Goal: Information Seeking & Learning: Learn about a topic

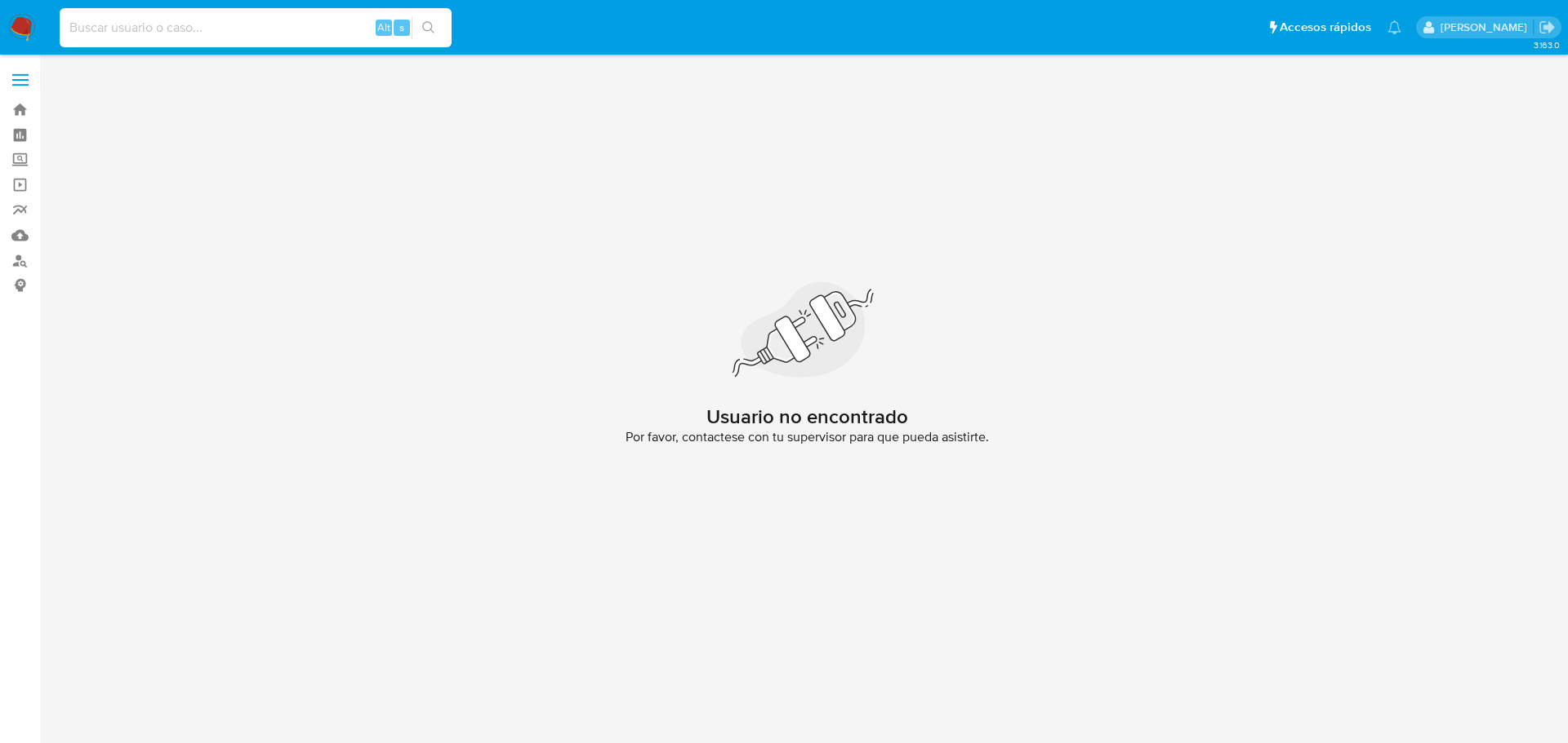
click at [188, 23] on input at bounding box center [256, 27] width 392 height 21
paste input "1005739513"
type input "1005739513"
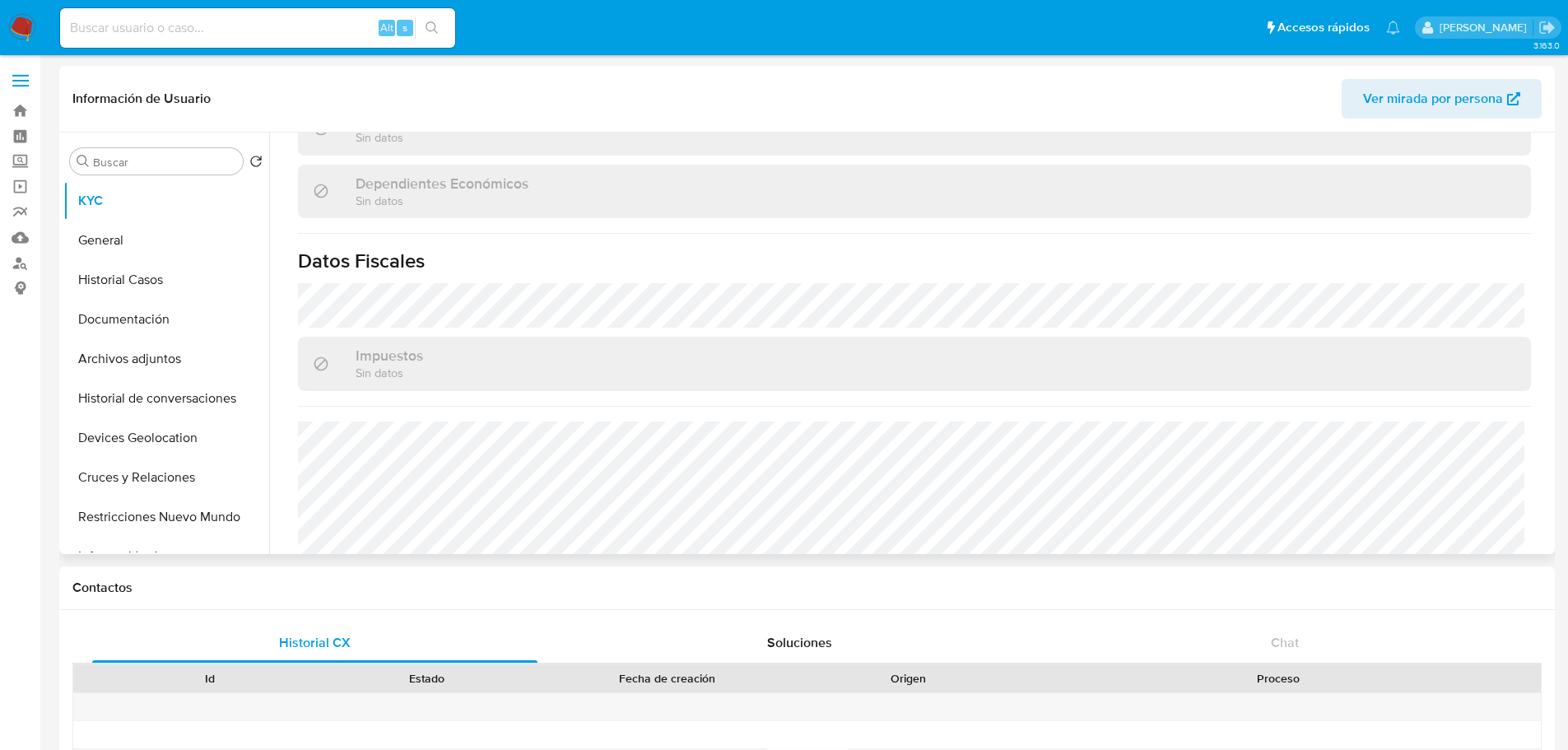
select select "10"
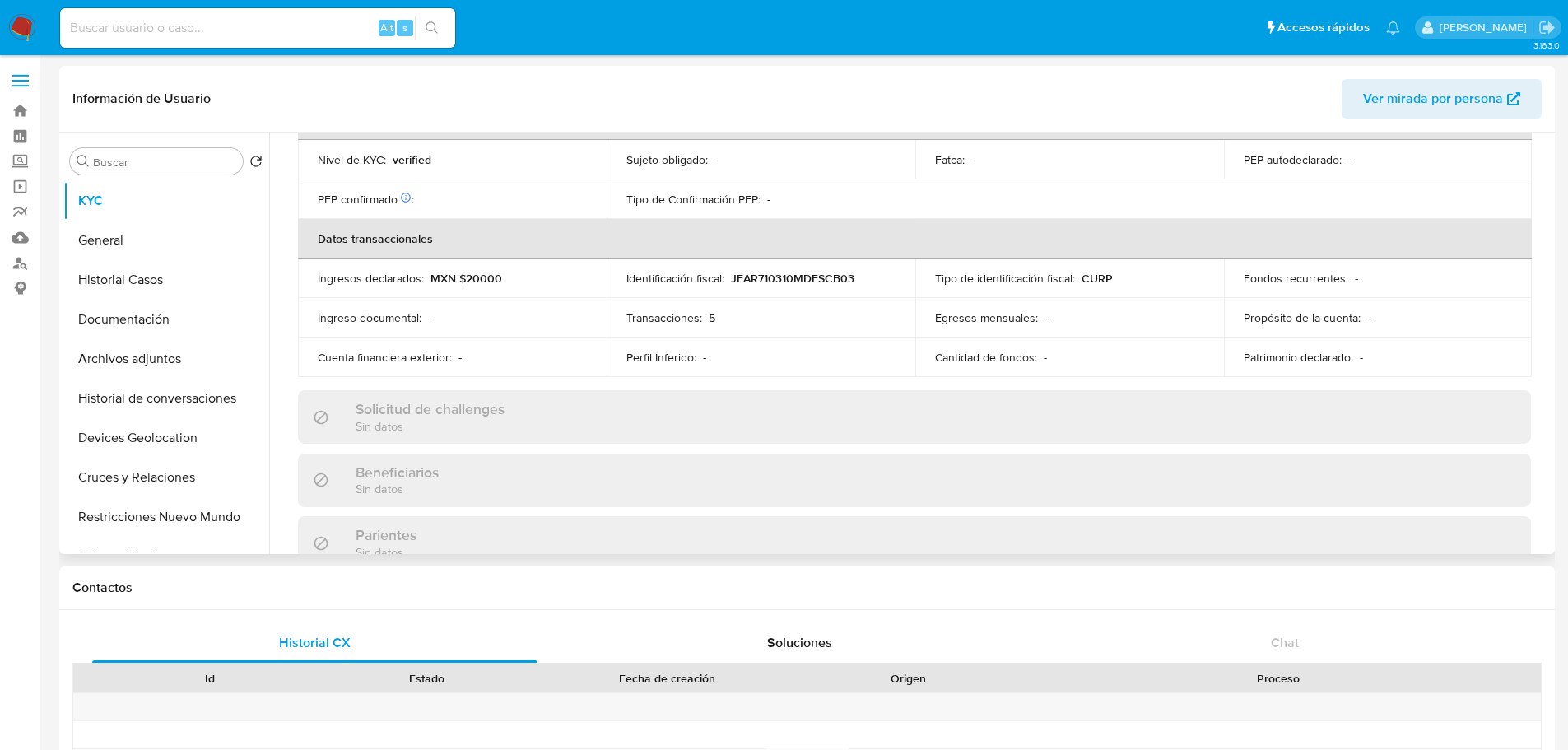
scroll to position [1019, 0]
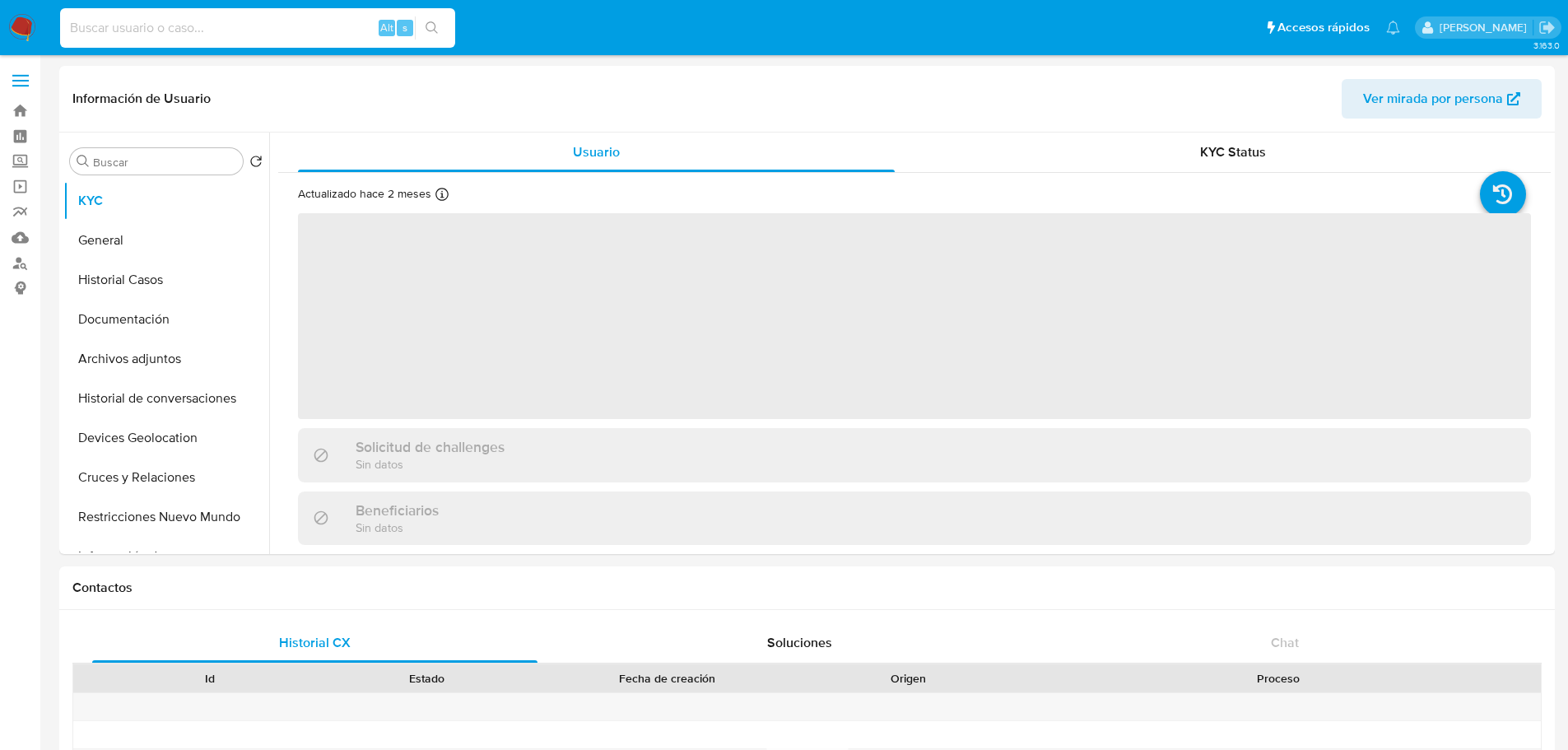
click at [282, 29] on input at bounding box center [258, 27] width 395 height 21
paste input "1005739513"
type input "1005739513"
select select "10"
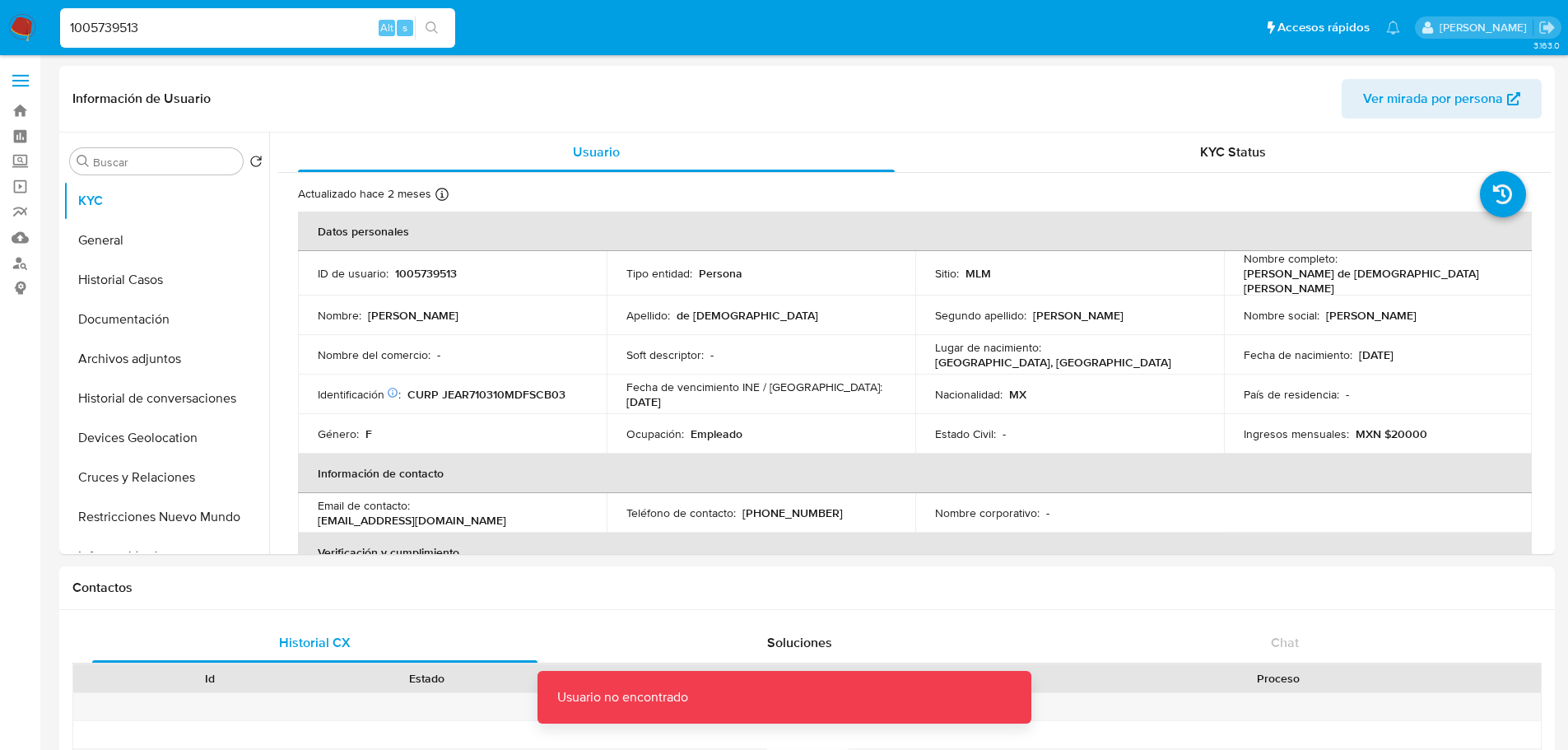
click at [282, 29] on input "1005739513" at bounding box center [258, 27] width 395 height 21
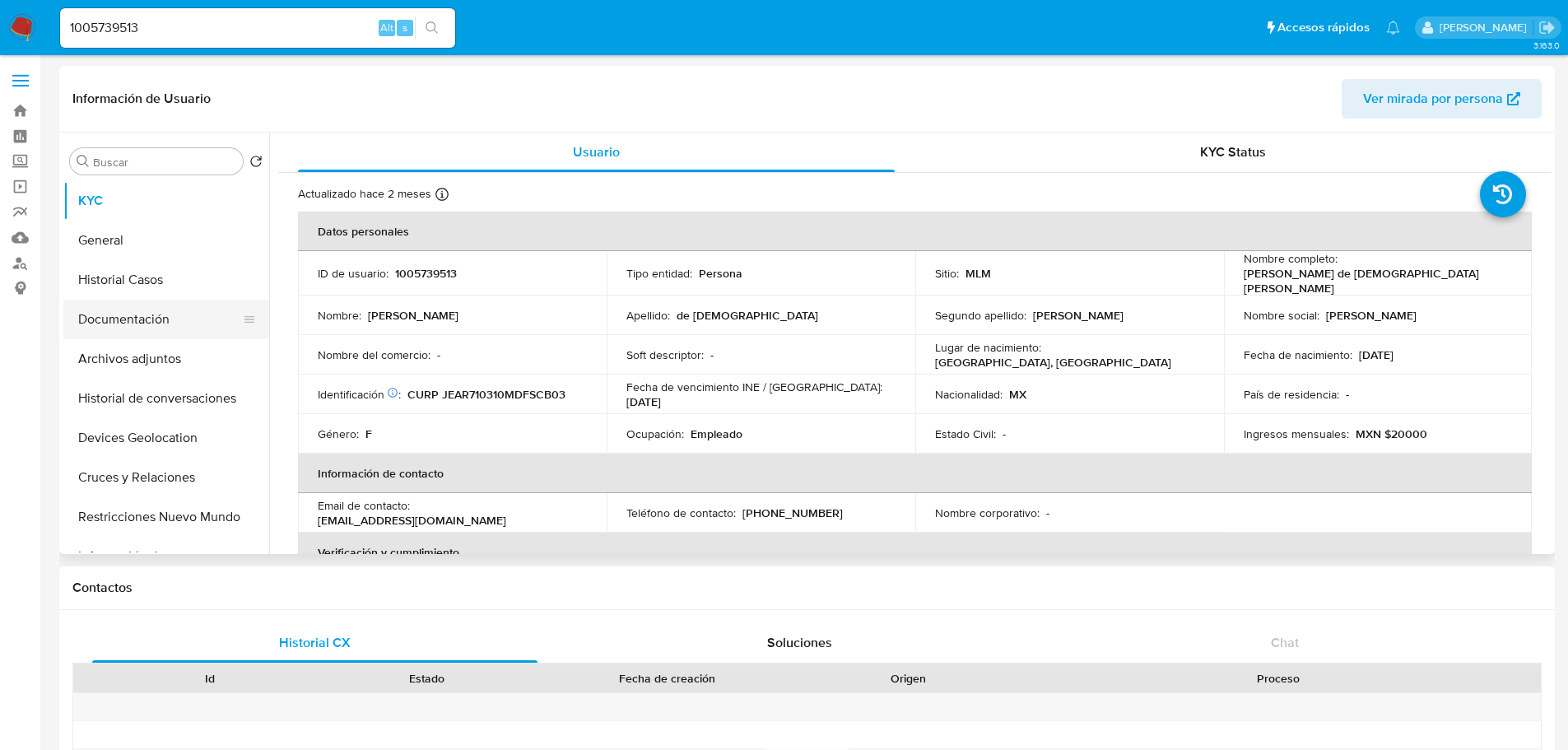
click at [156, 310] on button "Documentación" at bounding box center [160, 319] width 192 height 39
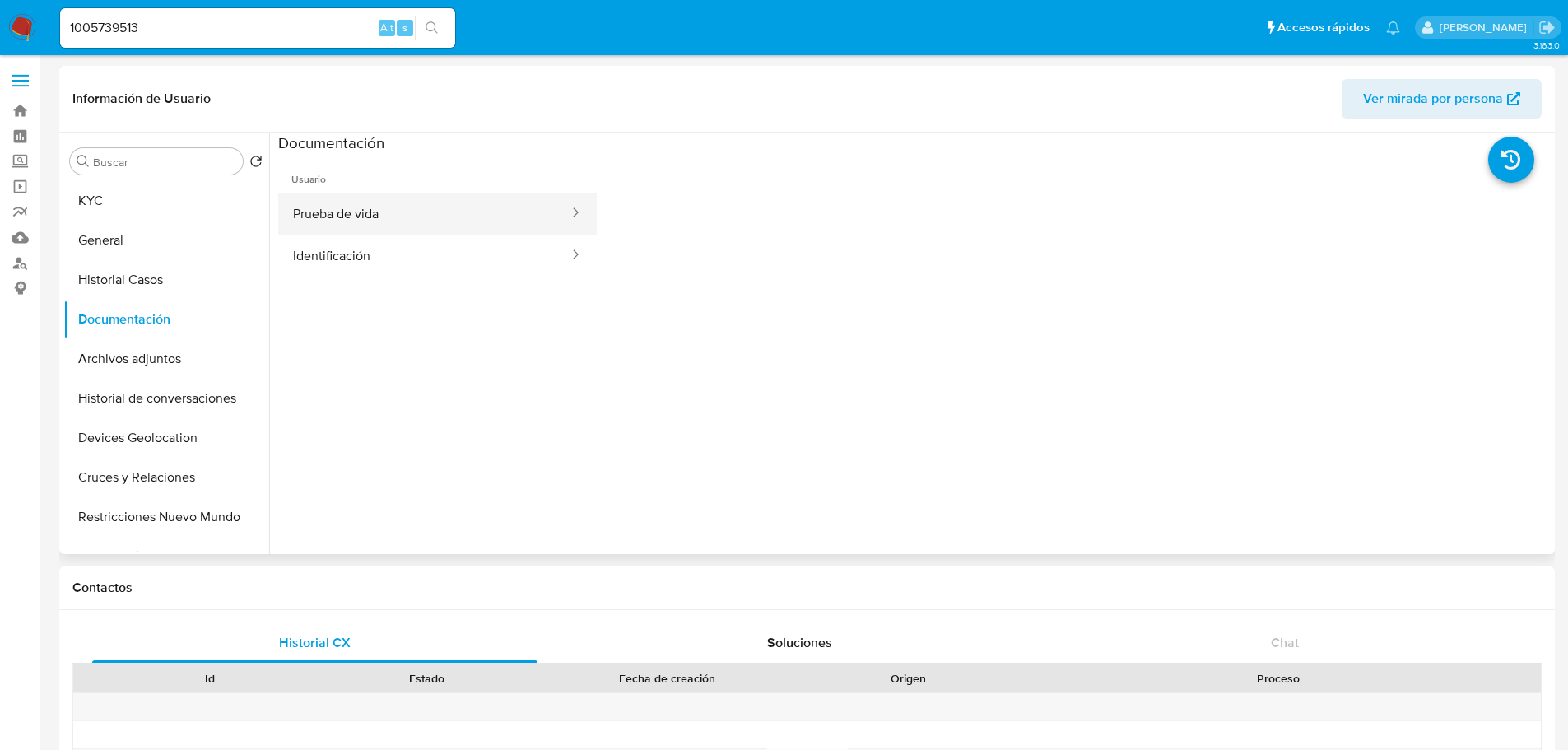
click at [467, 222] on button "Prueba de vida" at bounding box center [424, 213] width 292 height 42
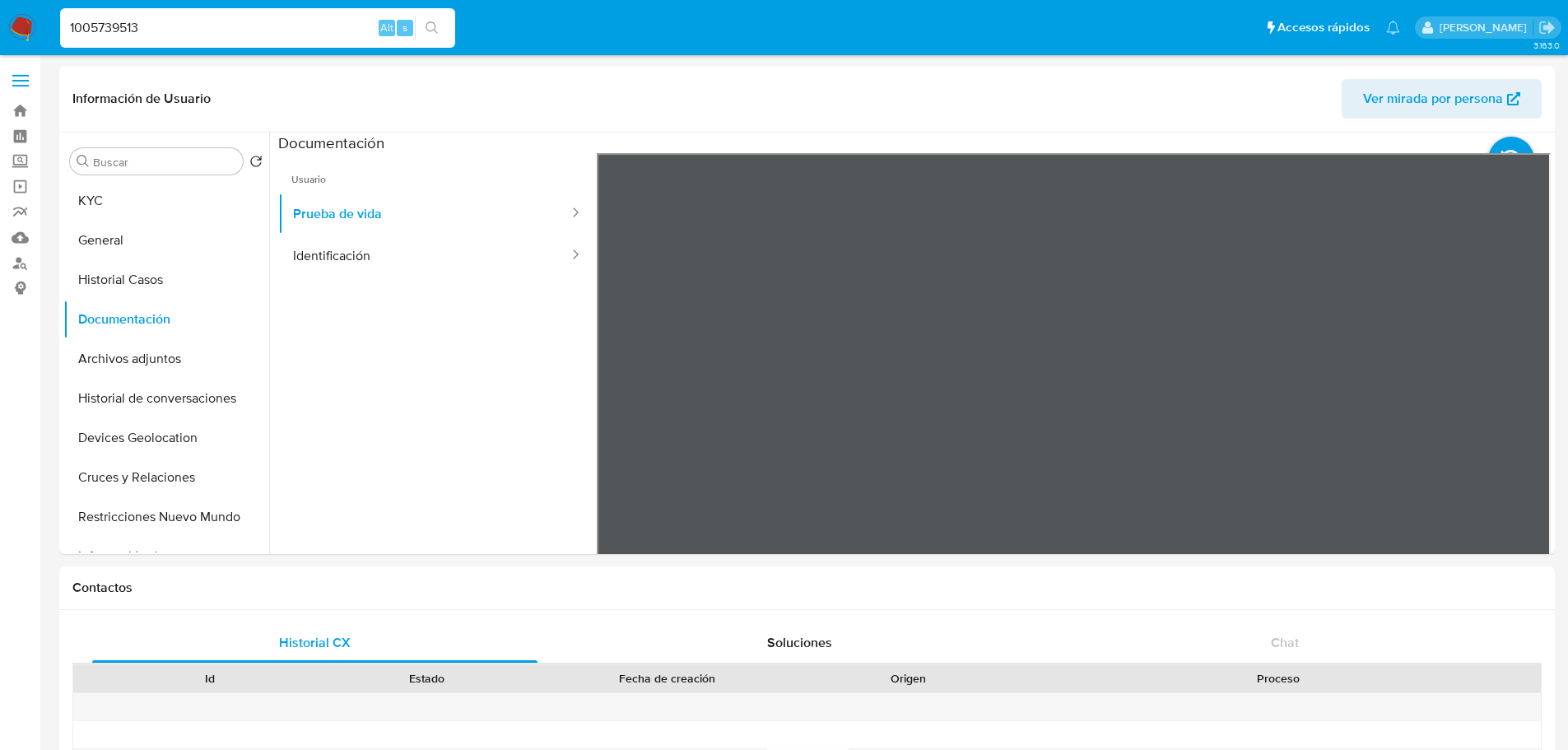
click at [227, 26] on input "1005739513" at bounding box center [258, 27] width 395 height 21
paste input "811063455"
type input "811063455"
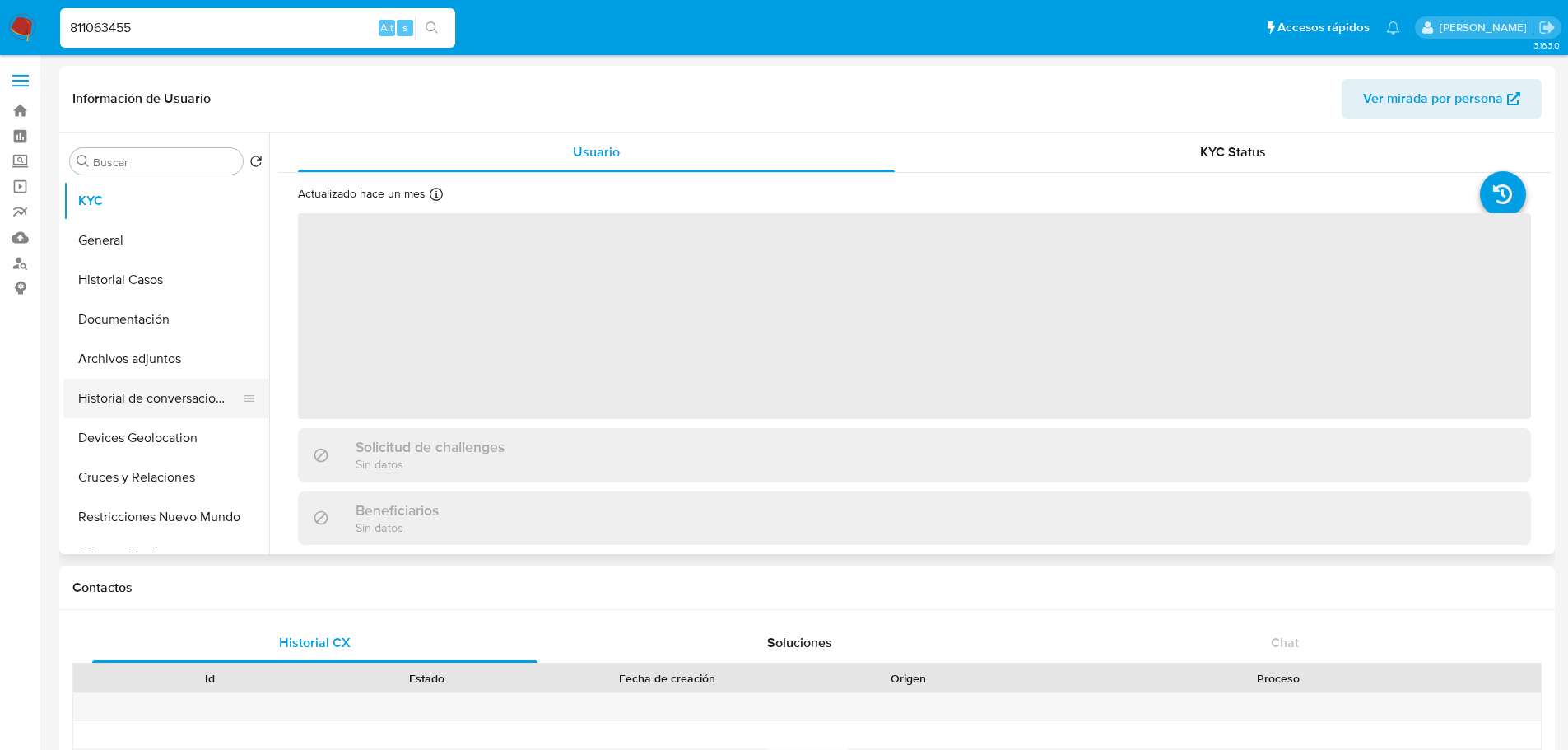
select select "10"
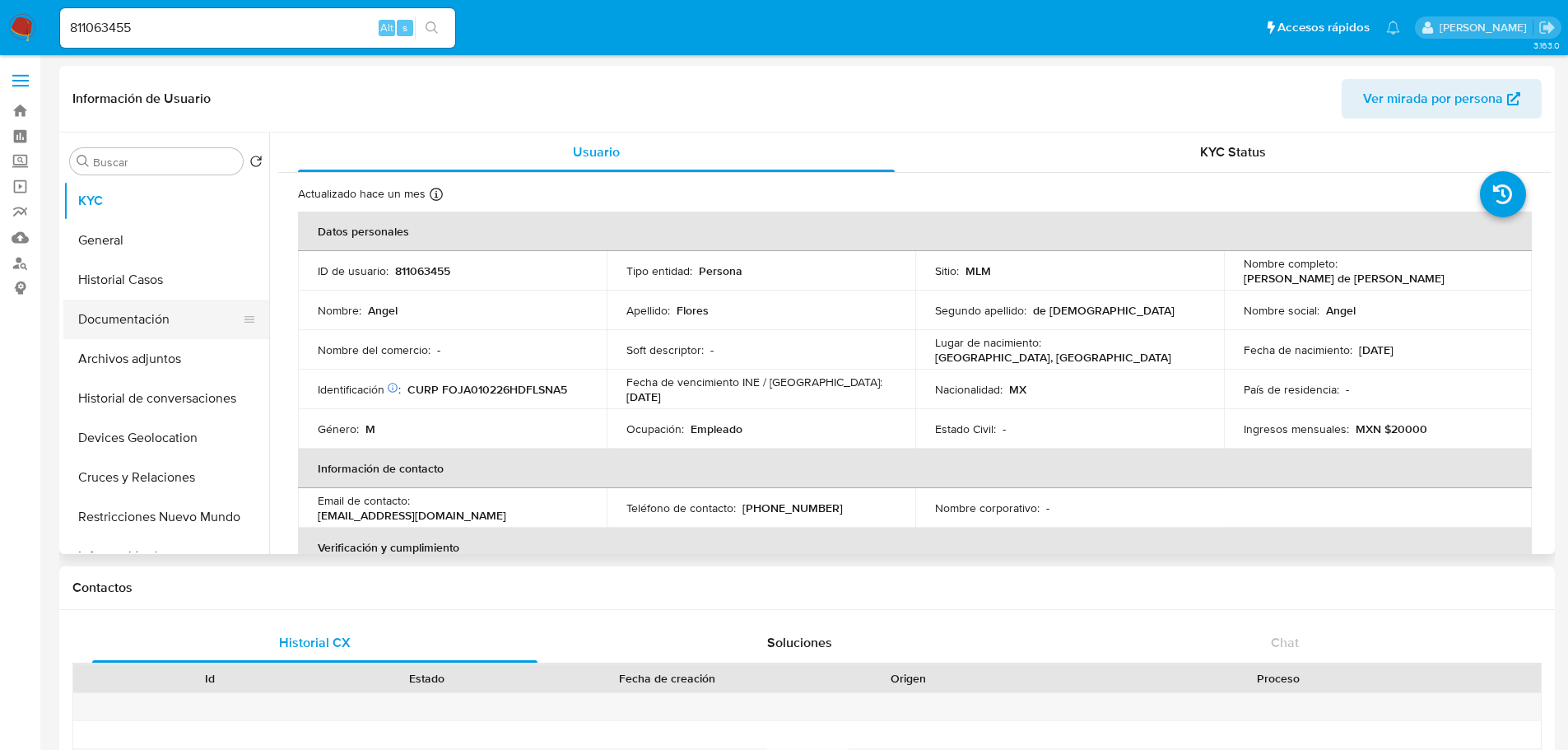
click at [174, 324] on button "Documentación" at bounding box center [160, 319] width 192 height 39
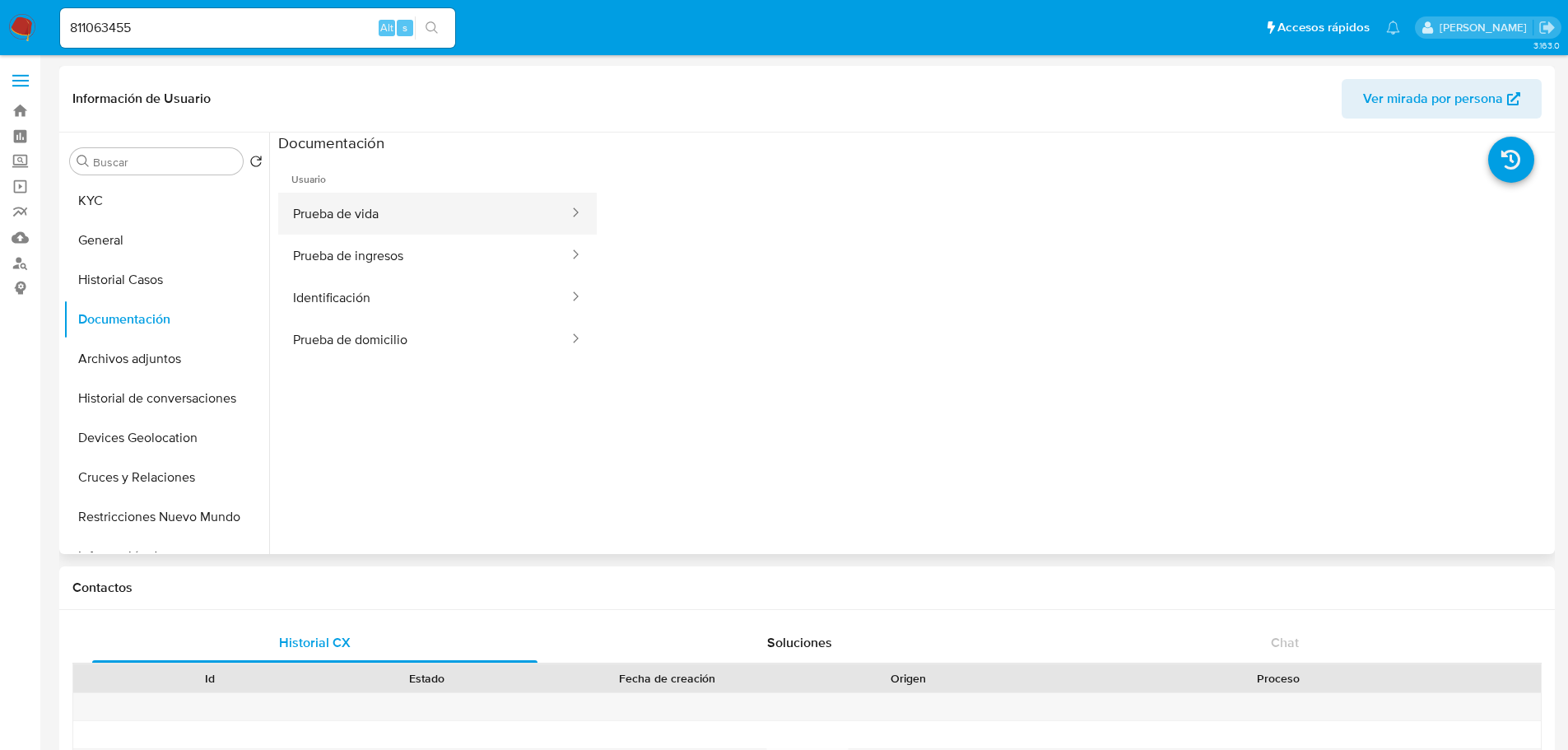
click at [433, 225] on button "Prueba de vida" at bounding box center [424, 213] width 292 height 42
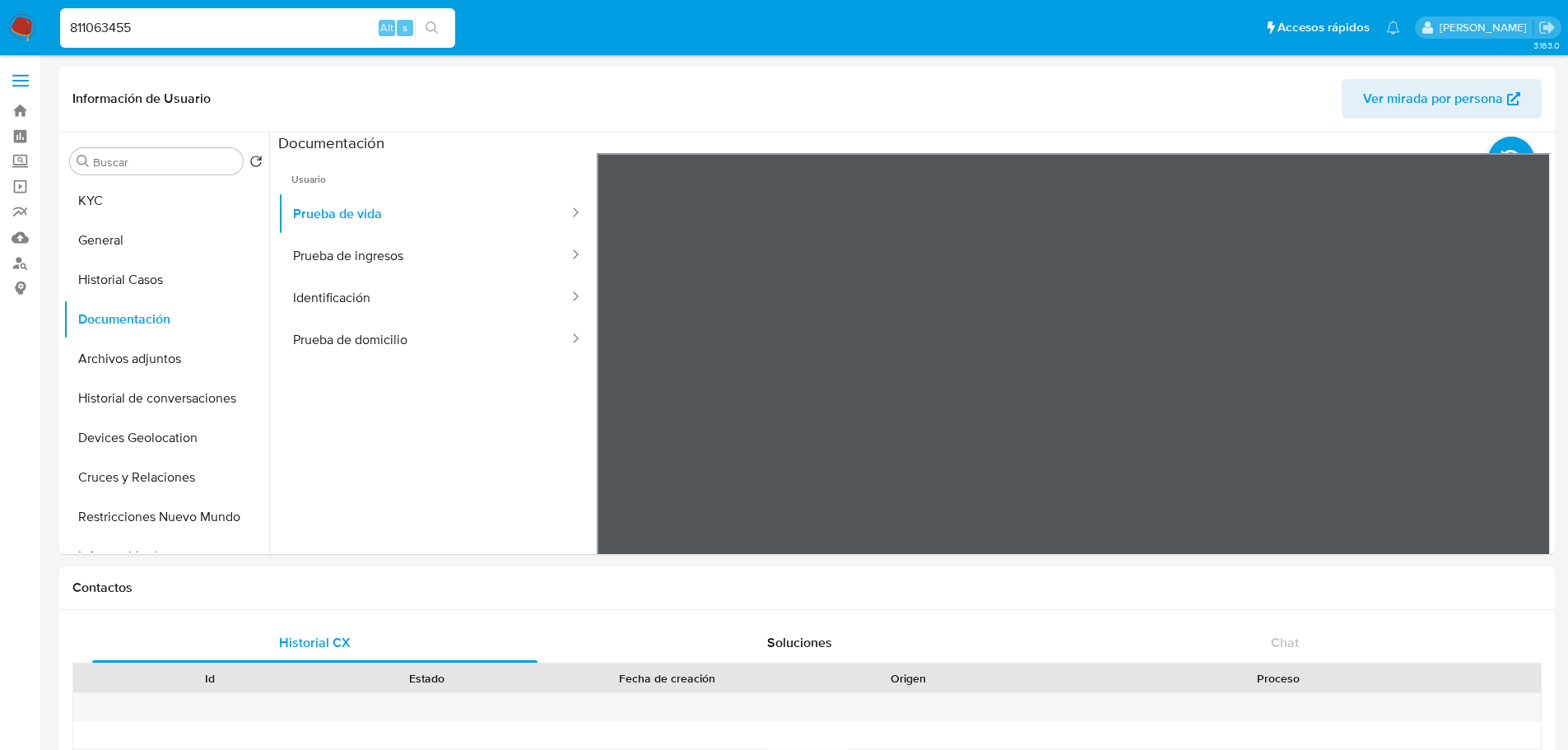
click at [182, 20] on input "811063455" at bounding box center [258, 27] width 395 height 21
paste input "39138041"
type input "839138041"
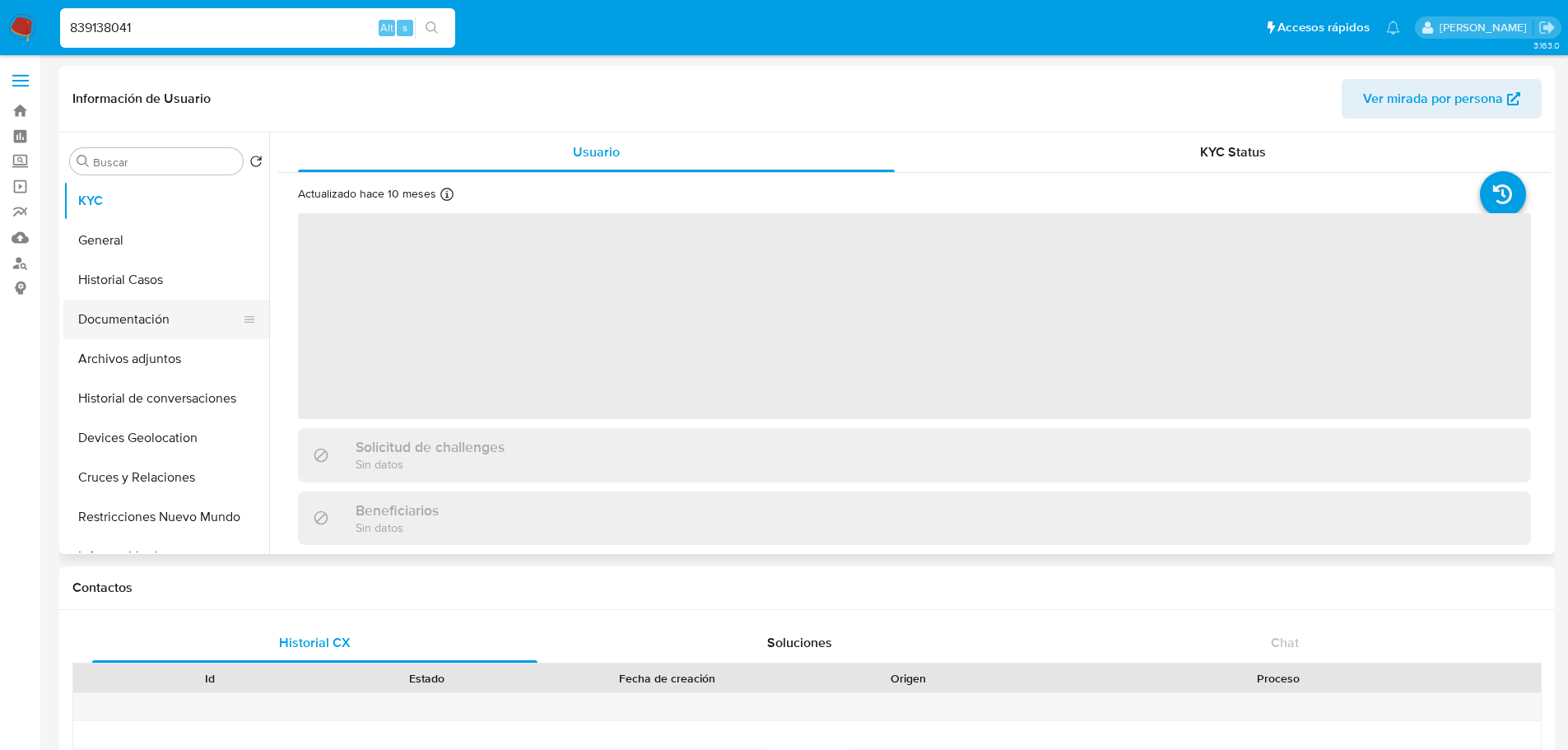
select select "10"
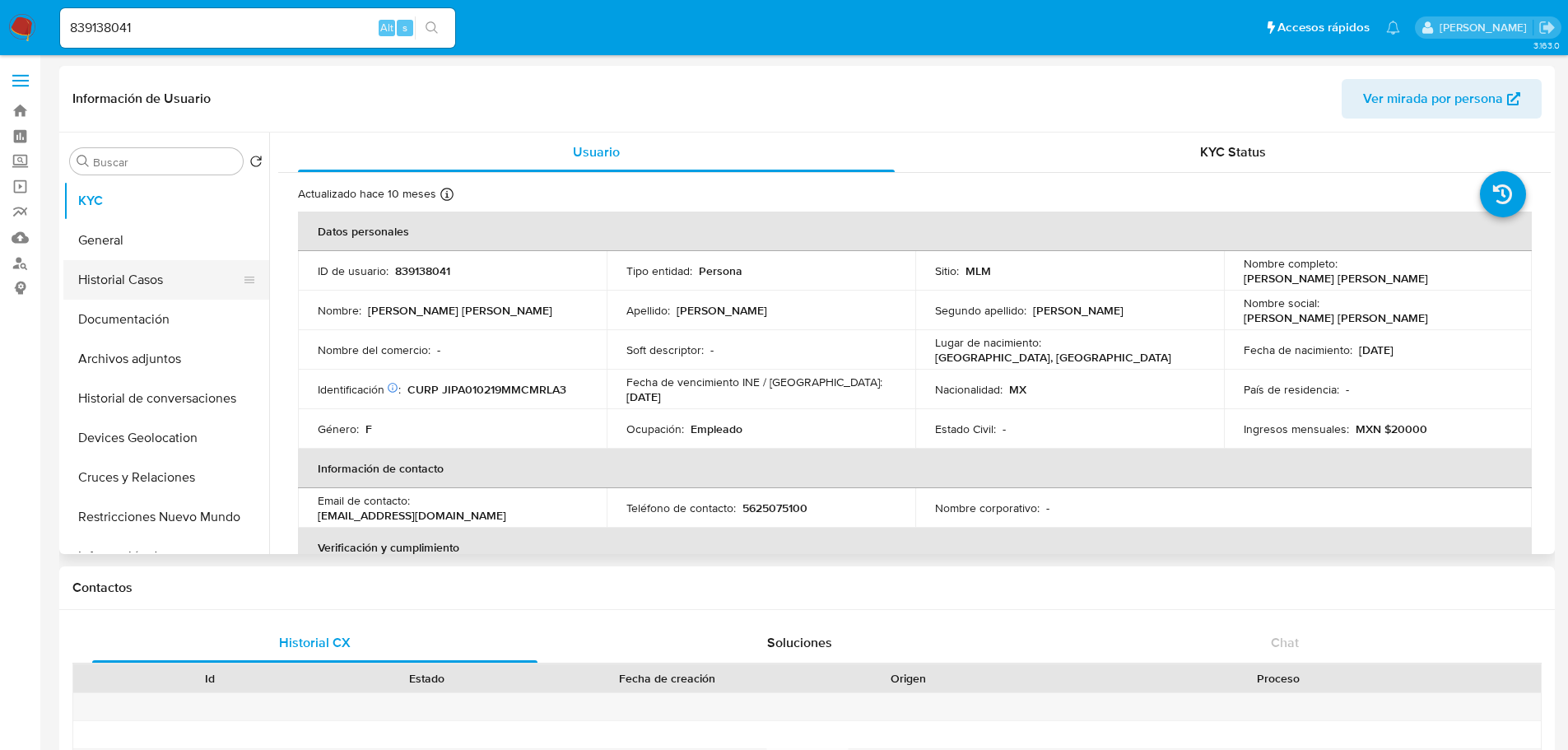
click at [143, 285] on button "Historial Casos" at bounding box center [160, 280] width 192 height 39
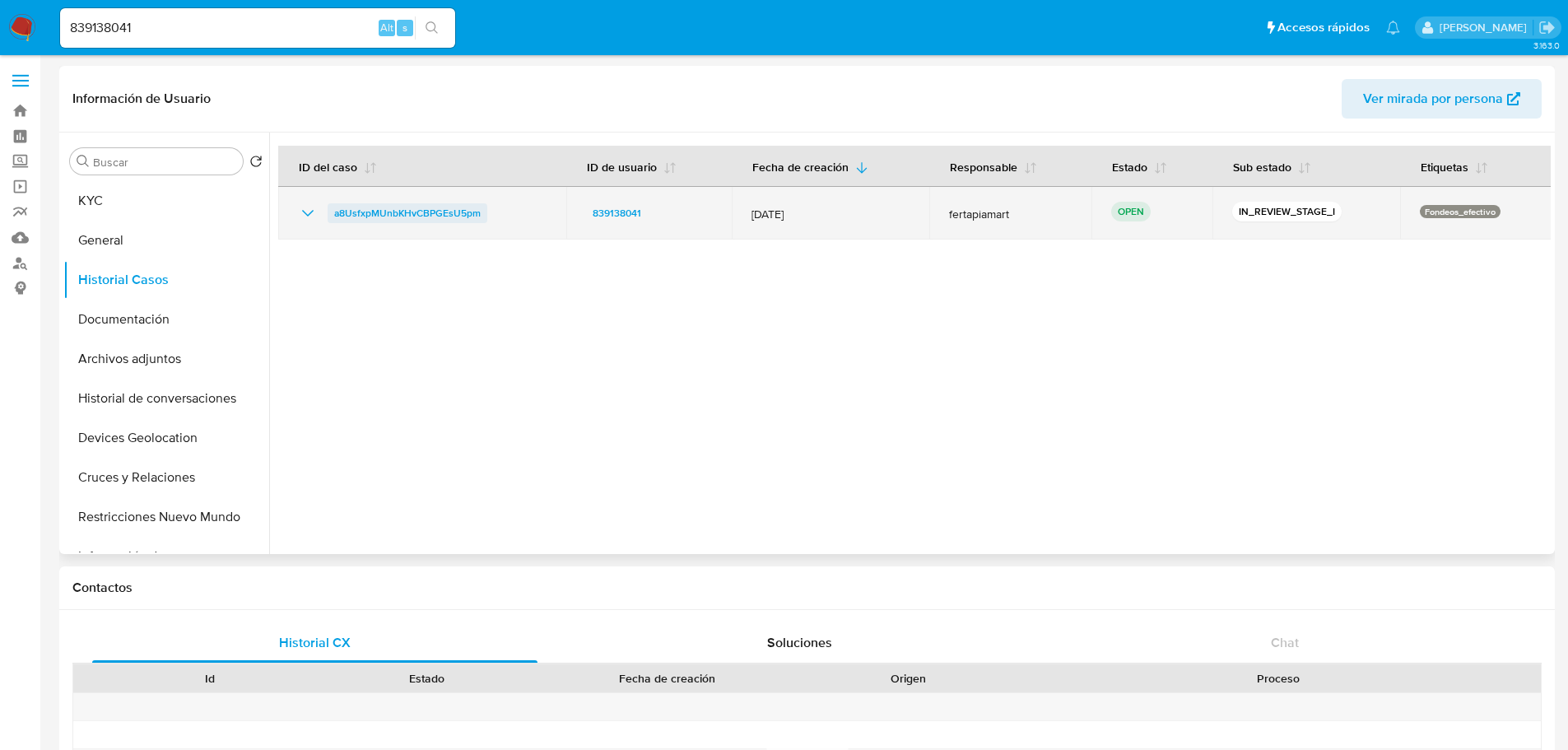
drag, startPoint x: 488, startPoint y: 208, endPoint x: 329, endPoint y: 216, distance: 159.2
click at [329, 216] on div "a8UsfxpMUnbKHvCBPGEsU5pm" at bounding box center [422, 213] width 248 height 20
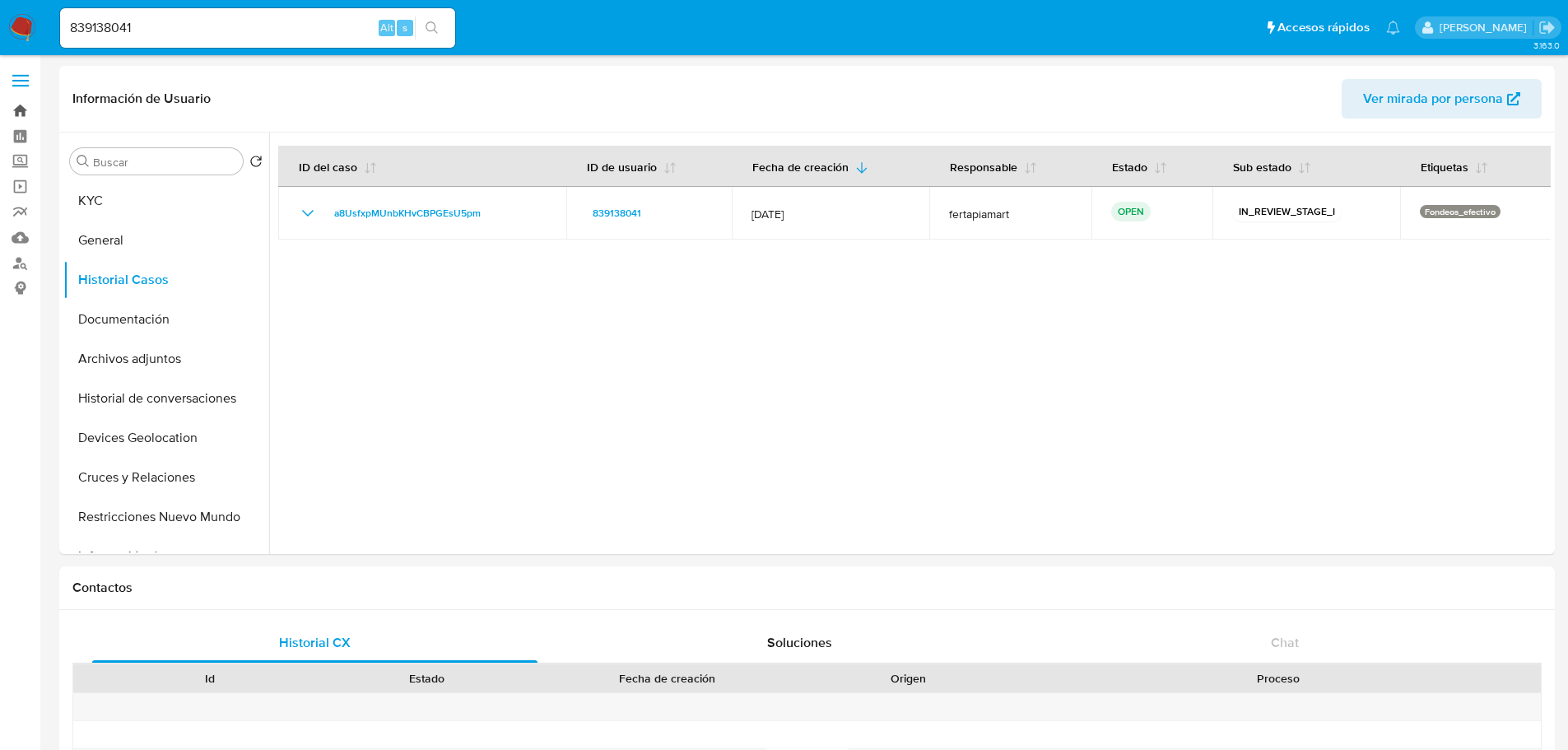
click at [26, 115] on link "Bandeja" at bounding box center [98, 111] width 196 height 26
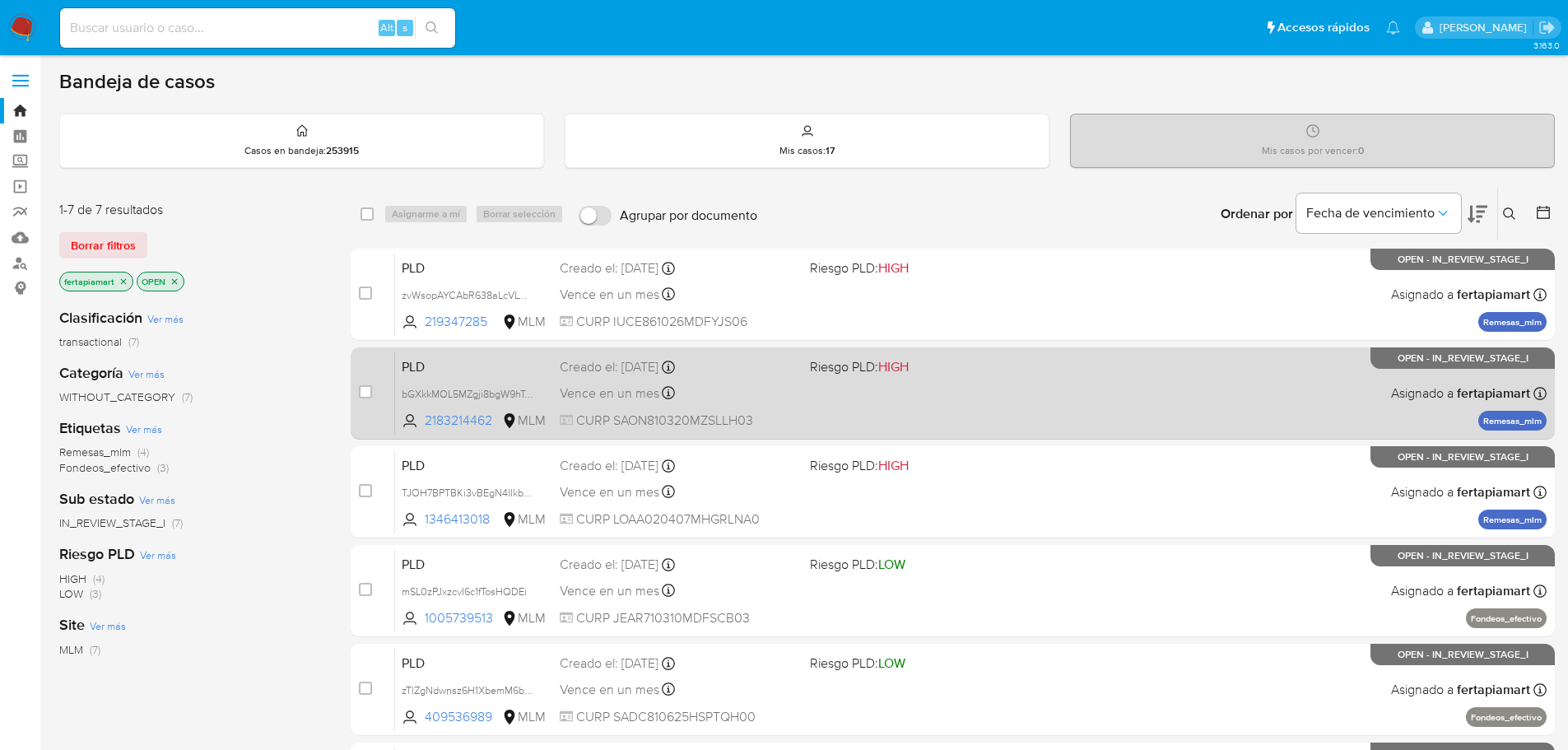
click at [931, 383] on div "PLD bGXkkMOL5MZgji8bgW9hTeYE 2183214462 MLM Riesgo PLD: HIGH Creado el: 12/09/2…" at bounding box center [971, 393] width 1152 height 83
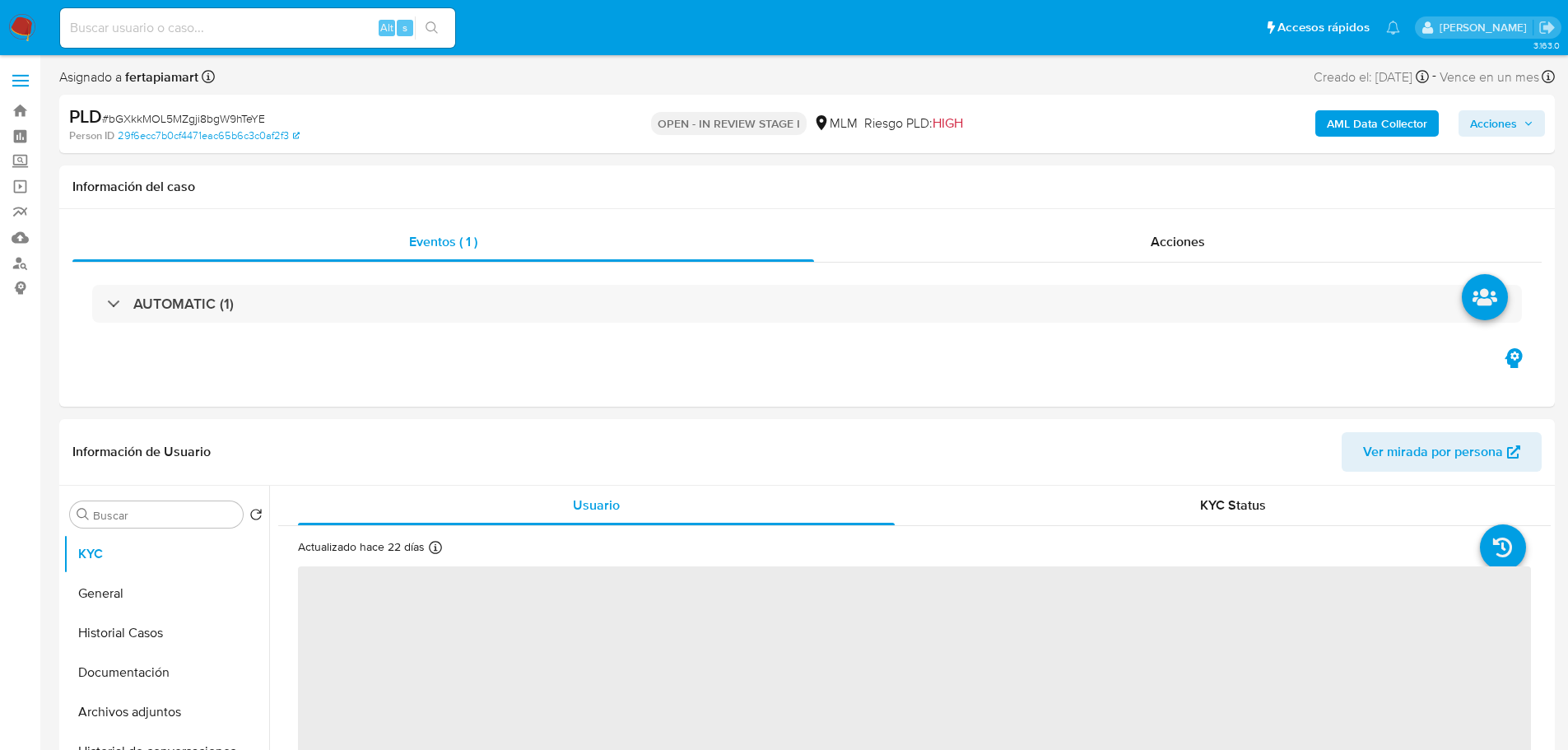
select select "10"
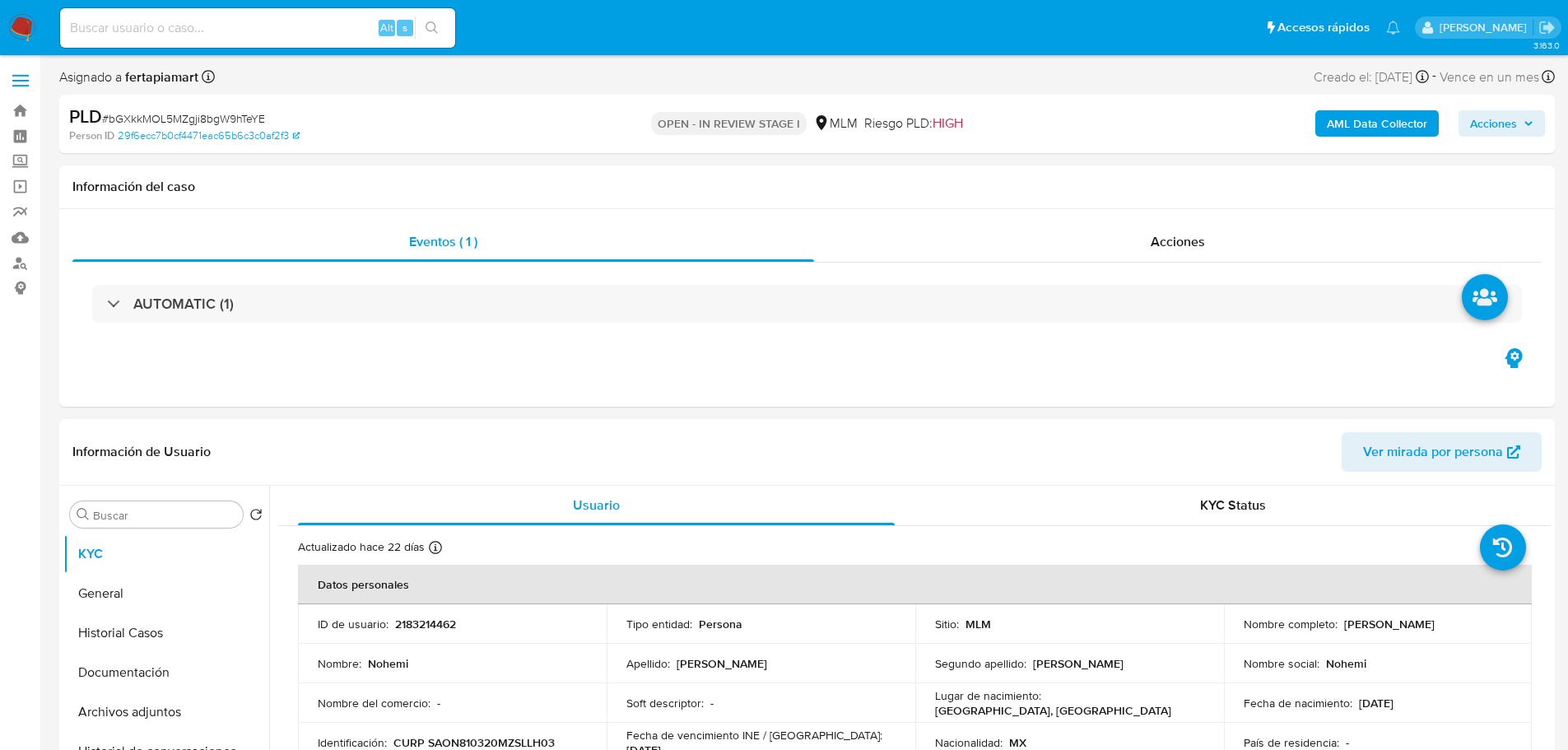
click at [32, 34] on img at bounding box center [22, 27] width 28 height 28
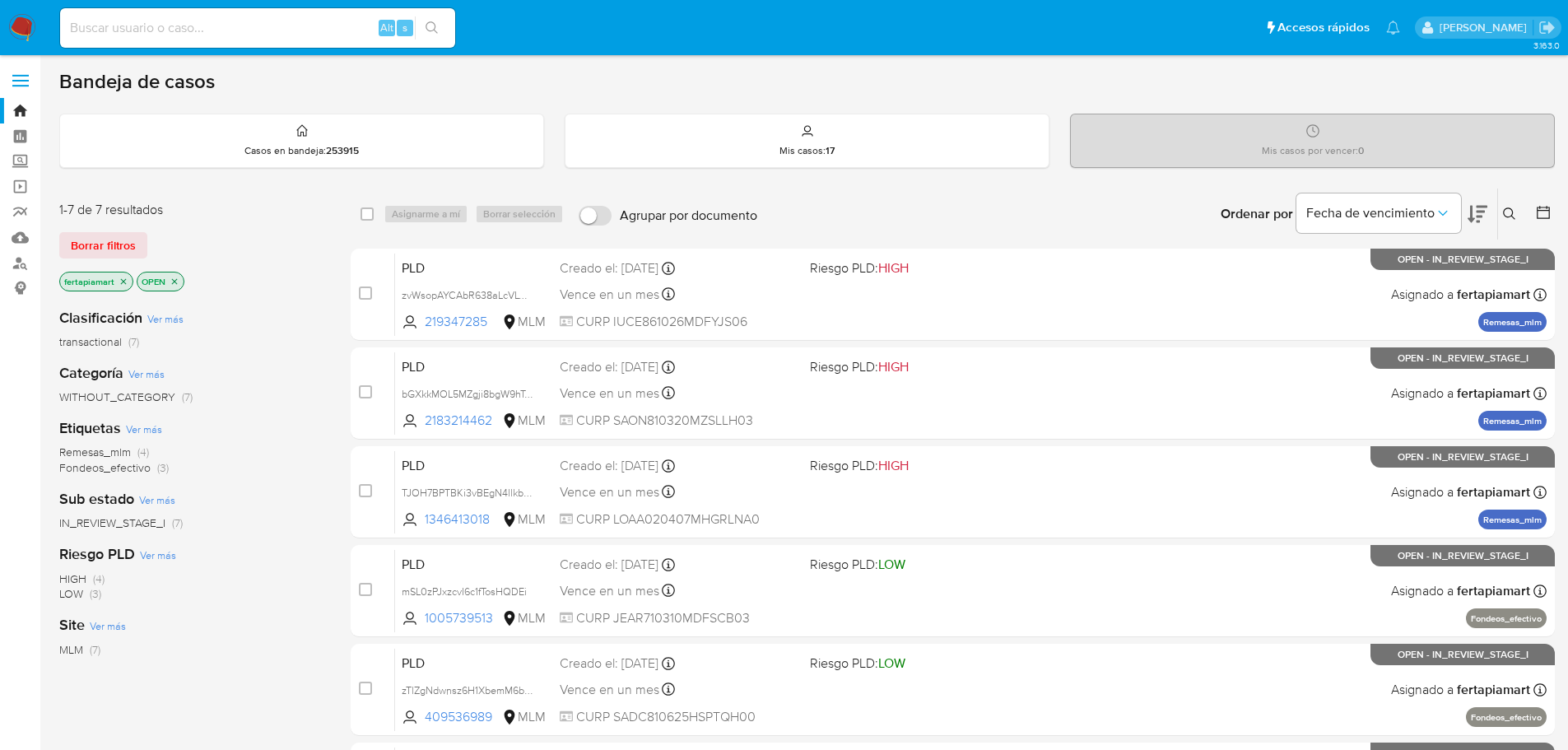
click at [958, 93] on div "Bandeja de casos" at bounding box center [807, 81] width 1496 height 25
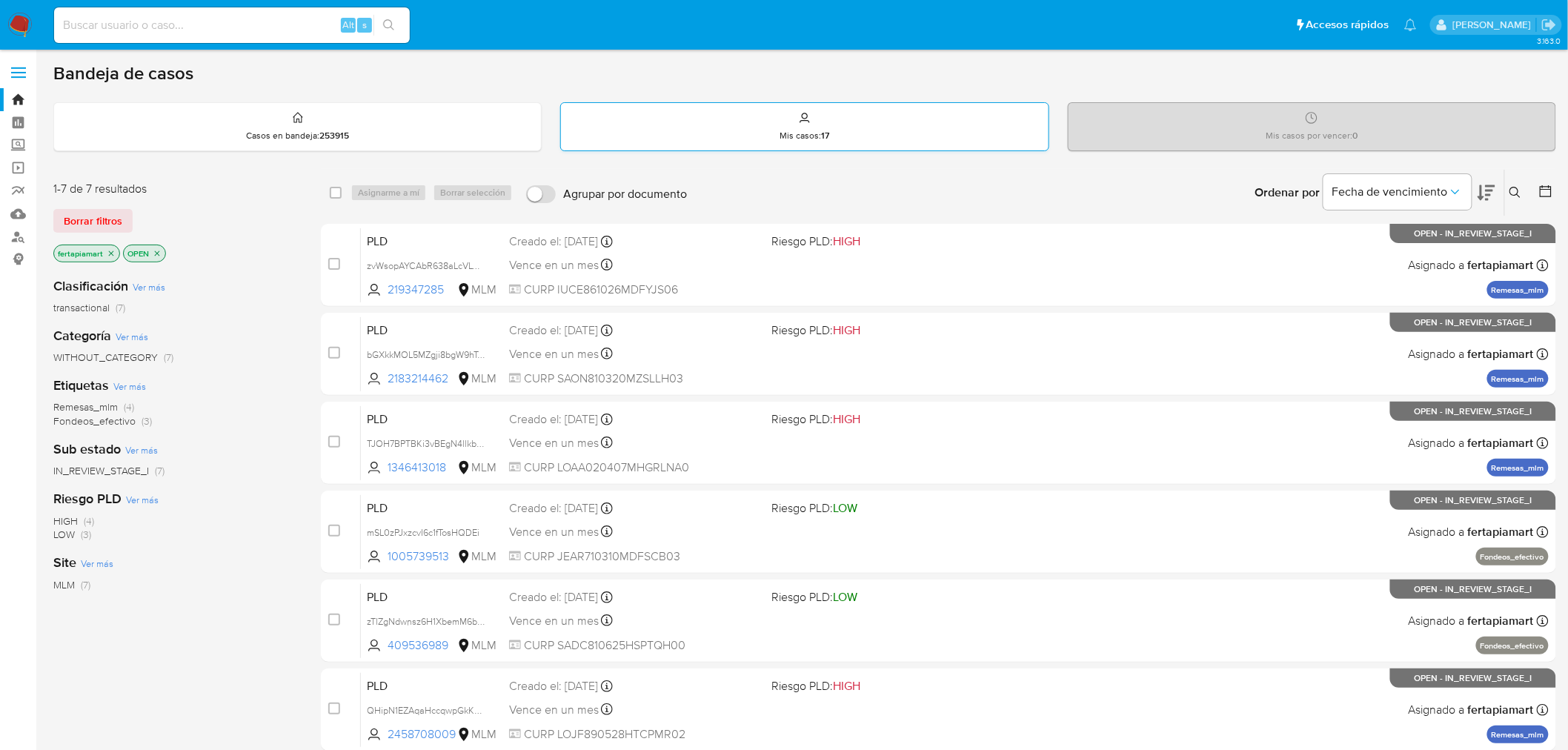
click at [830, 149] on div "Mis casos : 17" at bounding box center [804, 126] width 487 height 47
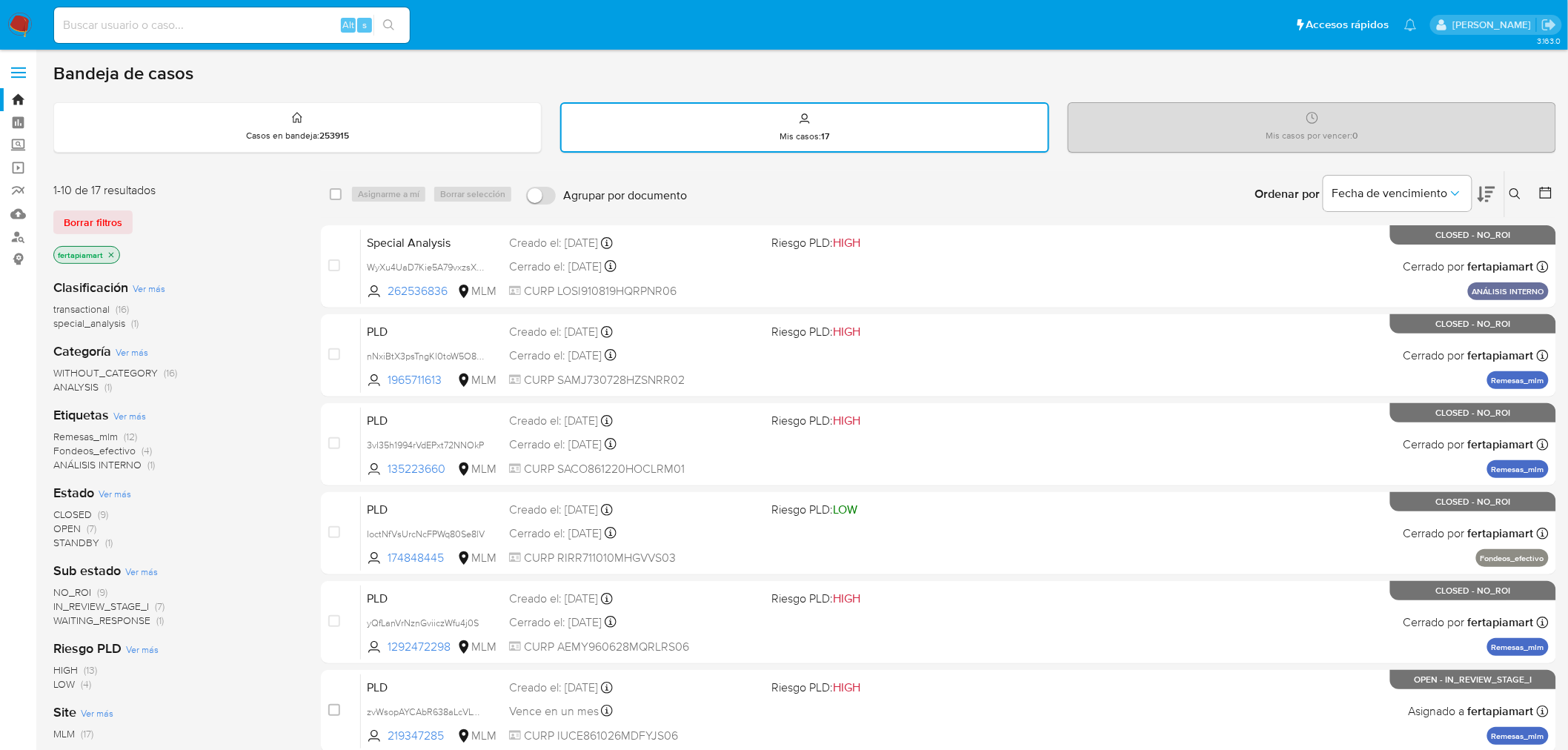
click at [26, 30] on img at bounding box center [20, 25] width 25 height 25
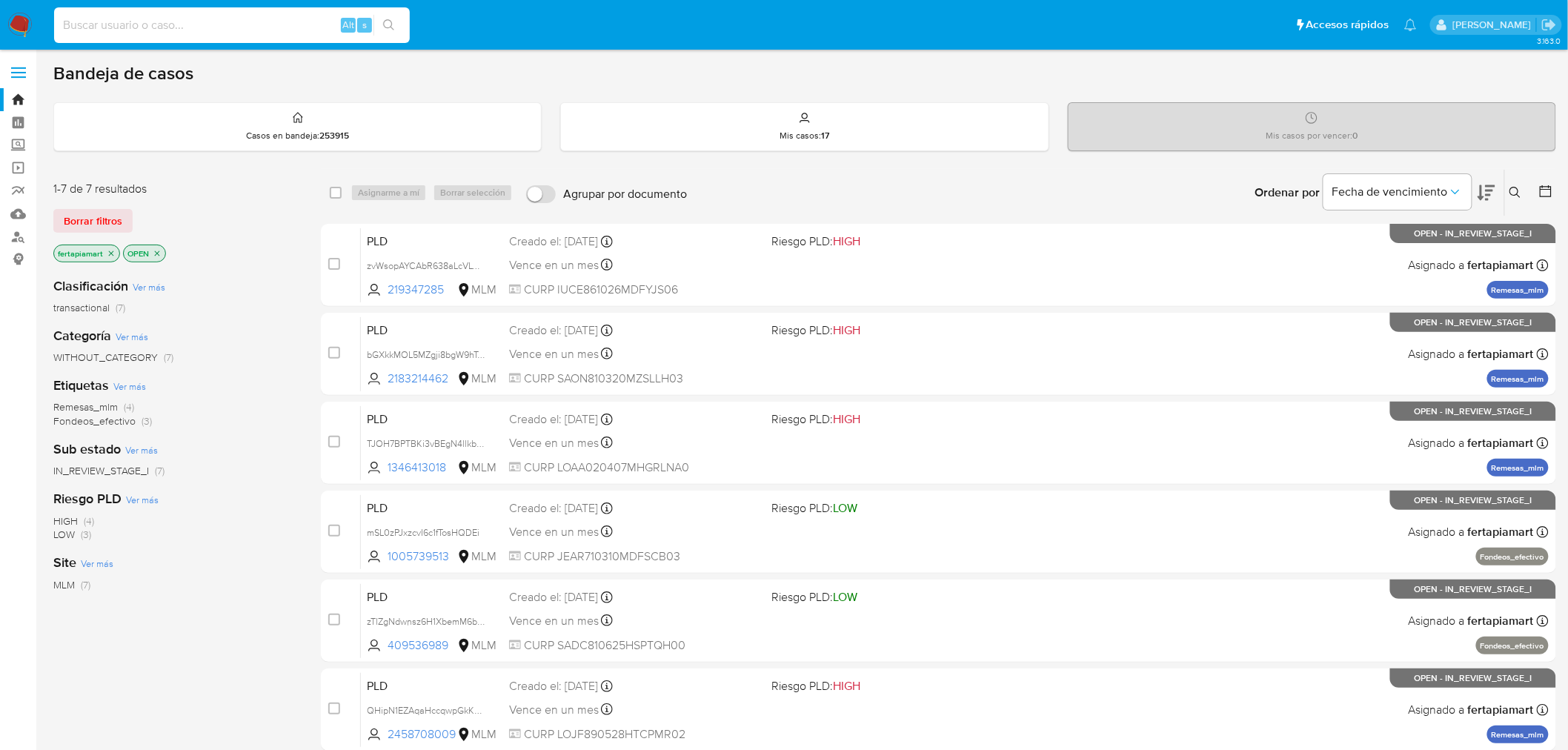
click at [211, 31] on input at bounding box center [232, 25] width 355 height 19
paste input "1478251599"
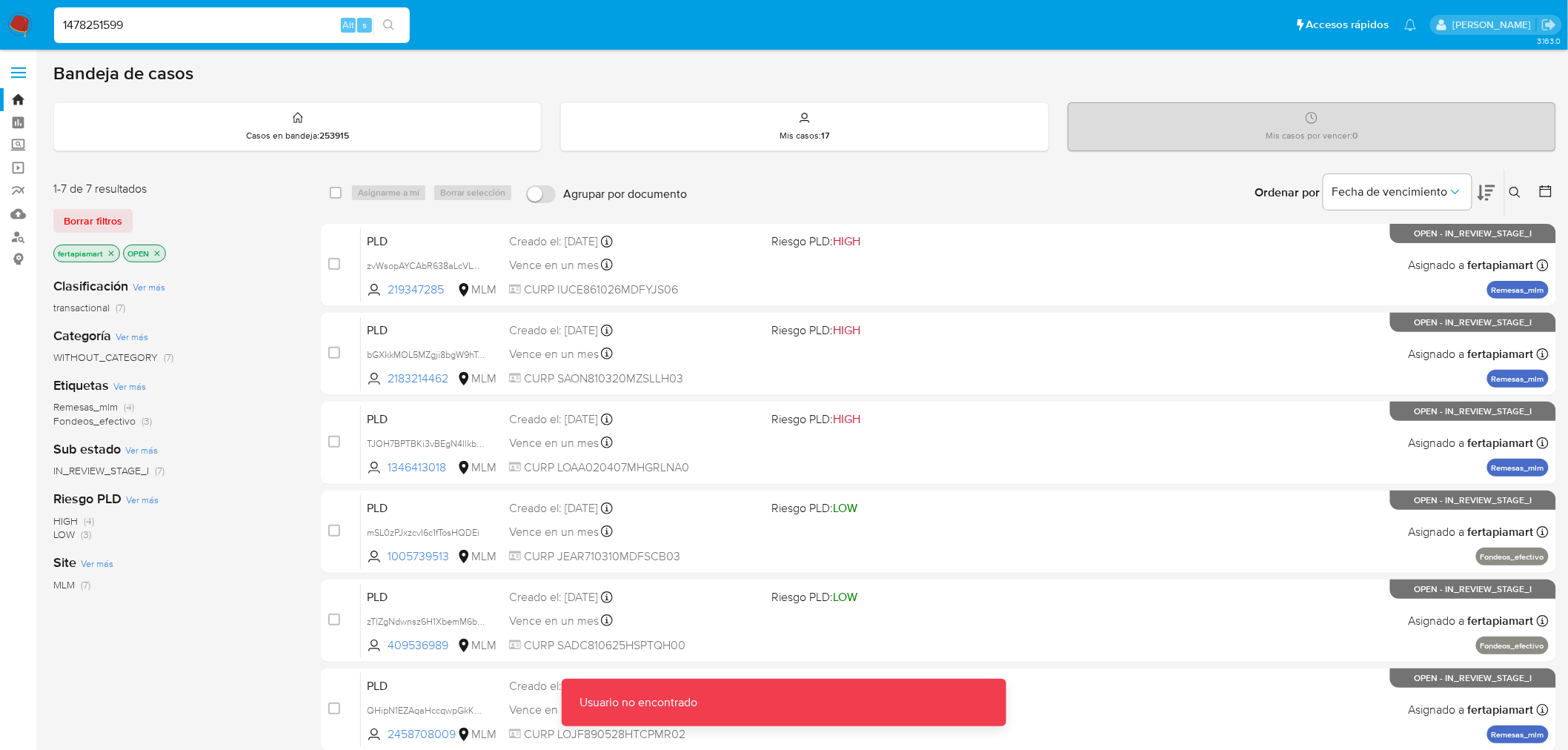
click at [211, 31] on input "1478251599" at bounding box center [232, 25] width 355 height 19
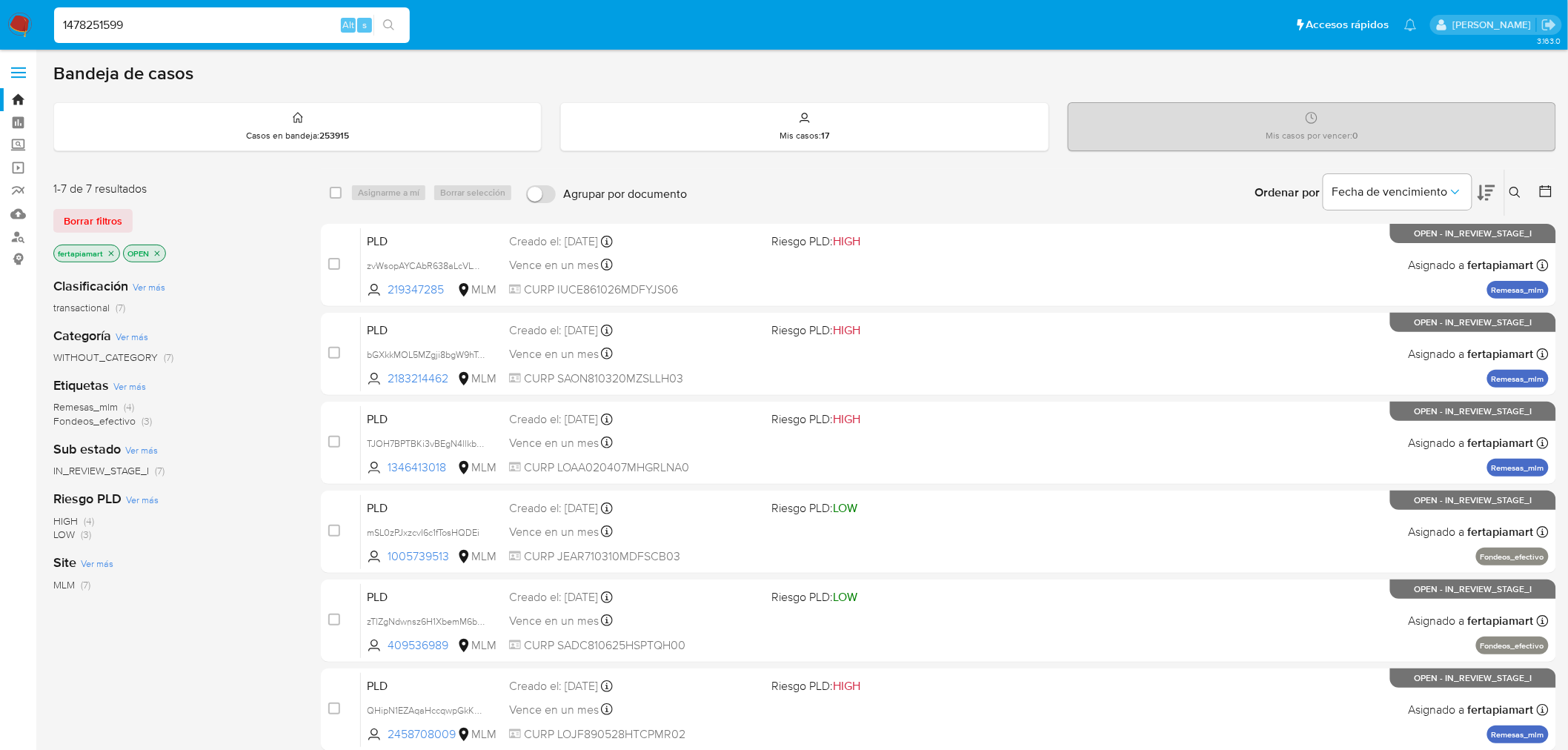
type input "1478251599"
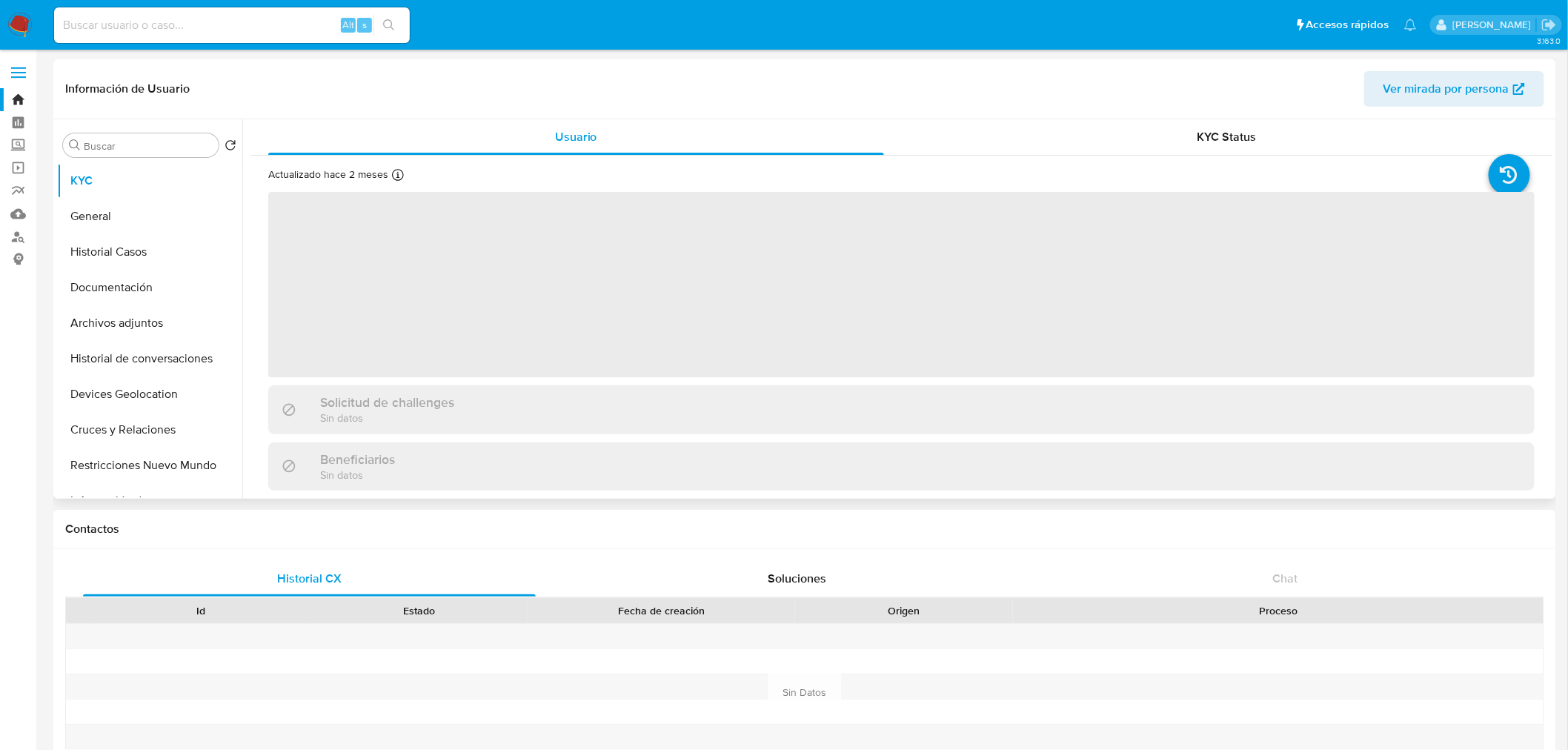
select select "10"
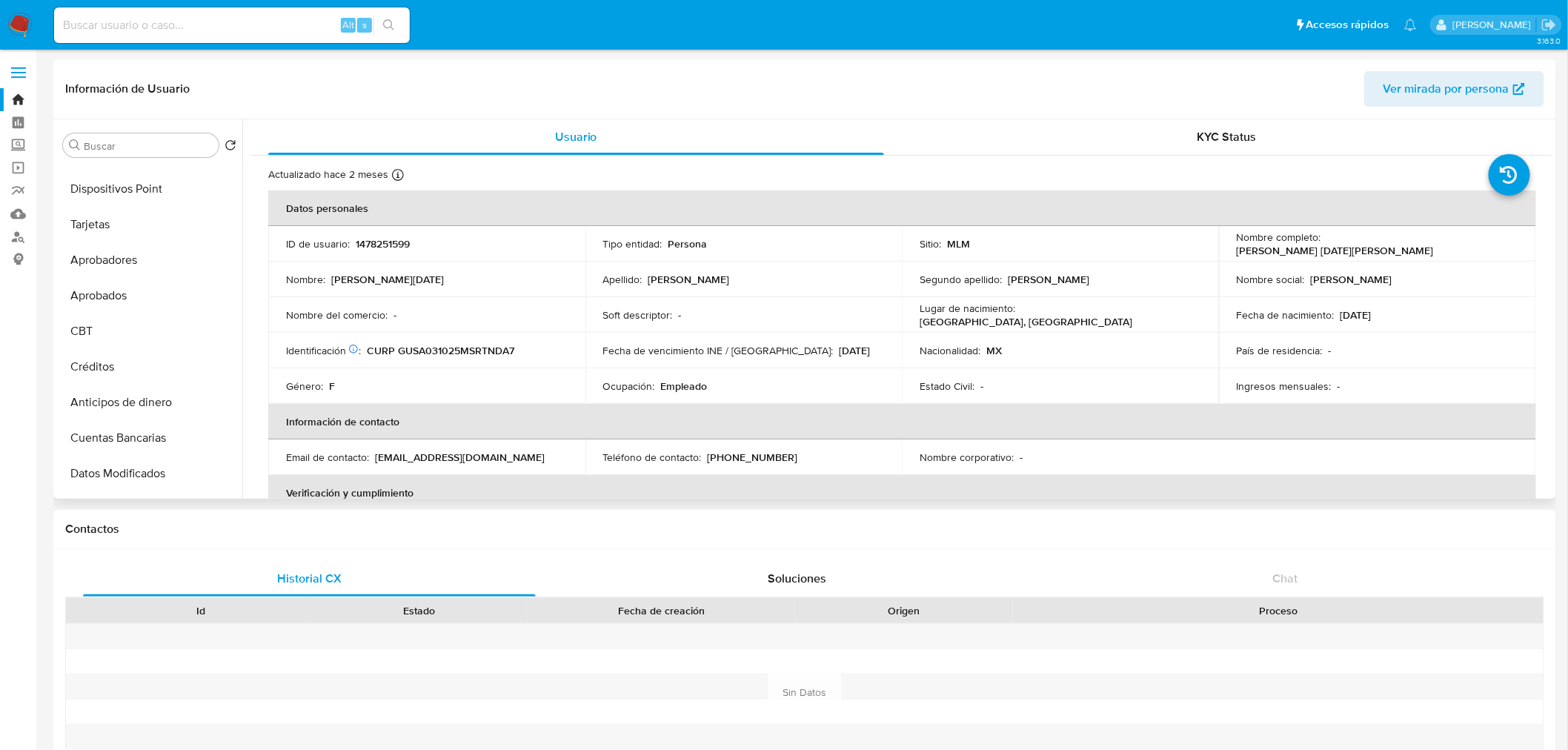
scroll to position [387, 0]
click at [32, 31] on img at bounding box center [20, 25] width 25 height 25
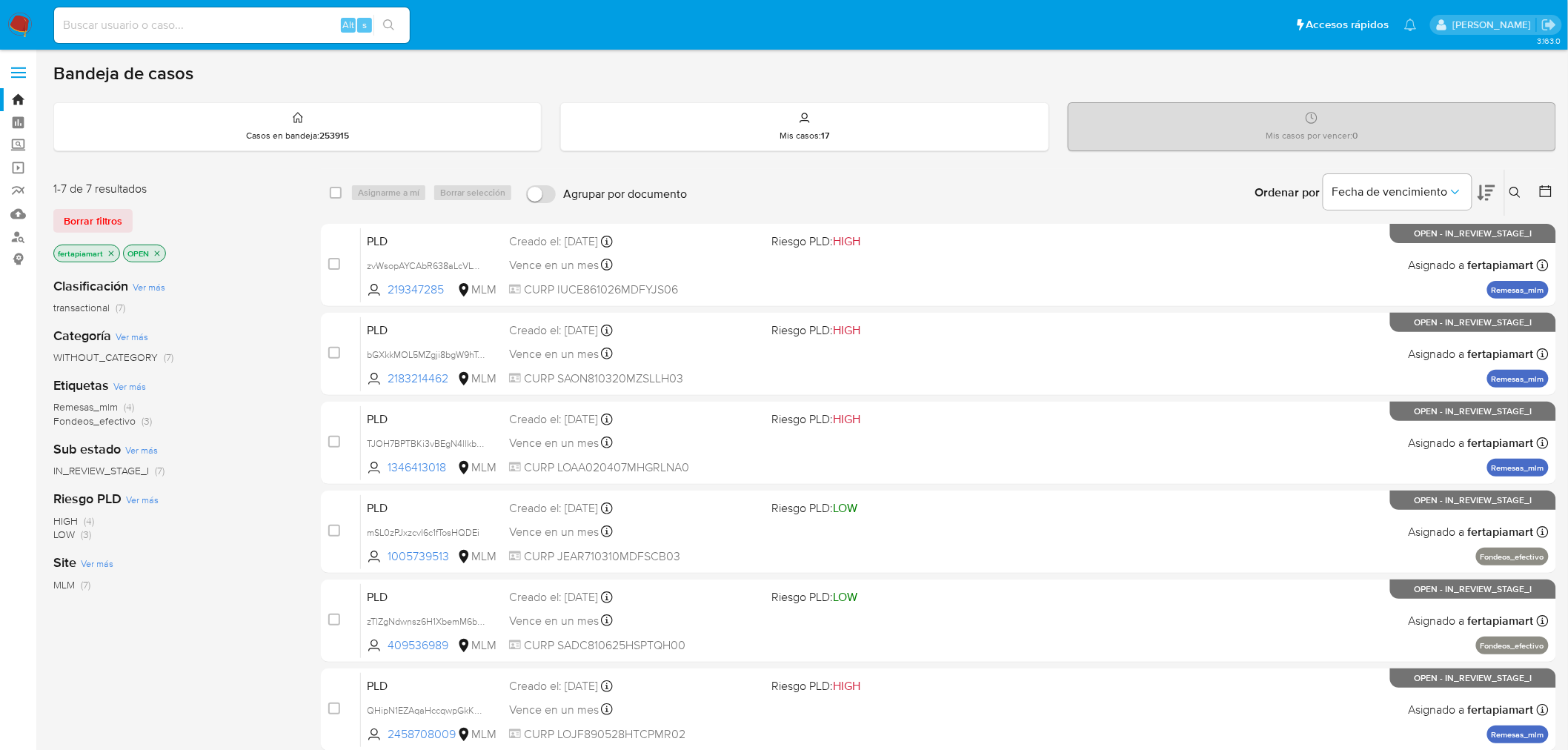
click at [1509, 185] on div "Ingrese ID de usuario o caso Buscar Borrar filtros" at bounding box center [1517, 193] width 25 height 46
click at [1509, 185] on button at bounding box center [1517, 192] width 25 height 18
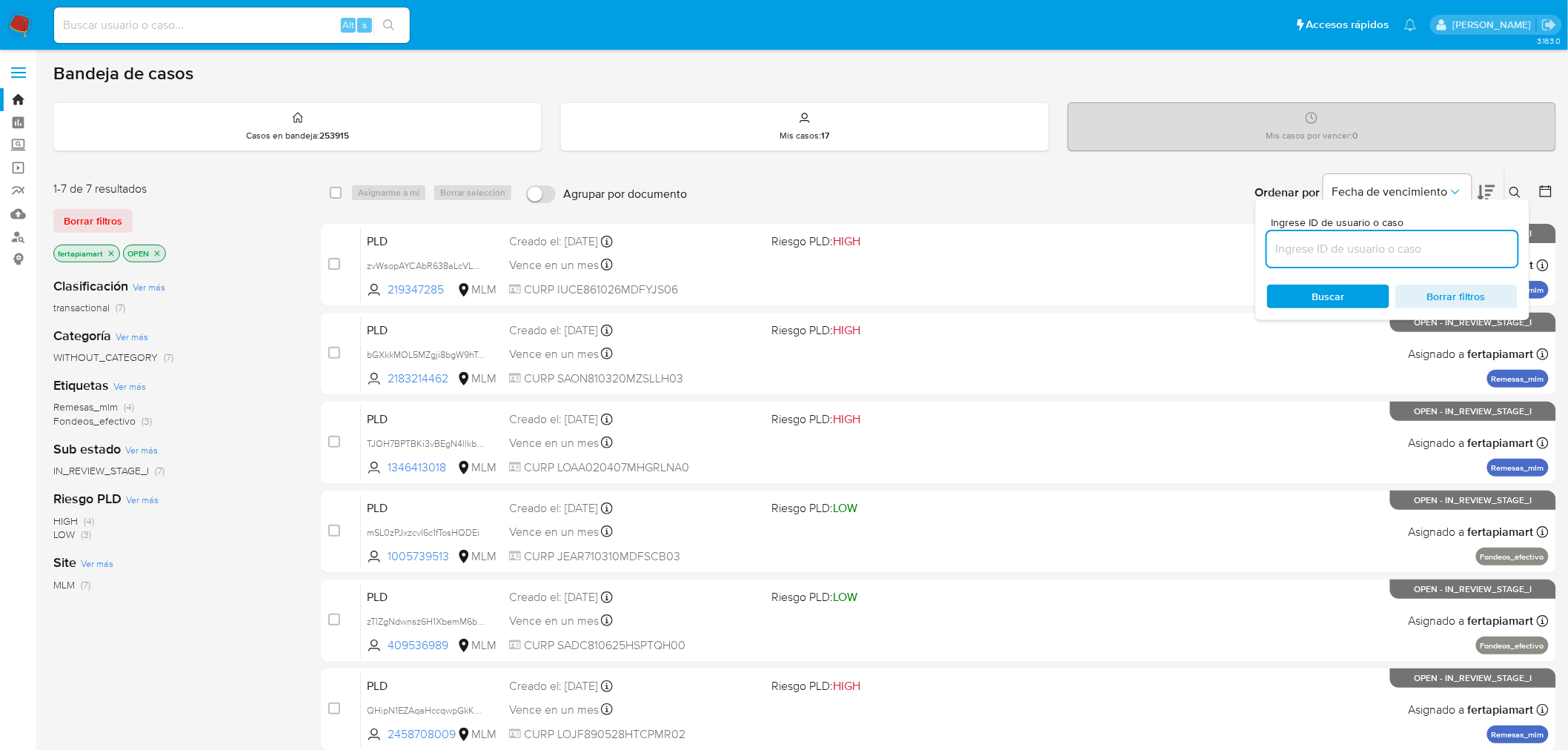
click at [1392, 246] on input at bounding box center [1392, 249] width 250 height 19
type input "1478251599"
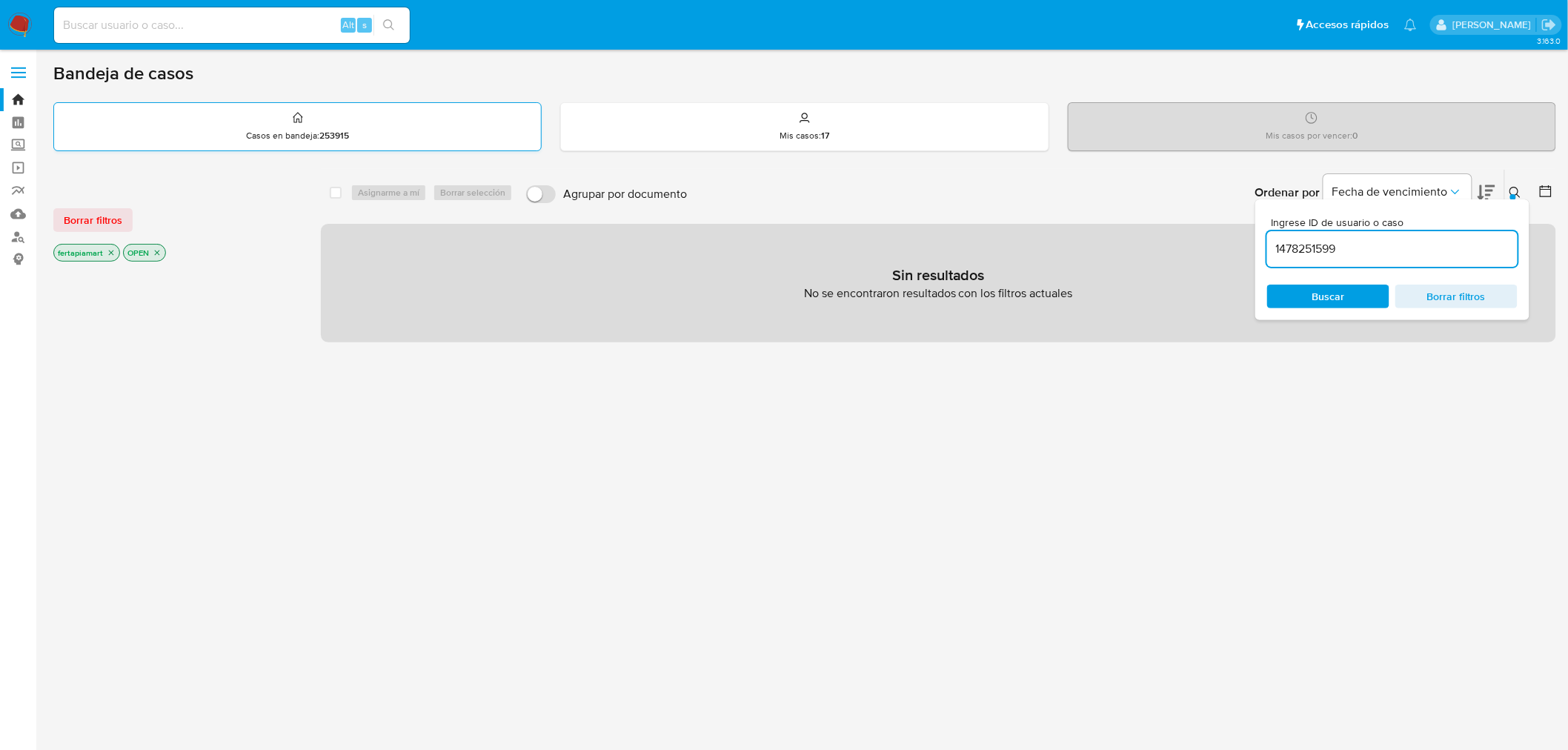
click at [358, 132] on div "Casos en bandeja : 253915" at bounding box center [298, 126] width 487 height 47
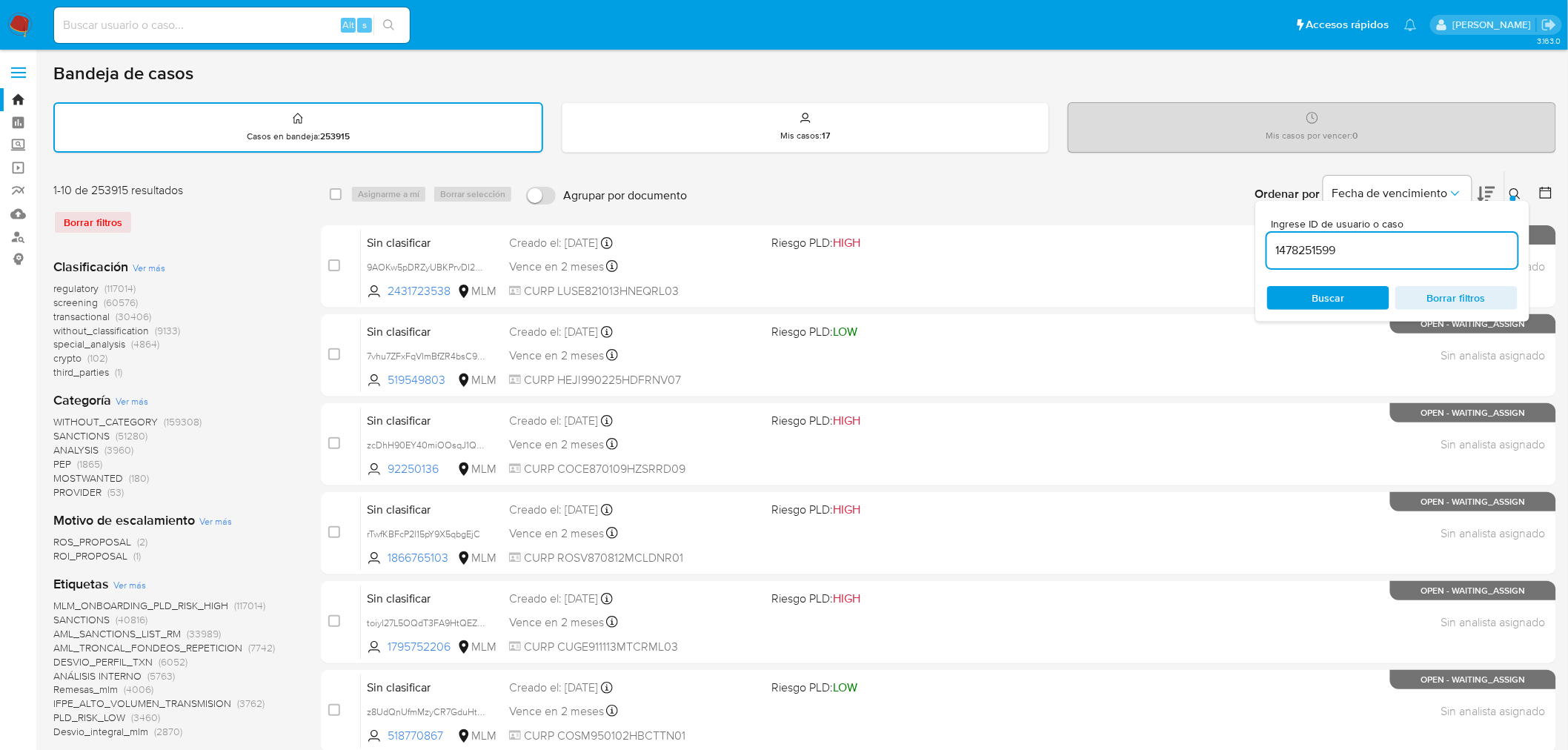
click at [1354, 248] on input "1478251599" at bounding box center [1392, 250] width 250 height 19
click at [1334, 299] on span "Buscar" at bounding box center [1329, 297] width 33 height 24
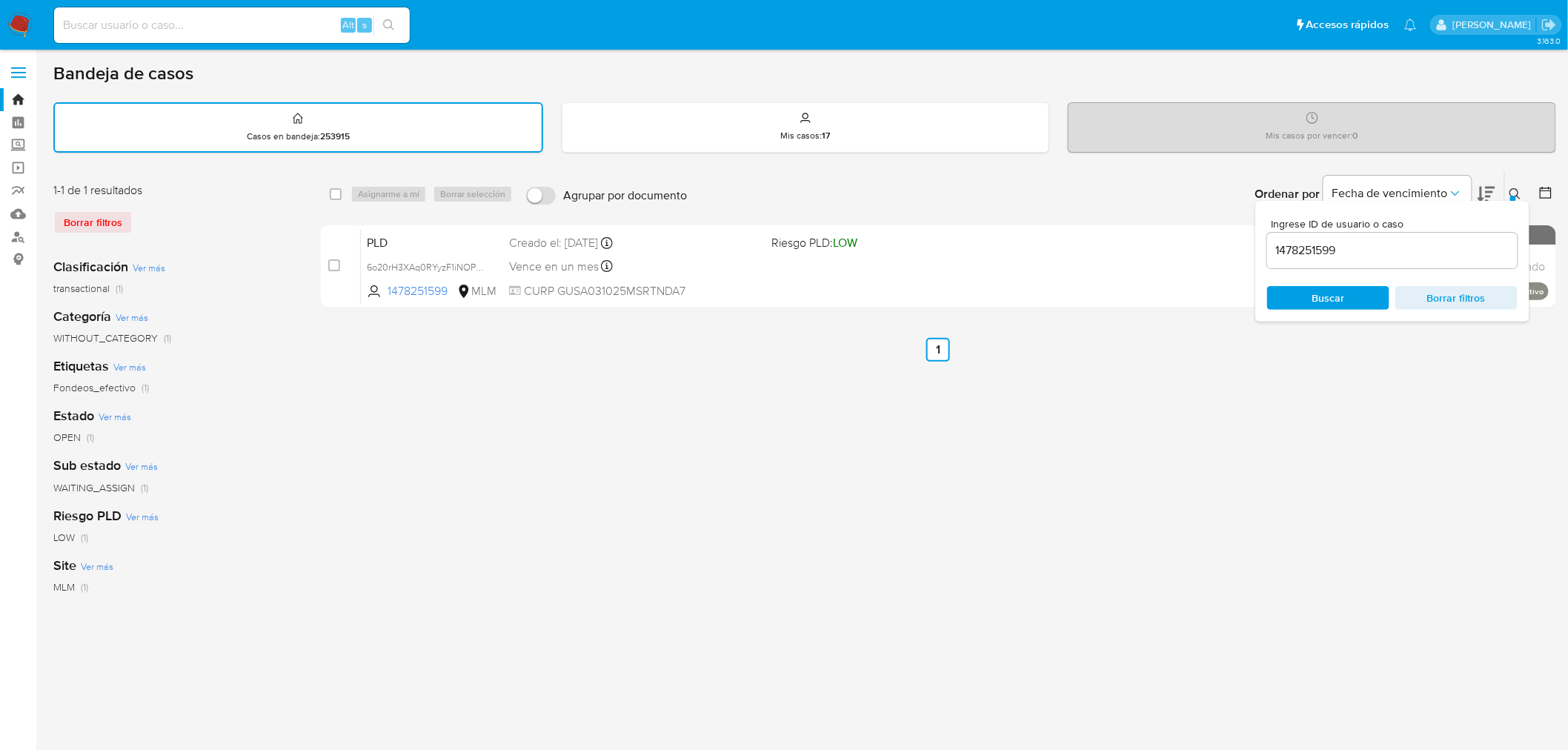
click at [1507, 188] on button at bounding box center [1517, 194] width 25 height 18
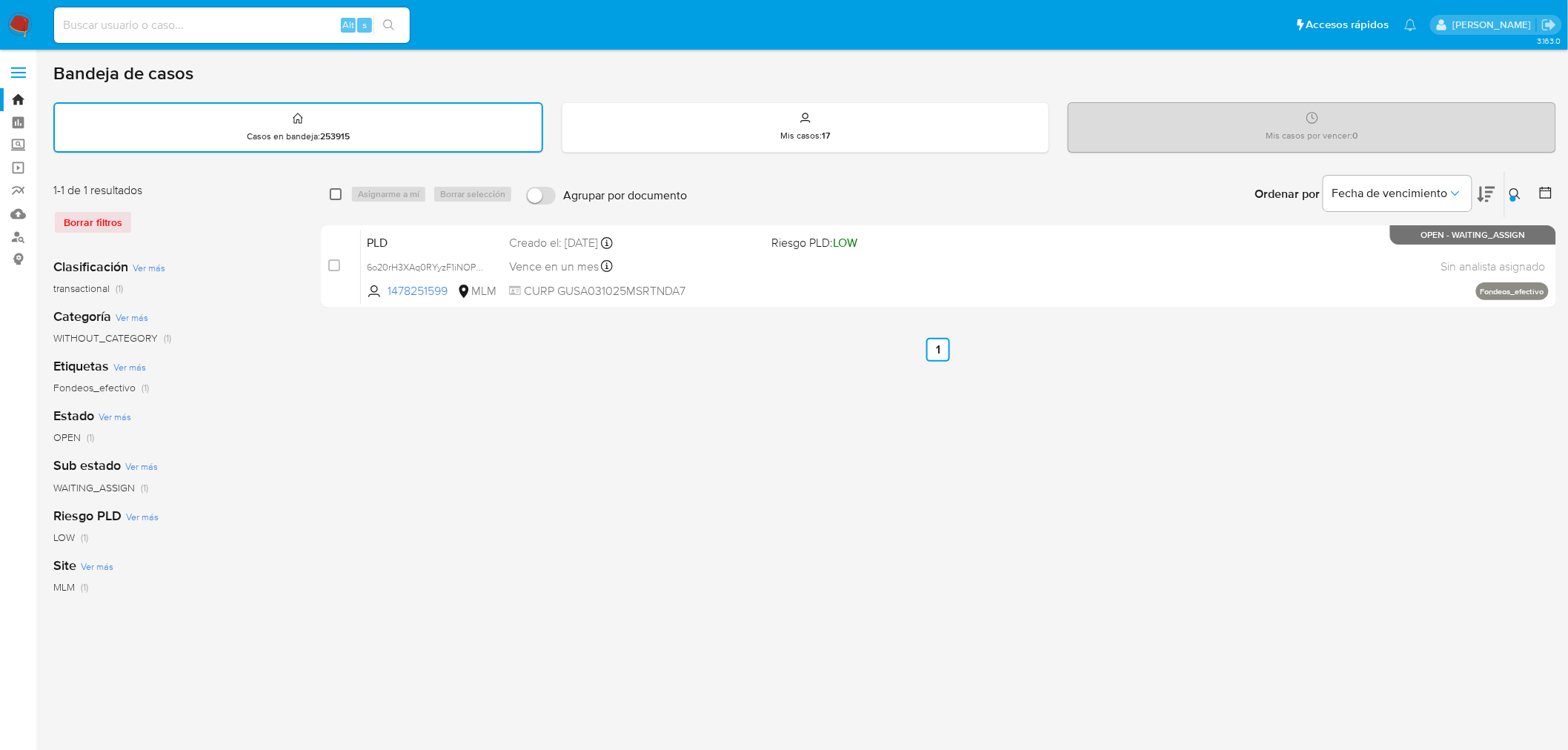
click at [337, 188] on input "checkbox" at bounding box center [336, 194] width 11 height 11
checkbox input "true"
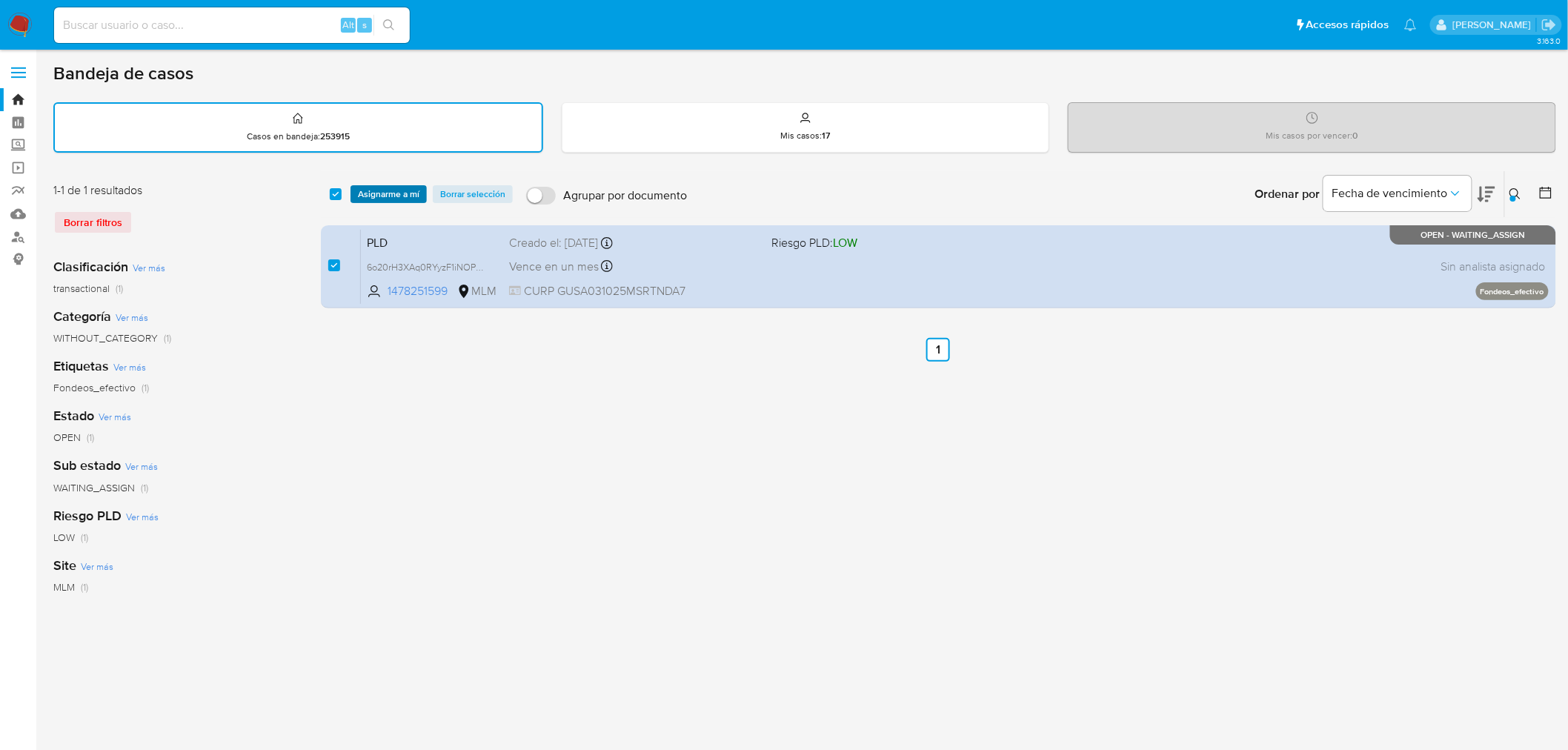
click at [365, 192] on span "Asignarme a mí" at bounding box center [388, 194] width 61 height 15
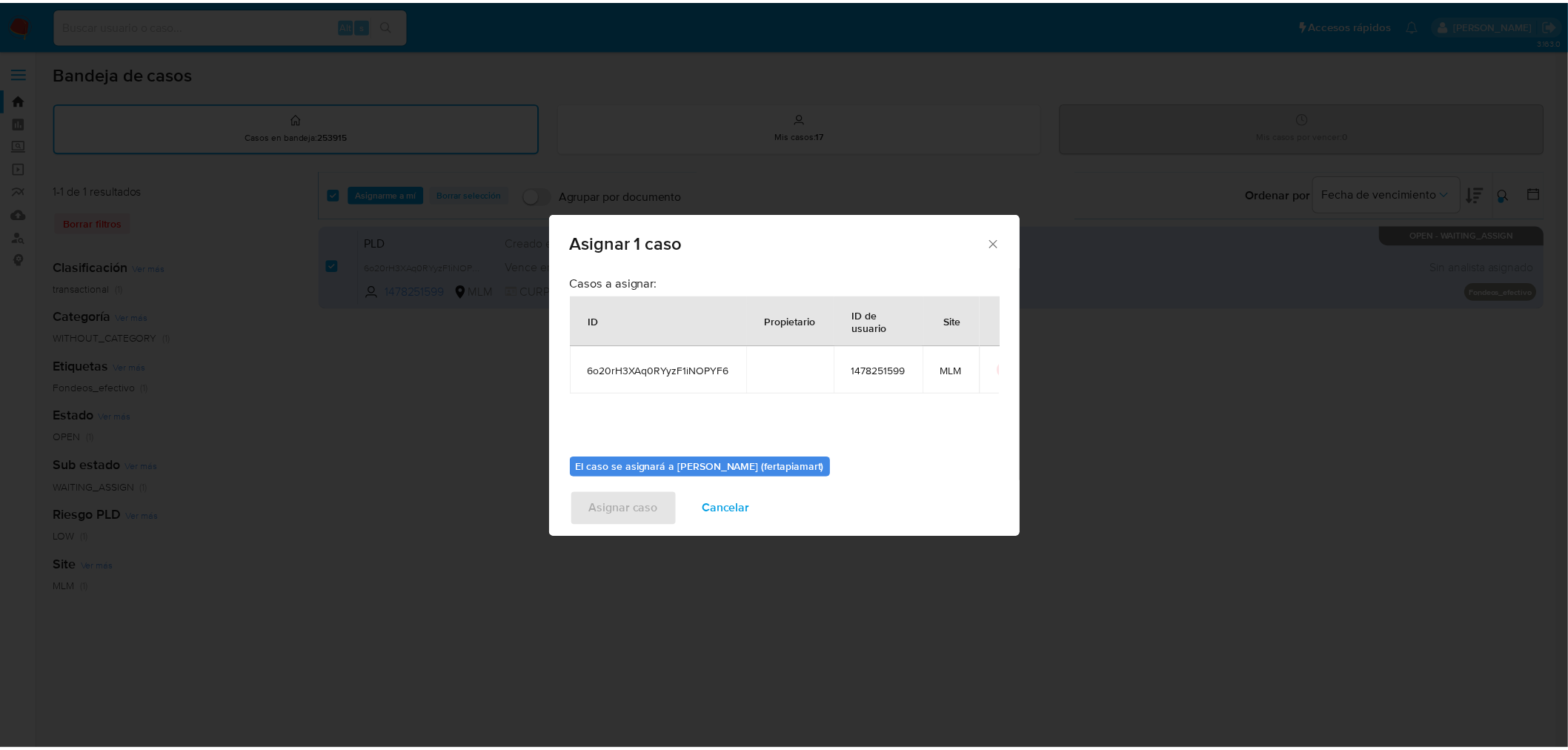
scroll to position [77, 0]
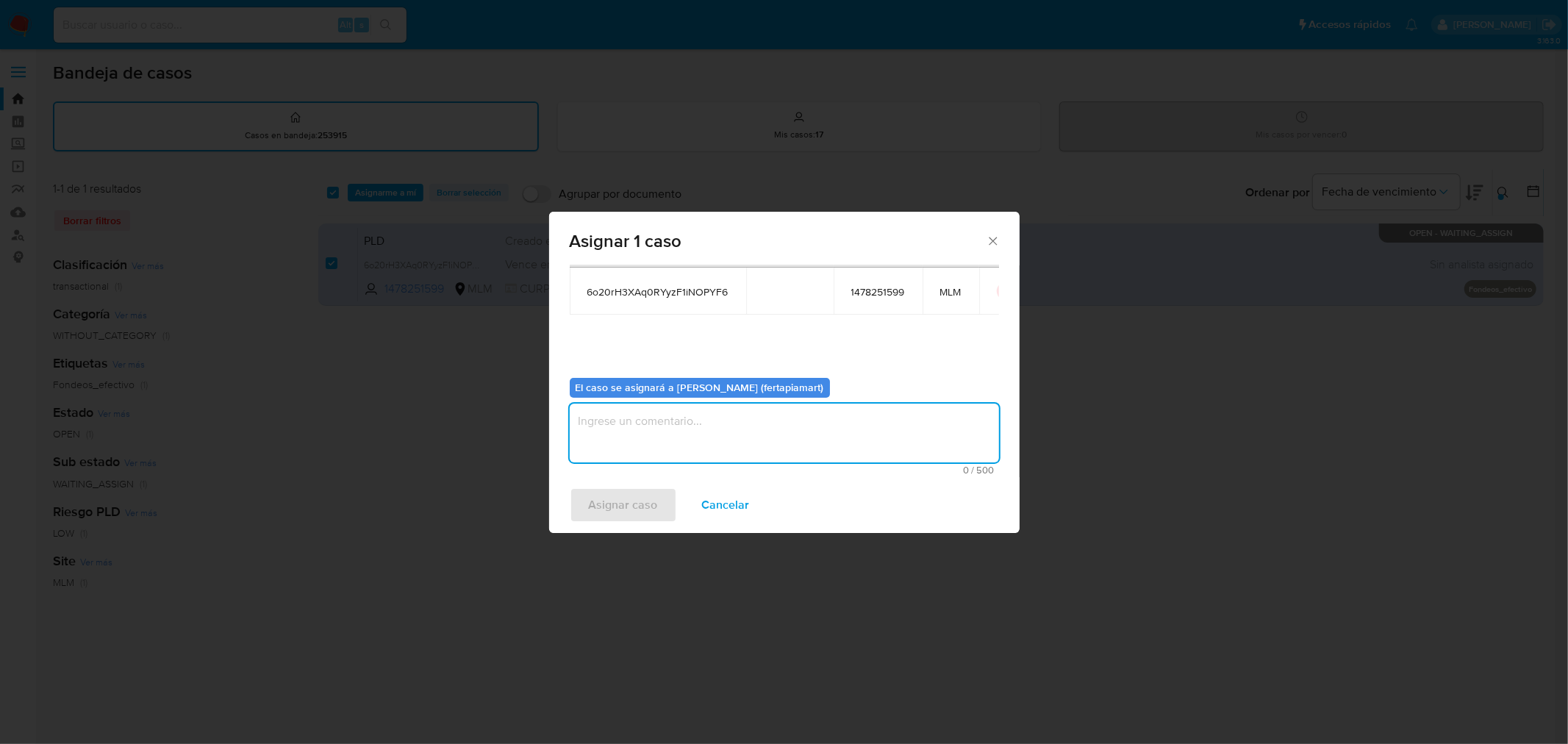
click at [646, 435] on textarea "assign-modal" at bounding box center [784, 432] width 429 height 59
type textarea "FDTM"
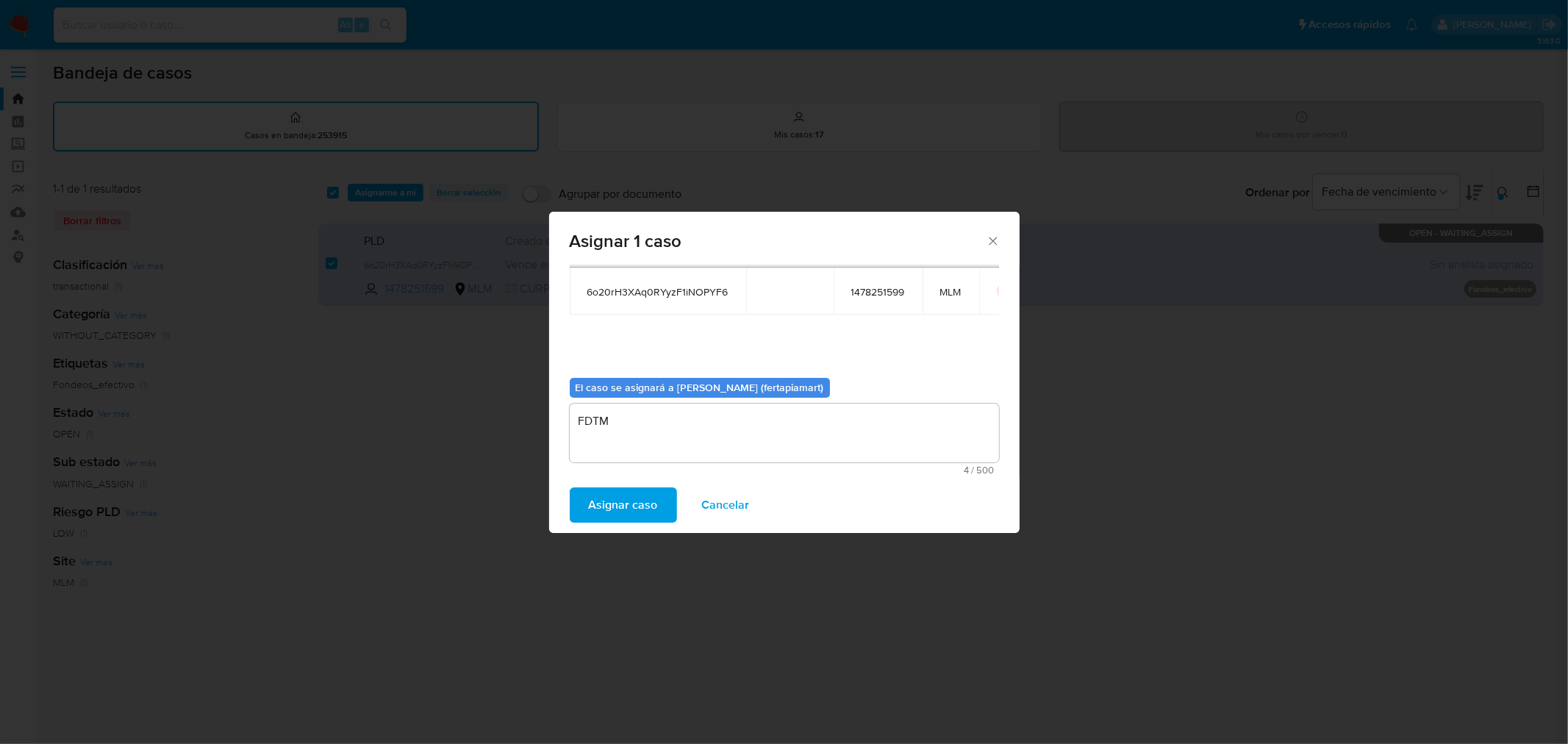
click at [611, 502] on span "Asignar caso" at bounding box center [623, 505] width 69 height 33
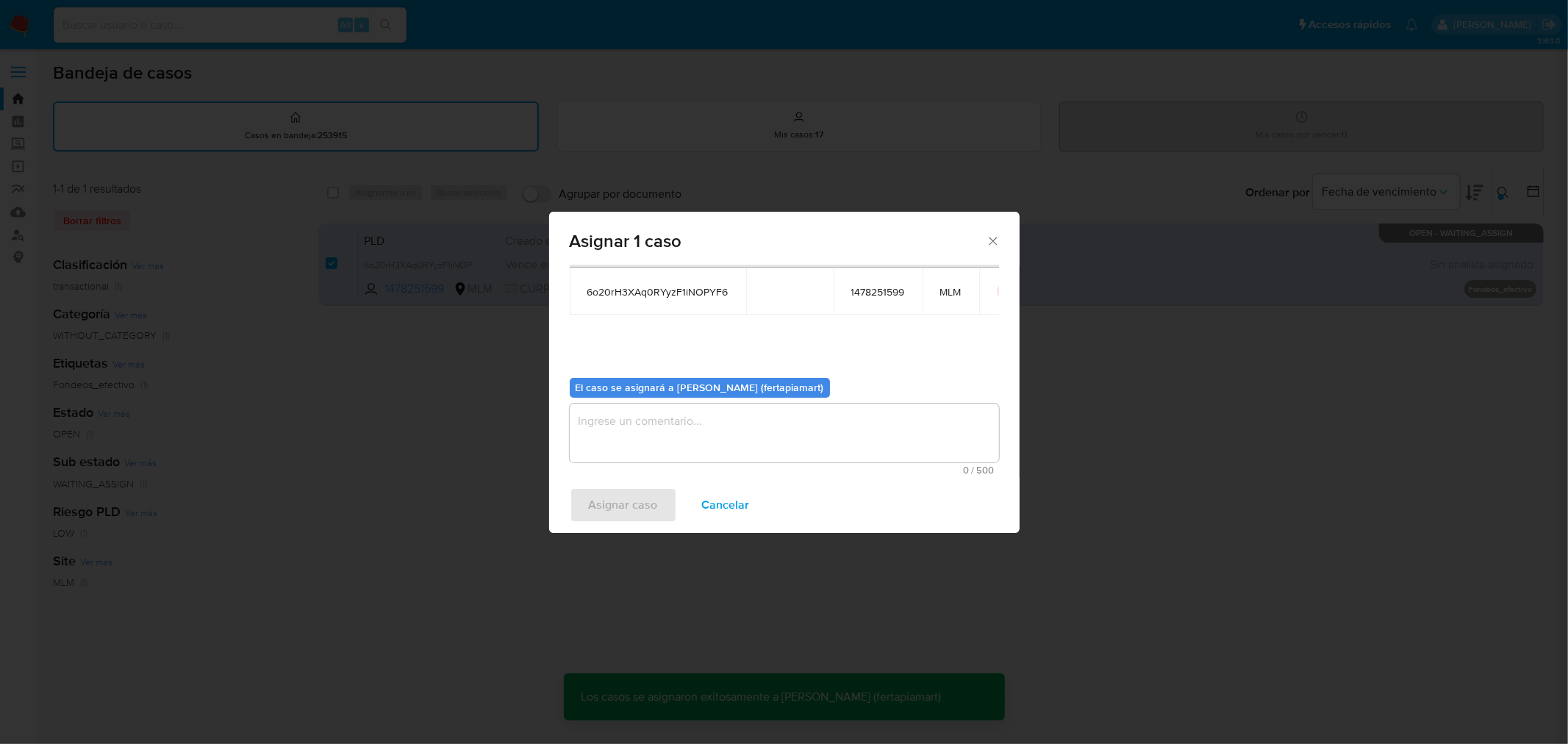
checkbox input "false"
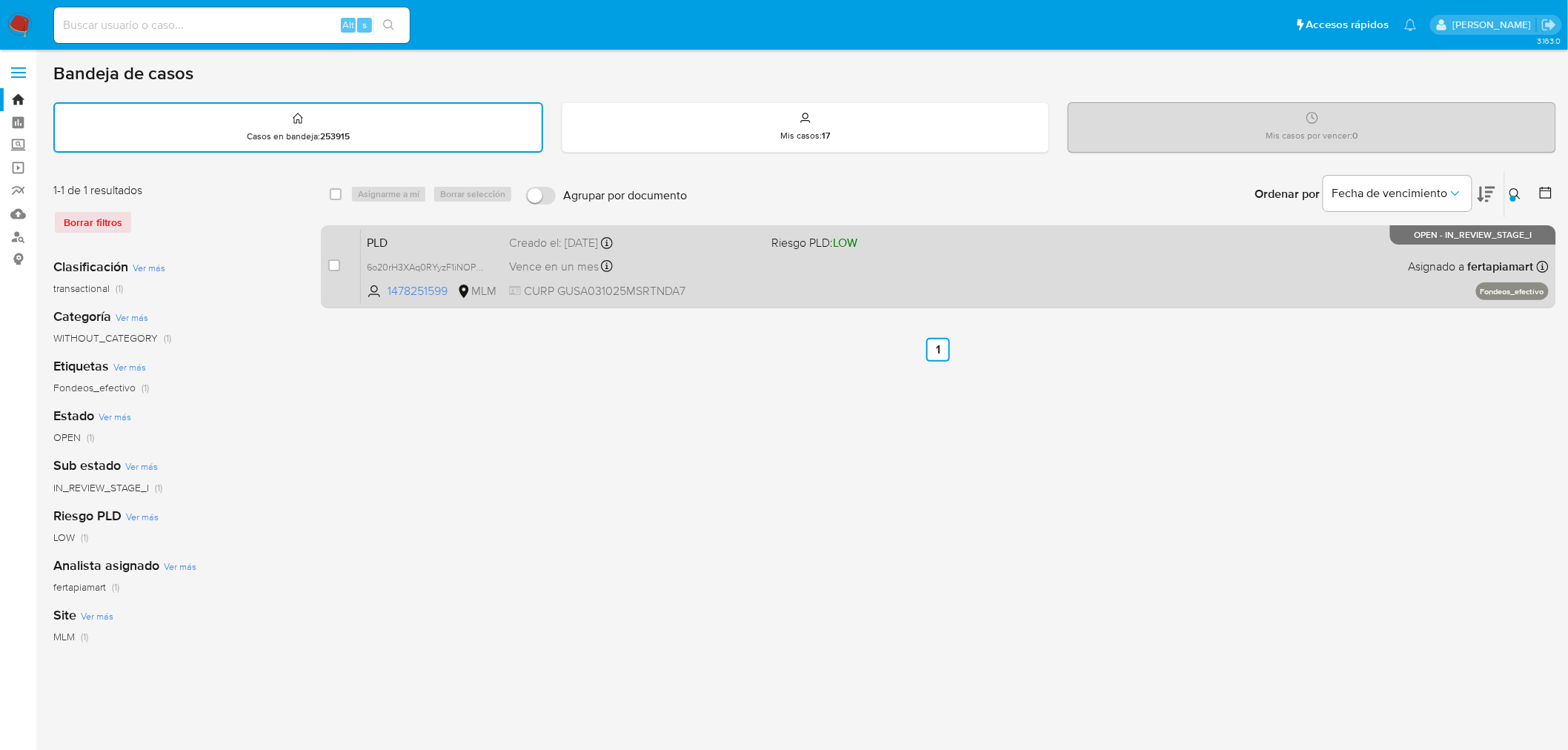
click at [708, 247] on div "Creado el: 12/09/2025 Creado el: 12/09/2025 02:16:28" at bounding box center [635, 243] width 251 height 16
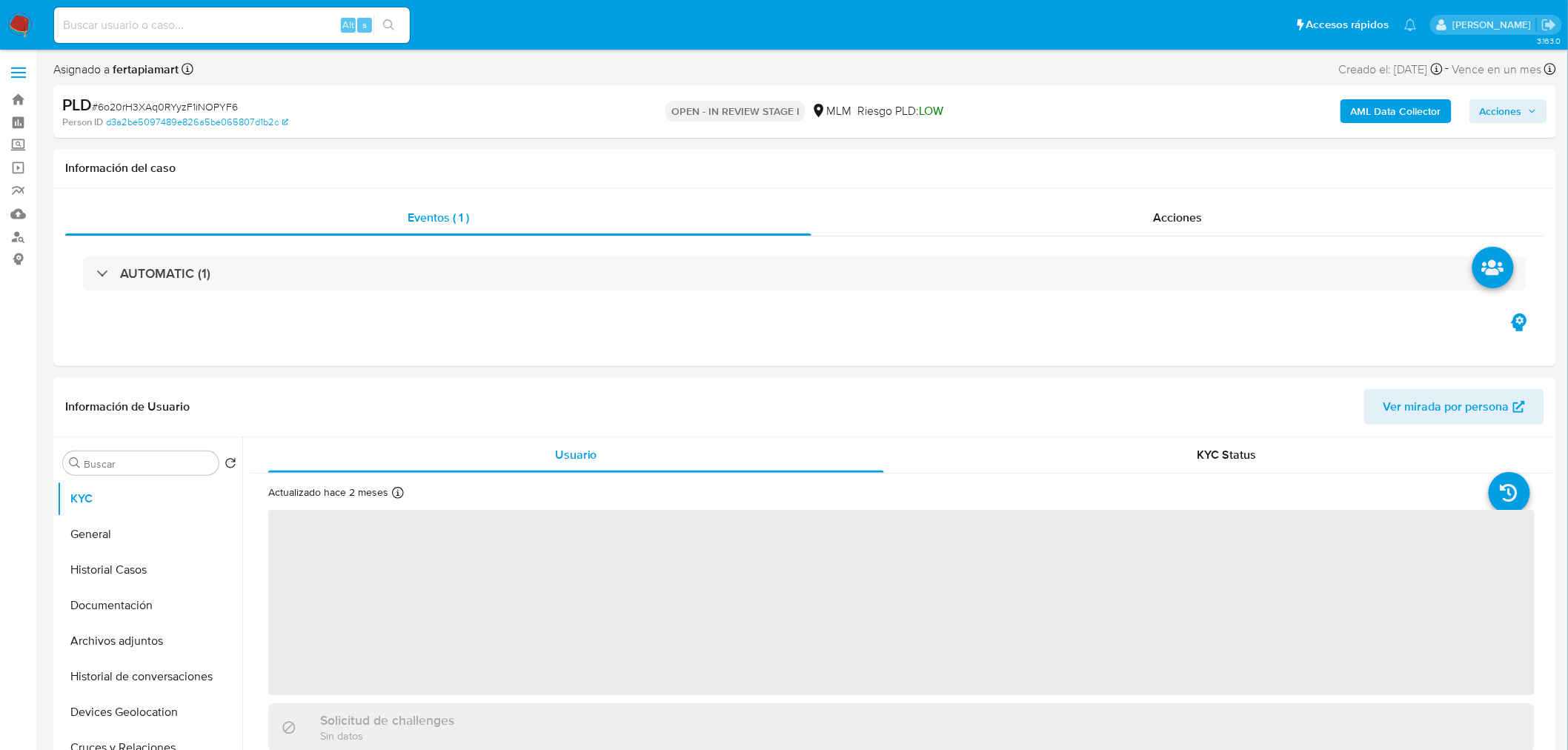
select select "10"
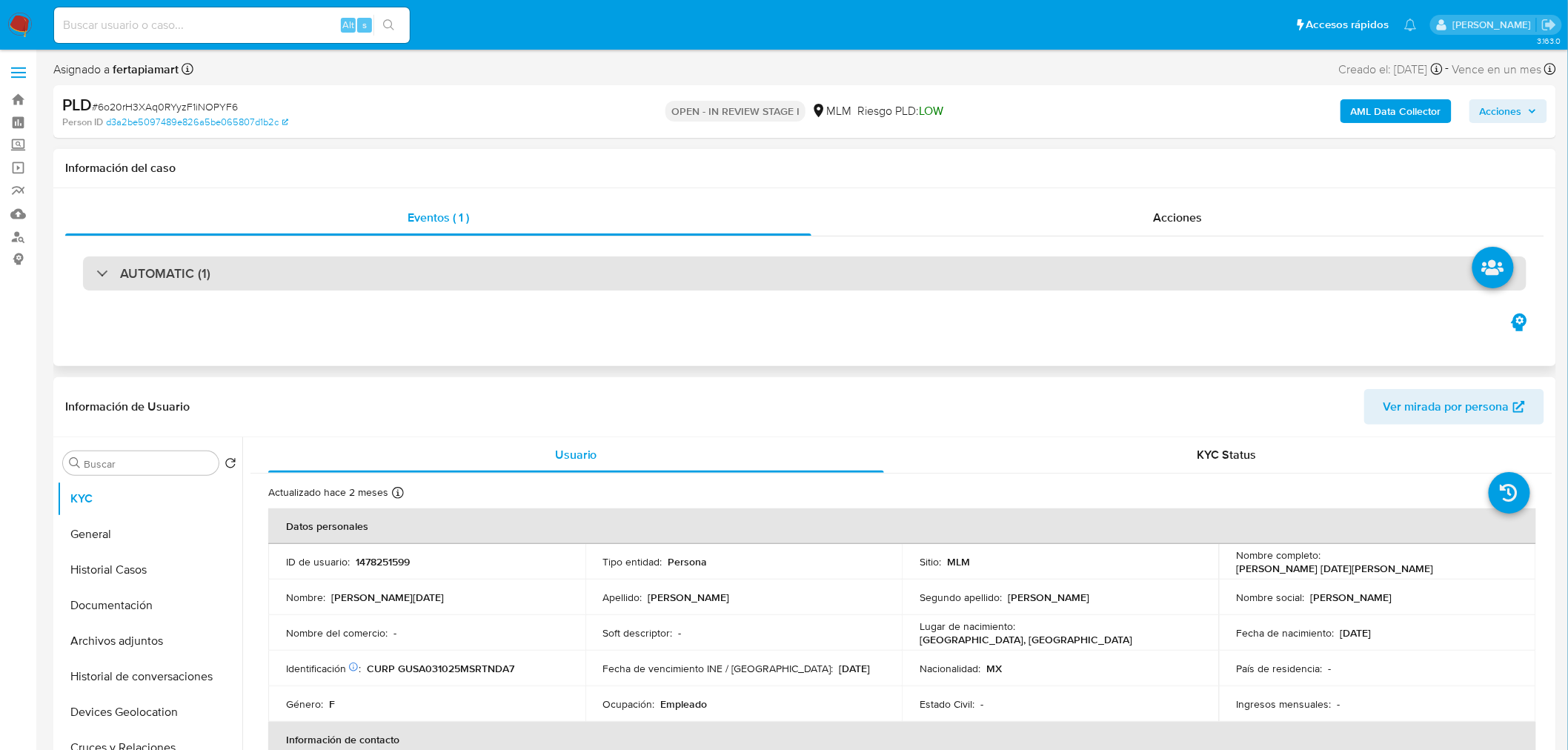
click at [605, 274] on div "AUTOMATIC (1)" at bounding box center [804, 273] width 1444 height 34
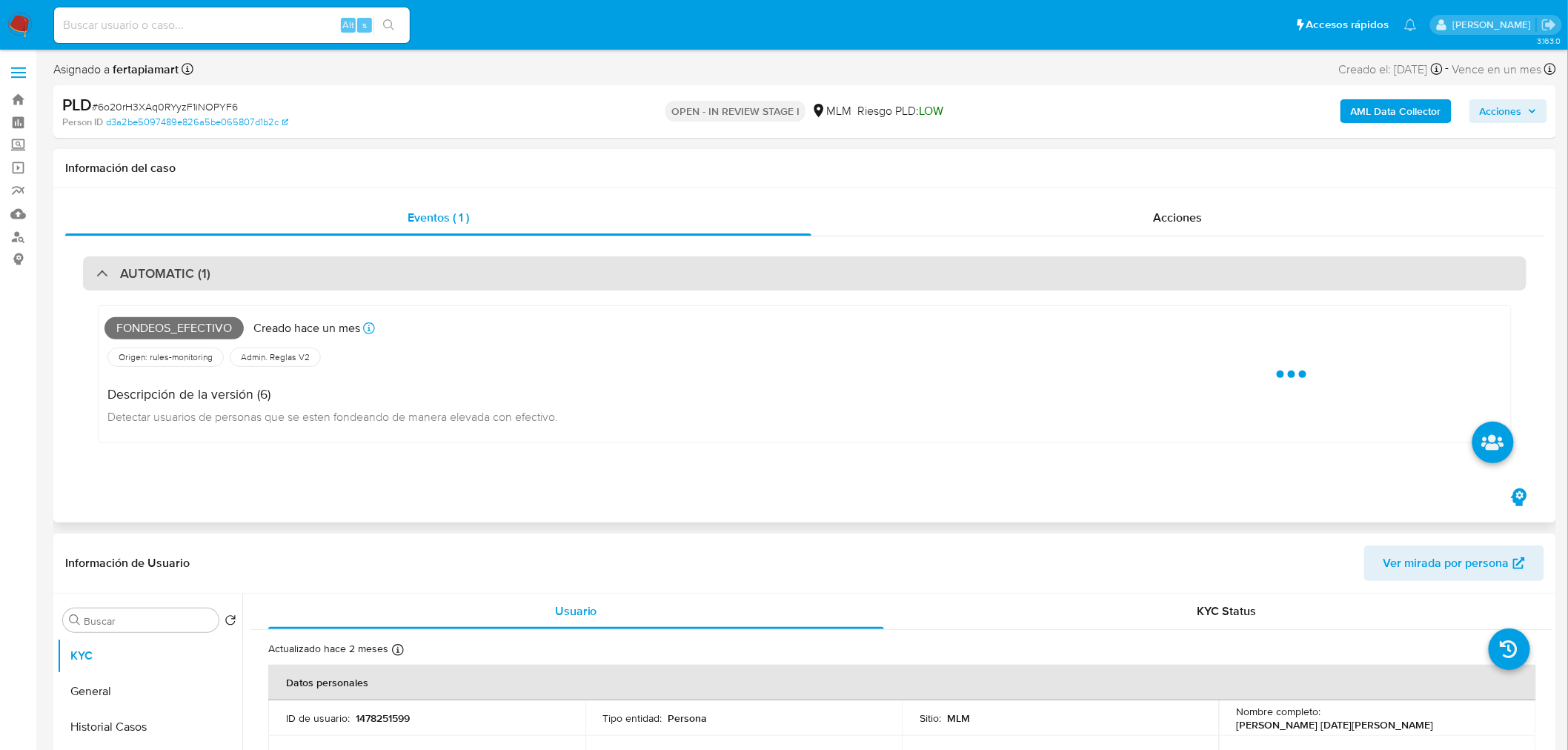
click at [605, 274] on div "AUTOMATIC (1)" at bounding box center [804, 273] width 1444 height 34
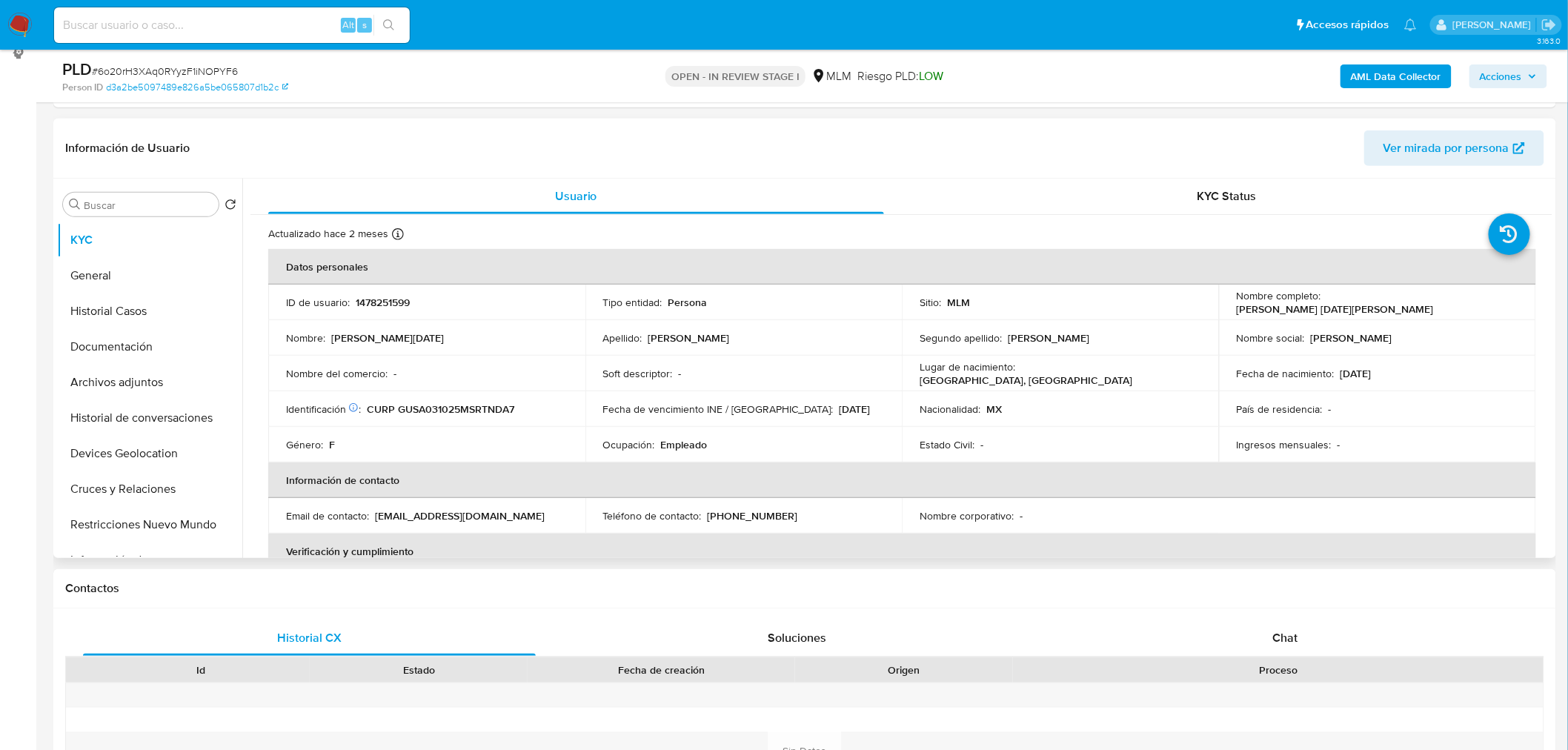
scroll to position [208, 0]
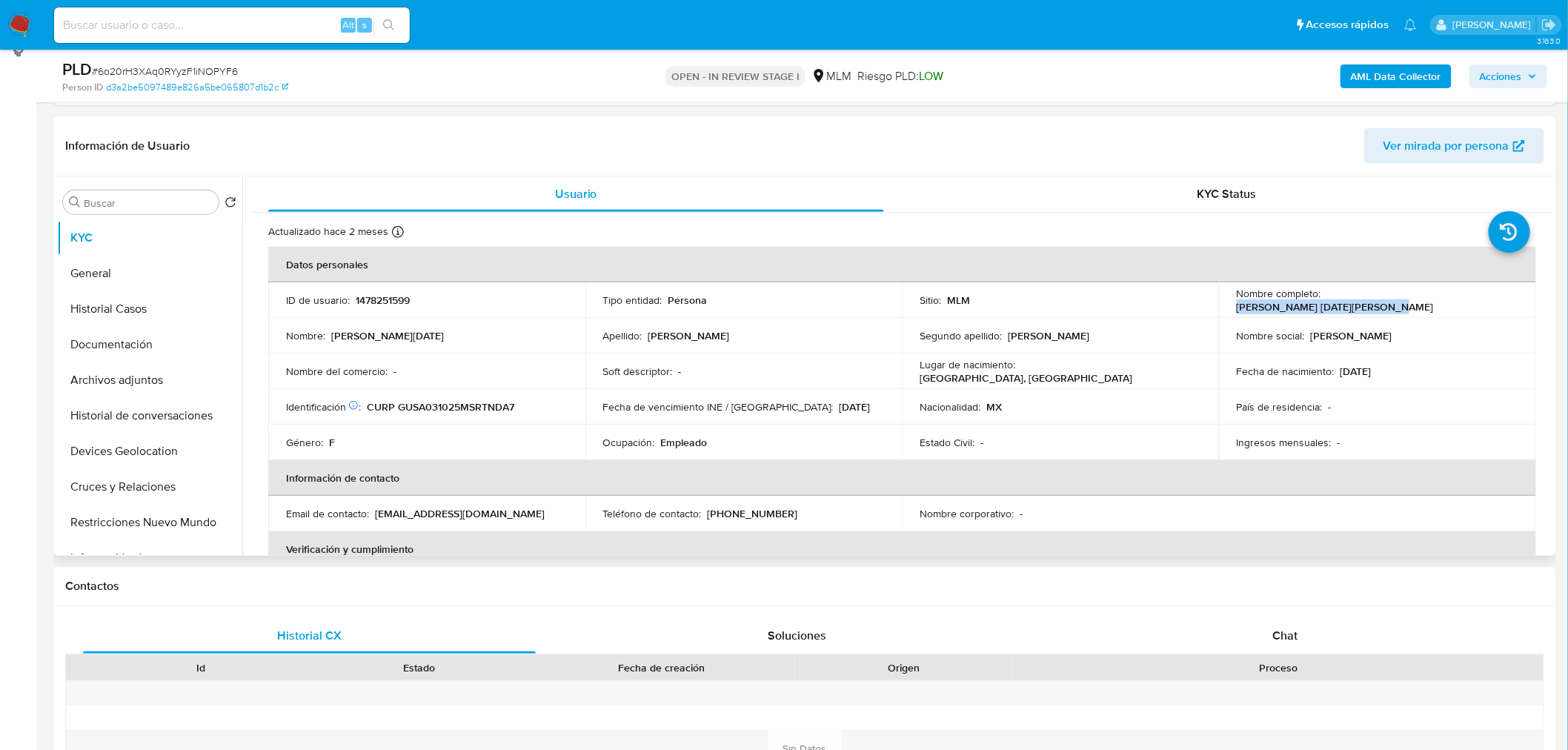
drag, startPoint x: 1464, startPoint y: 303, endPoint x: 1323, endPoint y: 300, distance: 141.0
click at [1323, 300] on div "Nombre completo : [PERSON_NAME] [DATE][PERSON_NAME]" at bounding box center [1378, 300] width 282 height 27
click at [445, 405] on p "CURP GUSA031025MSRTNDA7" at bounding box center [440, 406] width 148 height 13
drag, startPoint x: 445, startPoint y: 405, endPoint x: 475, endPoint y: 419, distance: 33.1
drag, startPoint x: 475, startPoint y: 419, endPoint x: 449, endPoint y: 411, distance: 27.2
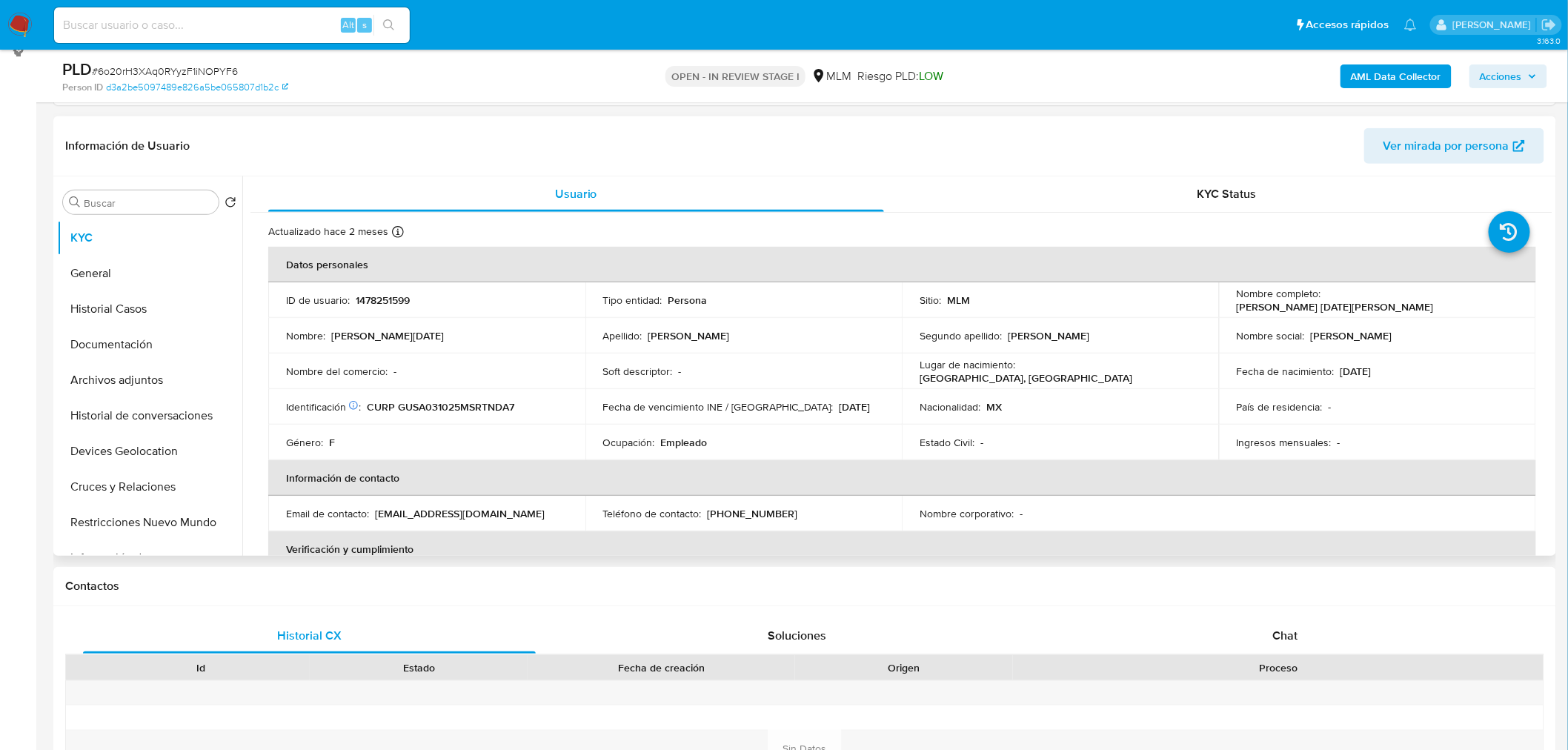
click at [449, 411] on p "CURP GUSA031025MSRTNDA7" at bounding box center [440, 406] width 148 height 13
drag, startPoint x: 483, startPoint y: 516, endPoint x: 285, endPoint y: 516, distance: 198.0
click at [285, 516] on td "Email de contacto : aidaluciagutierrezsandoval22@gmail.com" at bounding box center [427, 513] width 317 height 35
drag, startPoint x: 773, startPoint y: 516, endPoint x: 706, endPoint y: 515, distance: 67.0
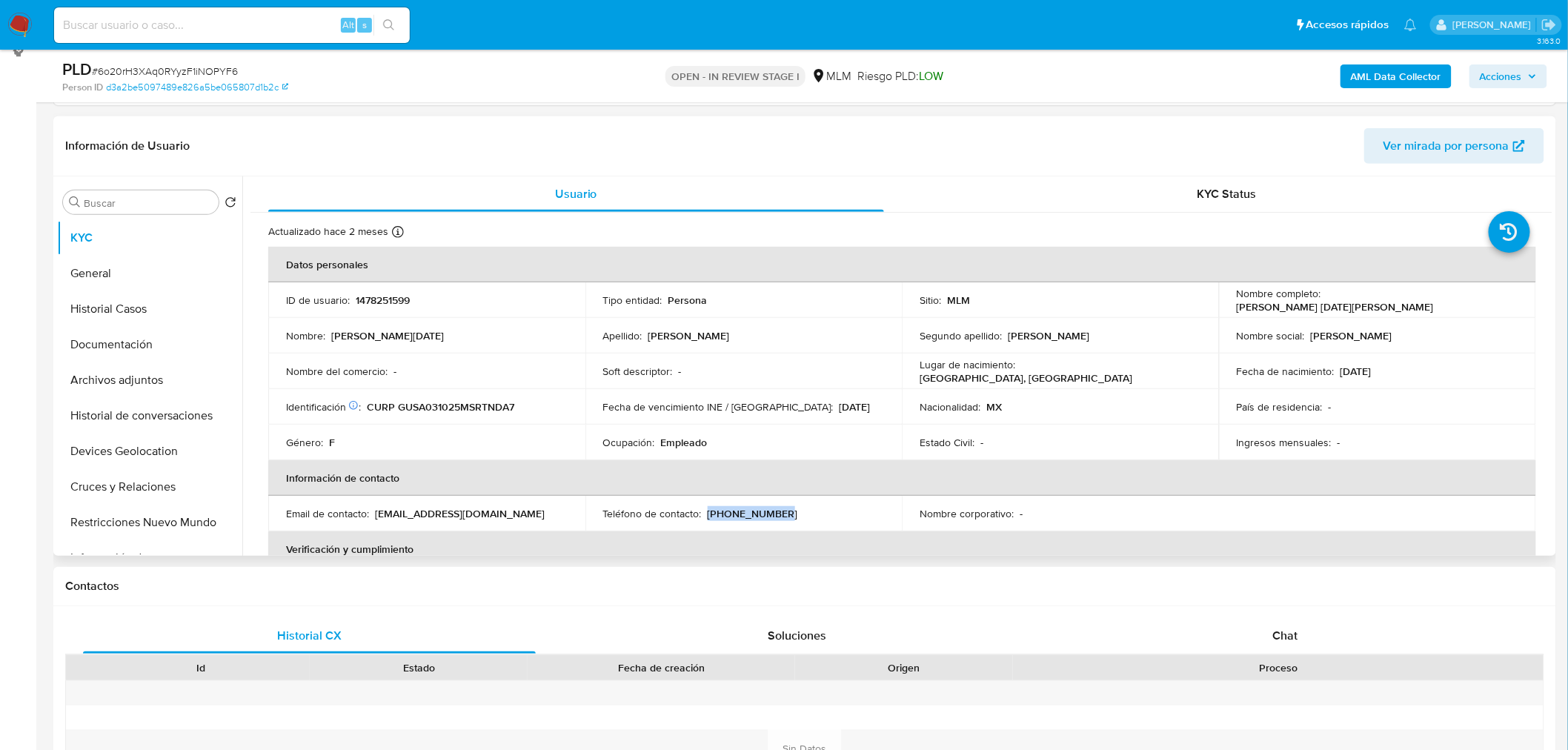
click at [708, 515] on p "(624) 2270382" at bounding box center [753, 513] width 90 height 13
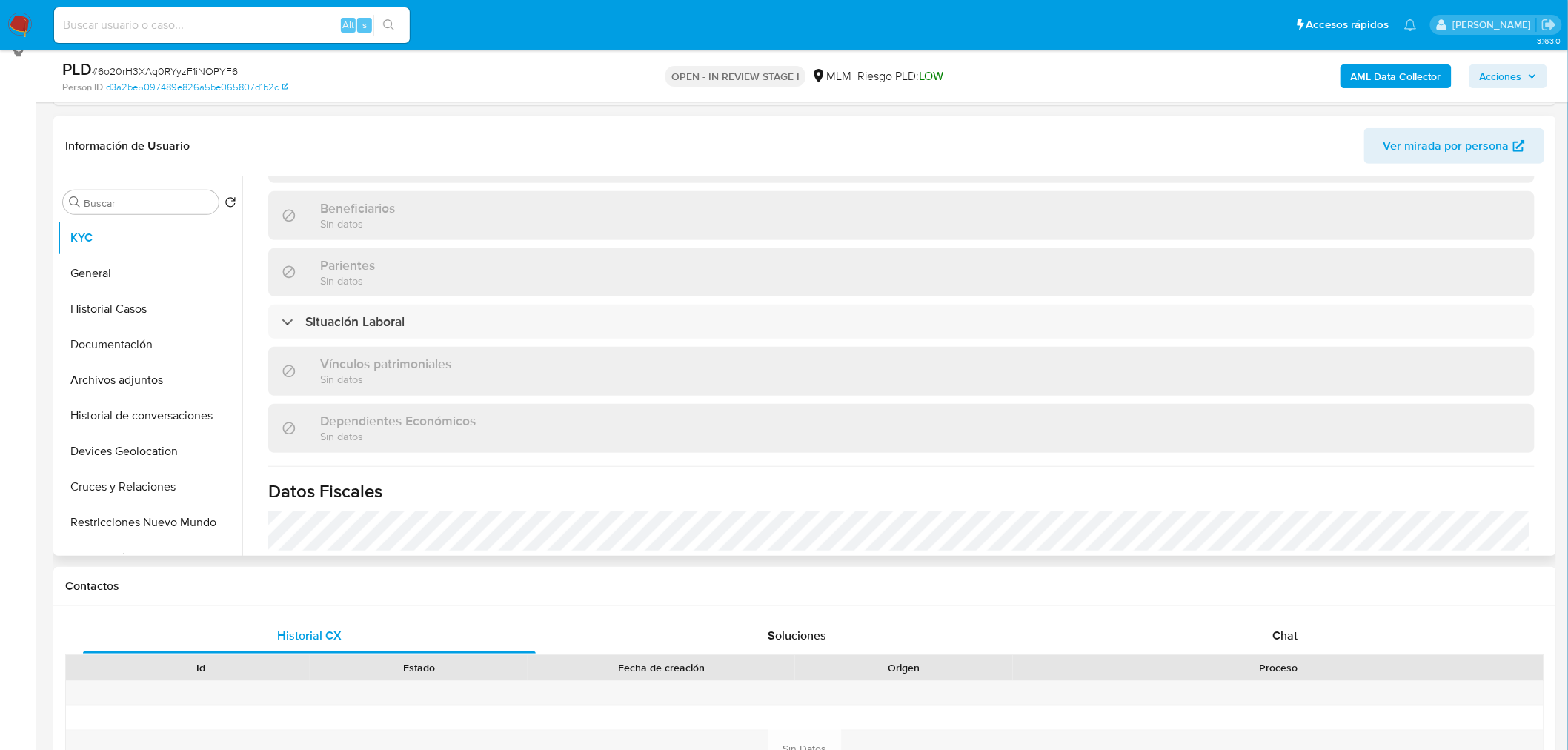
scroll to position [660, 0]
click at [771, 333] on div "Situación Laboral" at bounding box center [902, 320] width 1267 height 34
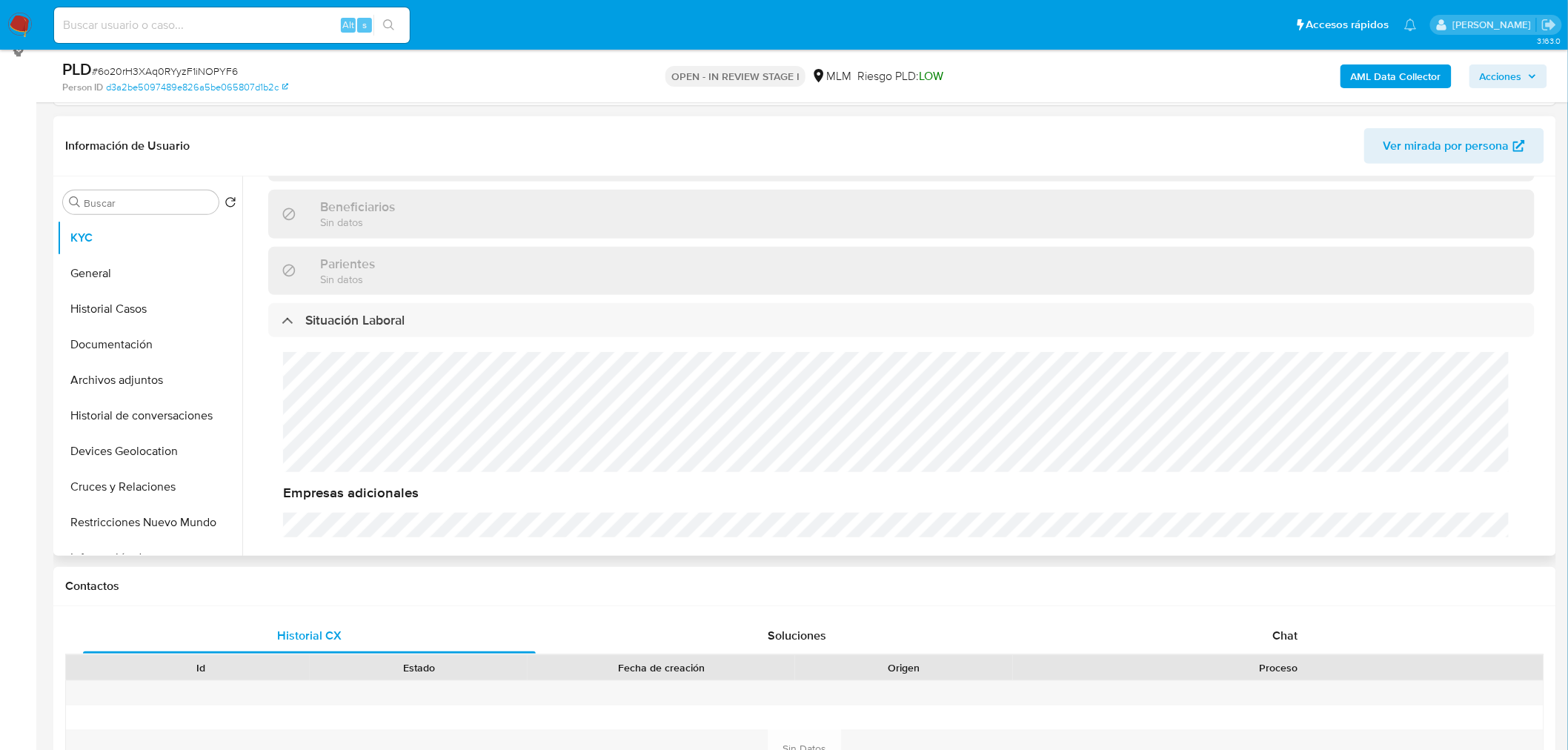
click at [771, 333] on div "Situación Laboral" at bounding box center [902, 320] width 1267 height 34
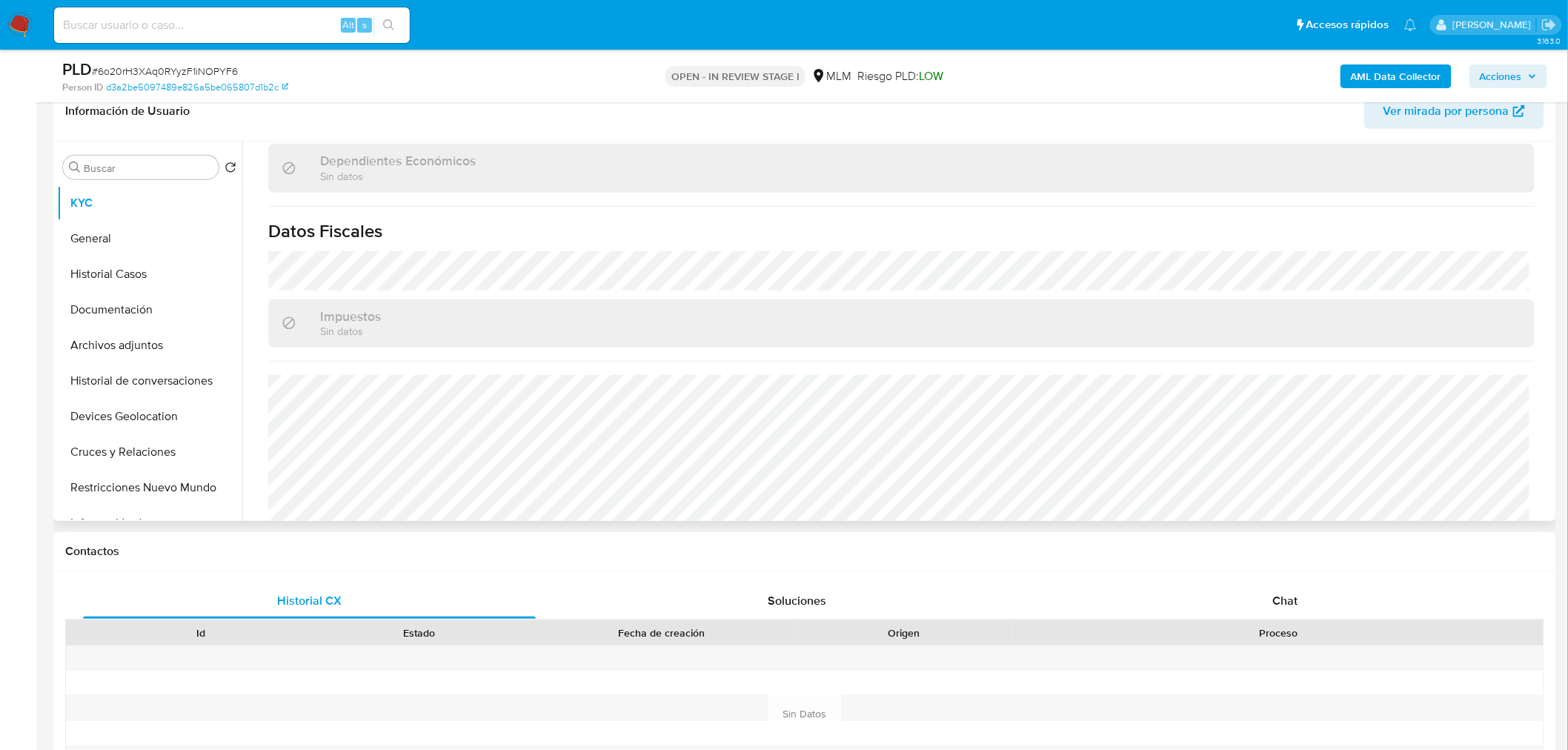
scroll to position [916, 0]
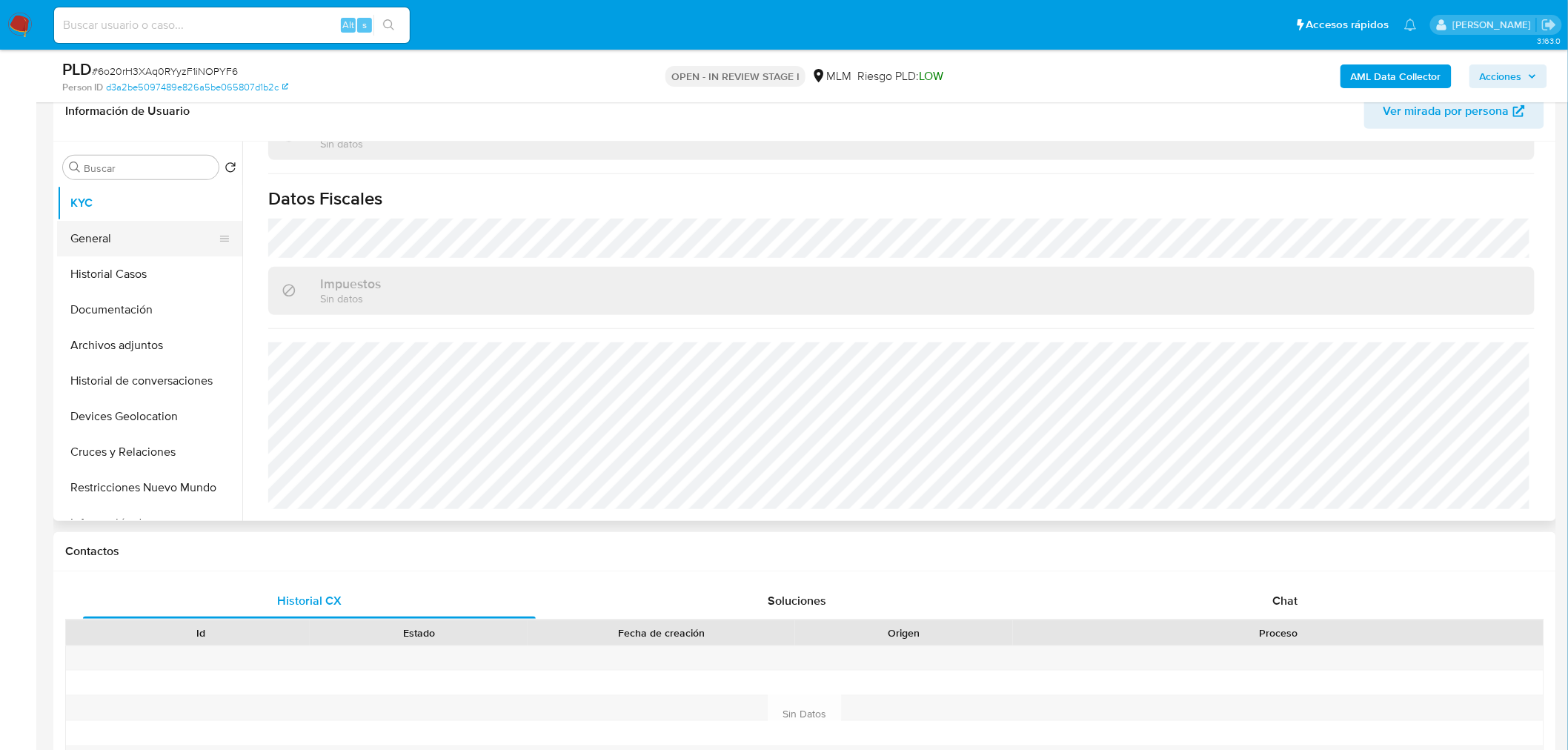
click at [97, 242] on button "General" at bounding box center [144, 238] width 173 height 35
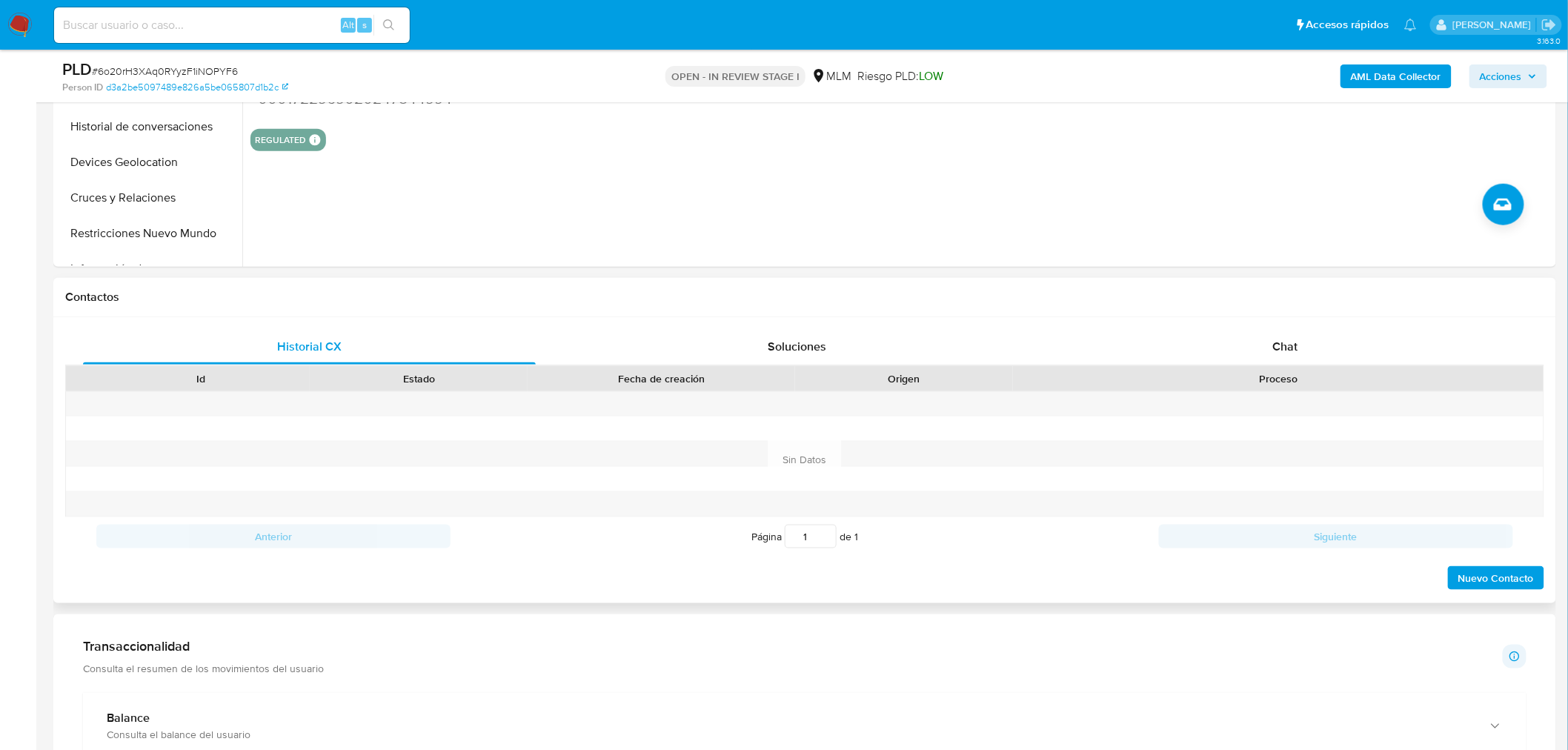
scroll to position [522, 0]
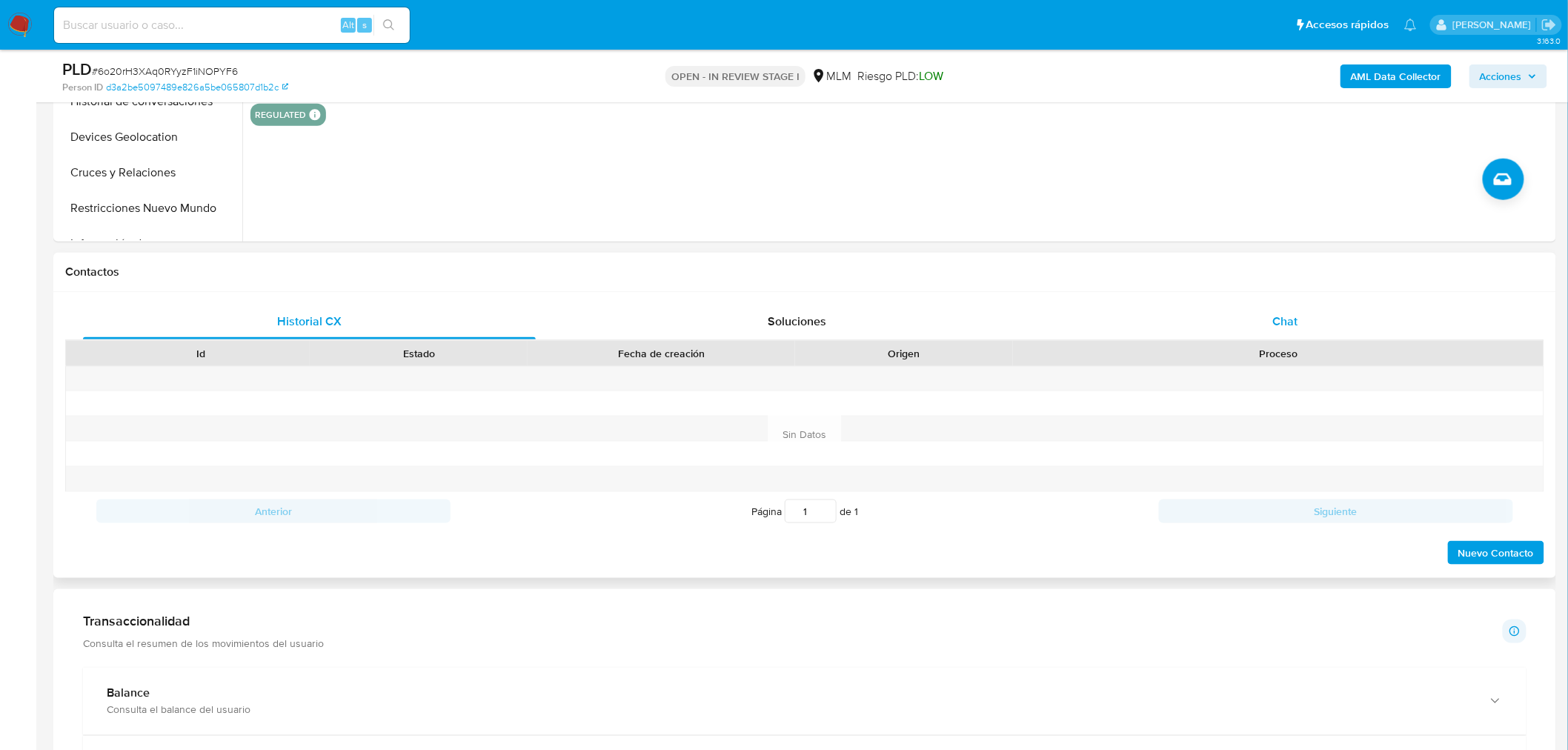
click at [1285, 323] on span "Chat" at bounding box center [1285, 321] width 25 height 17
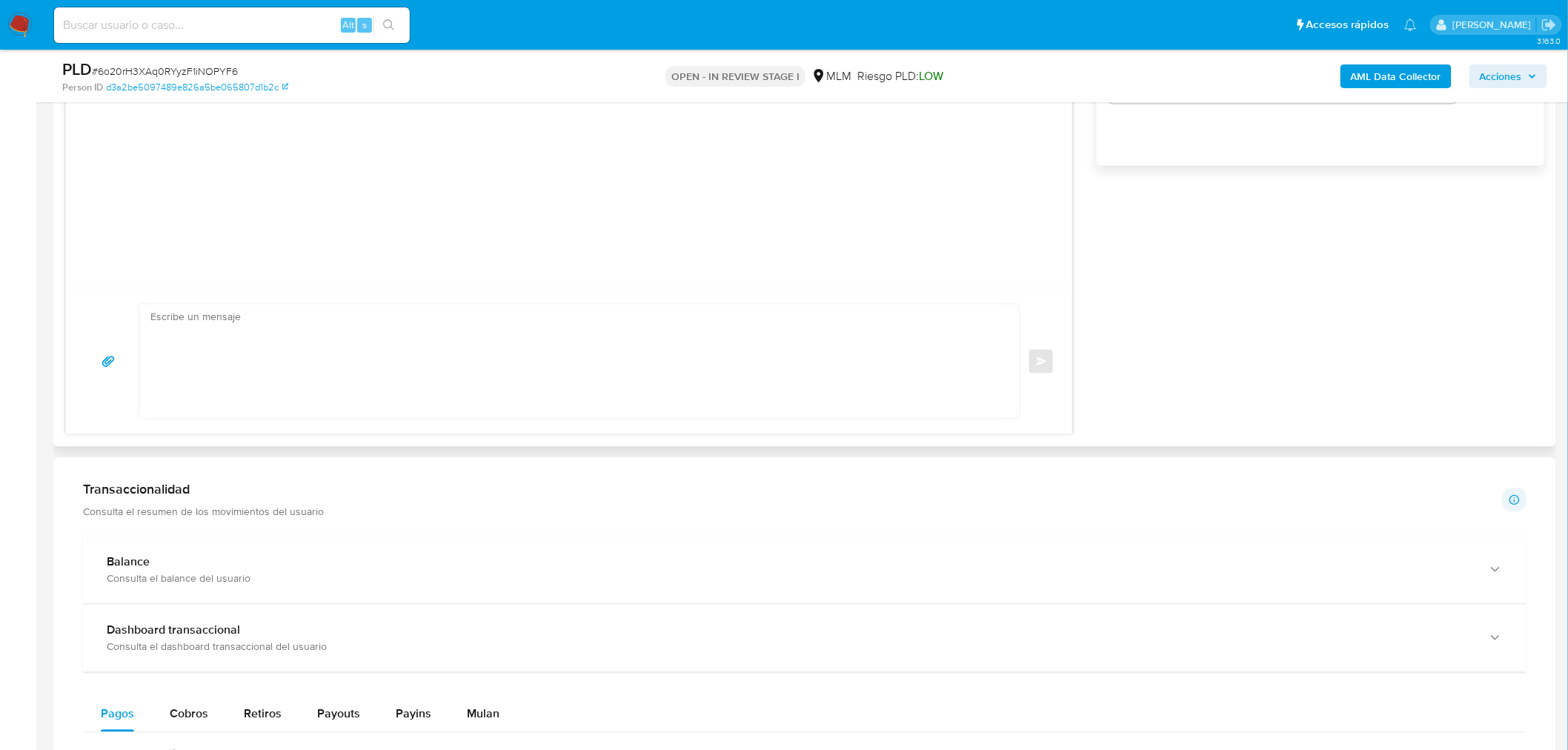
scroll to position [1198, 0]
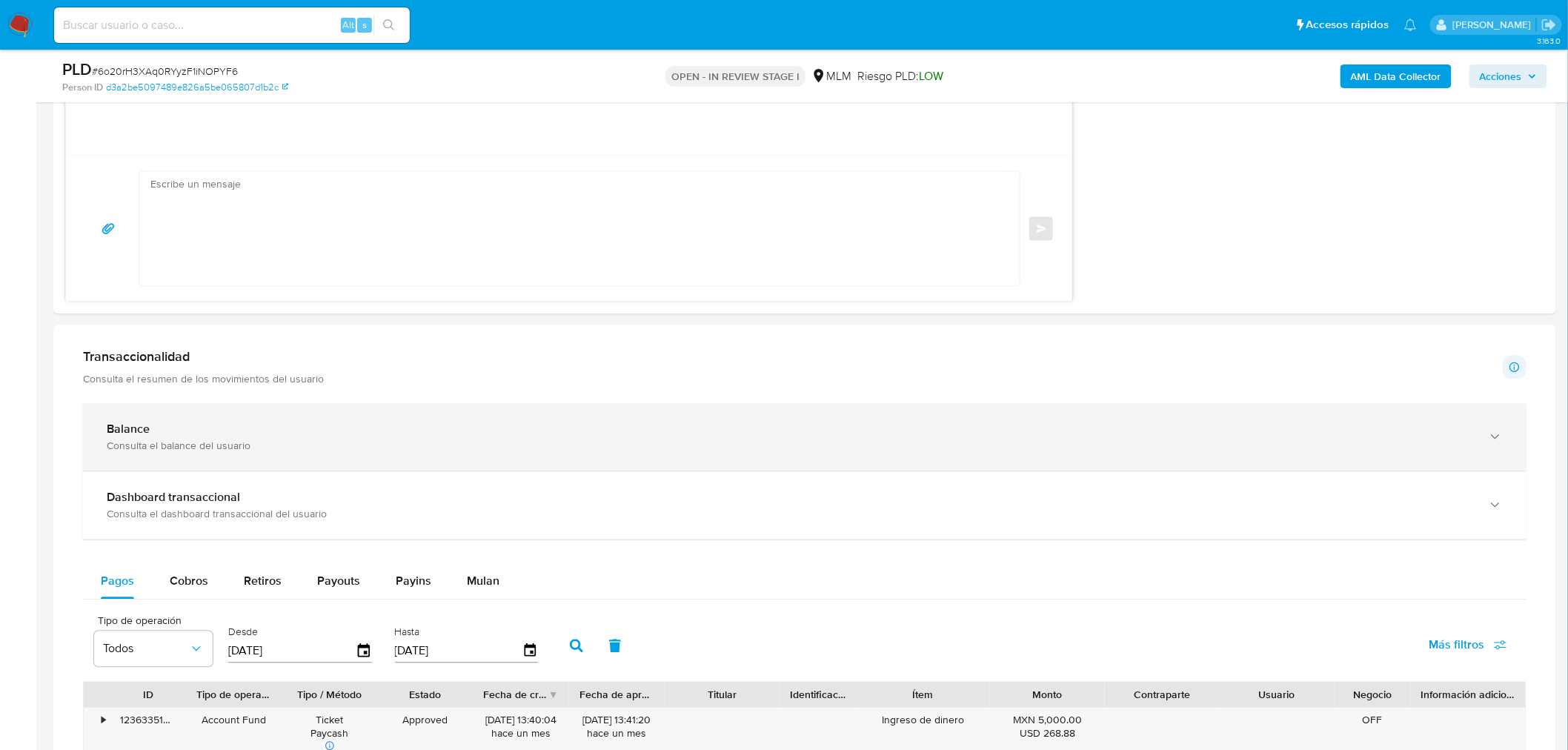
click at [621, 417] on div "Balance Consulta el balance del usuario" at bounding box center [804, 437] width 1444 height 67
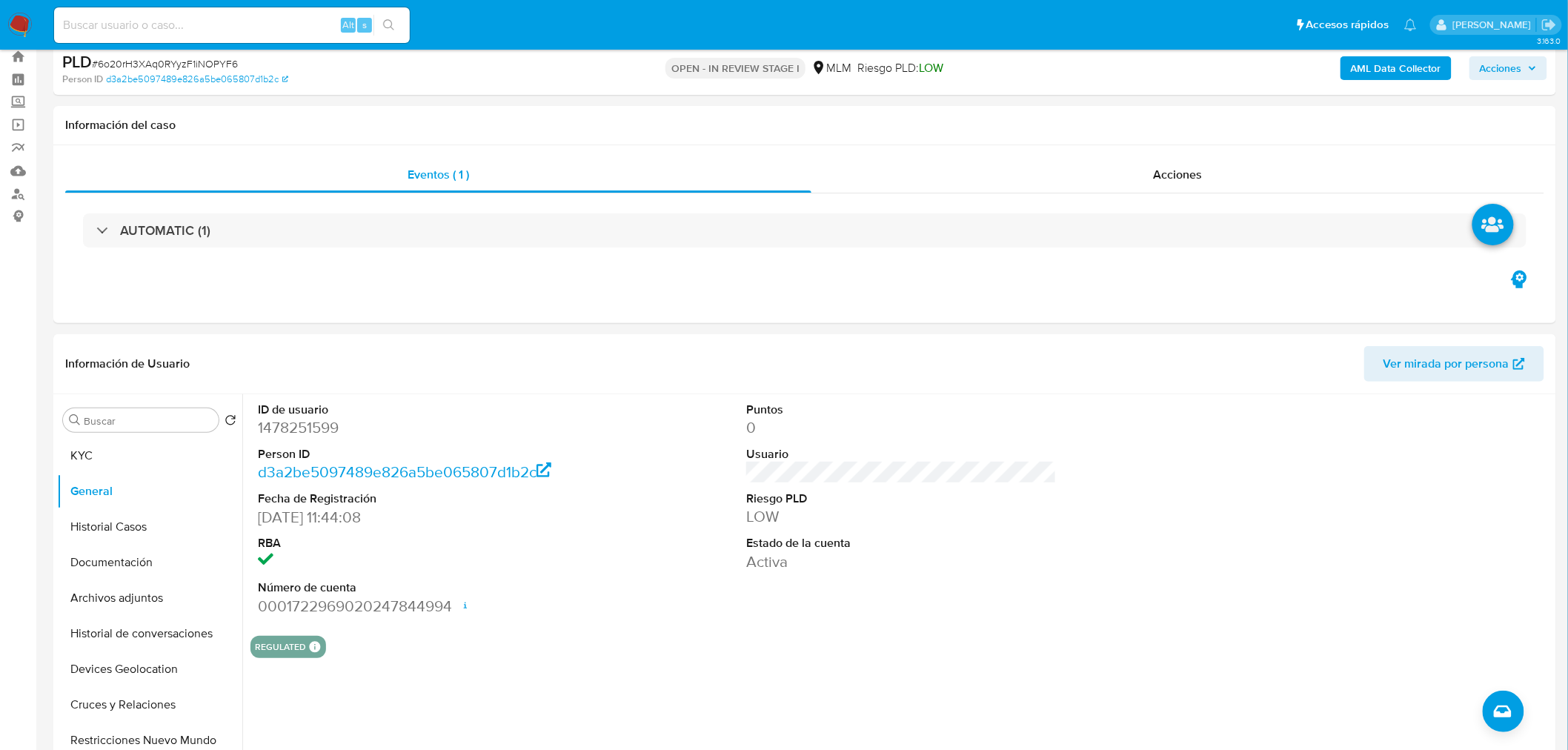
scroll to position [84, 0]
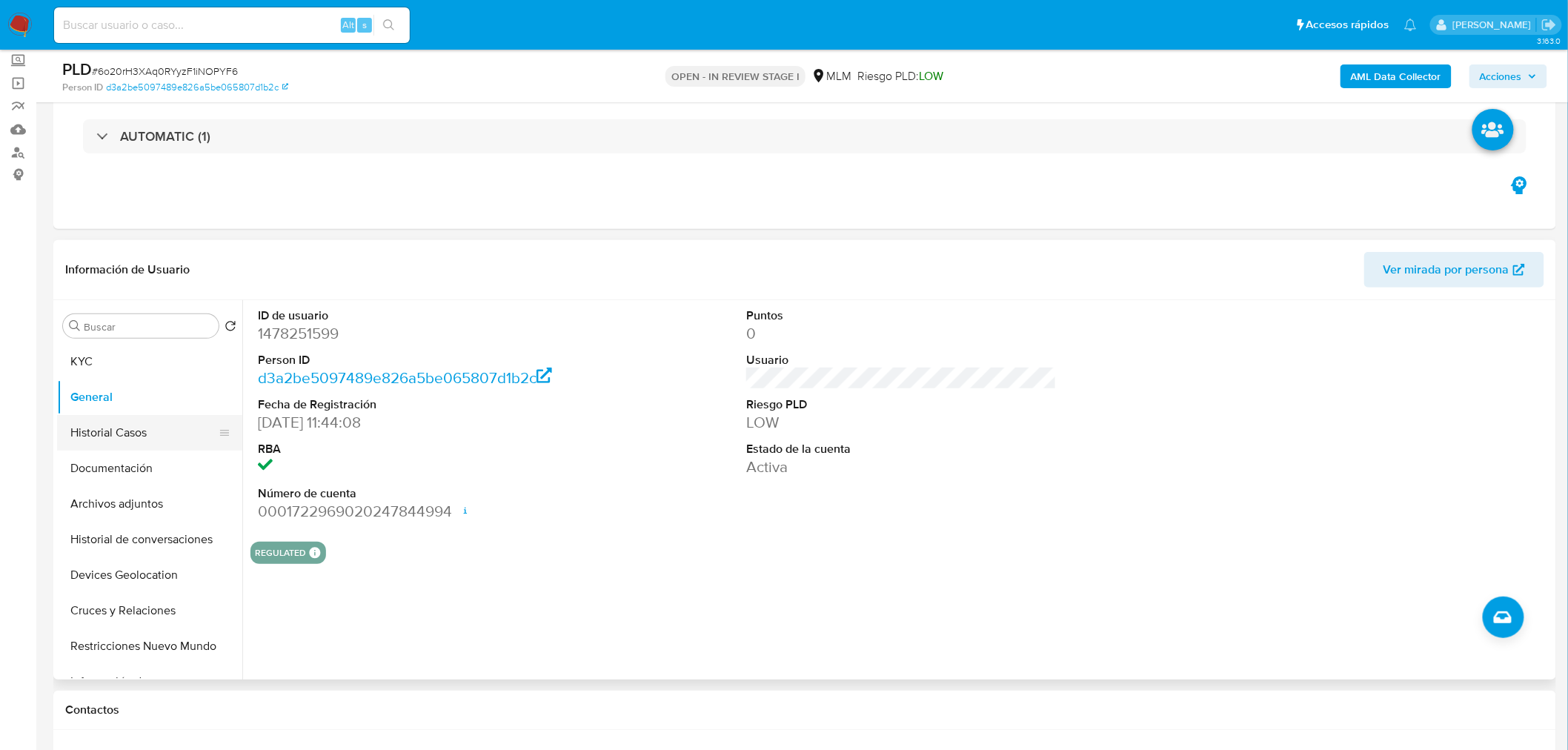
click at [111, 438] on button "Historial Casos" at bounding box center [144, 433] width 173 height 35
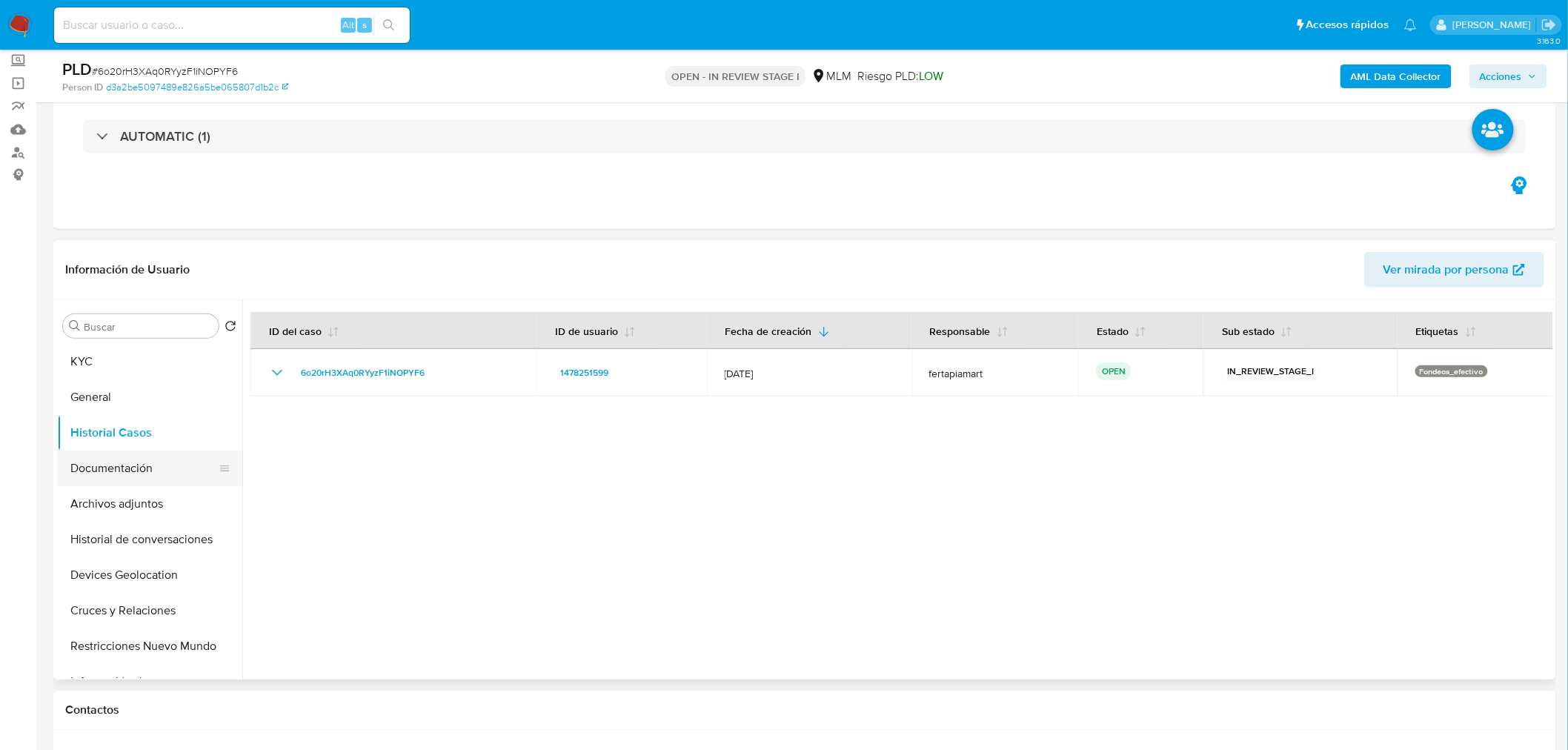
click at [113, 472] on button "Documentación" at bounding box center [144, 468] width 173 height 35
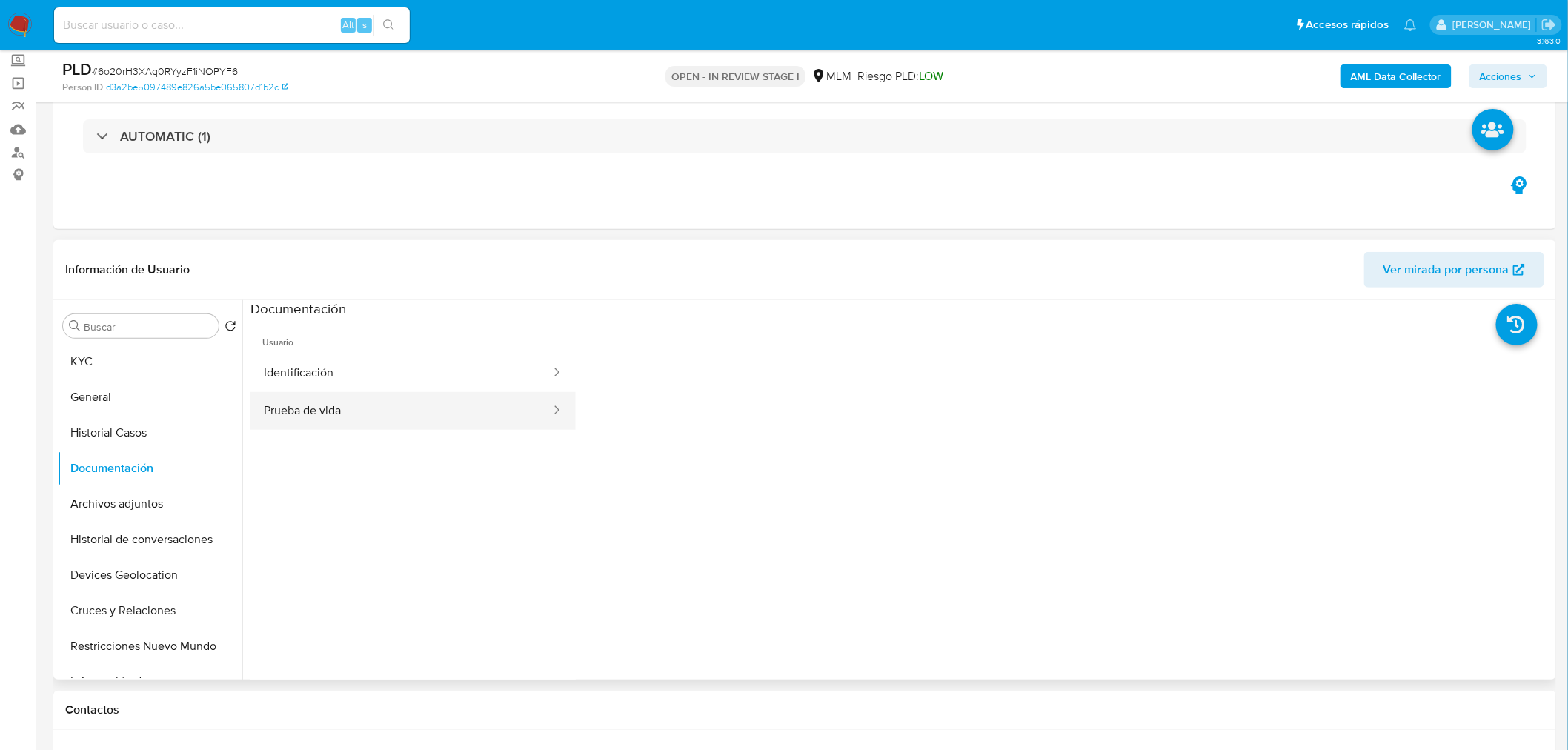
click at [394, 421] on button "Prueba de vida" at bounding box center [401, 411] width 302 height 38
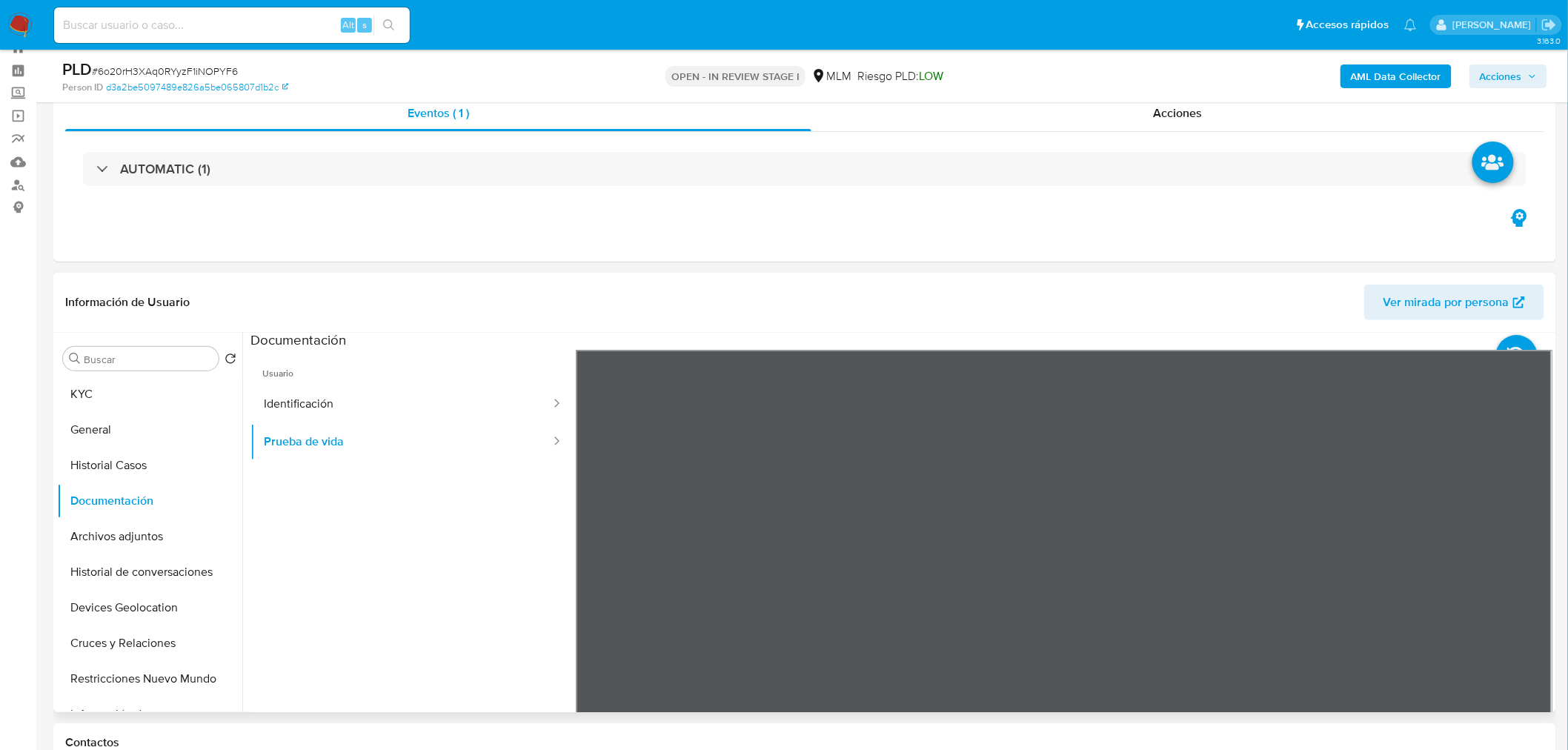
scroll to position [0, 0]
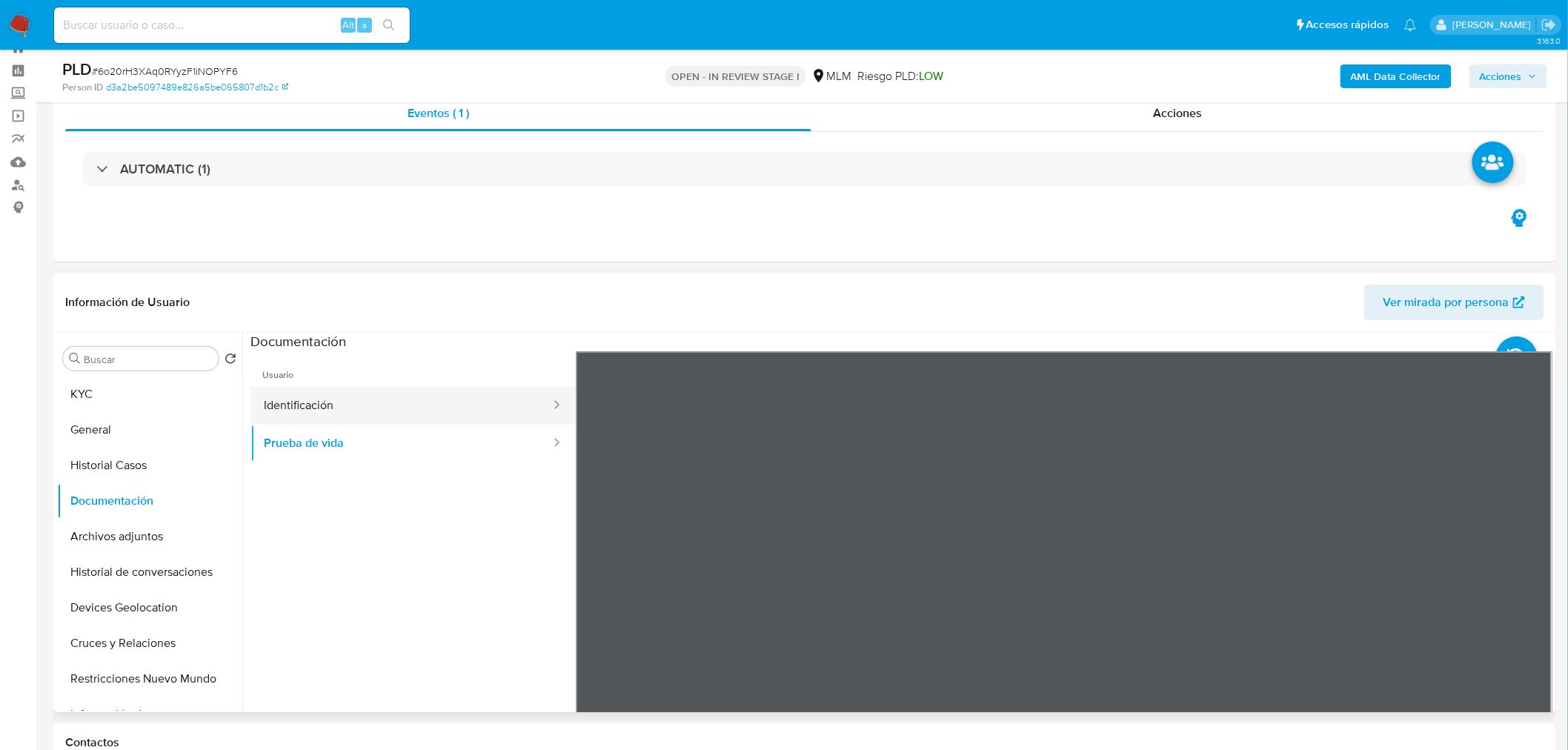
click at [361, 404] on button "Identificación" at bounding box center [401, 405] width 302 height 38
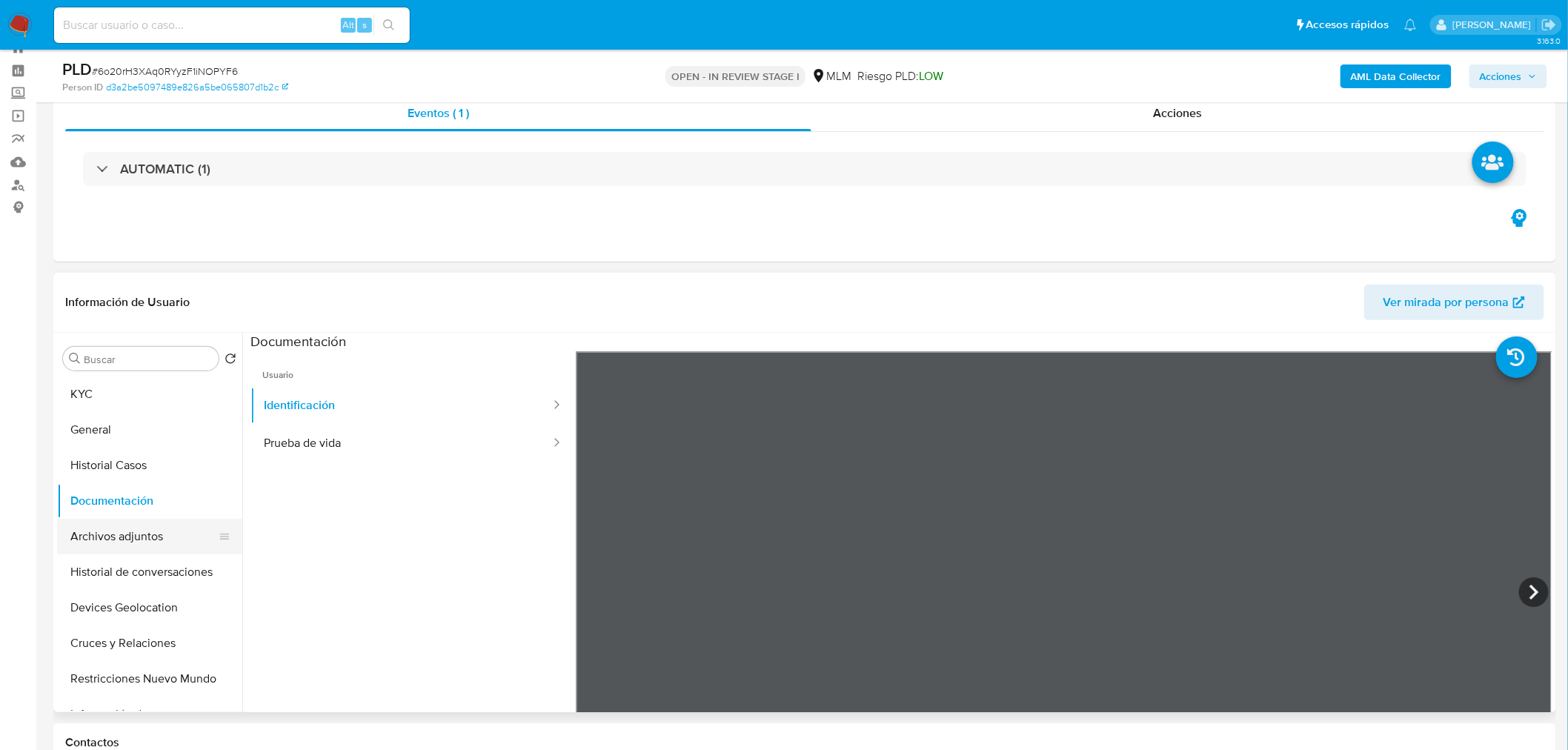
click at [159, 542] on button "Archivos adjuntos" at bounding box center [144, 536] width 173 height 35
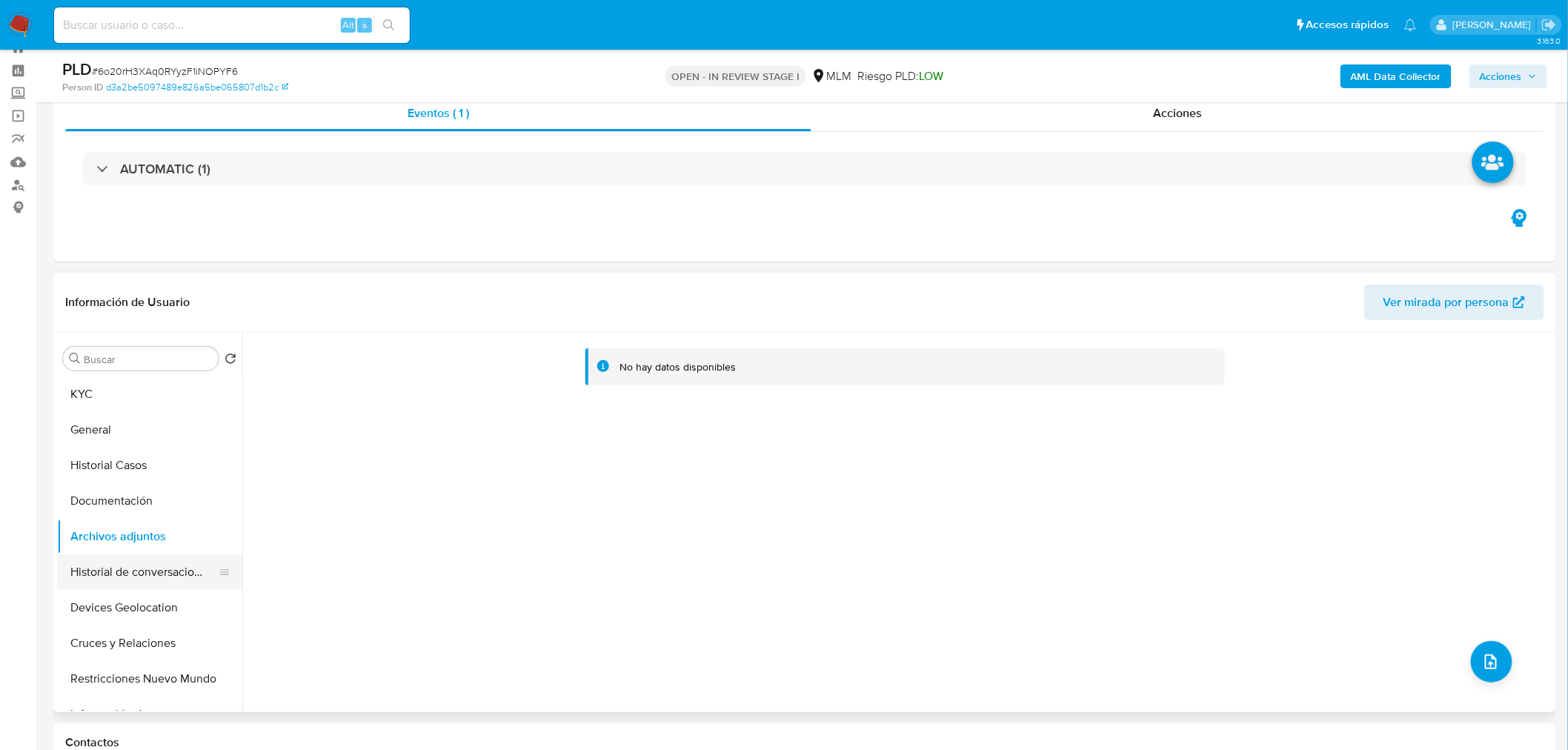
click at [132, 575] on button "Historial de conversaciones" at bounding box center [144, 572] width 173 height 35
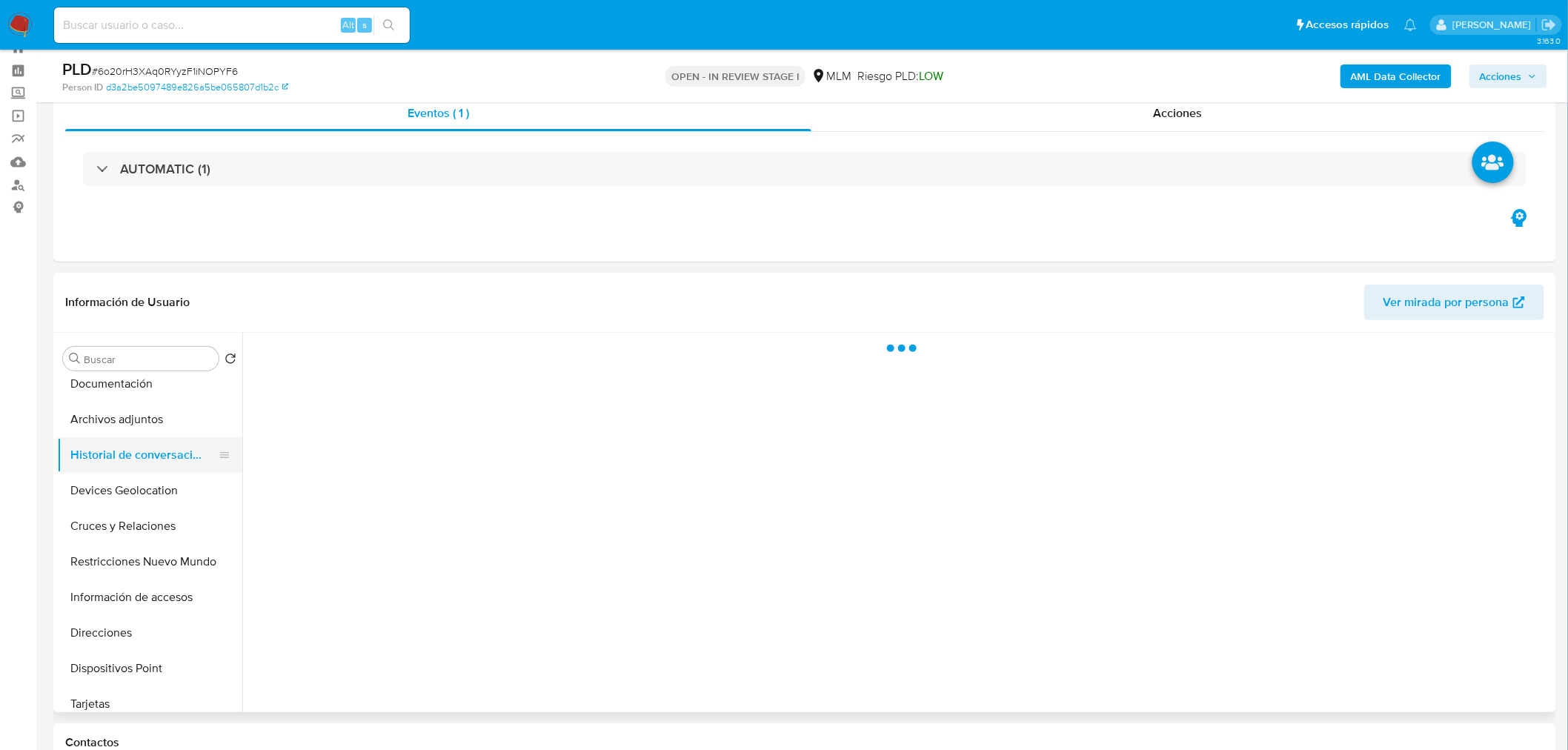
scroll to position [119, 0]
click at [137, 499] on button "Devices Geolocation" at bounding box center [144, 489] width 173 height 35
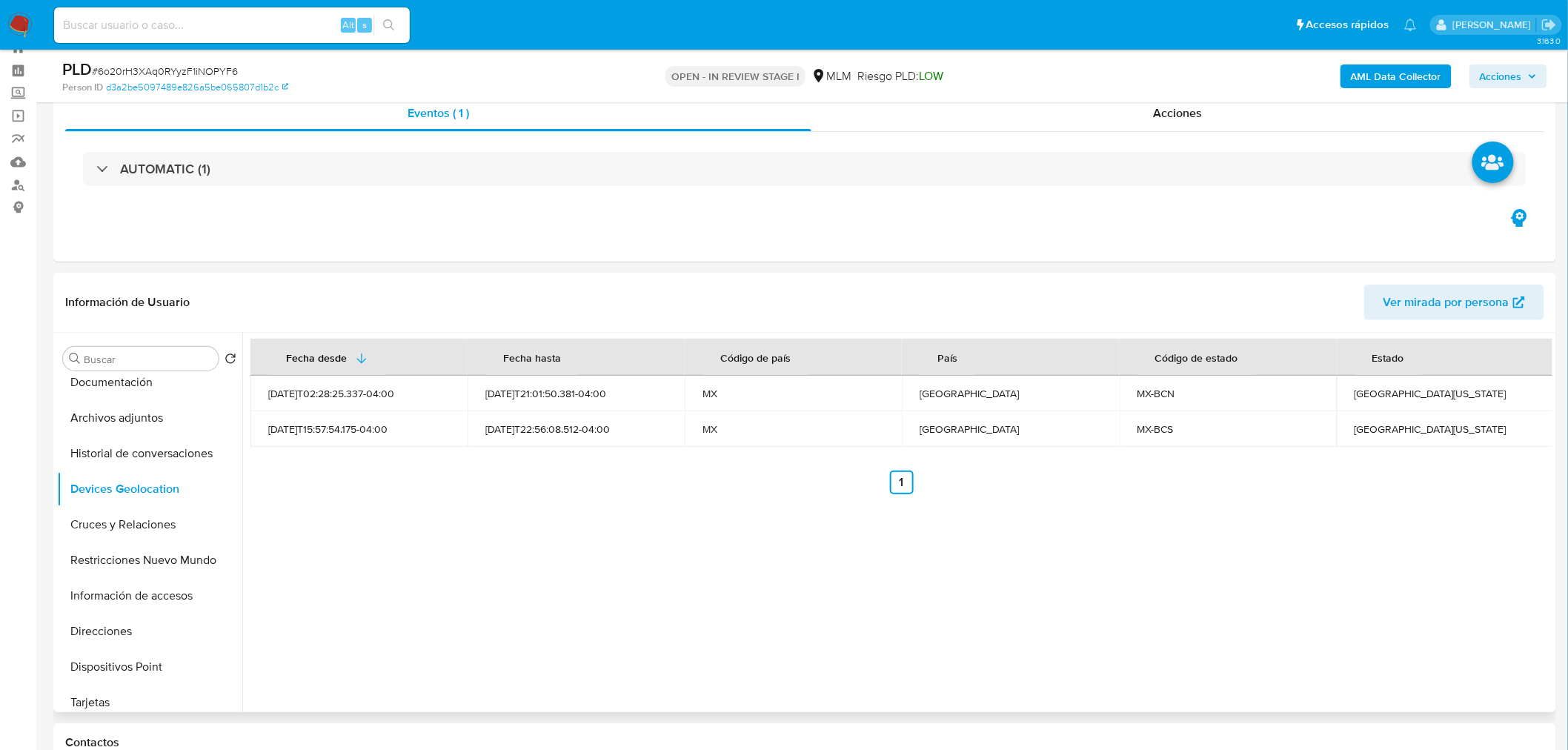
click at [875, 584] on div "Fecha desde Fecha hasta Código de país País Código de estado Estado 2025-07-22T…" at bounding box center [897, 522] width 1311 height 379
click at [147, 527] on button "Cruces y Relaciones" at bounding box center [144, 525] width 173 height 35
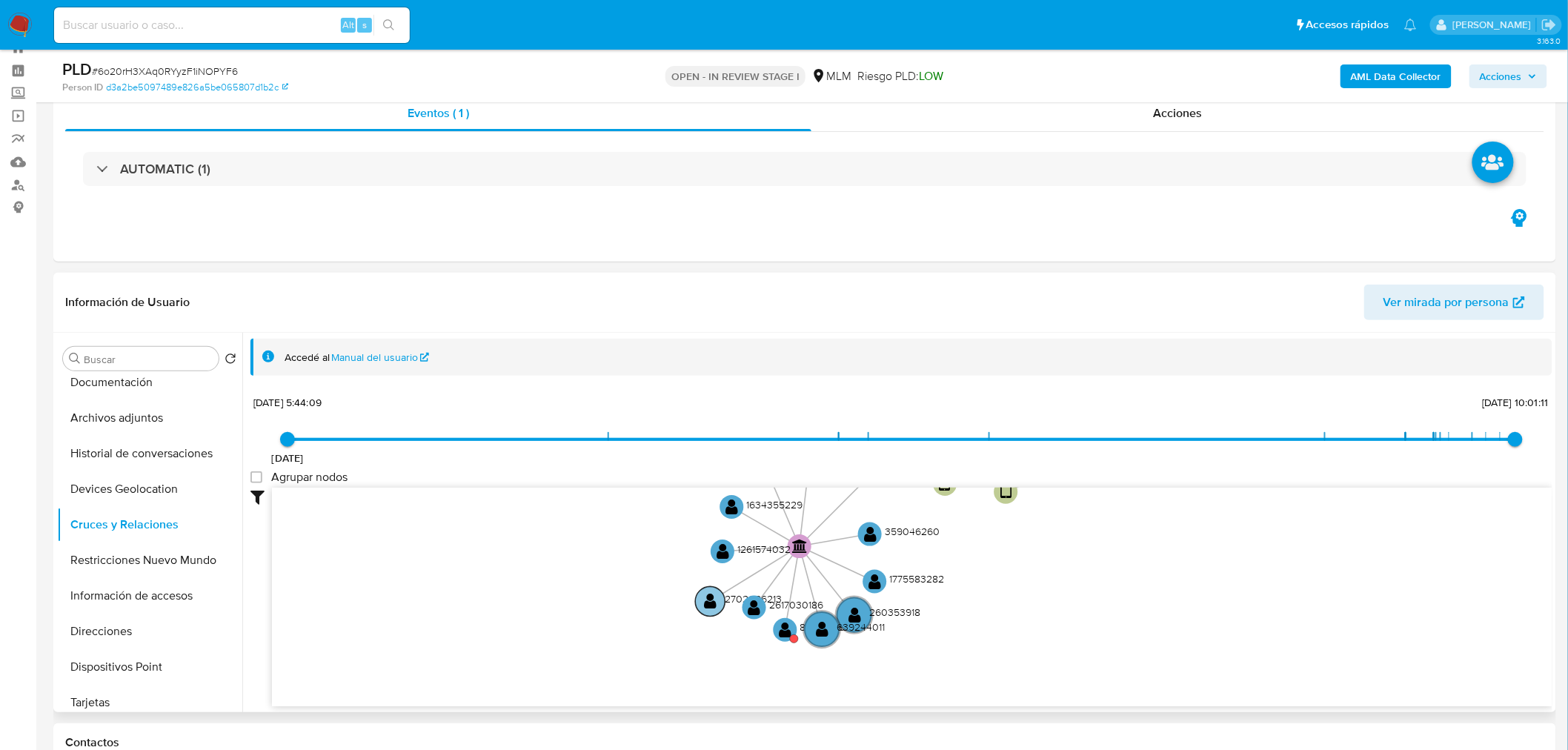
drag, startPoint x: 784, startPoint y: 574, endPoint x: 754, endPoint y: 588, distance: 33.1
click at [754, 591] on text "2702086213" at bounding box center [754, 598] width 57 height 15
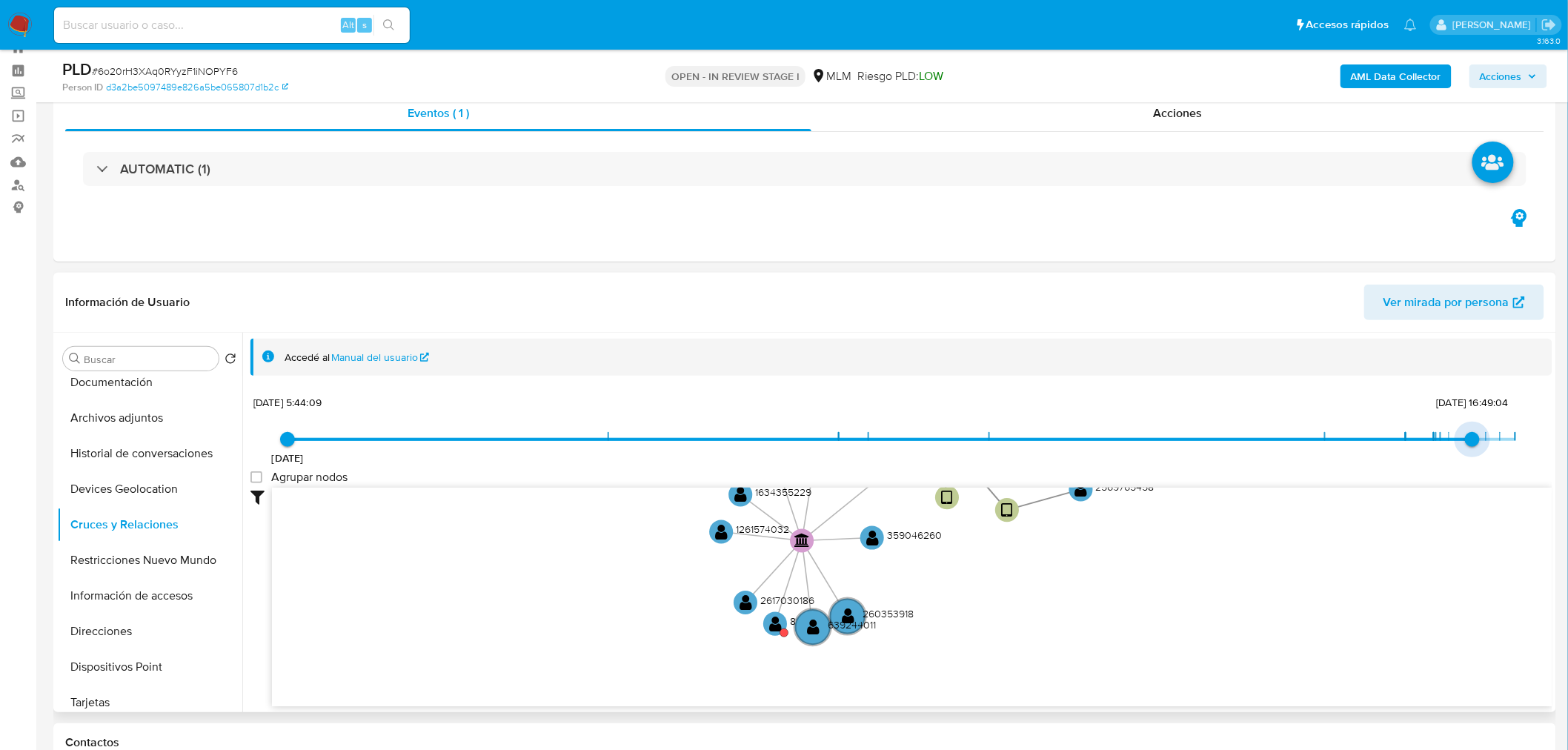
drag, startPoint x: 1513, startPoint y: 436, endPoint x: 1471, endPoint y: 443, distance: 42.6
click at [1471, 443] on span "27/8/2025, 16:49:04" at bounding box center [1472, 439] width 15 height 15
type input "1756334944000"
click at [1465, 436] on span "27/8/2025, 16:49:04" at bounding box center [1472, 439] width 15 height 15
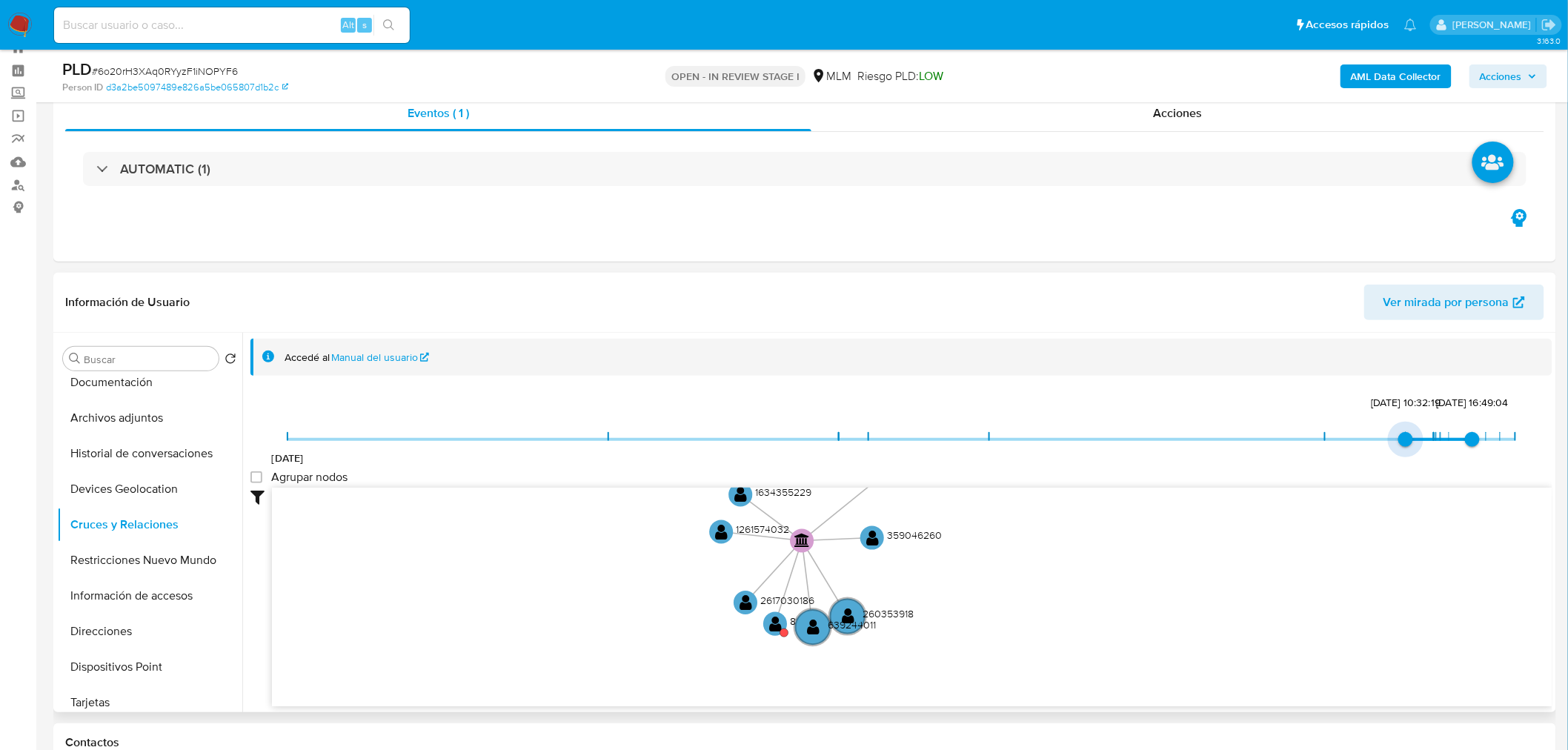
type input "1754326342000"
drag, startPoint x: 283, startPoint y: 438, endPoint x: 1419, endPoint y: 461, distance: 1136.2
click at [1419, 461] on div "13/9/2023 4/8/2025, 10:52:22 27/8/2025, 16:49:04" at bounding box center [901, 449] width 1228 height 41
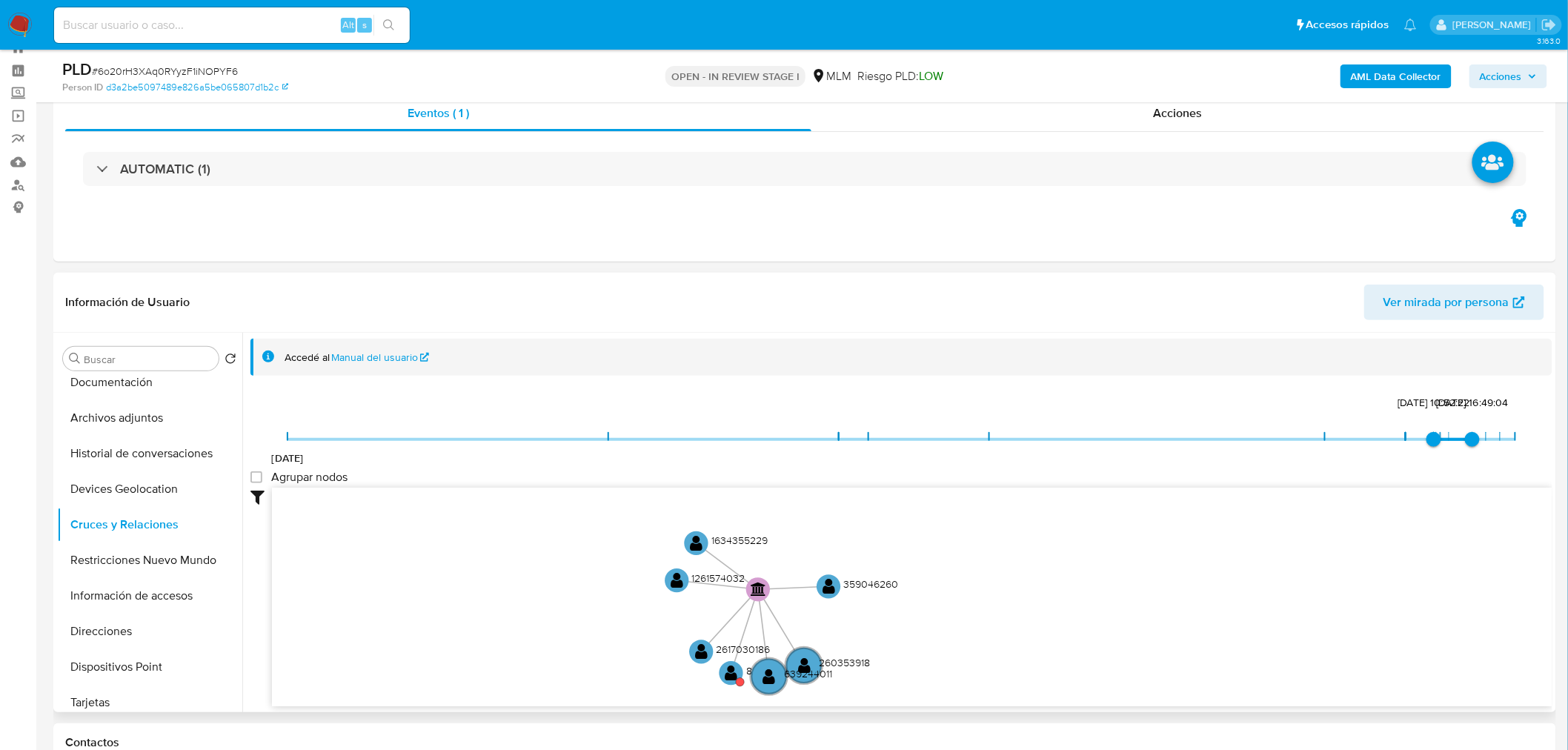
drag, startPoint x: 1196, startPoint y: 564, endPoint x: 1154, endPoint y: 612, distance: 63.8
click at [1154, 612] on icon "device-66b7d7669e8aab23e929705a  user-1478251599  1478251599 device-687a6b96a…" at bounding box center [912, 595] width 1281 height 215
click at [731, 670] on text "" at bounding box center [732, 672] width 12 height 17
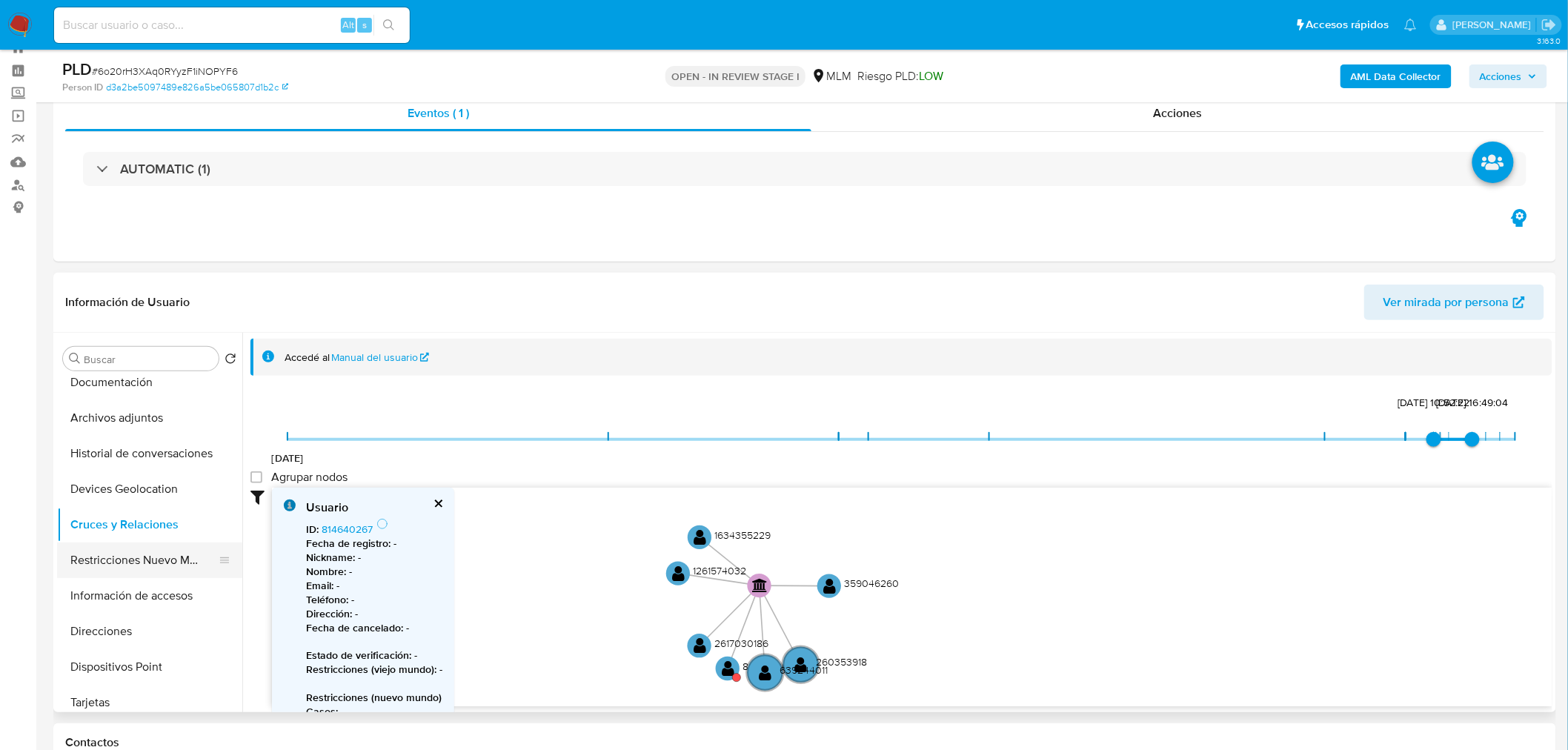
click at [99, 563] on button "Restricciones Nuevo Mundo" at bounding box center [144, 560] width 173 height 35
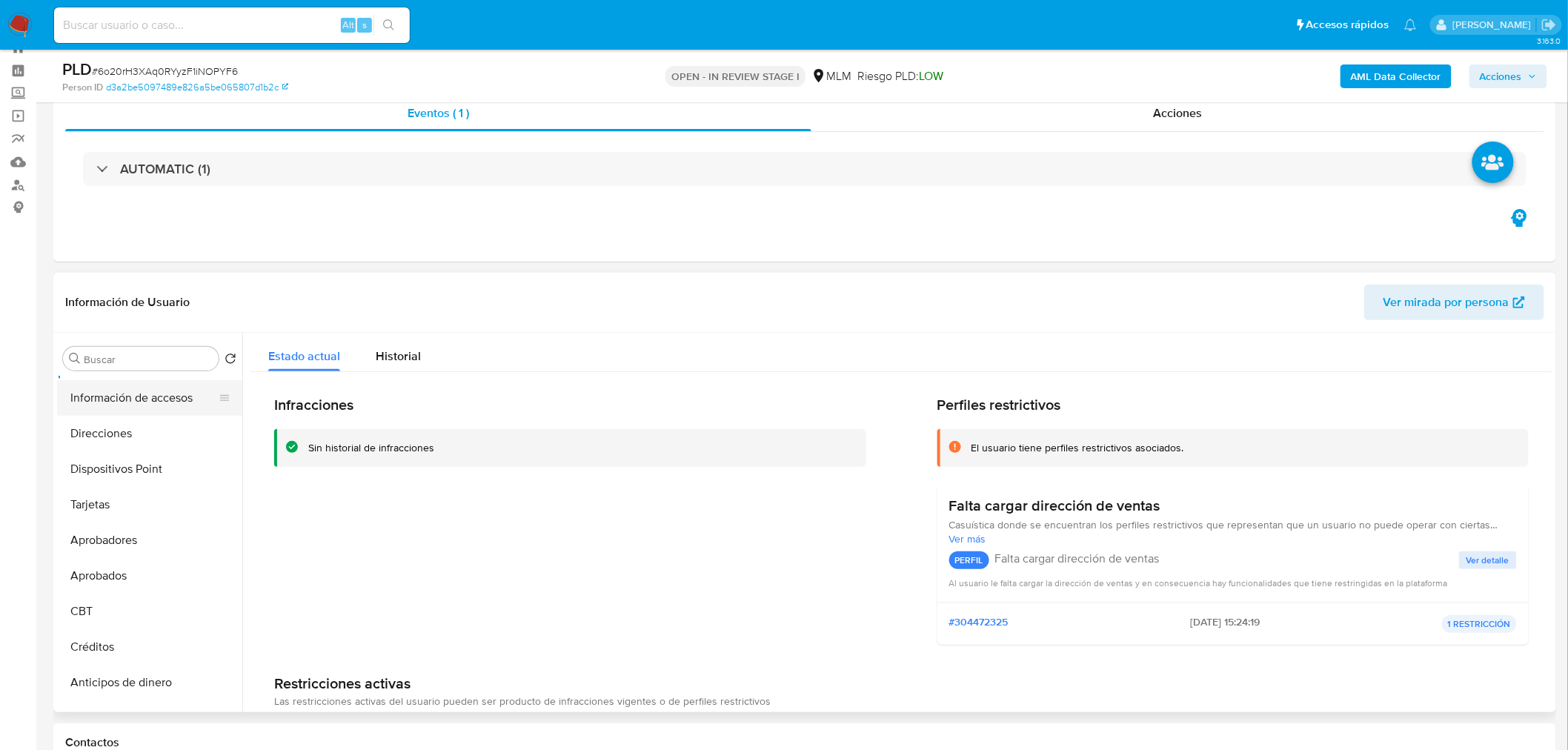
scroll to position [371, 0]
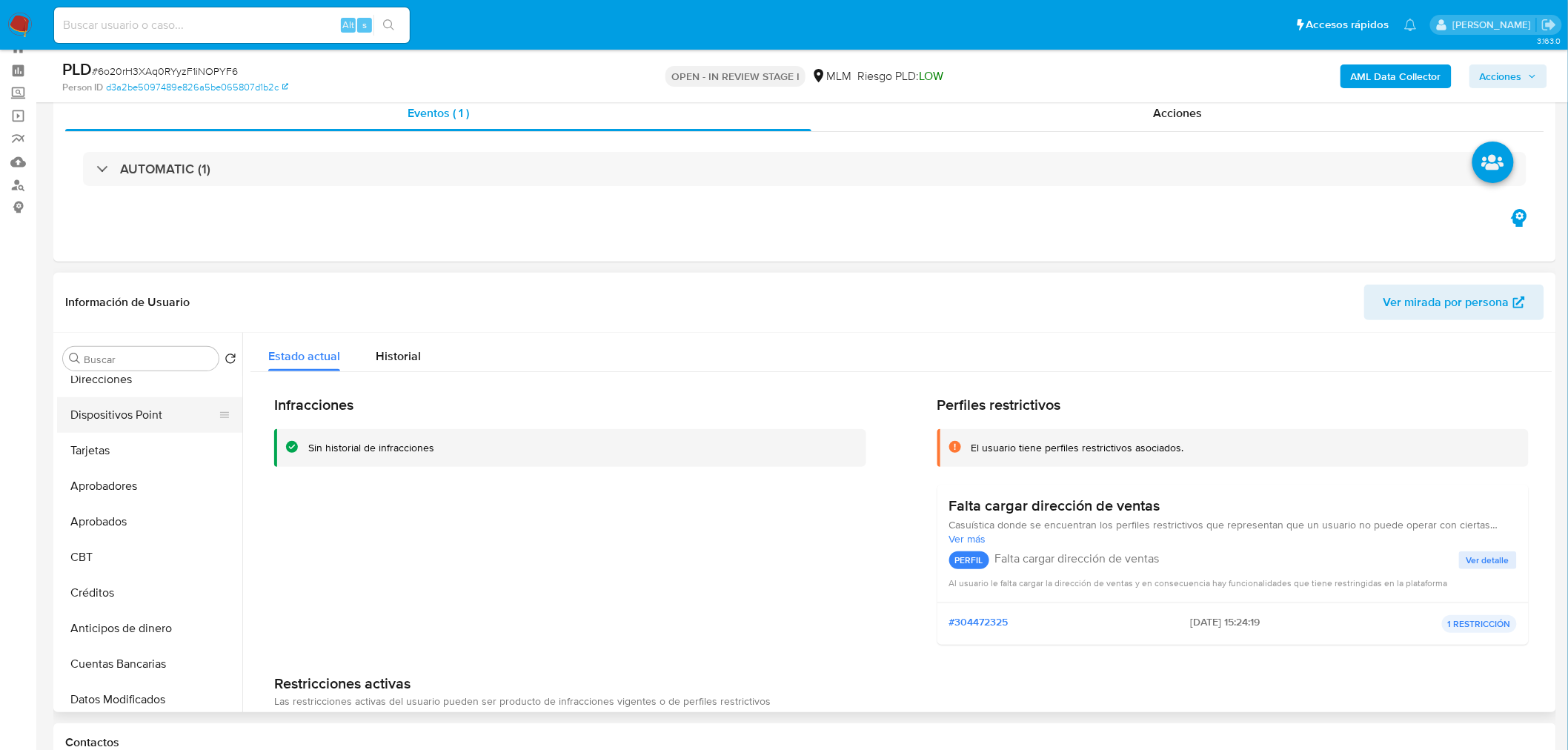
click at [146, 418] on button "Dispositivos Point" at bounding box center [144, 415] width 173 height 35
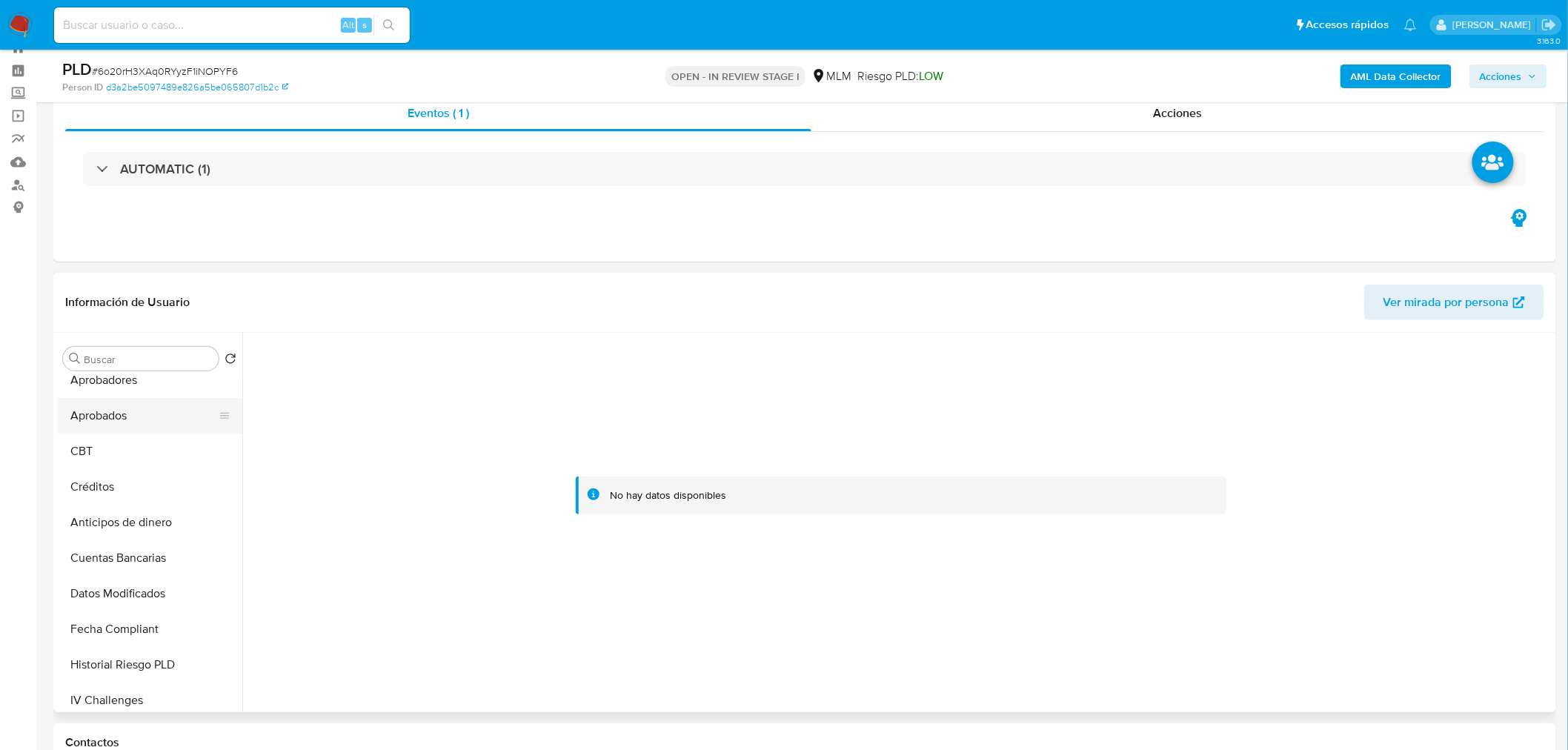
scroll to position [477, 0]
click at [113, 499] on button "Créditos" at bounding box center [144, 486] width 173 height 35
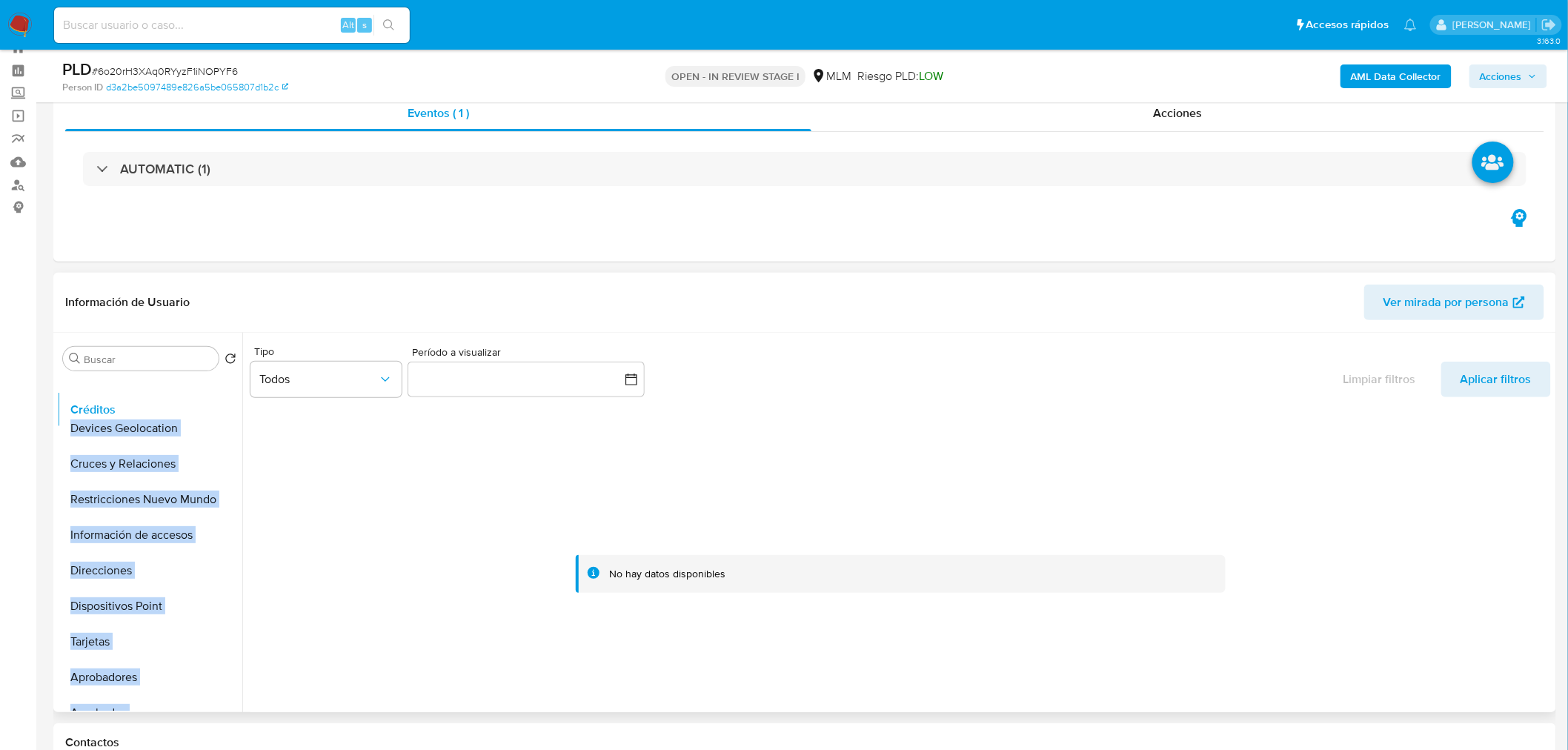
scroll to position [214, 0]
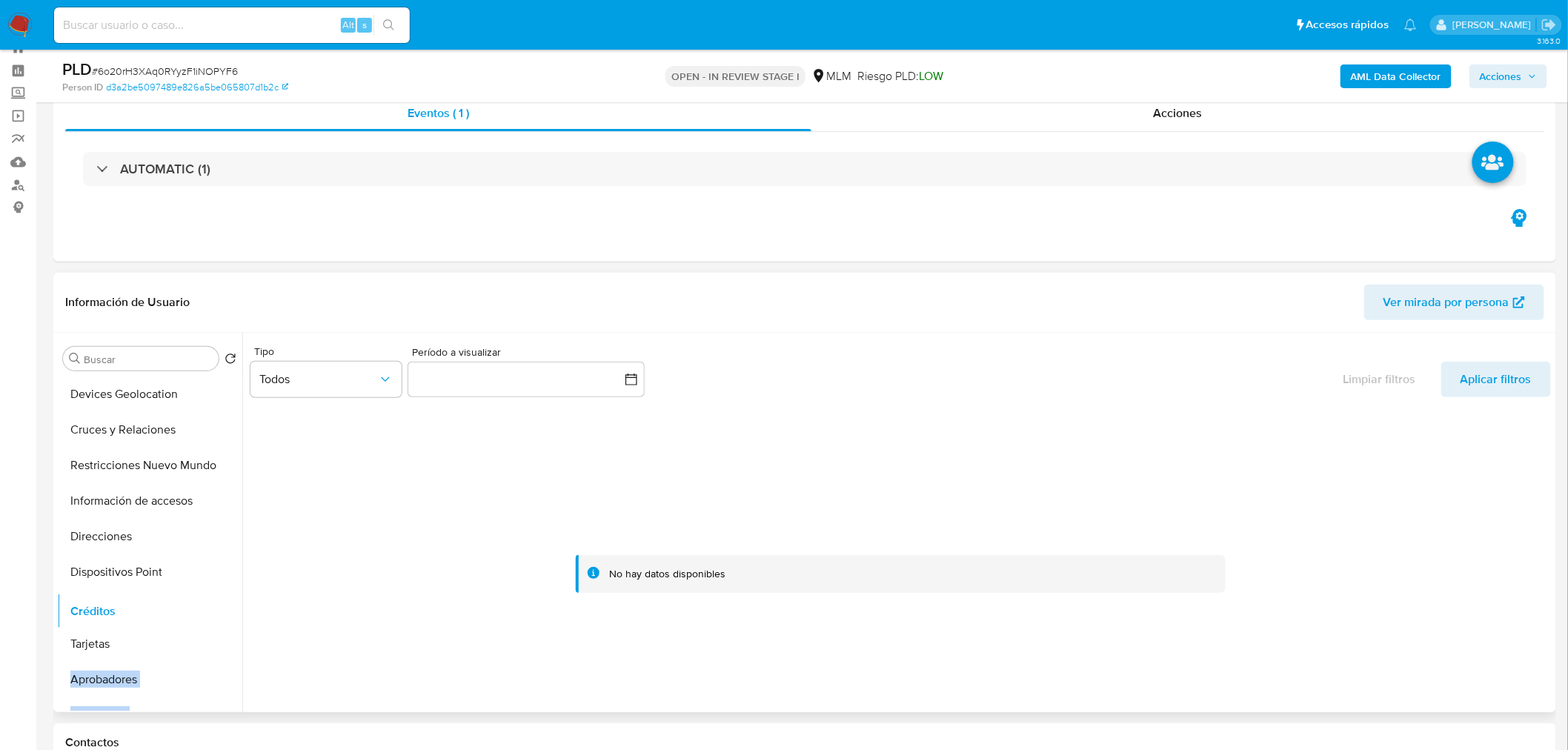
drag, startPoint x: 223, startPoint y: 480, endPoint x: 186, endPoint y: 605, distance: 130.4
click at [186, 605] on ul "KYC General Historial Casos Documentación Archivos adjuntos Historial de conver…" at bounding box center [150, 544] width 185 height 334
click at [145, 569] on button "Dispositivos Point" at bounding box center [144, 572] width 173 height 35
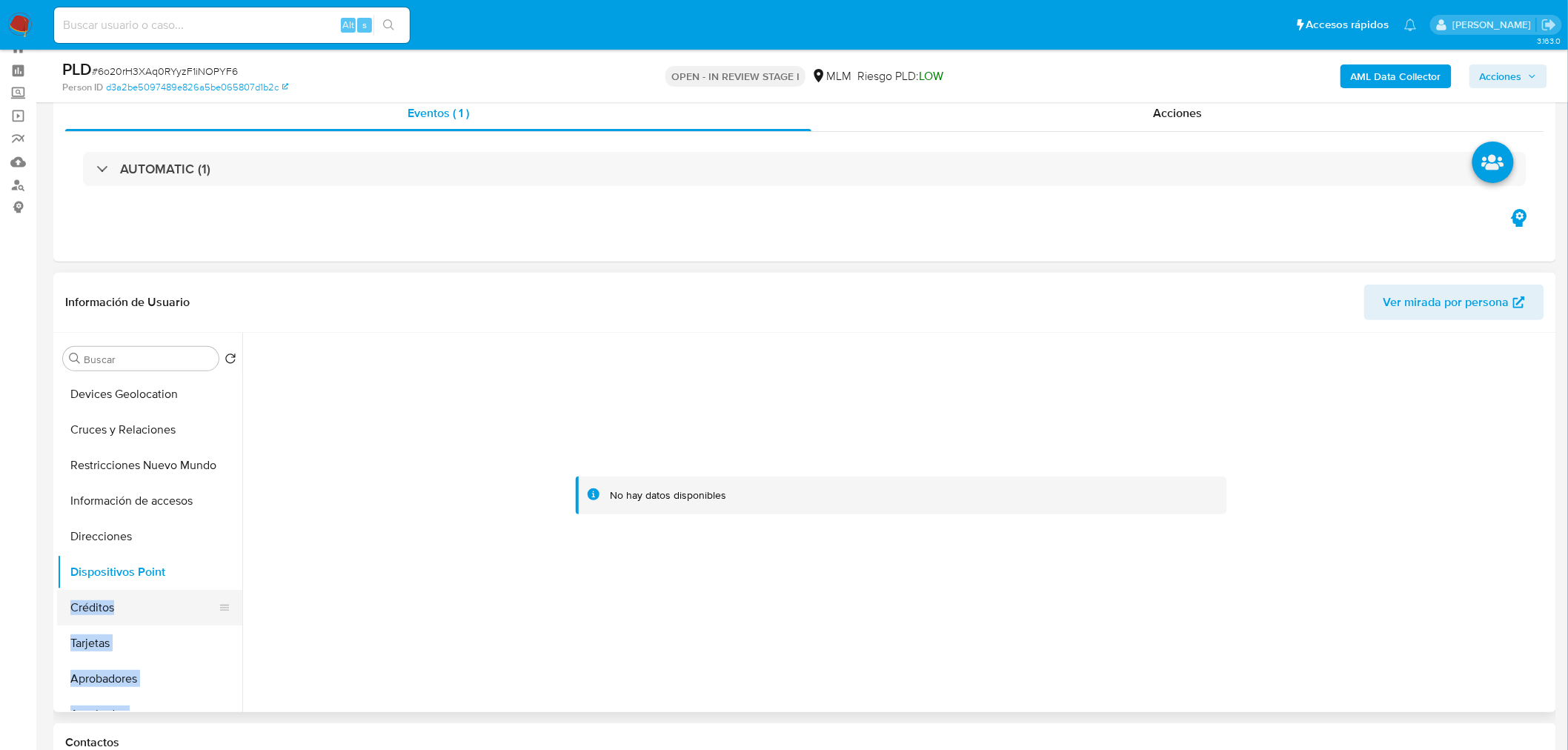
click at [103, 602] on button "Créditos" at bounding box center [144, 608] width 173 height 35
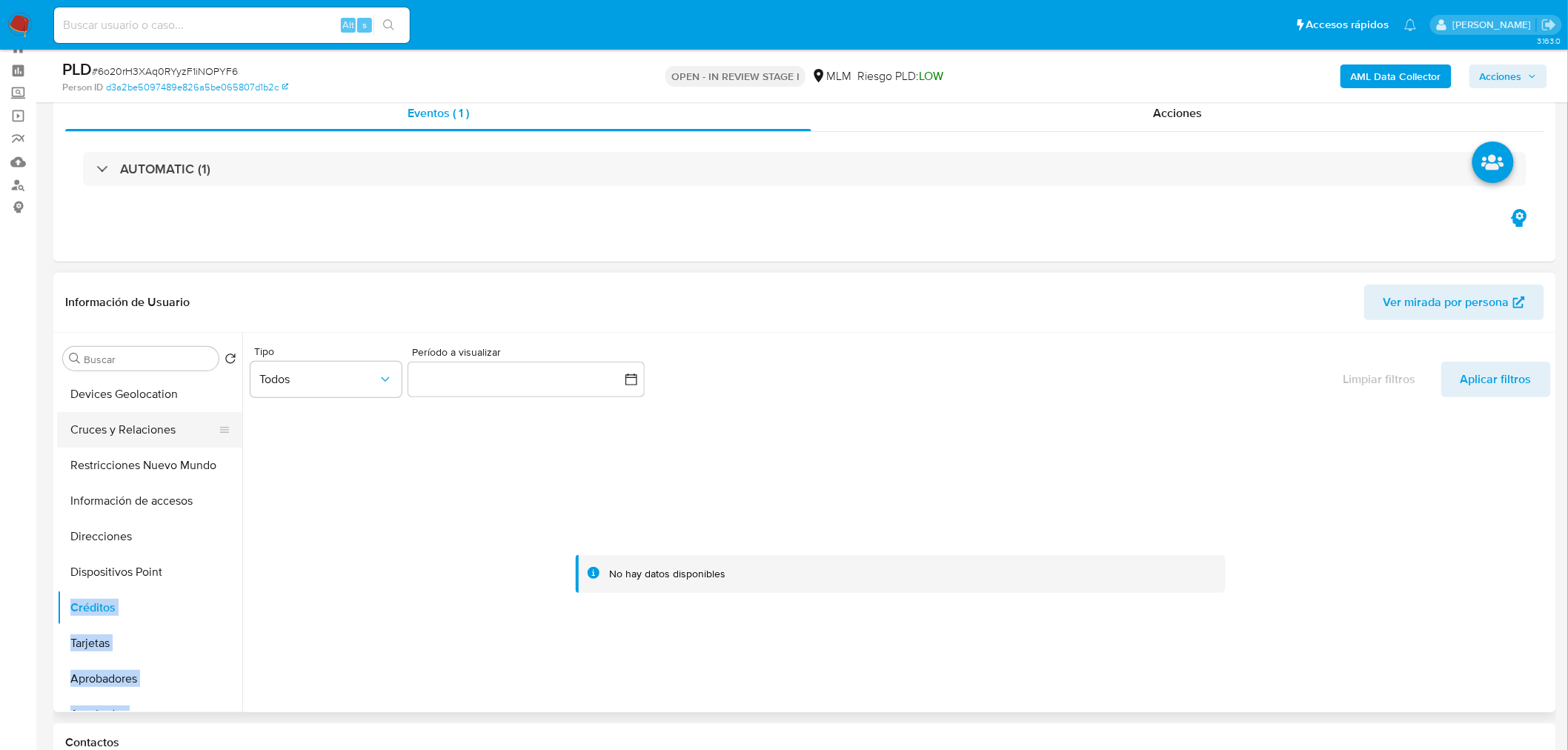
click at [151, 430] on button "Cruces y Relaciones" at bounding box center [144, 430] width 173 height 35
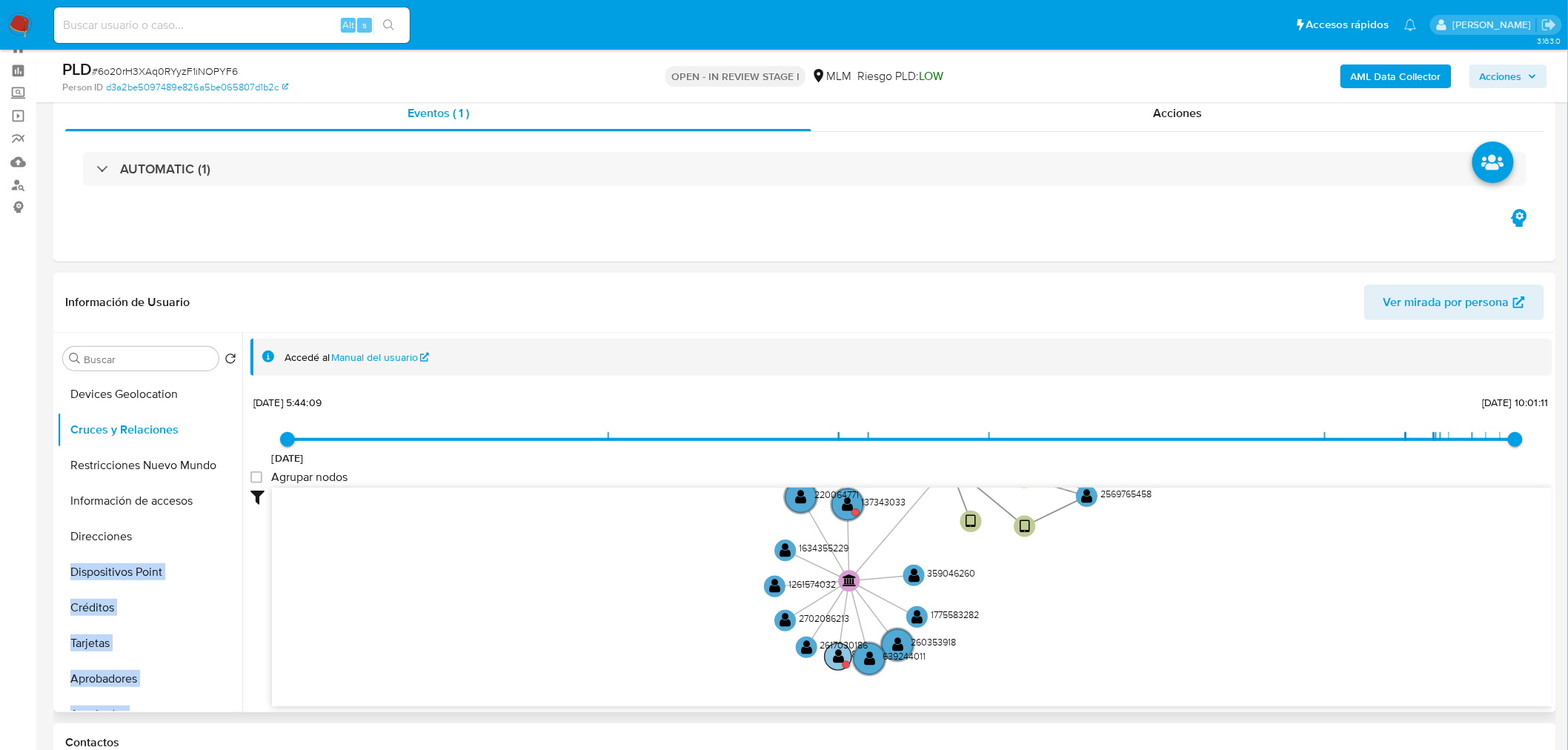
click at [846, 662] on circle at bounding box center [846, 665] width 8 height 8
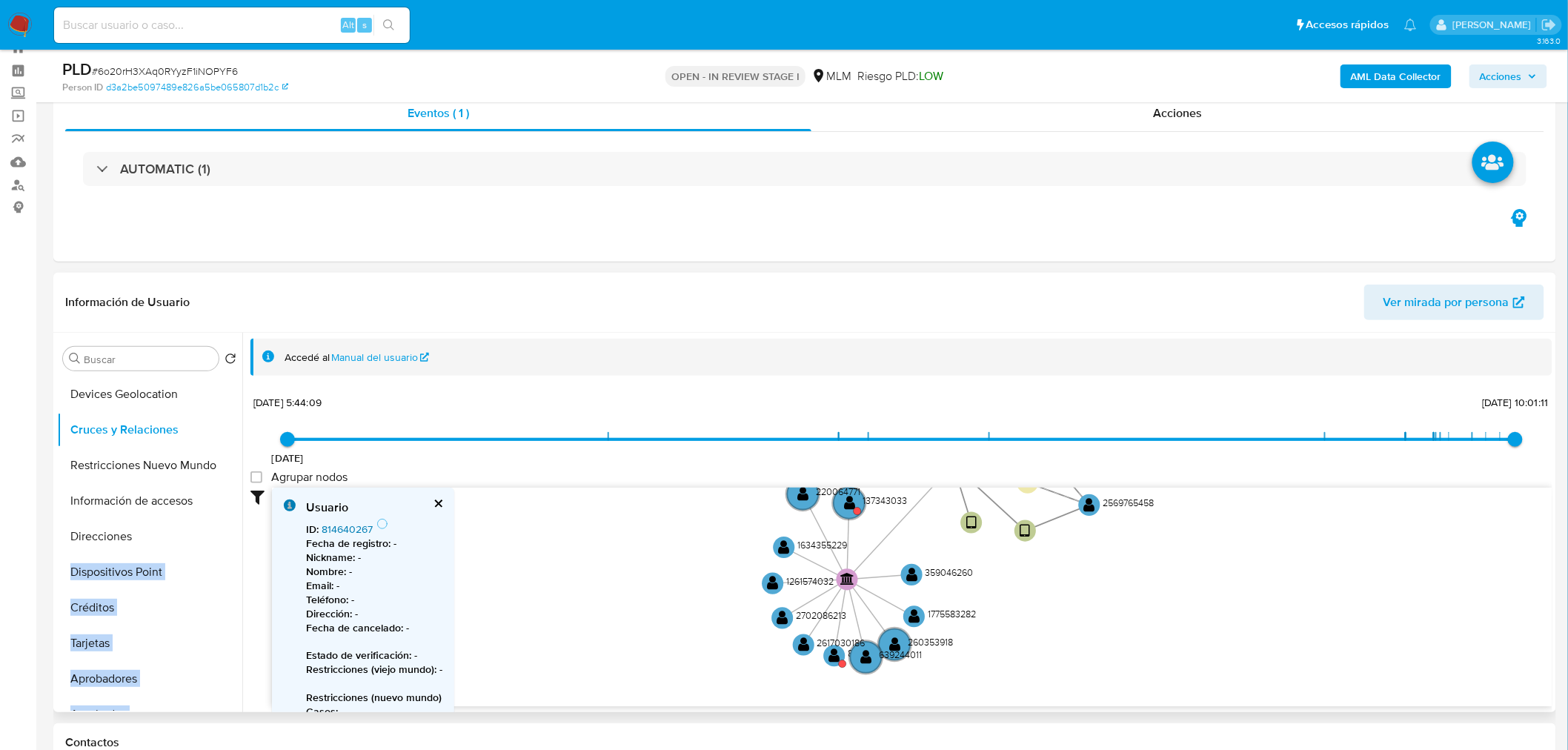
click at [360, 525] on link "814640267" at bounding box center [347, 529] width 51 height 15
click at [855, 509] on circle at bounding box center [858, 511] width 8 height 8
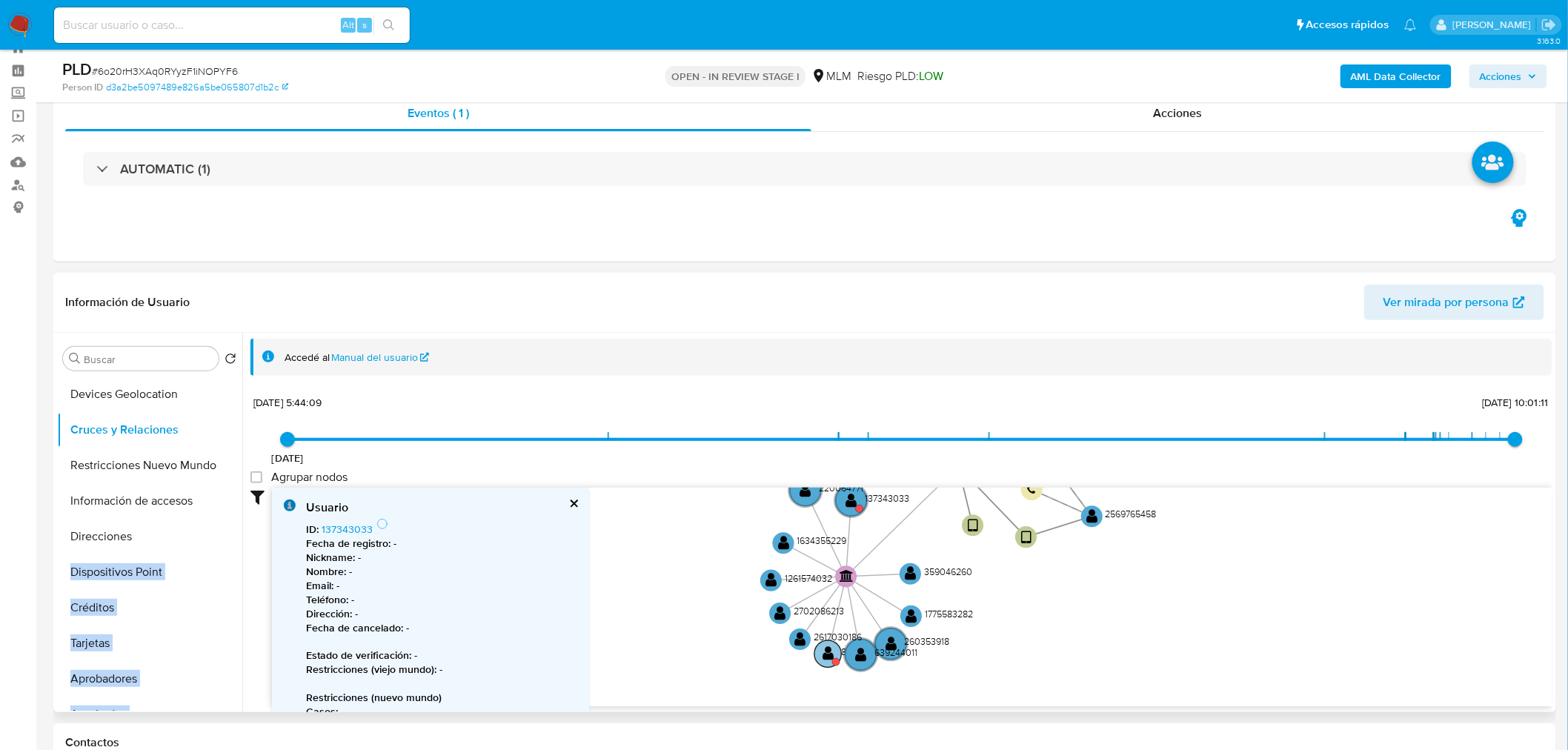
click at [831, 647] on text "" at bounding box center [828, 653] width 11 height 15
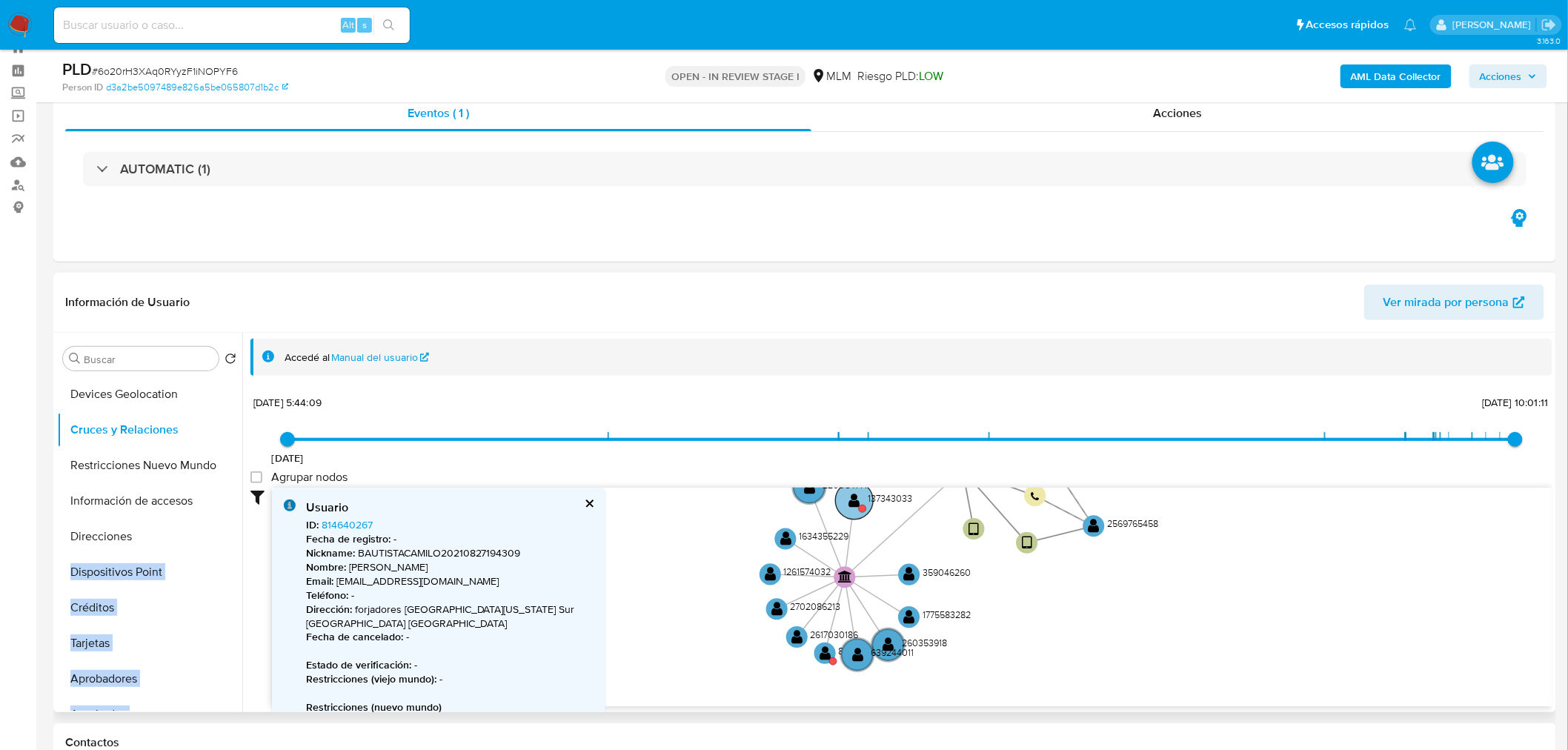
click at [853, 508] on circle at bounding box center [854, 500] width 38 height 38
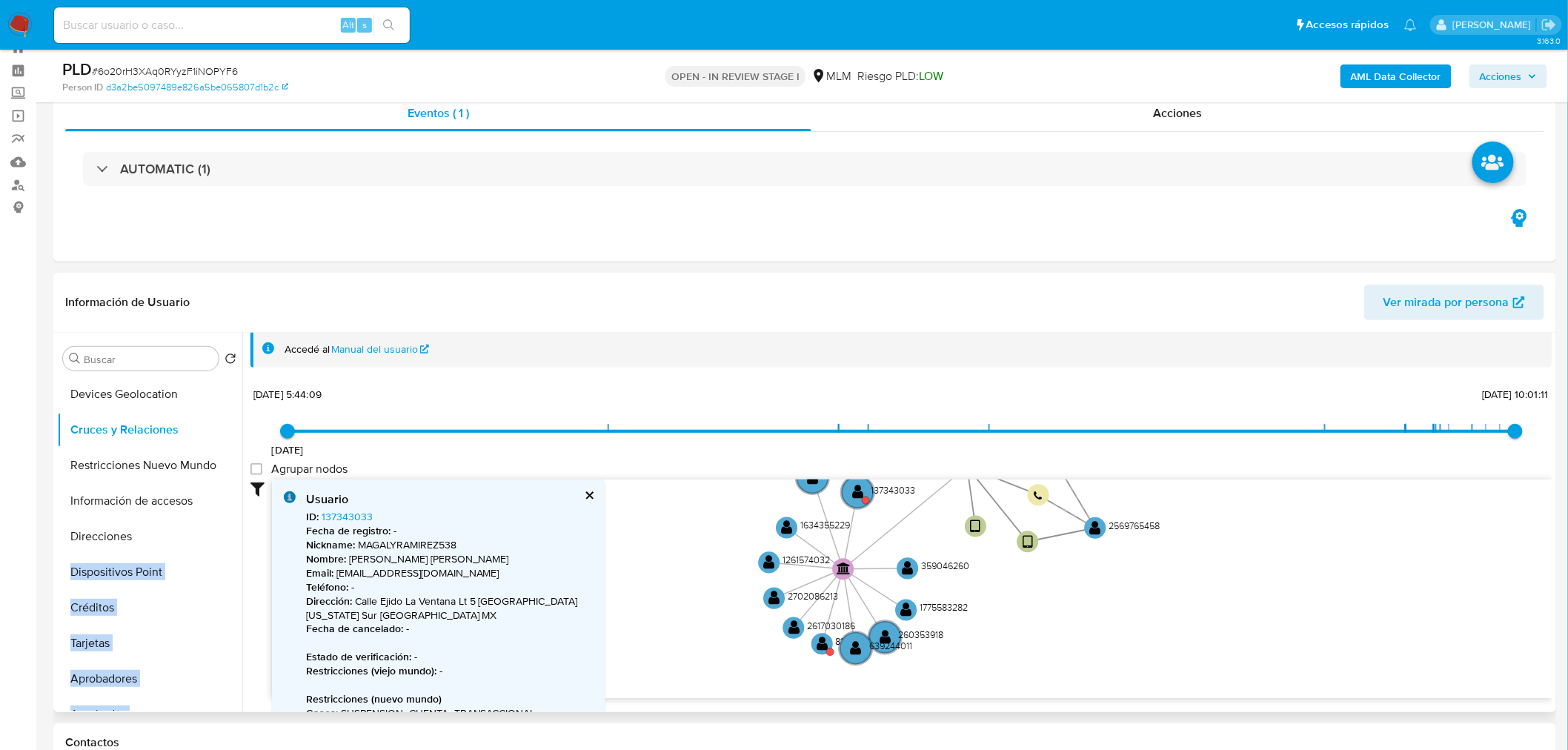
scroll to position [0, 0]
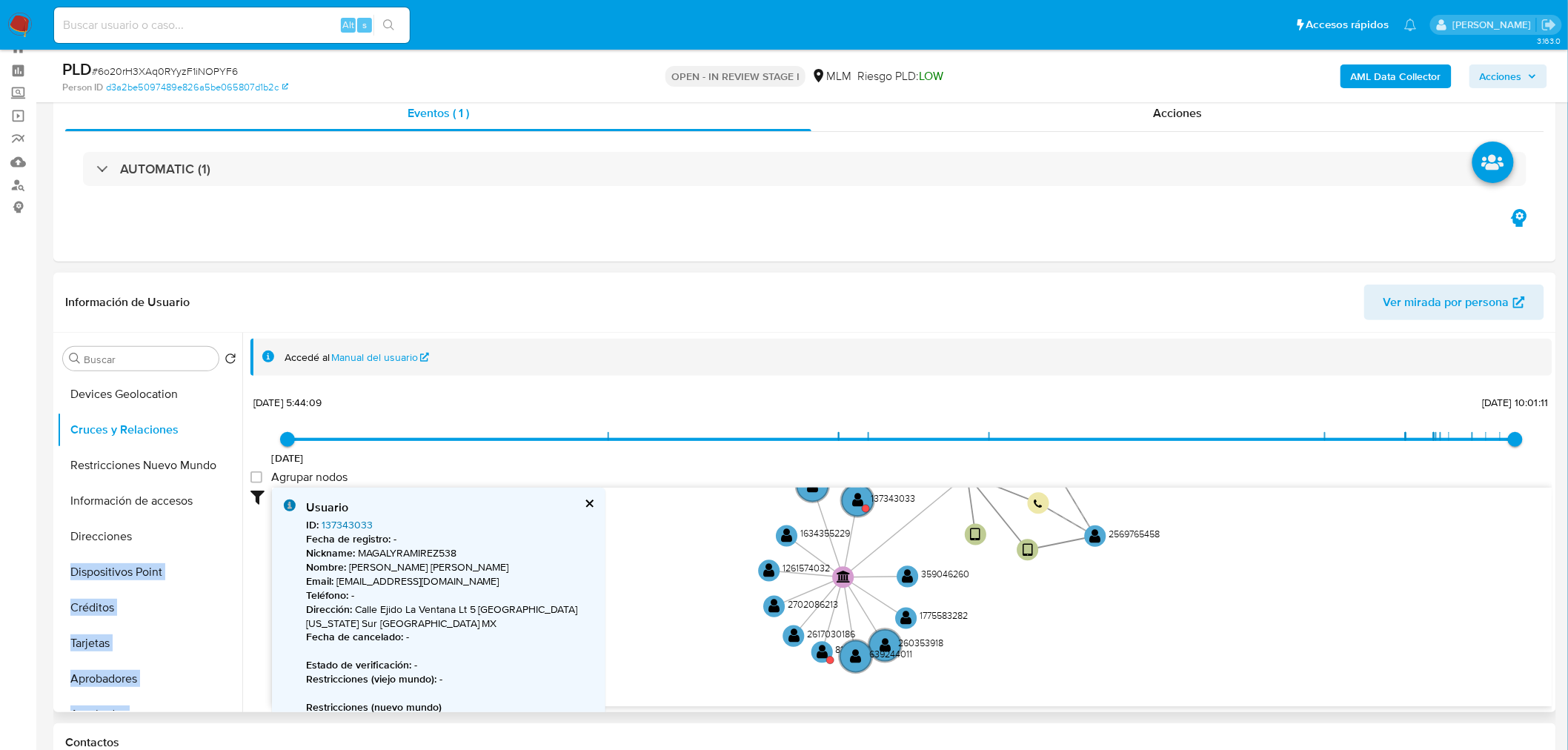
click at [342, 522] on link "137343033" at bounding box center [347, 524] width 51 height 15
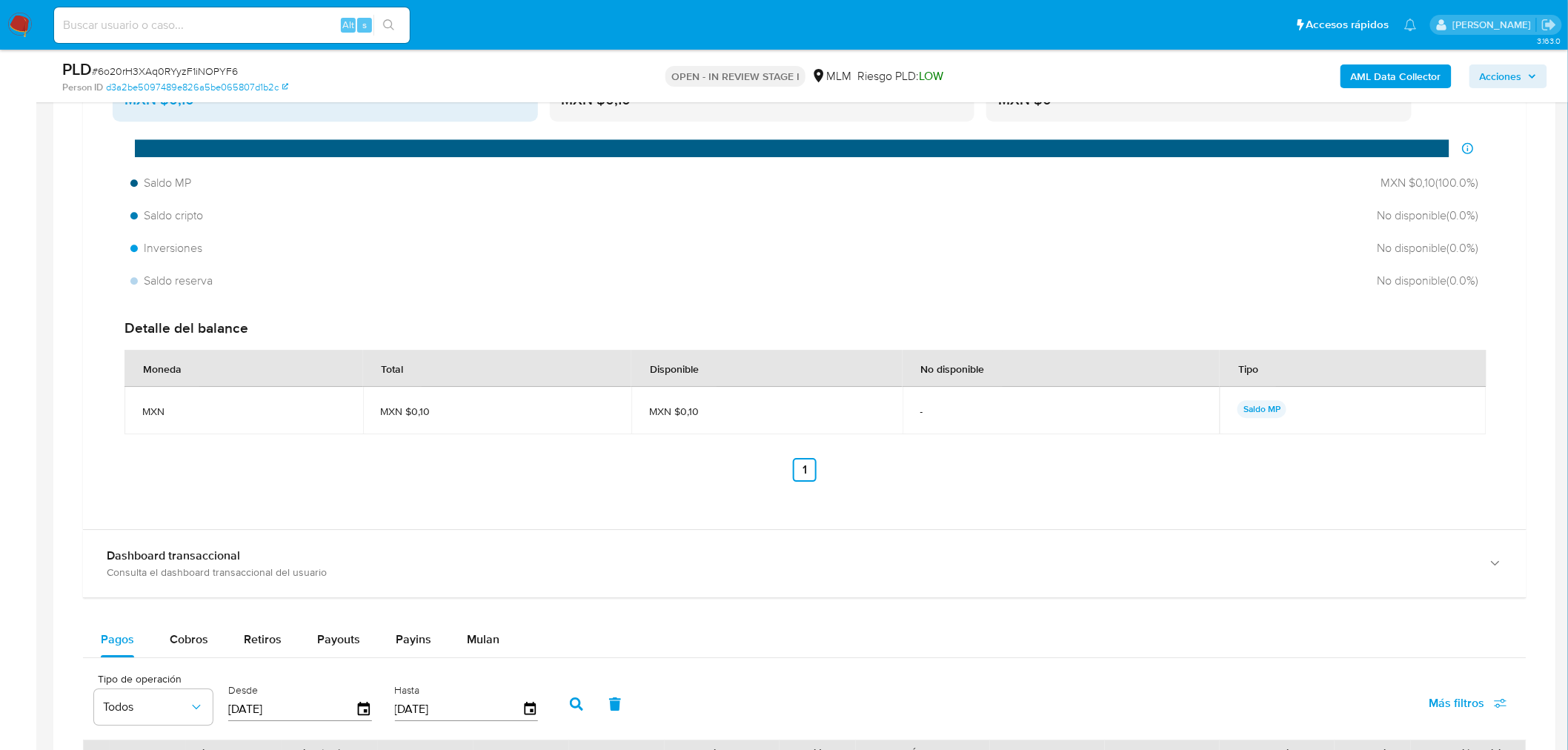
scroll to position [1631, 0]
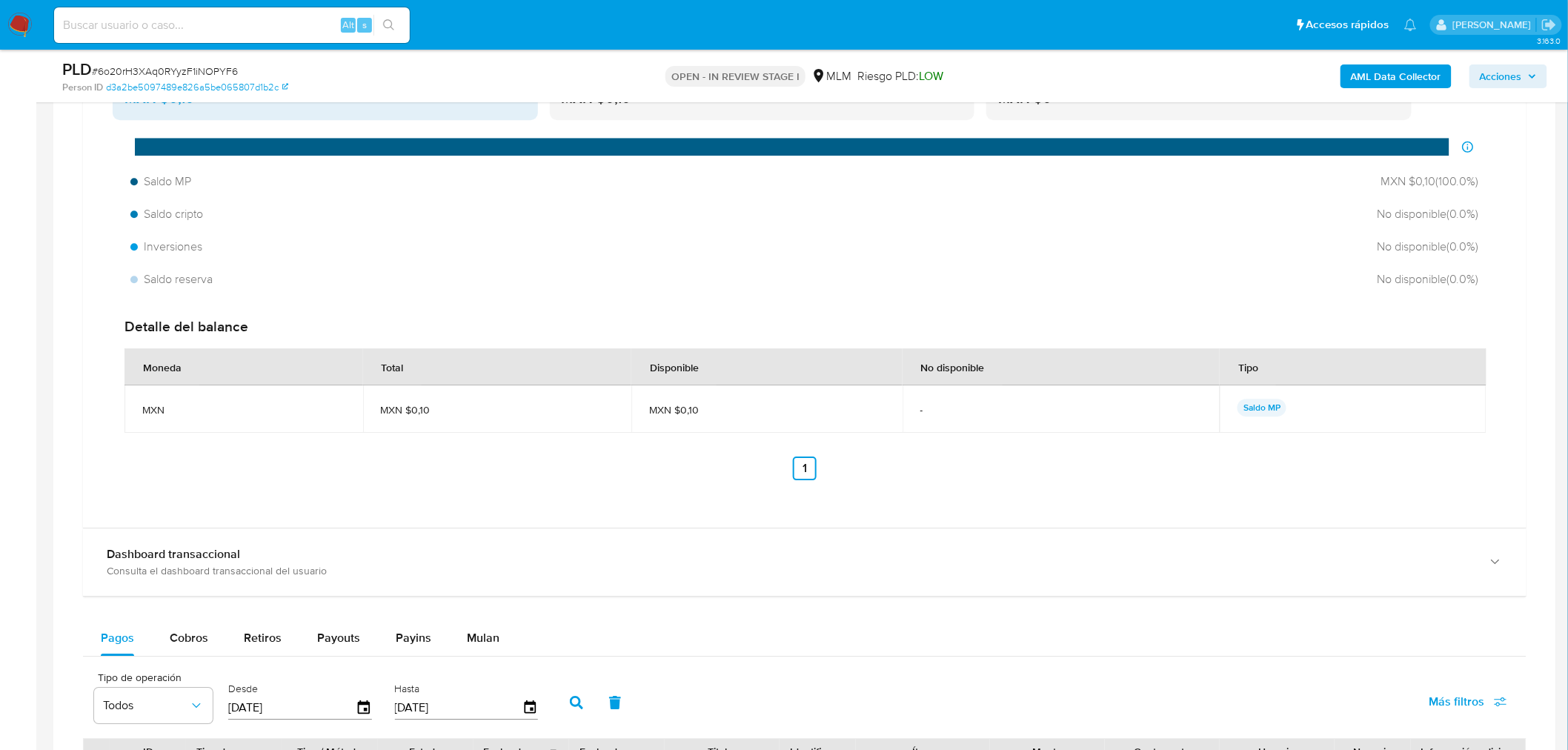
click at [248, 568] on div "Consulta el dashboard transaccional del usuario" at bounding box center [790, 570] width 1367 height 13
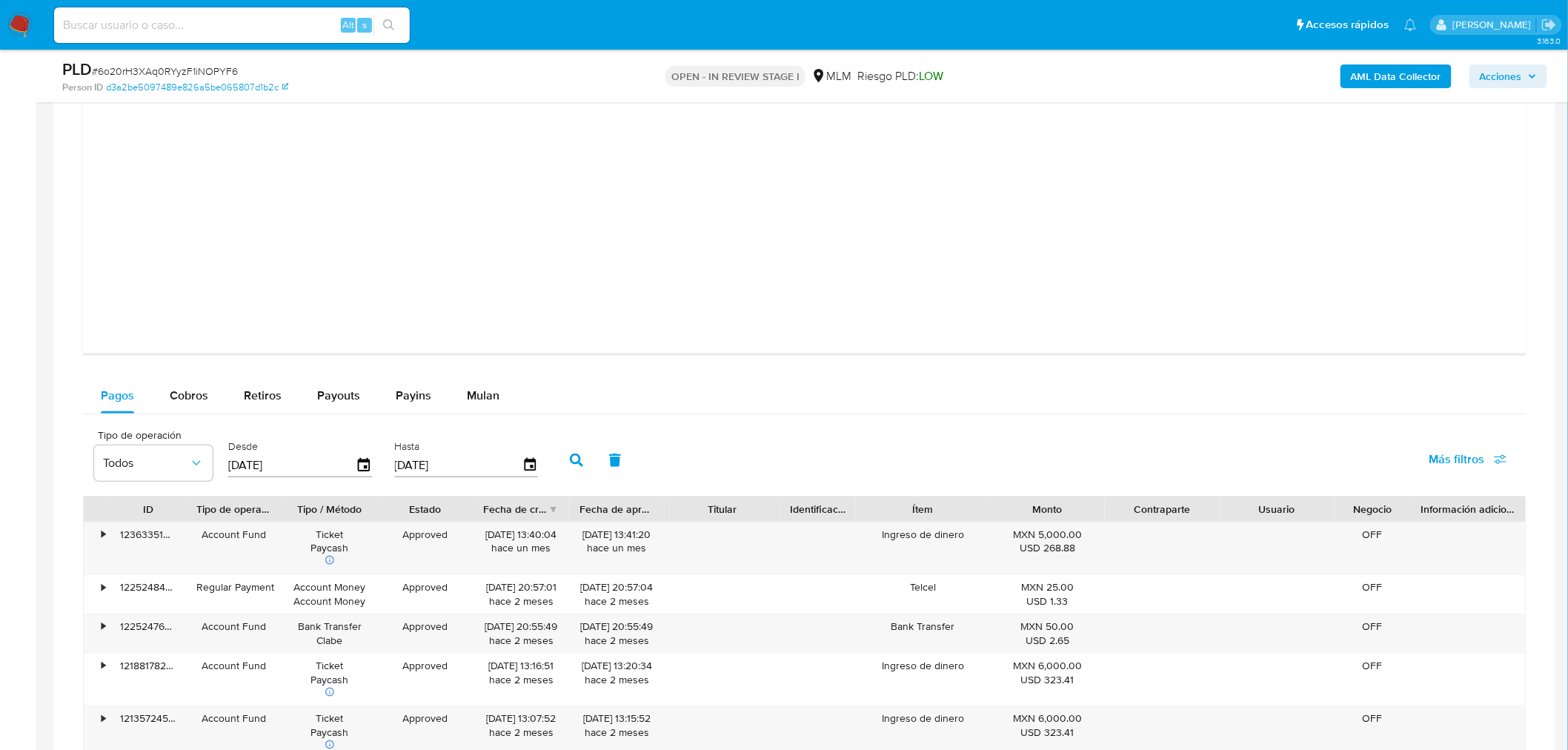
scroll to position [2610, 0]
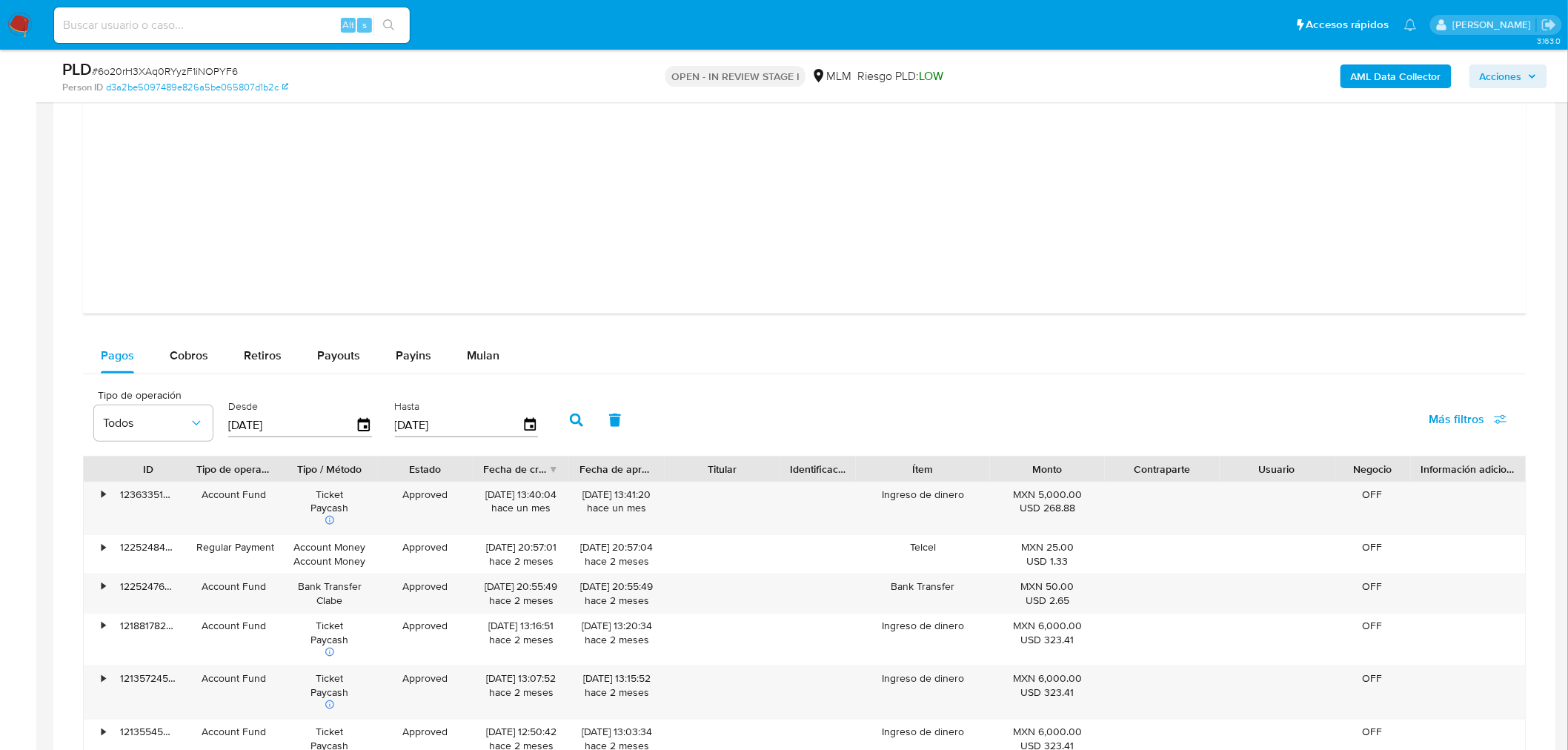
click at [231, 426] on input "[DATE]" at bounding box center [292, 425] width 127 height 24
type input "10/72/025_"
type input "01/09/2024"
click at [398, 427] on input "08/10/2025" at bounding box center [459, 425] width 127 height 24
type input "81/02/025_"
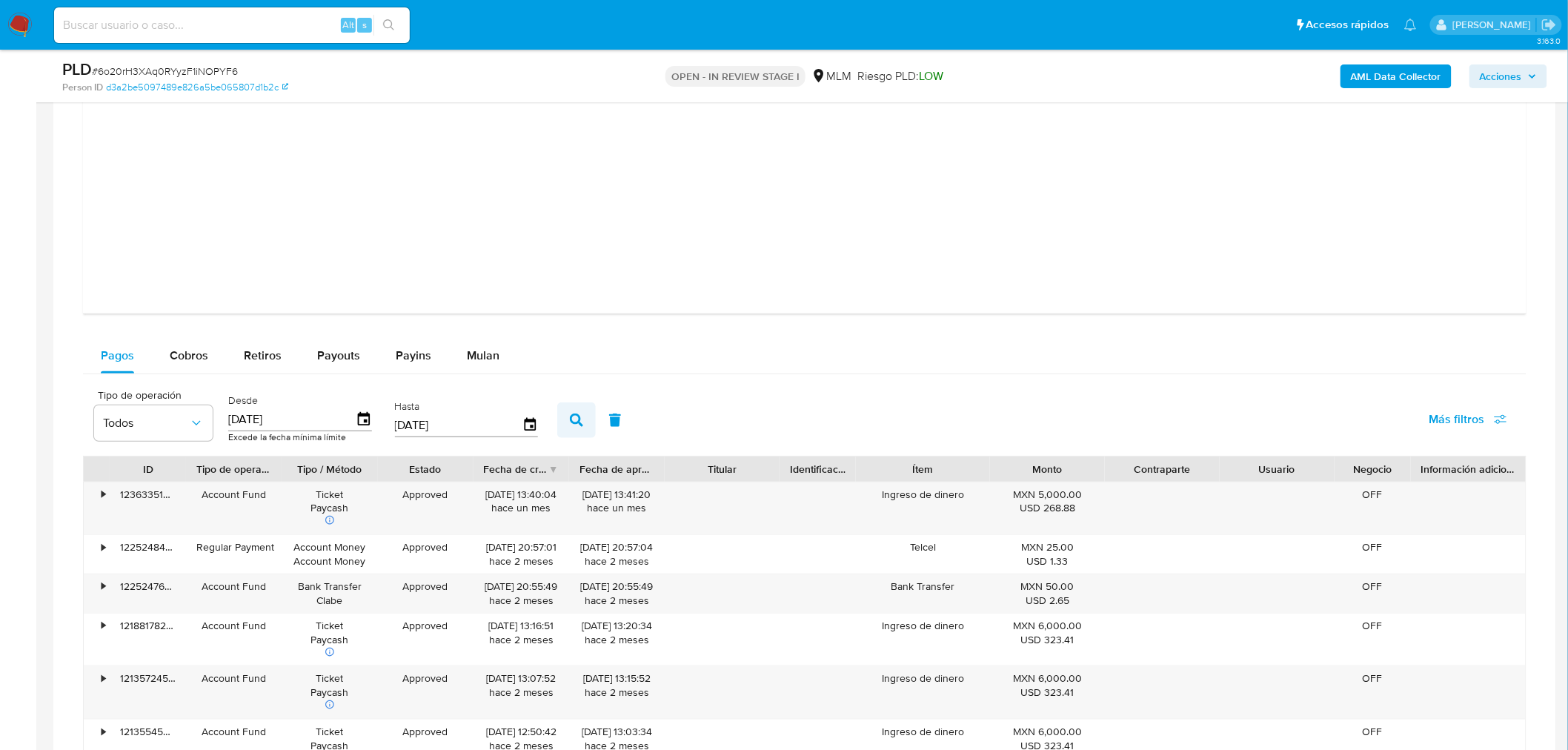
type input "31/08/2025"
click at [570, 422] on icon "button" at bounding box center [576, 420] width 13 height 13
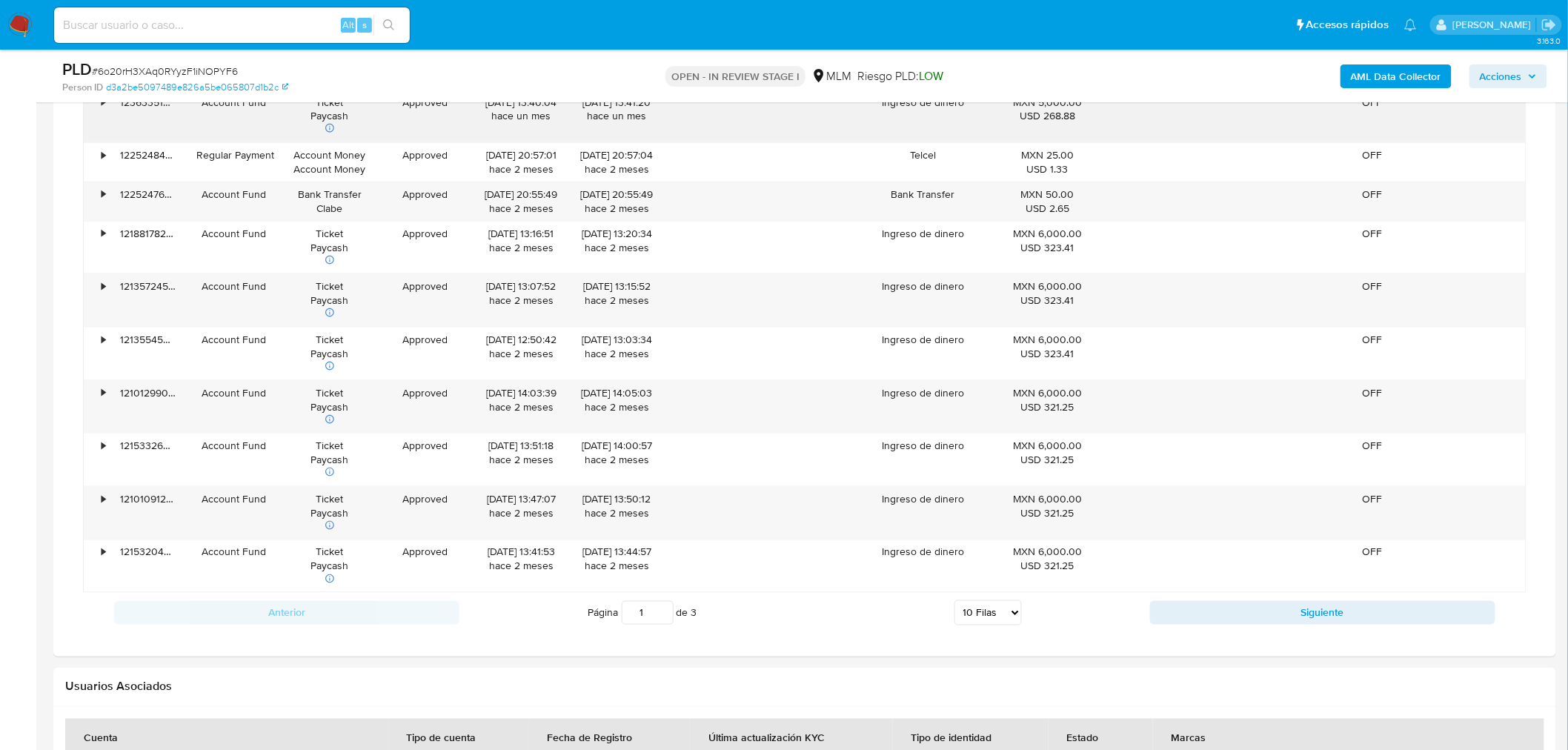
scroll to position [3003, 0]
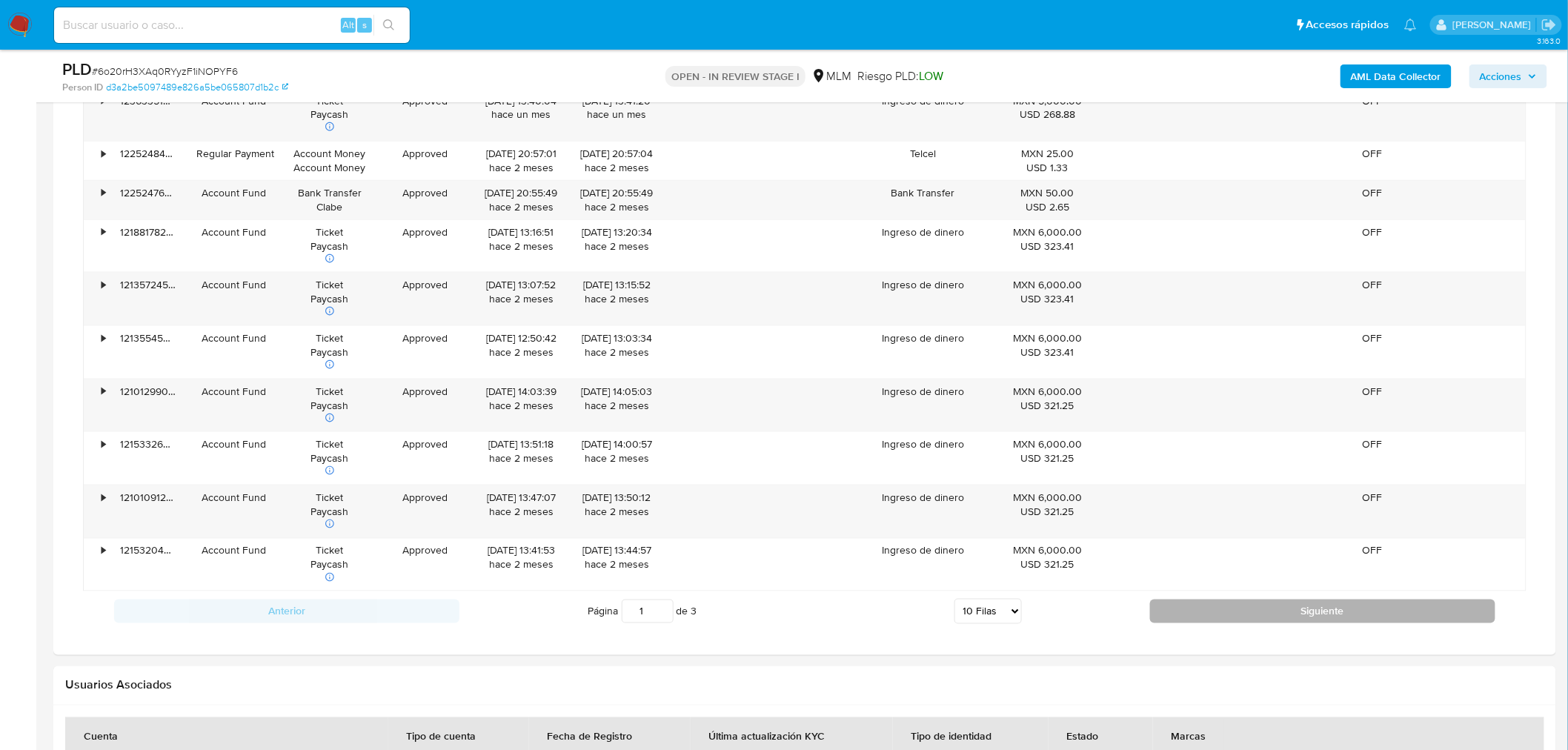
click at [1181, 618] on button "Siguiente" at bounding box center [1323, 611] width 345 height 24
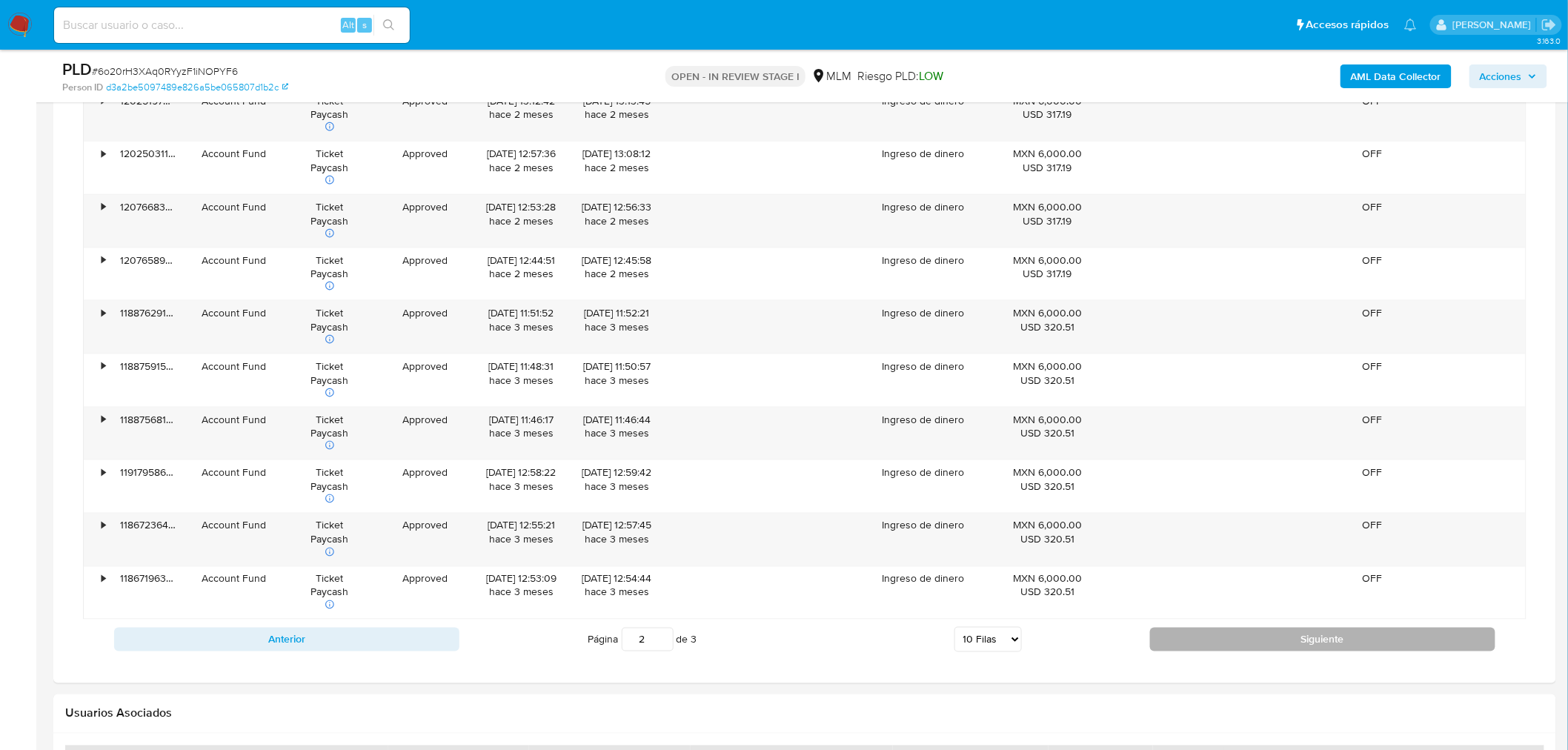
click at [1213, 632] on button "Siguiente" at bounding box center [1323, 640] width 345 height 24
type input "3"
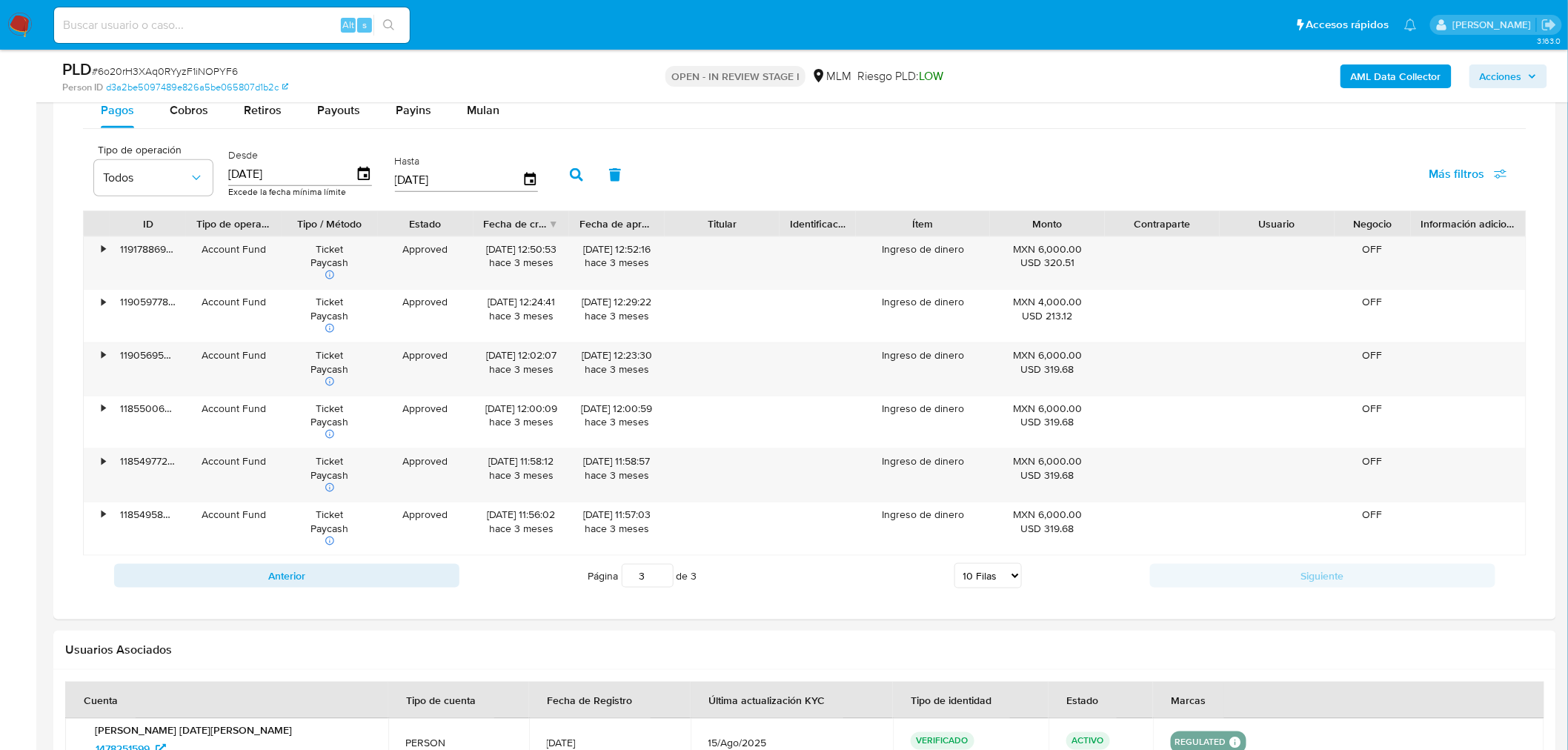
scroll to position [2854, 0]
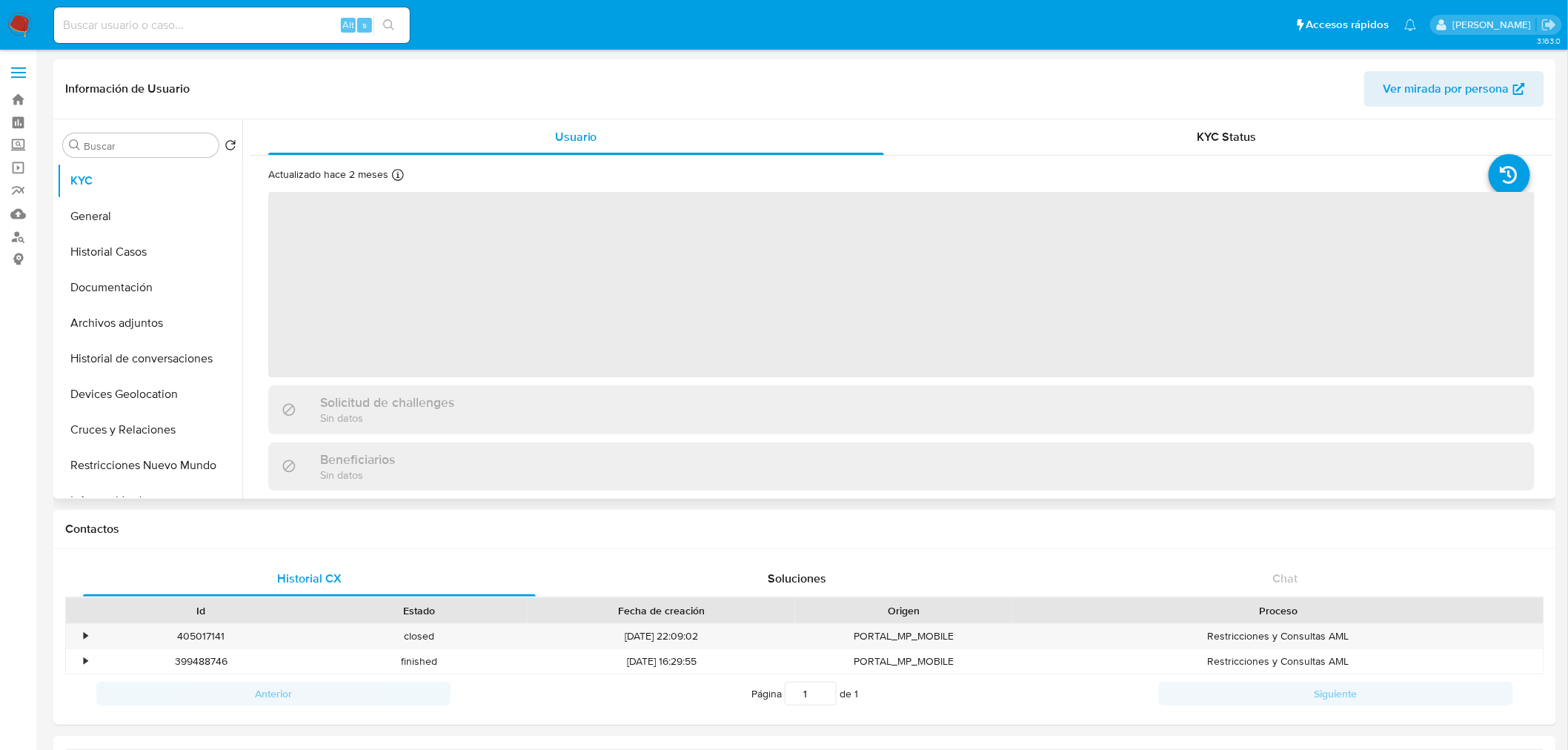
select select "10"
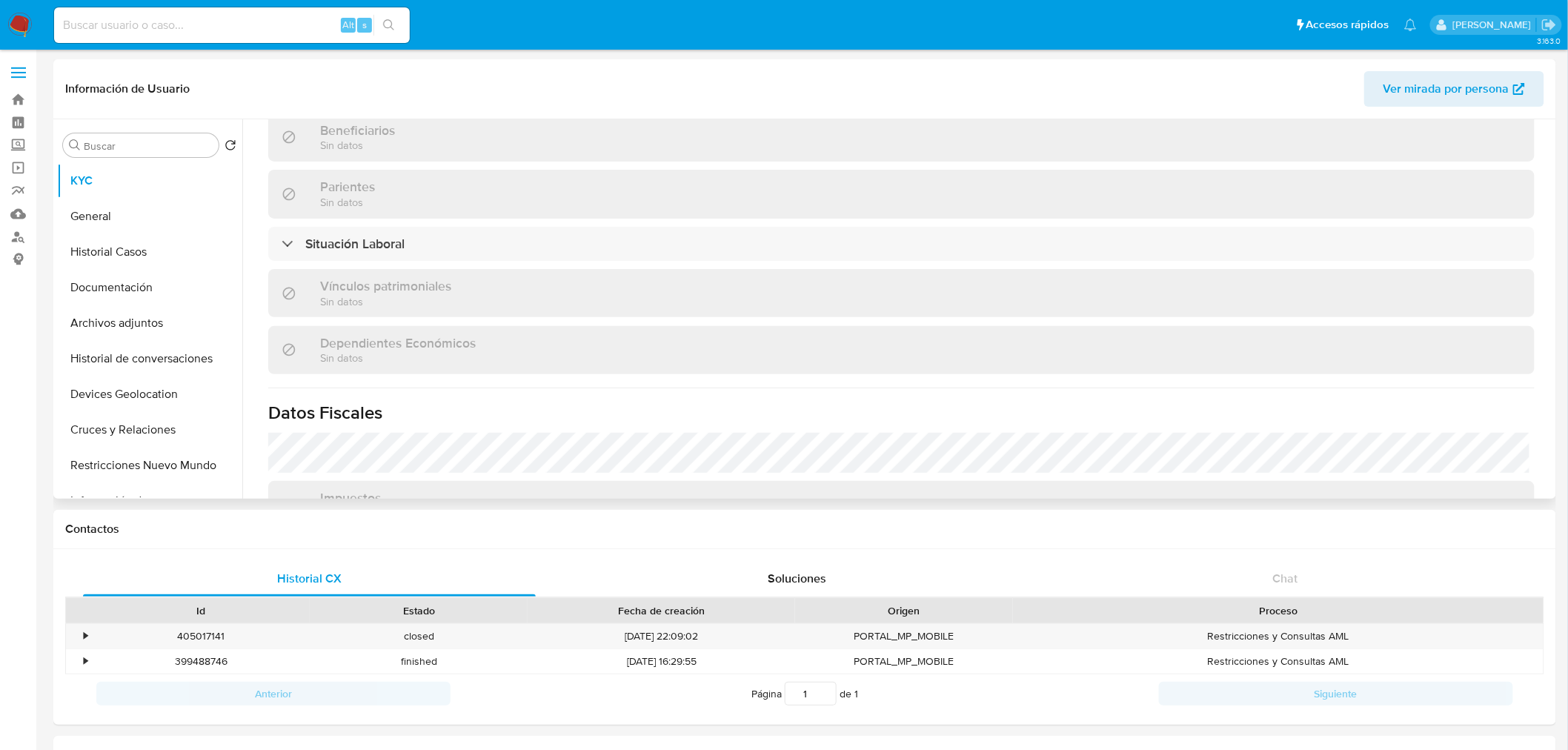
scroll to position [916, 0]
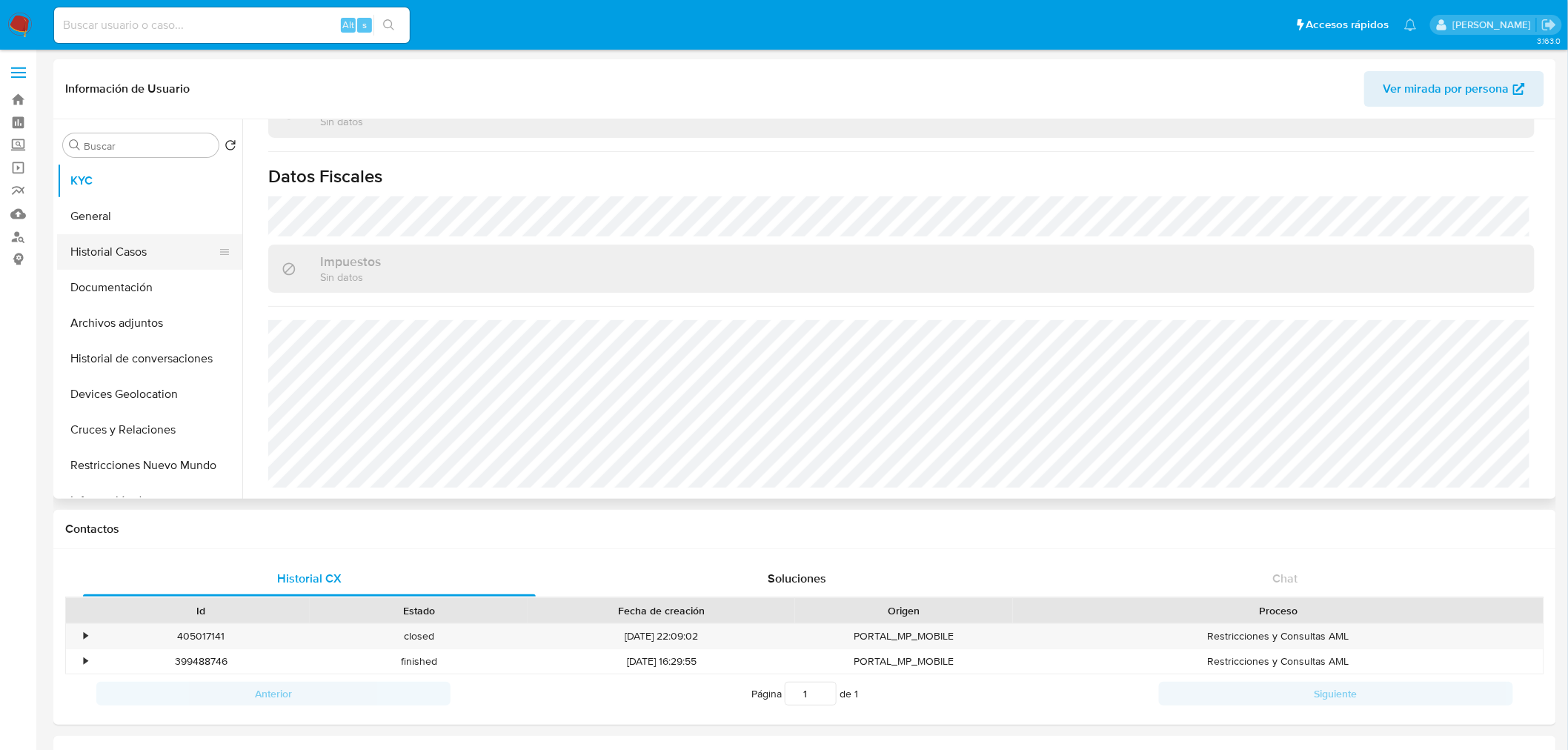
click at [129, 246] on button "Historial Casos" at bounding box center [144, 252] width 173 height 35
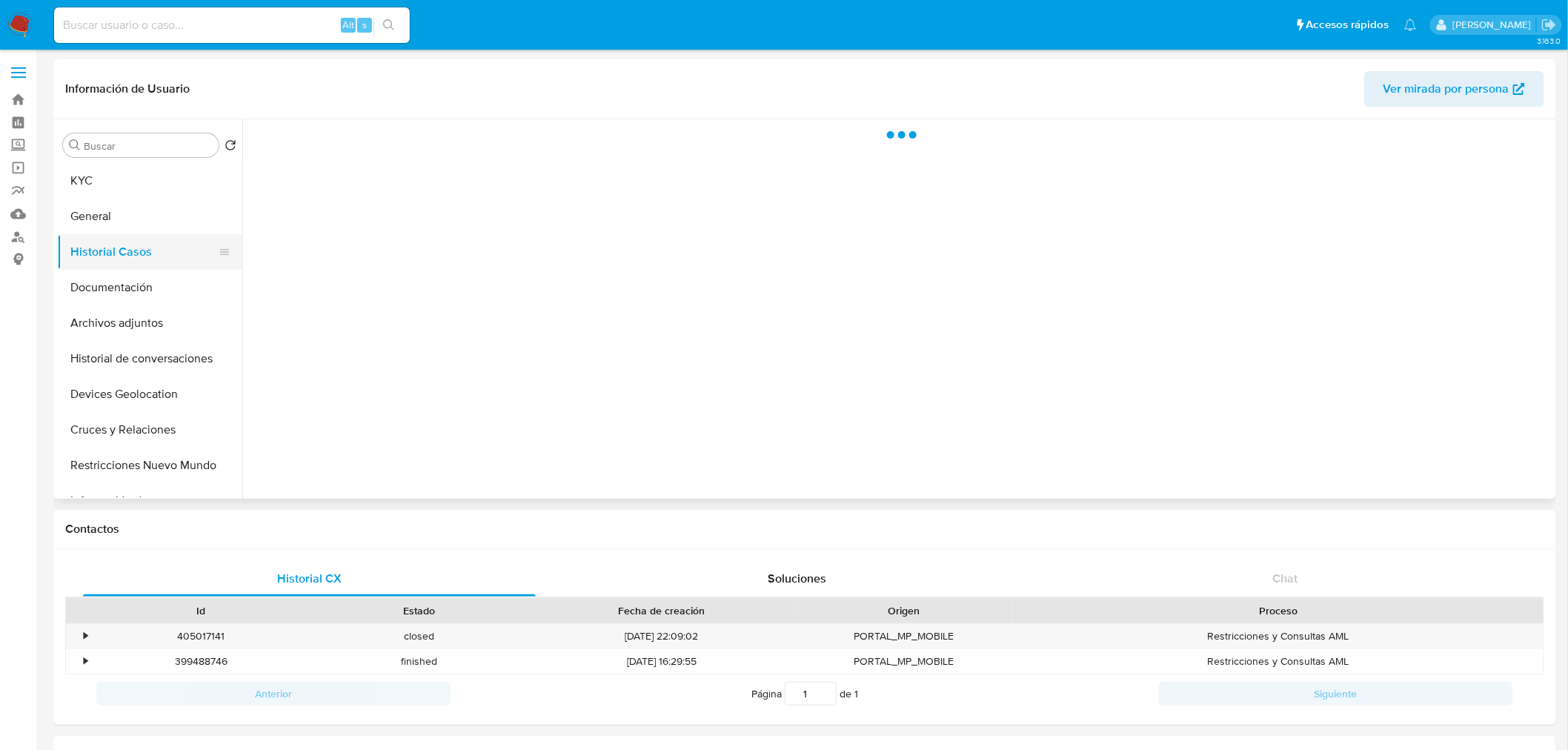
scroll to position [0, 0]
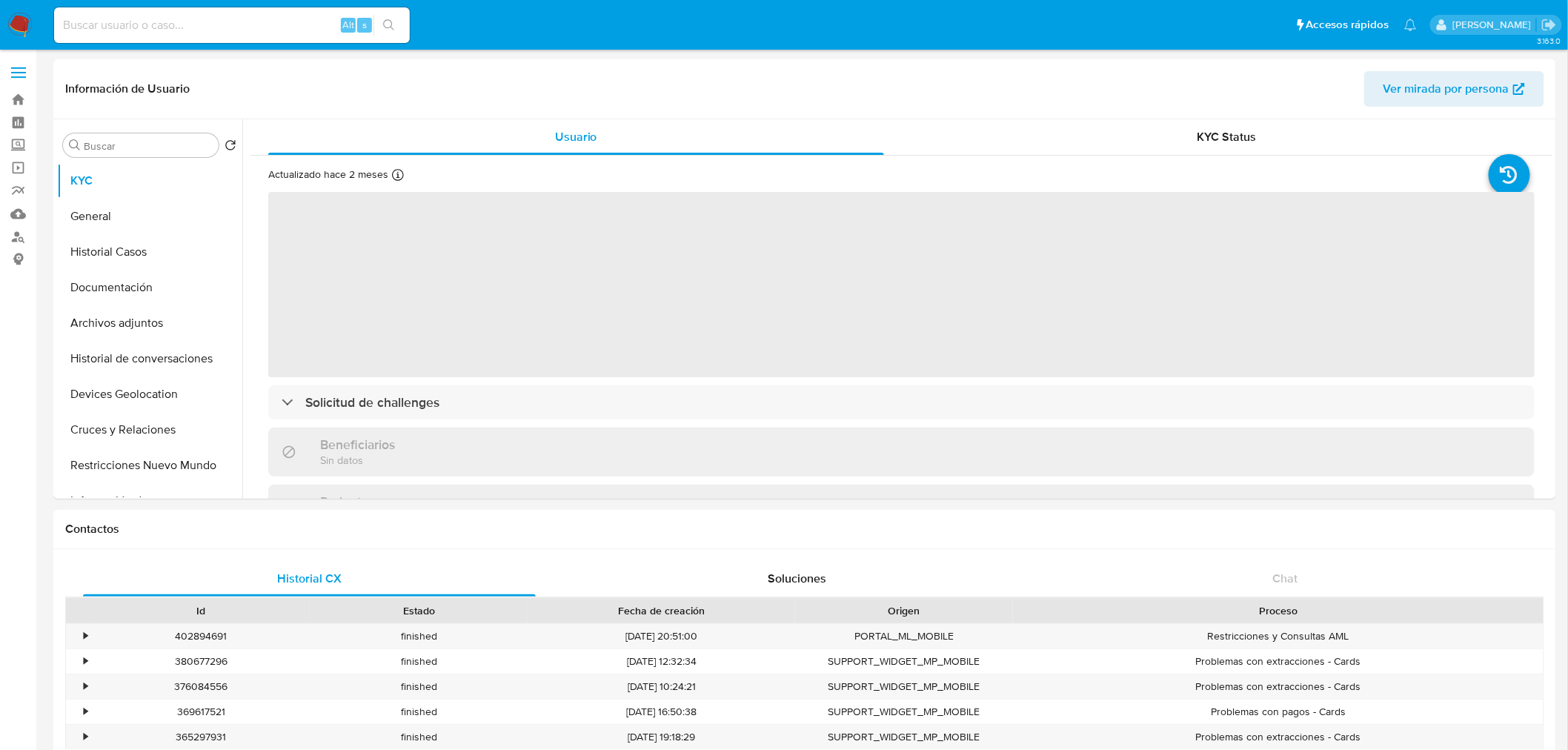
select select "10"
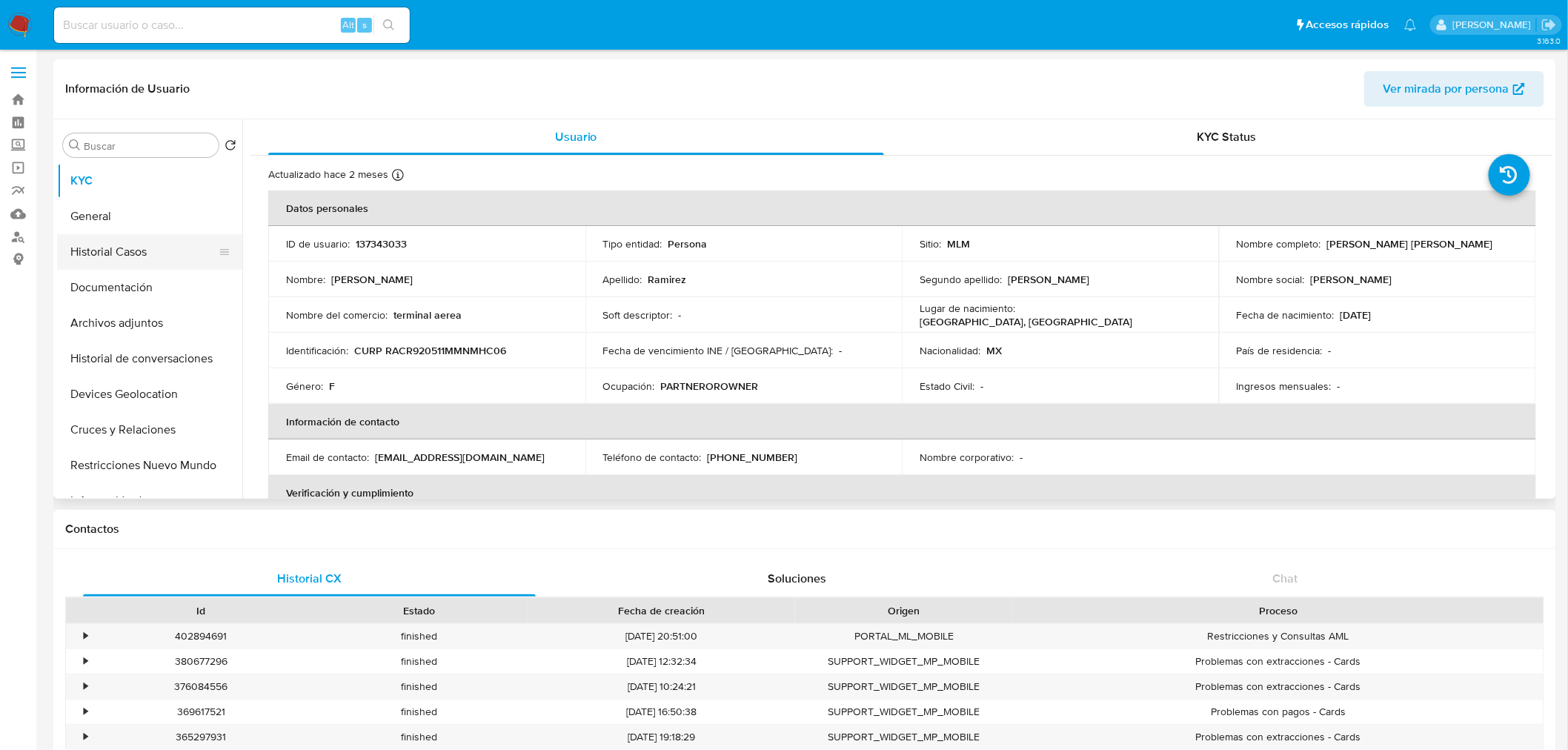
click at [123, 258] on button "Historial Casos" at bounding box center [144, 252] width 173 height 35
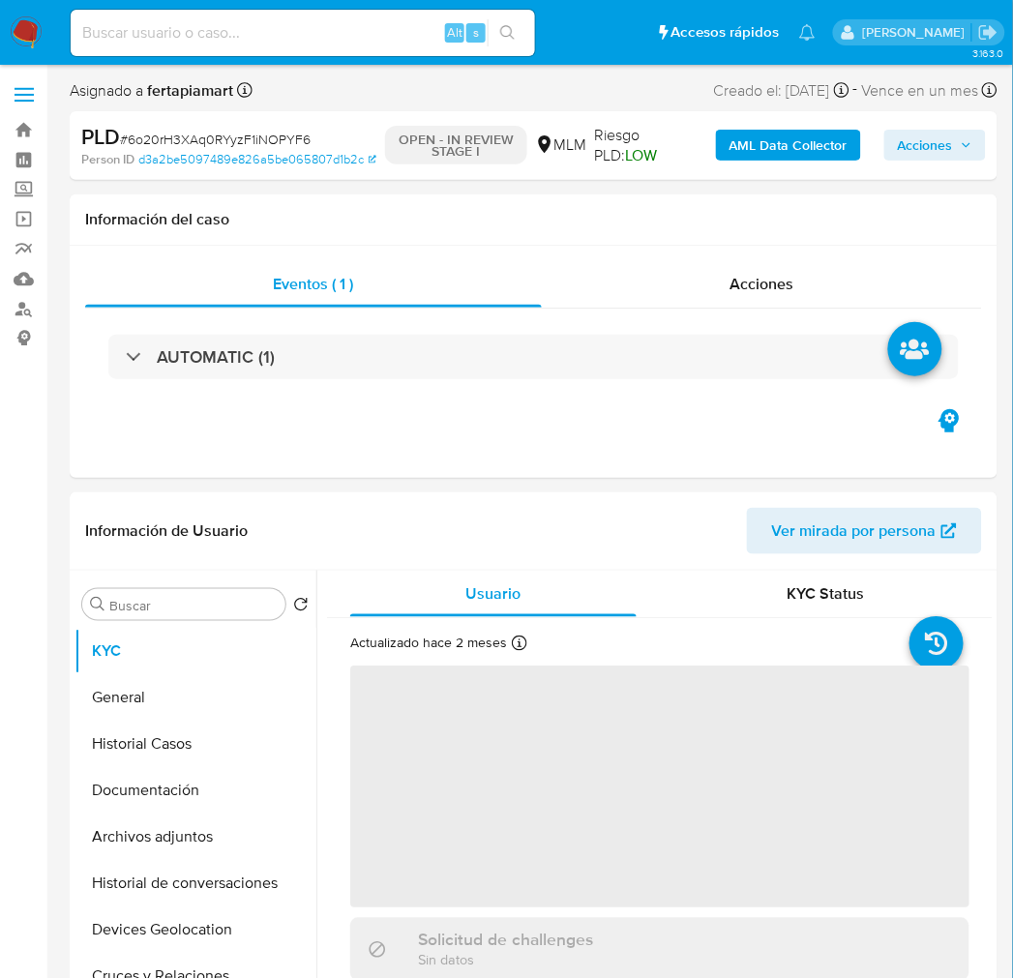
select select "10"
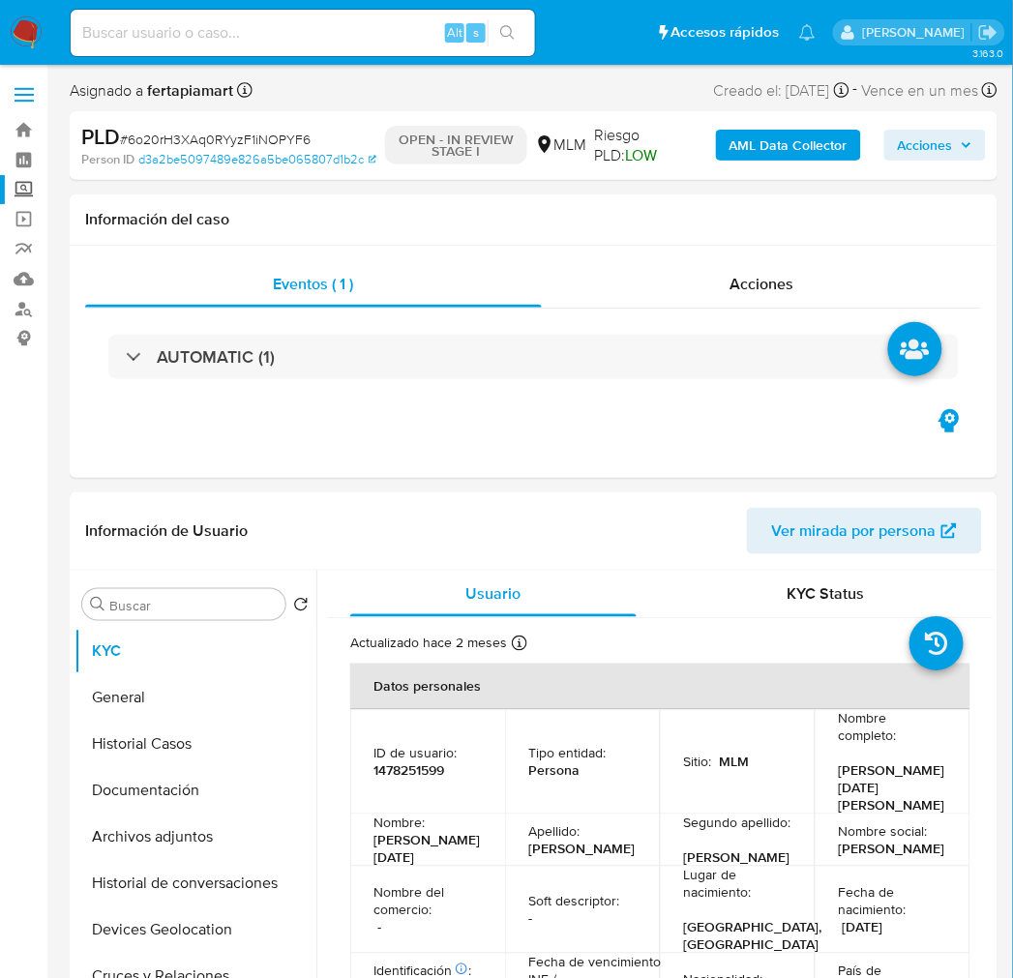
click at [32, 181] on label "Screening" at bounding box center [115, 190] width 230 height 30
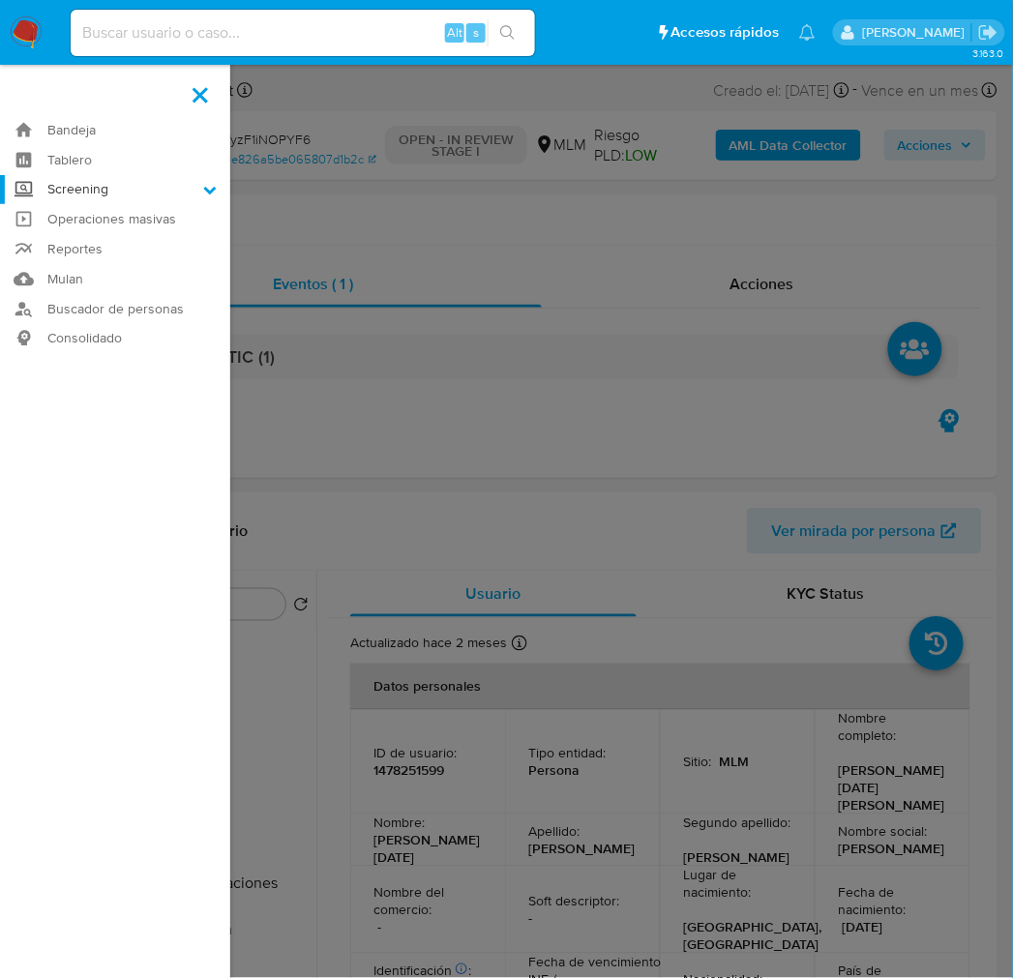
click at [0, 0] on input "Screening" at bounding box center [0, 0] width 0 height 0
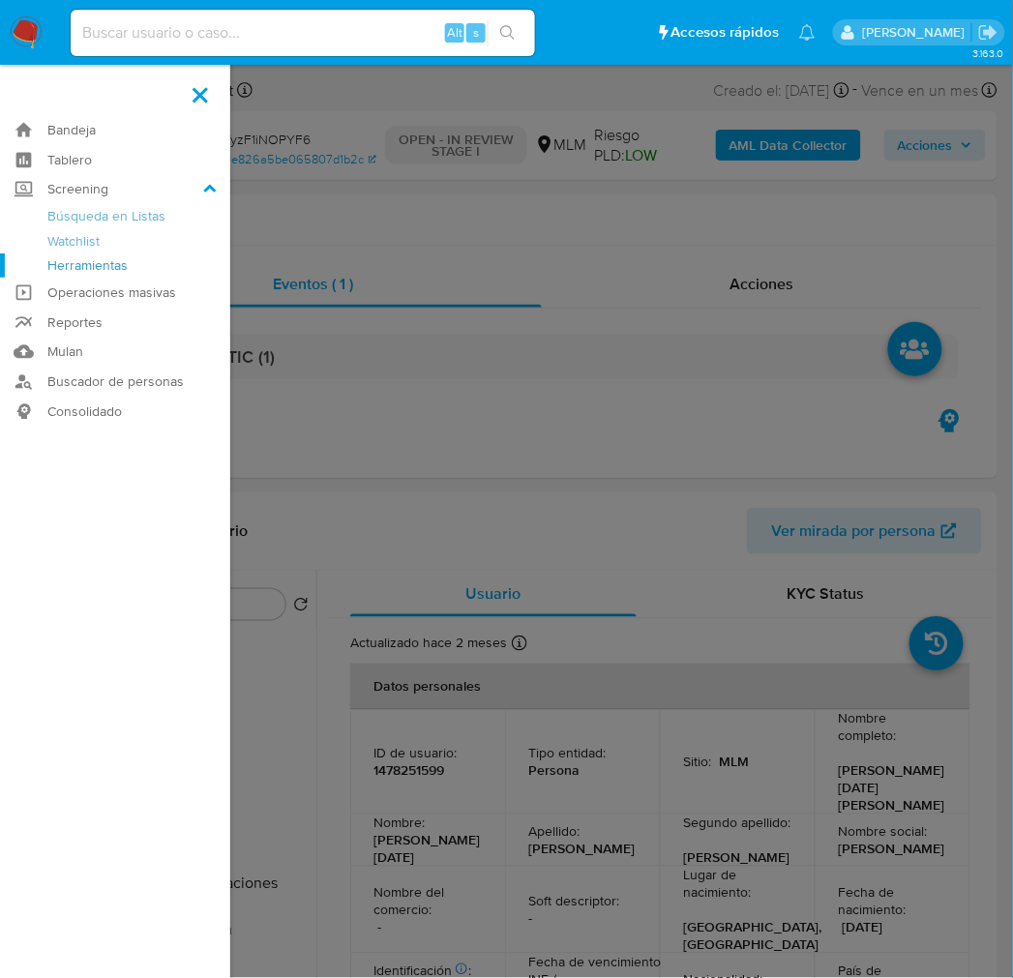
click at [135, 266] on link "Herramientas" at bounding box center [115, 265] width 230 height 24
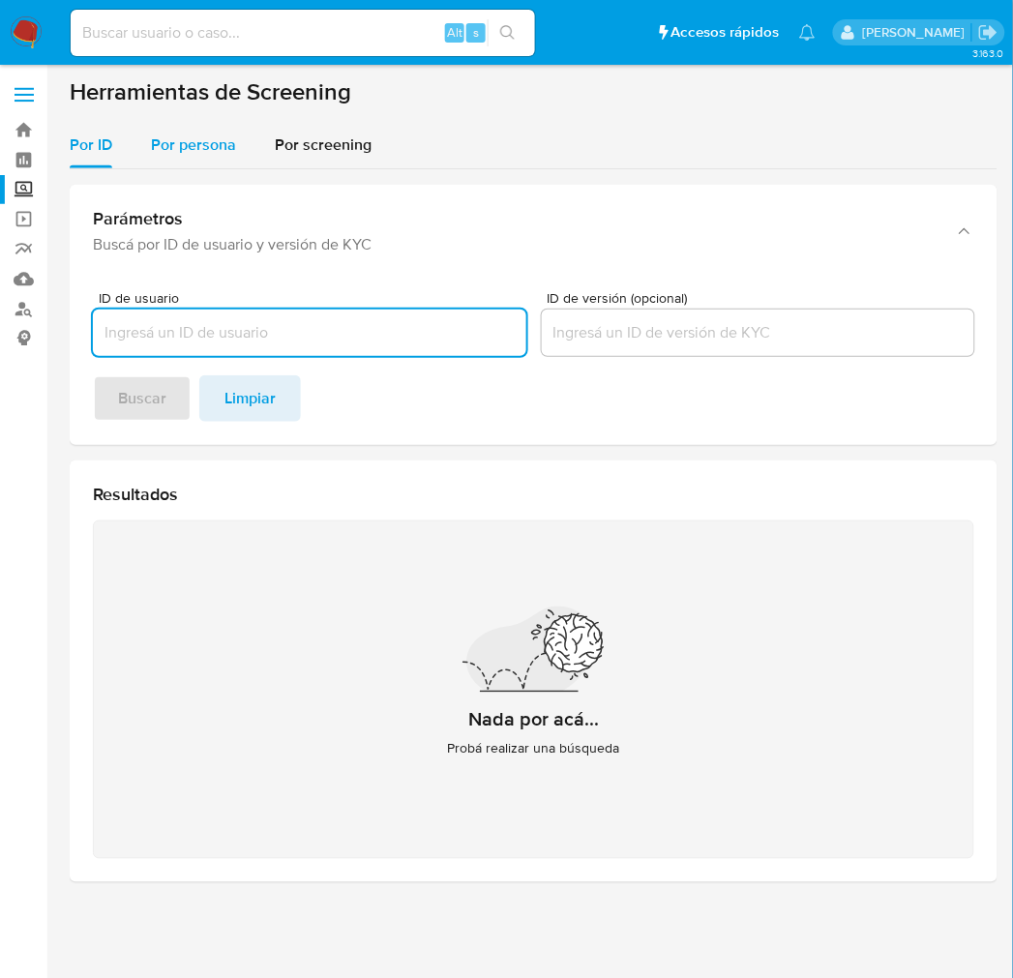
click at [189, 145] on span "Por persona" at bounding box center [193, 145] width 85 height 22
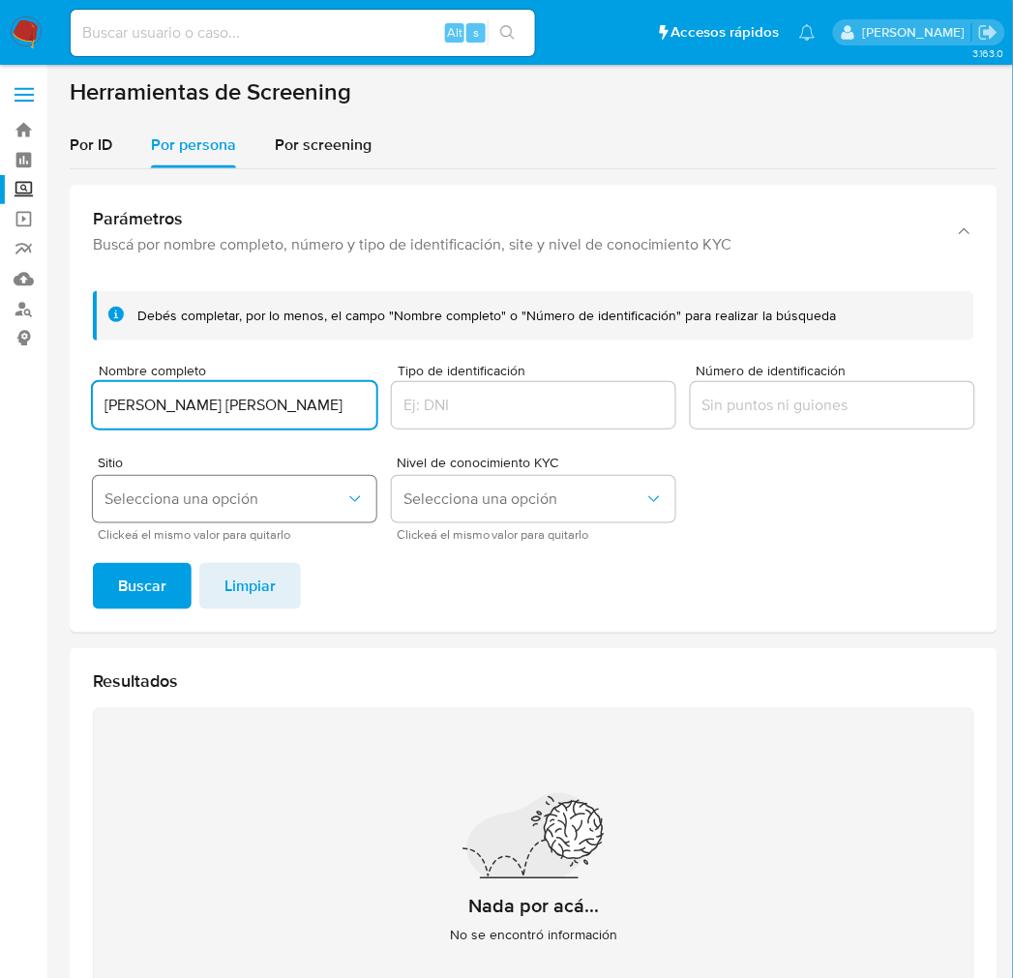
type input "ROCIO MAGALY RAMIREZ CHAVEZ"
click at [216, 481] on button "Selecciona una opción" at bounding box center [234, 499] width 283 height 46
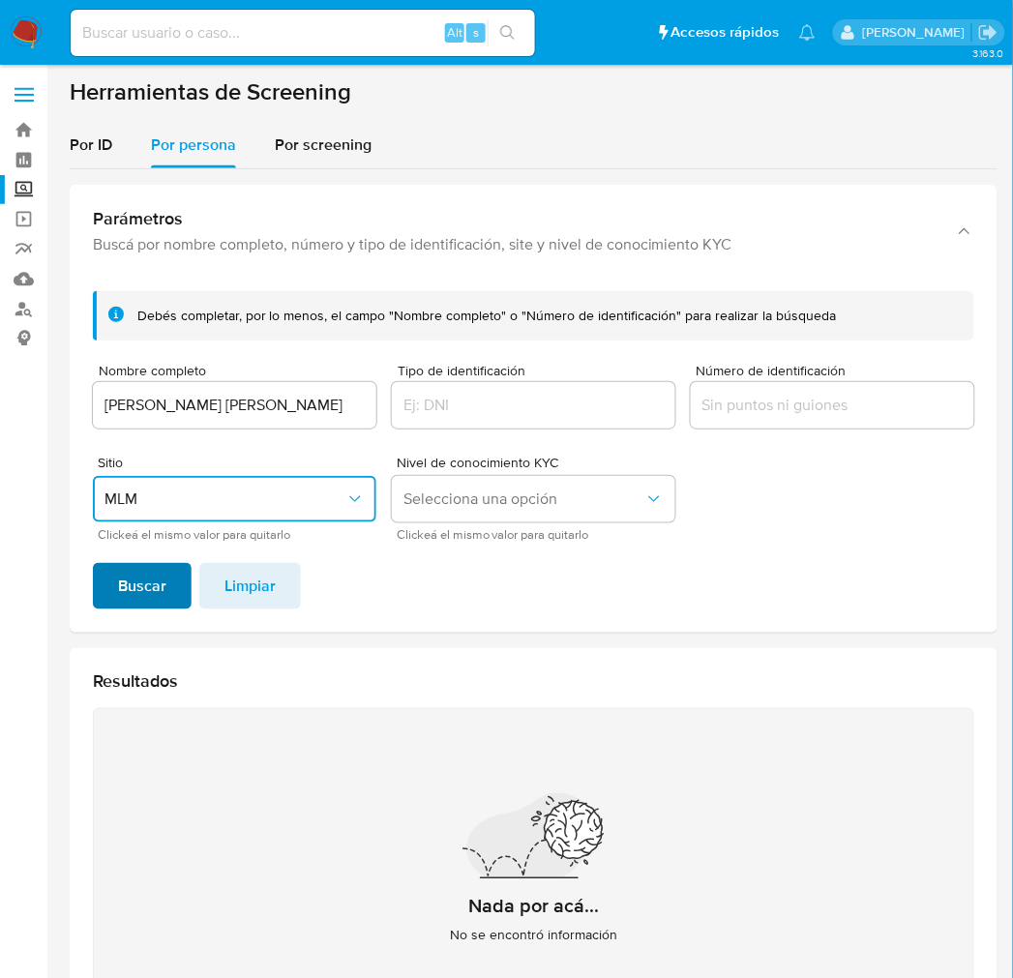
click at [137, 571] on span "Buscar" at bounding box center [142, 586] width 48 height 43
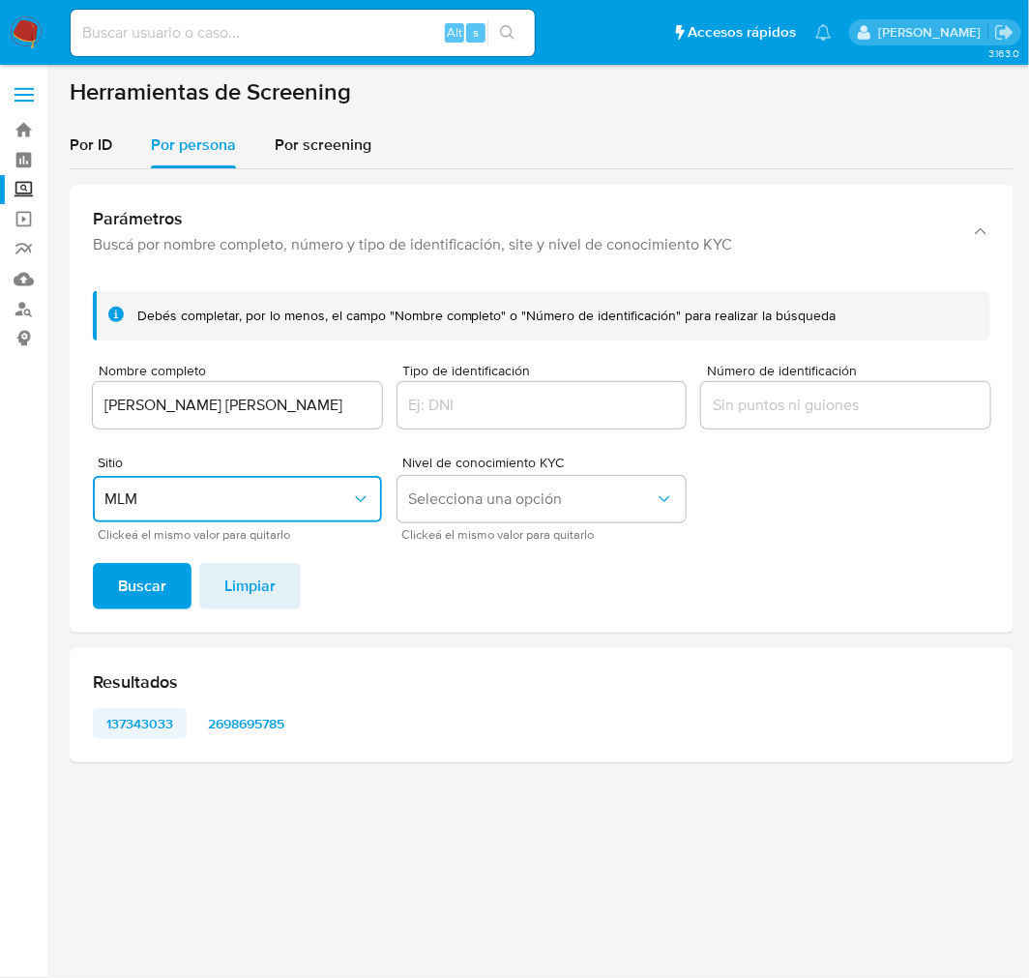
click at [159, 723] on span "137343033" at bounding box center [139, 723] width 67 height 27
click at [250, 713] on span "2698695785" at bounding box center [246, 723] width 76 height 27
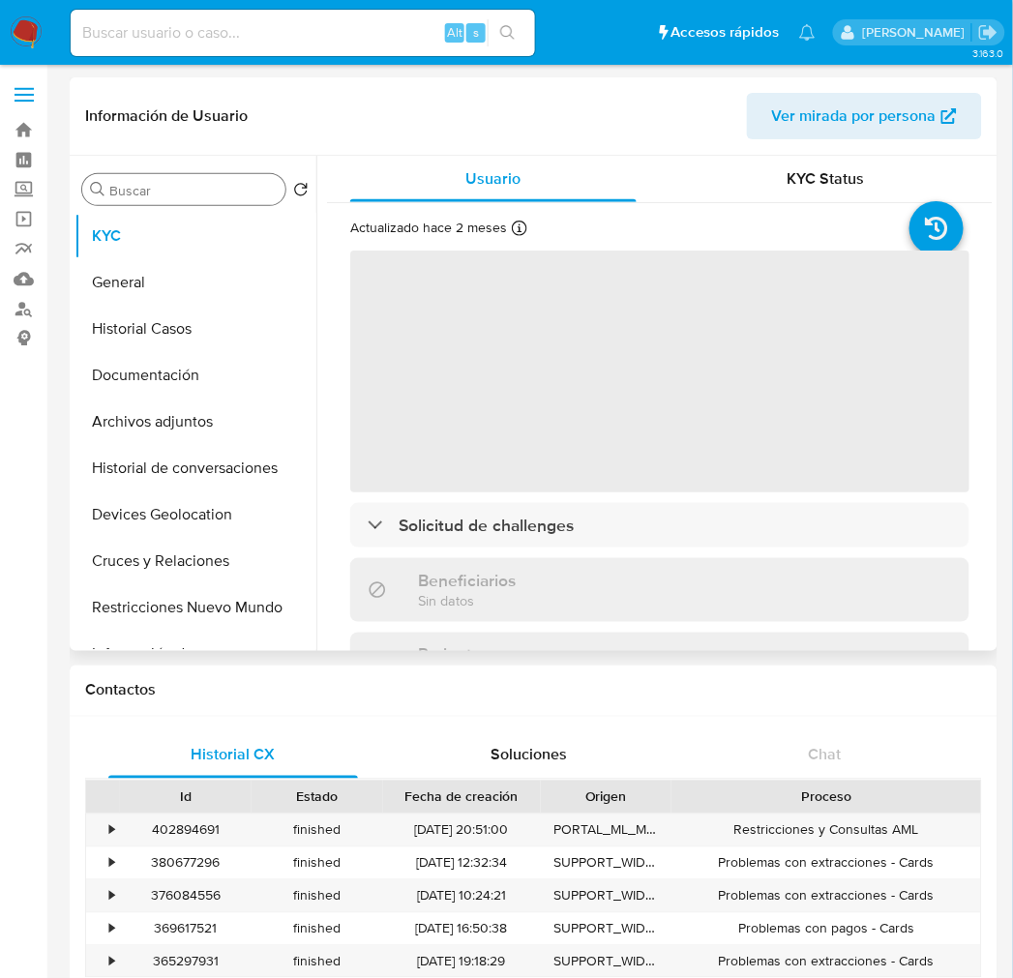
select select "10"
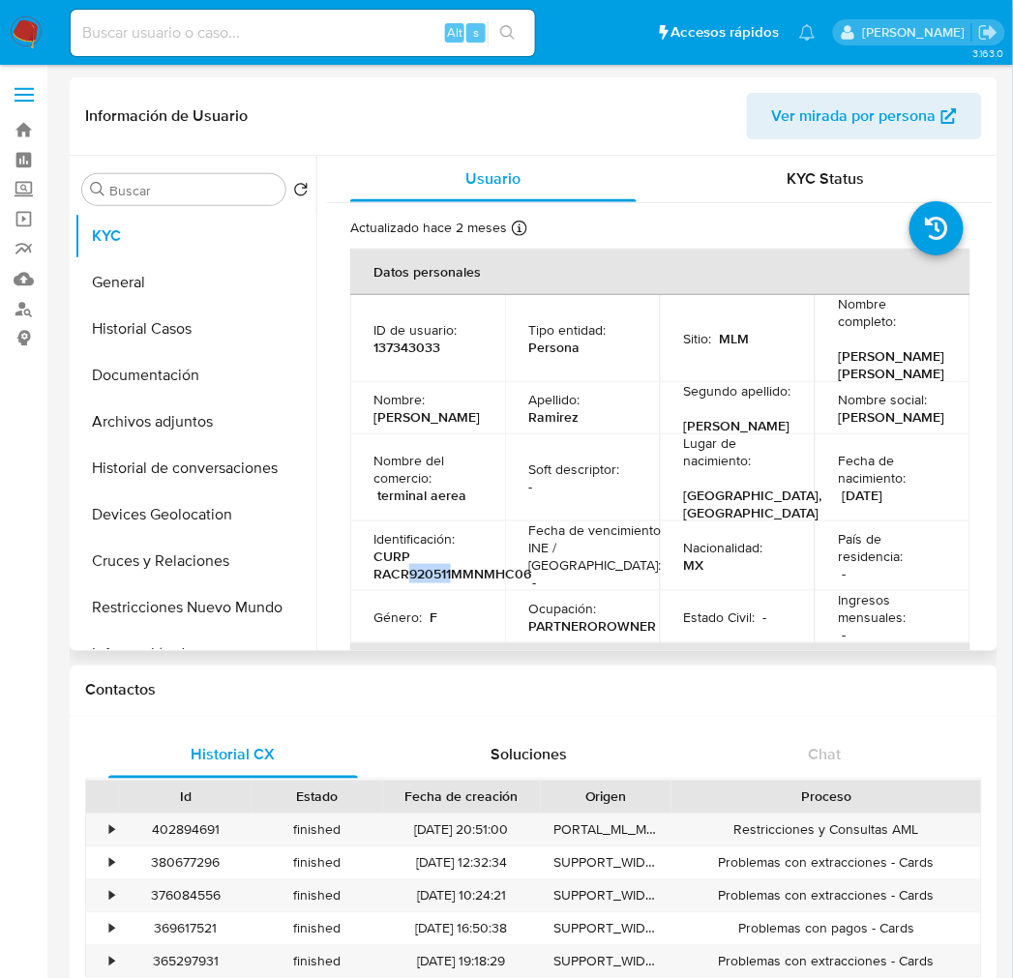
drag, startPoint x: 408, startPoint y: 581, endPoint x: 451, endPoint y: 581, distance: 42.6
click at [451, 581] on p "CURP RACR920511MMNMHC06" at bounding box center [452, 565] width 158 height 35
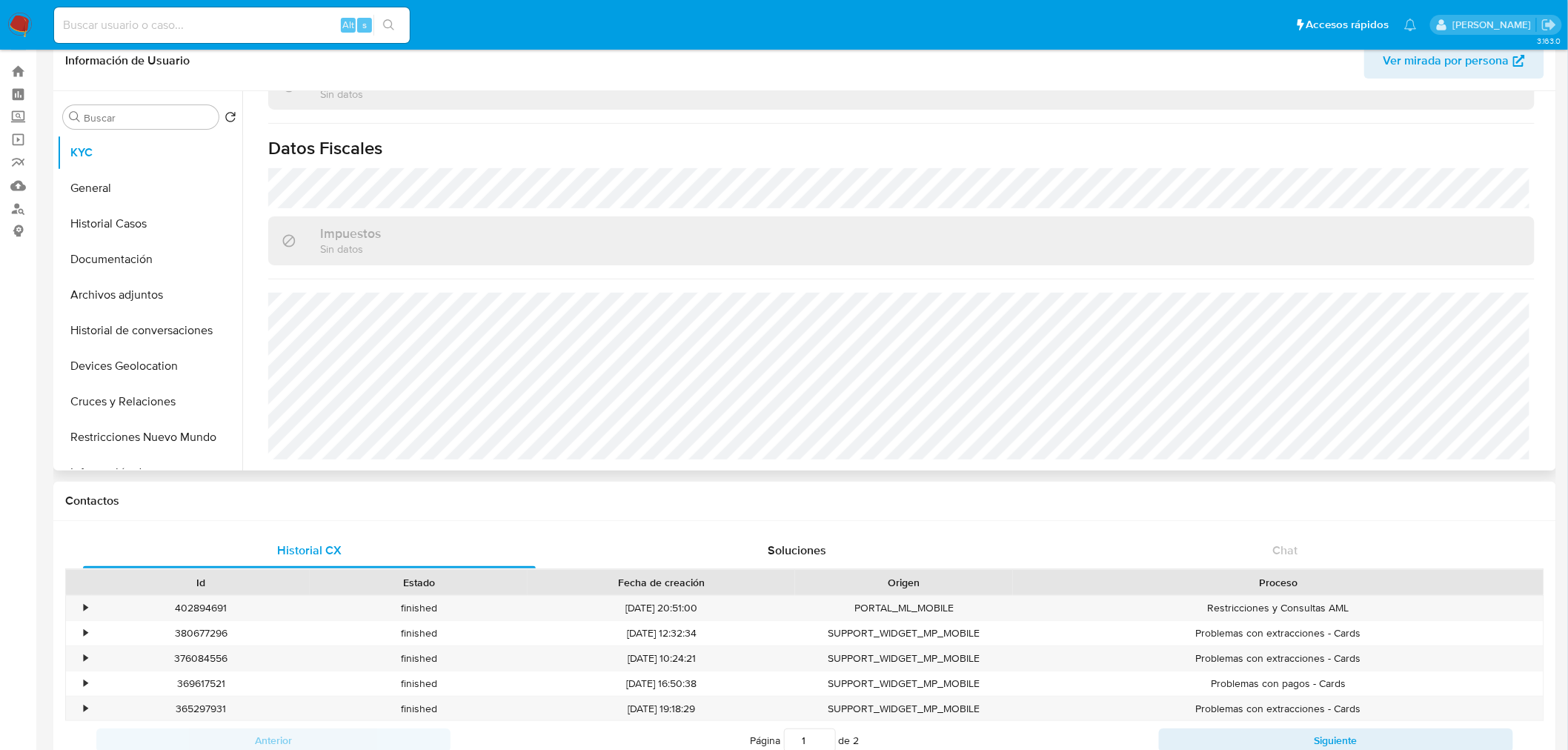
scroll to position [30, 0]
click at [131, 222] on button "Historial Casos" at bounding box center [144, 222] width 173 height 35
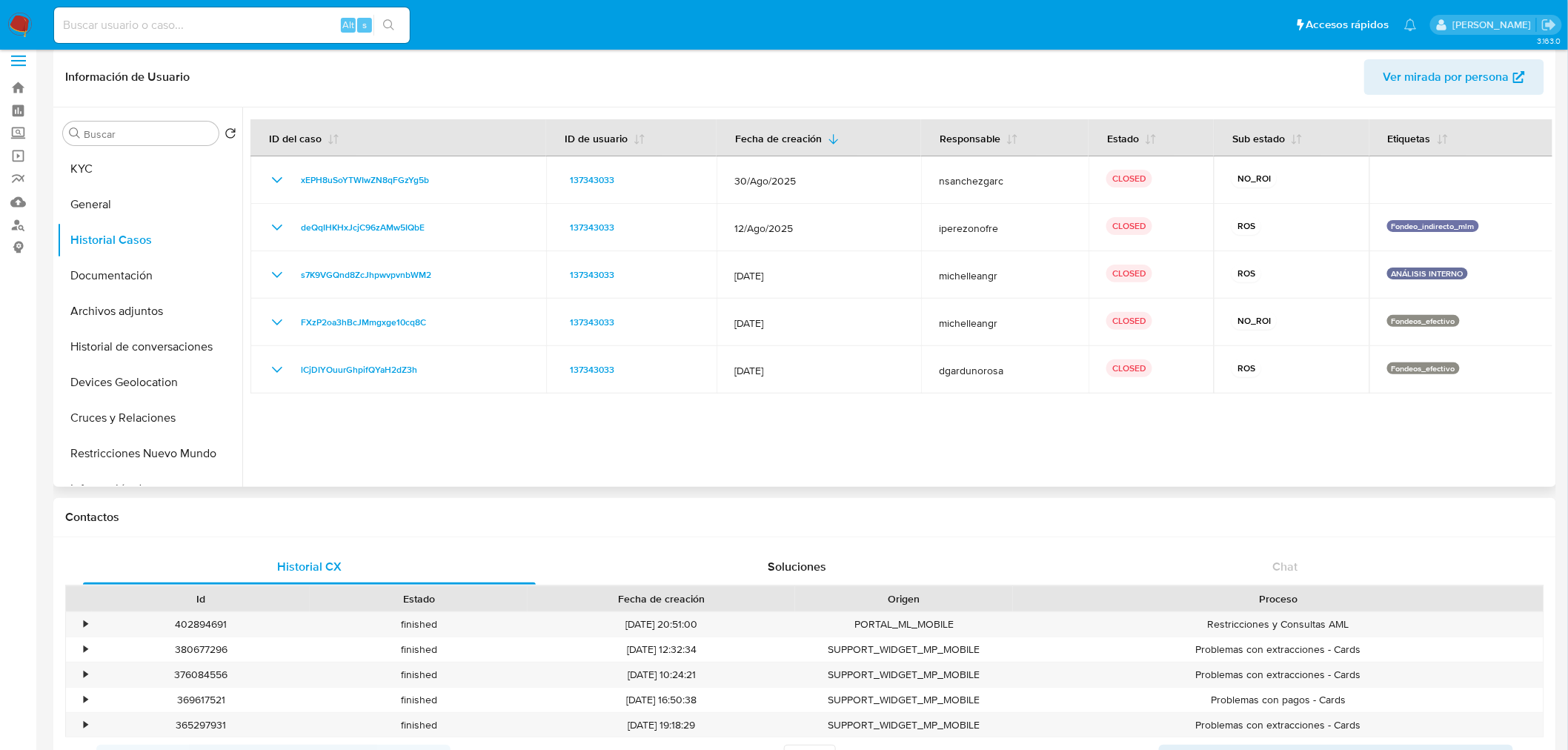
scroll to position [0, 0]
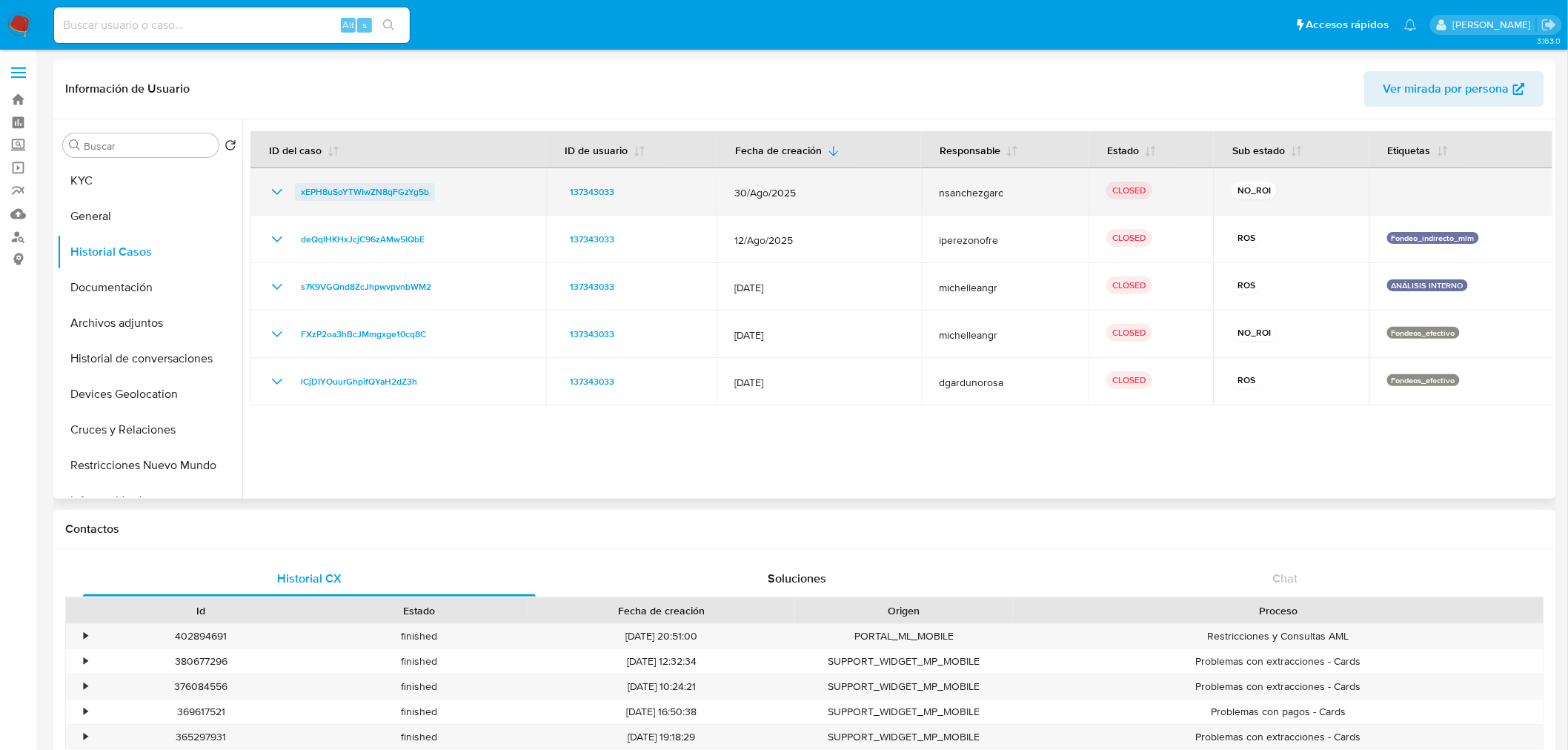
click at [416, 192] on span "xEPH8uSoYTWIwZN8qFGzYg5b" at bounding box center [365, 192] width 128 height 18
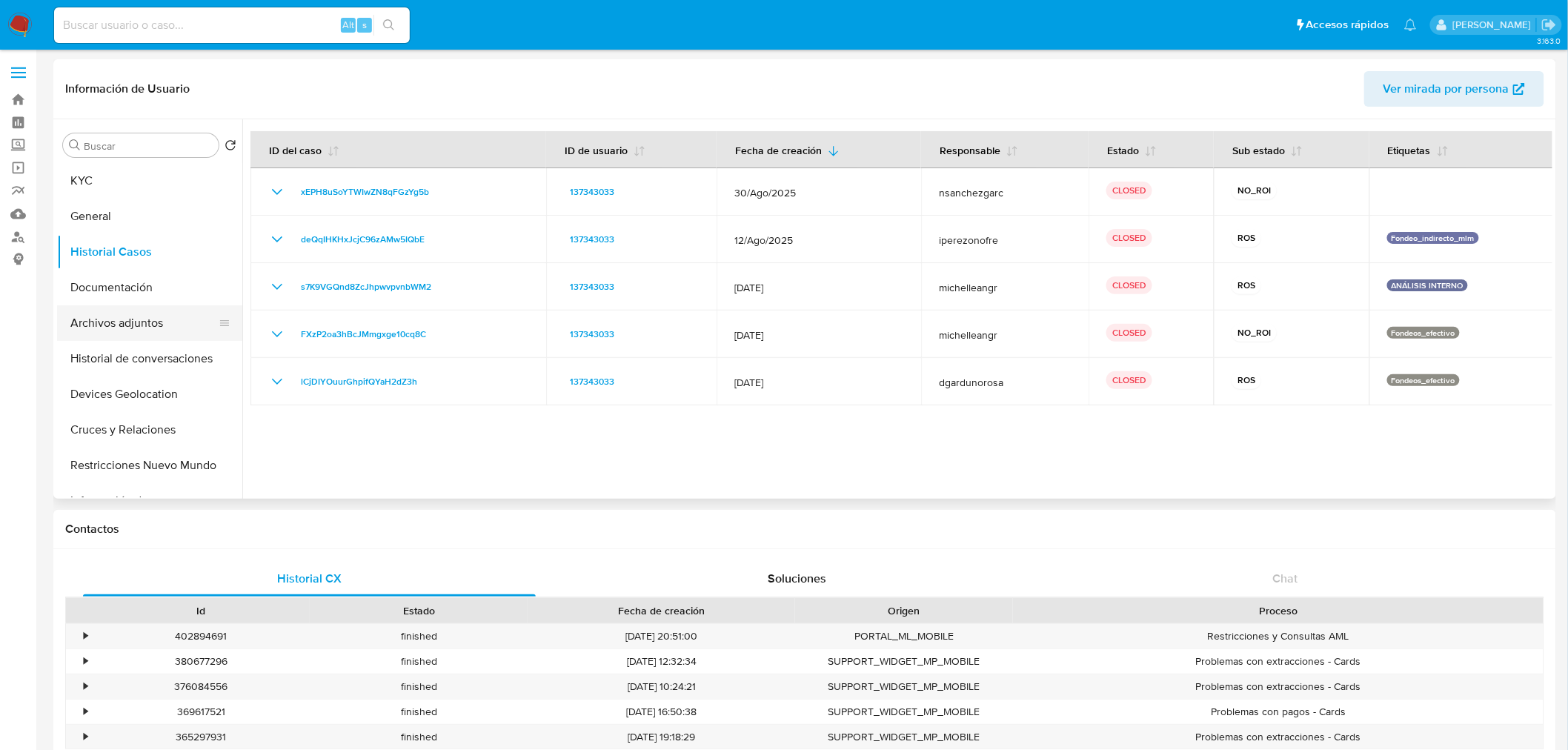
click at [159, 319] on button "Archivos adjuntos" at bounding box center [144, 323] width 173 height 35
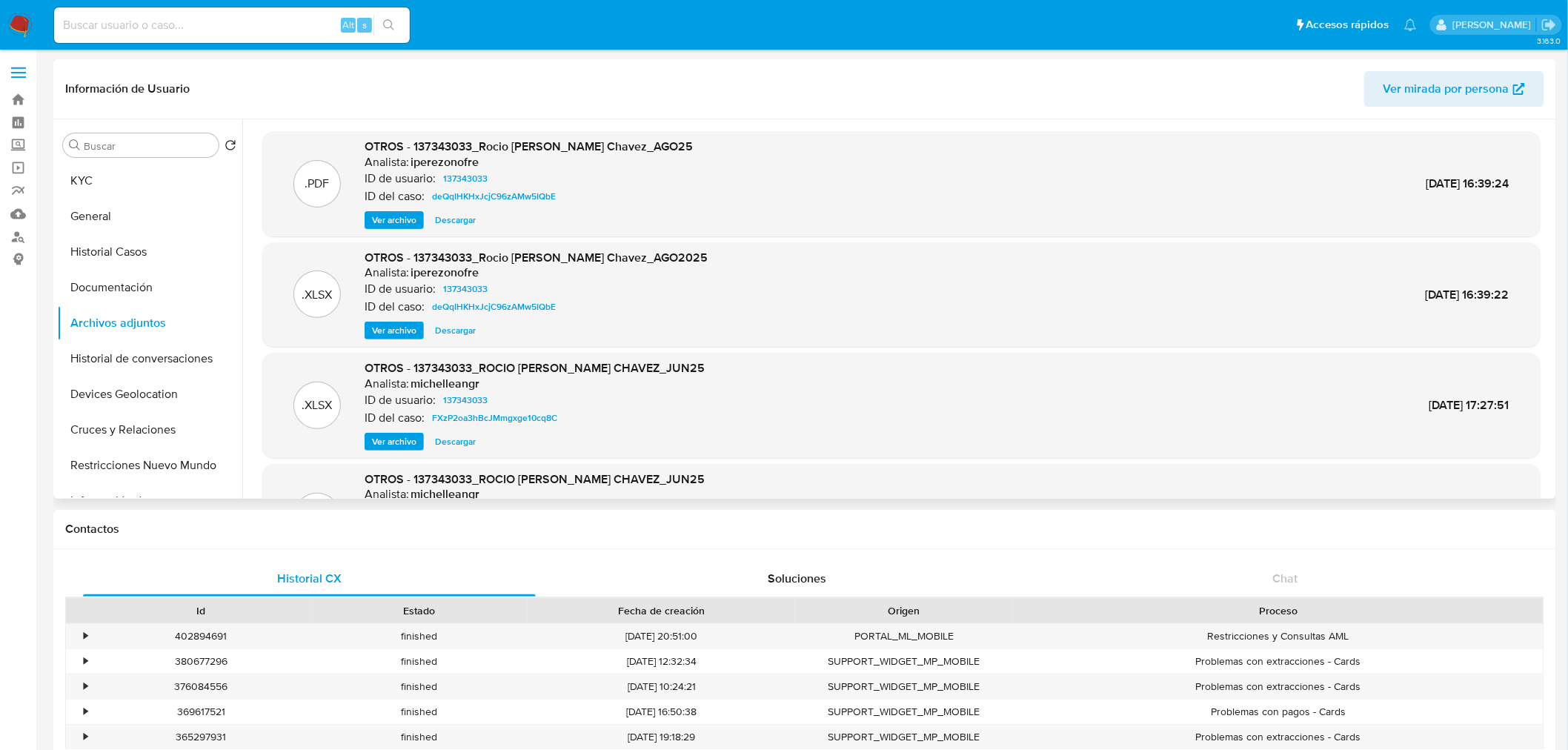
click at [390, 220] on span "Ver archivo" at bounding box center [394, 220] width 44 height 15
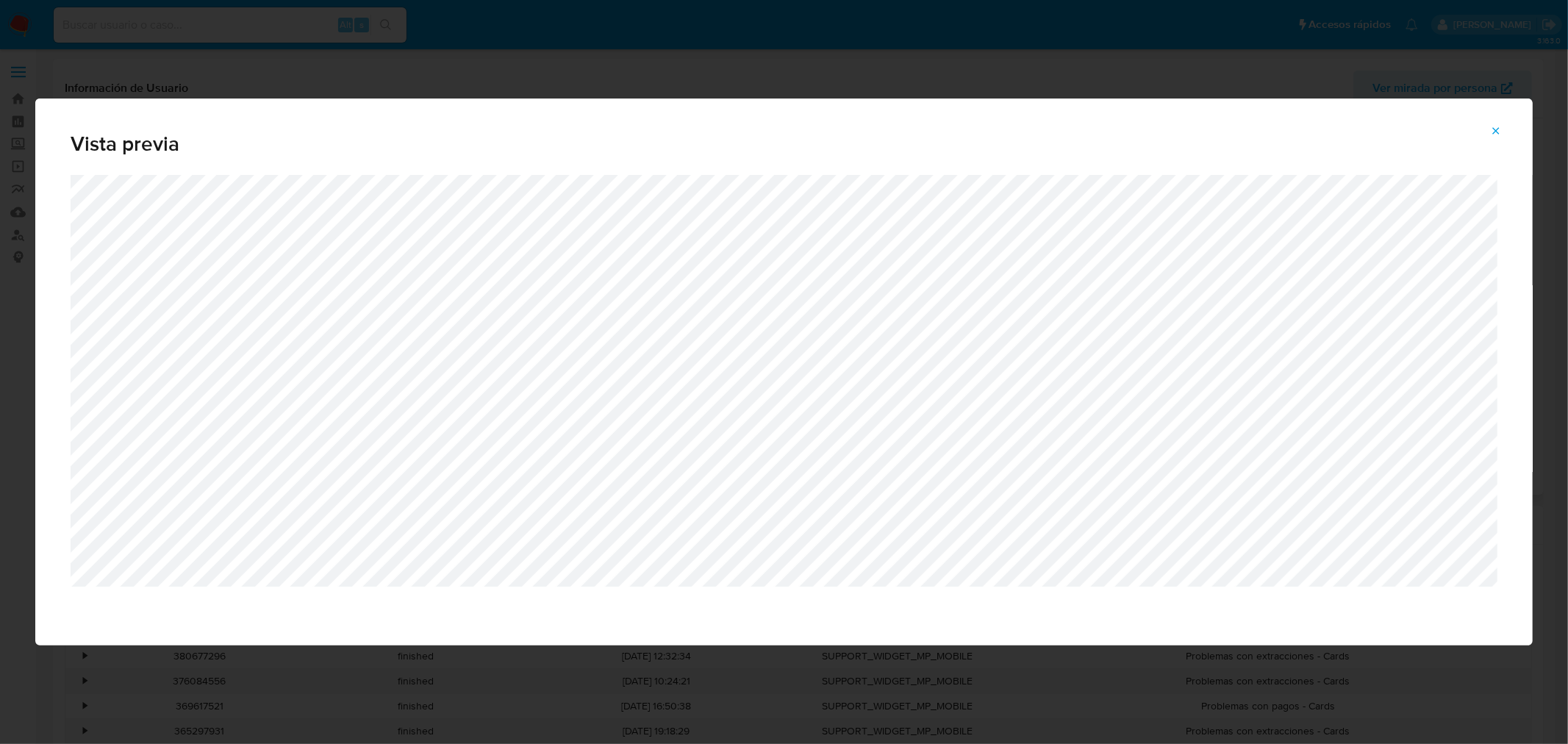
click at [781, 131] on icon "Attachment preview" at bounding box center [1496, 130] width 7 height 7
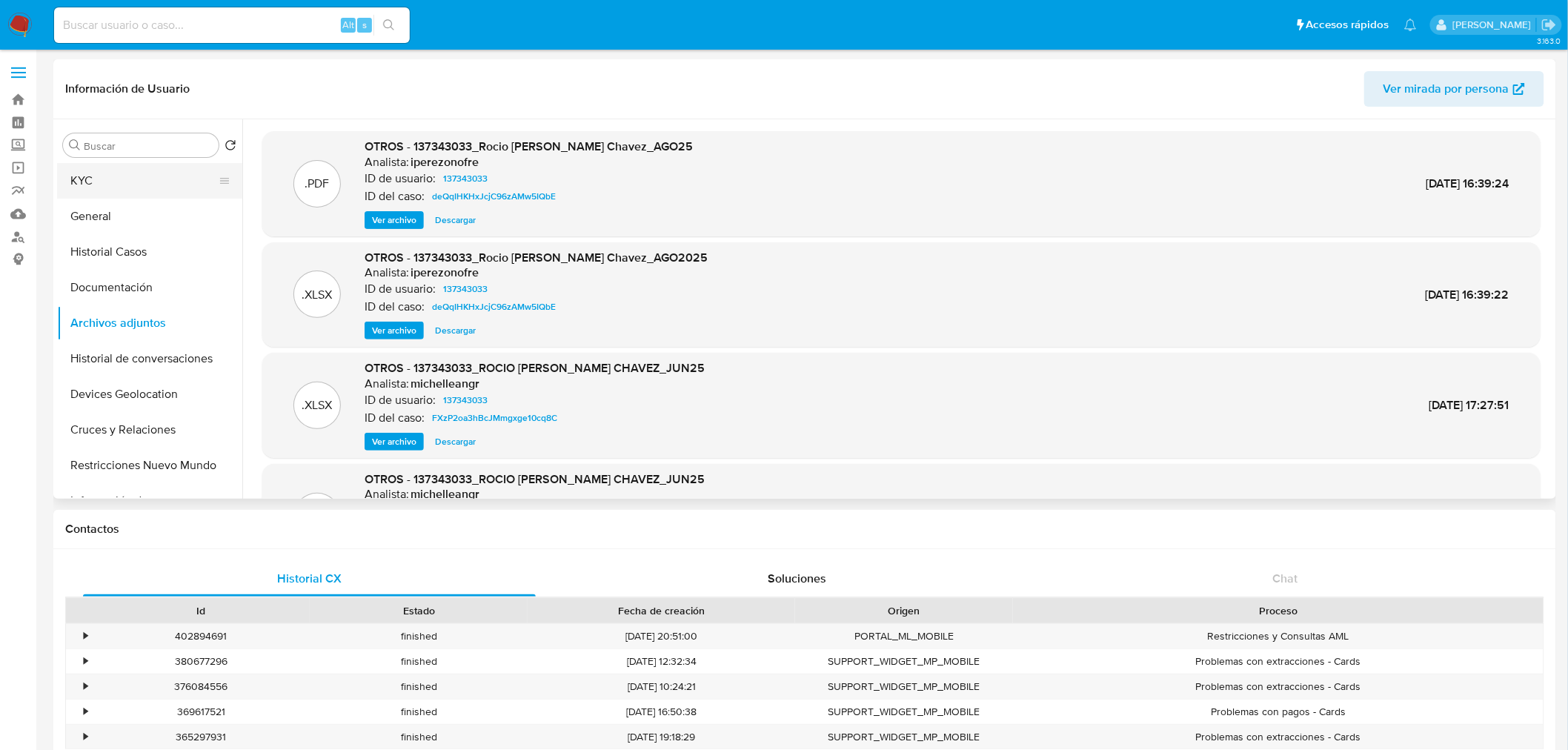
click at [121, 180] on button "KYC" at bounding box center [144, 181] width 173 height 35
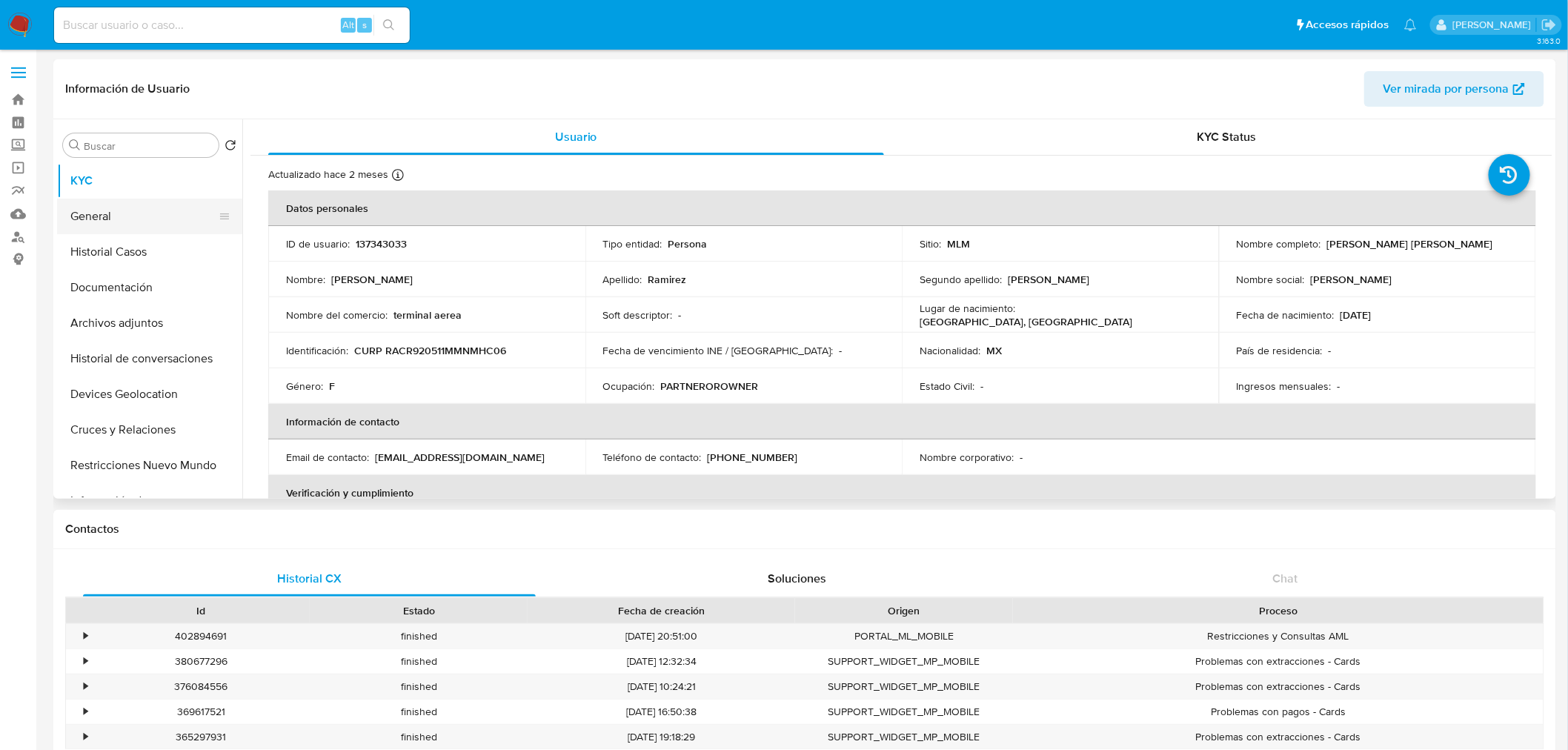
click at [115, 221] on button "General" at bounding box center [144, 216] width 173 height 35
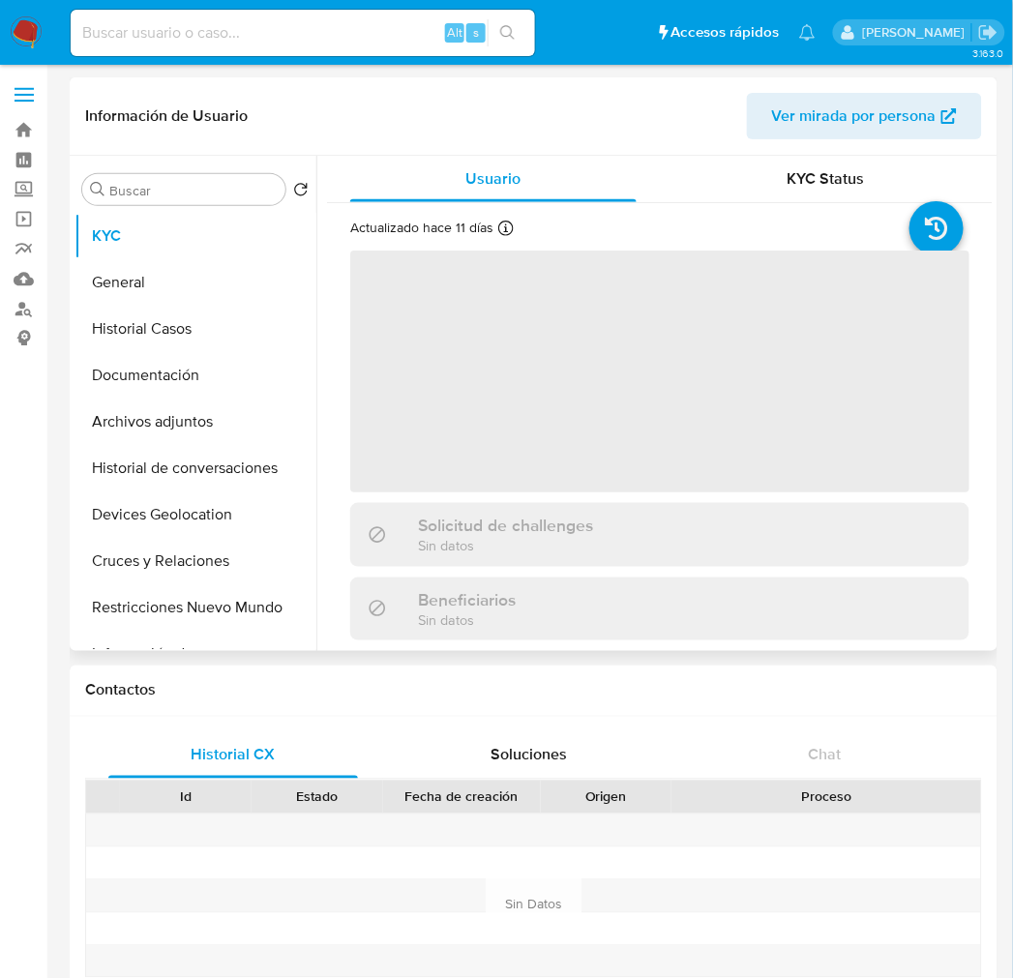
select select "10"
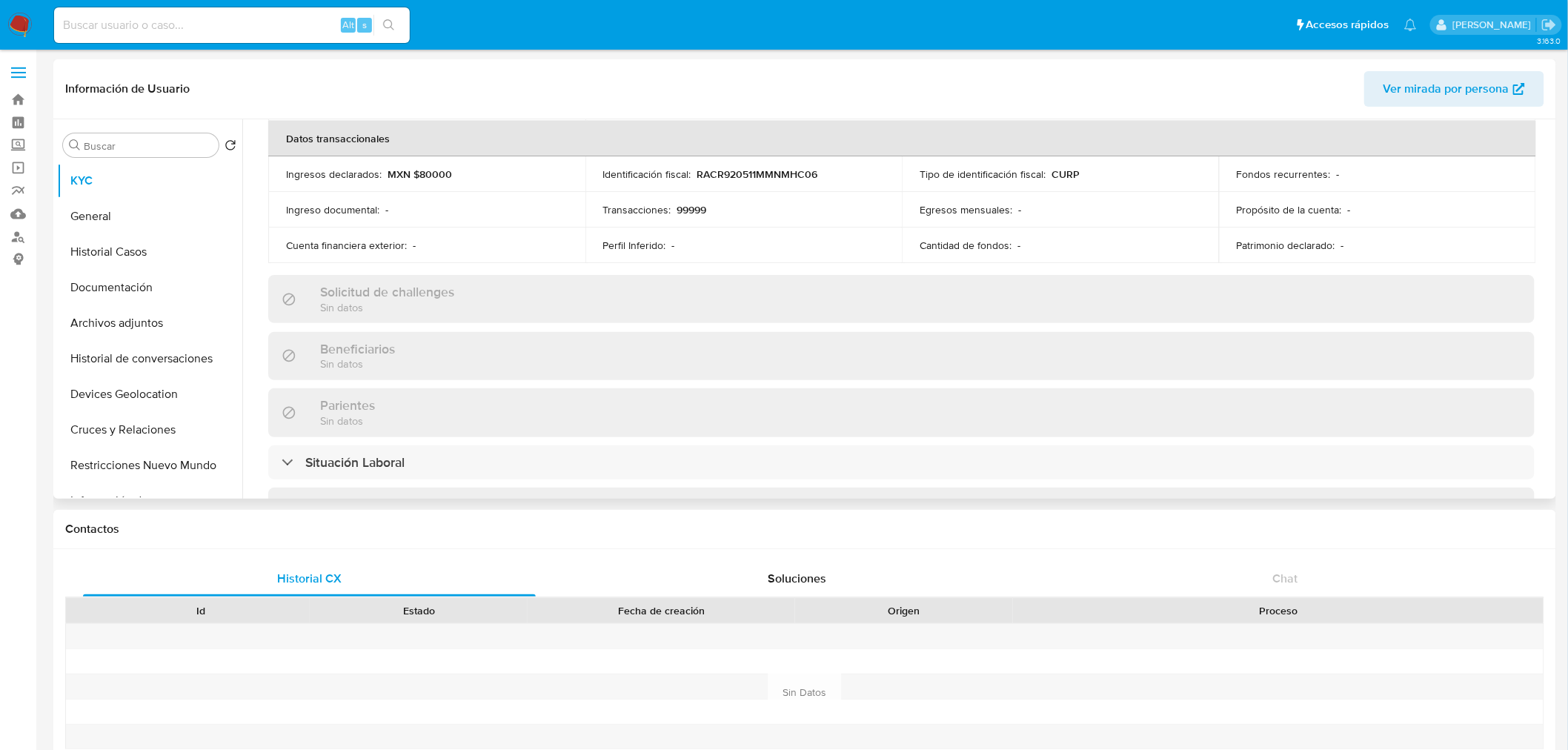
scroll to position [916, 0]
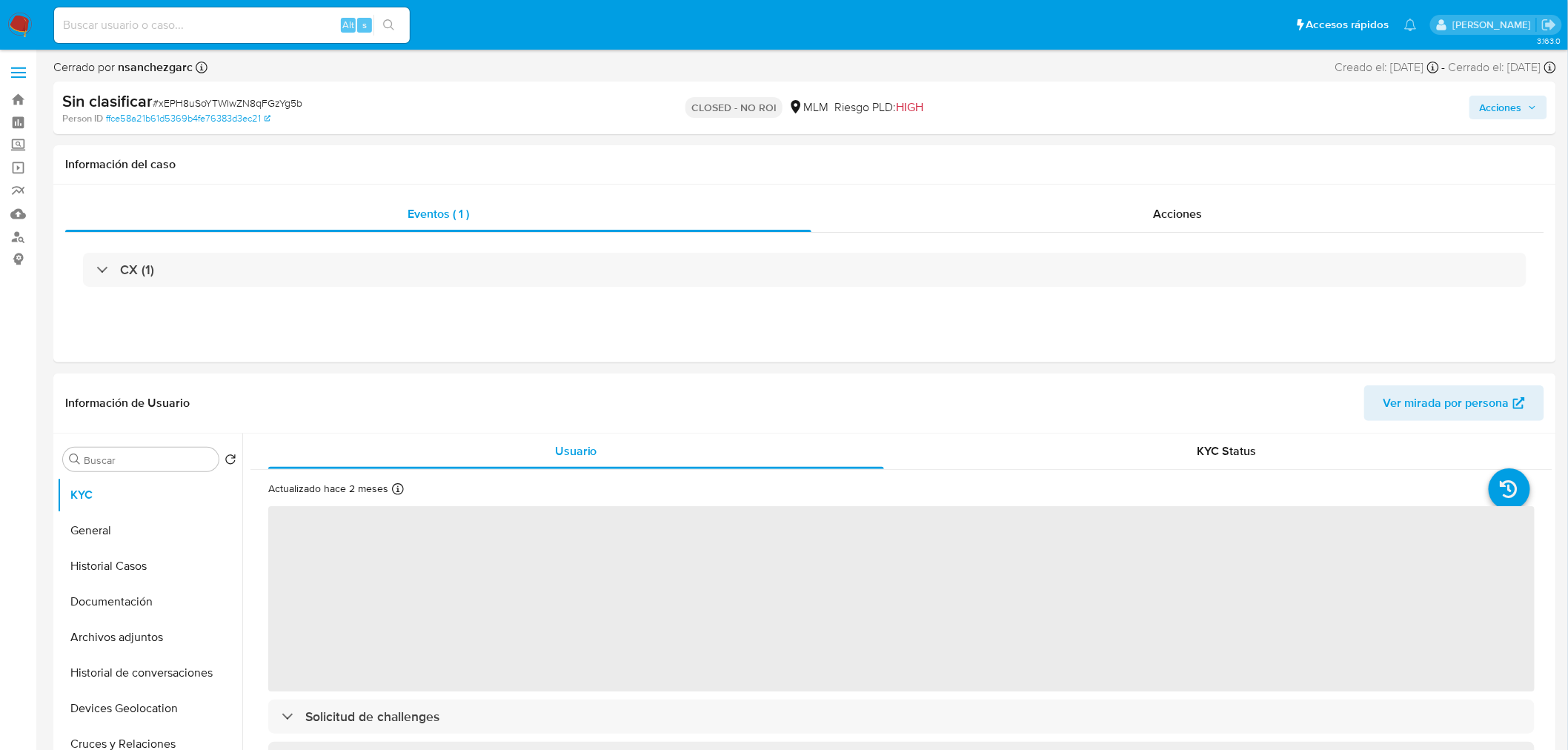
select select "10"
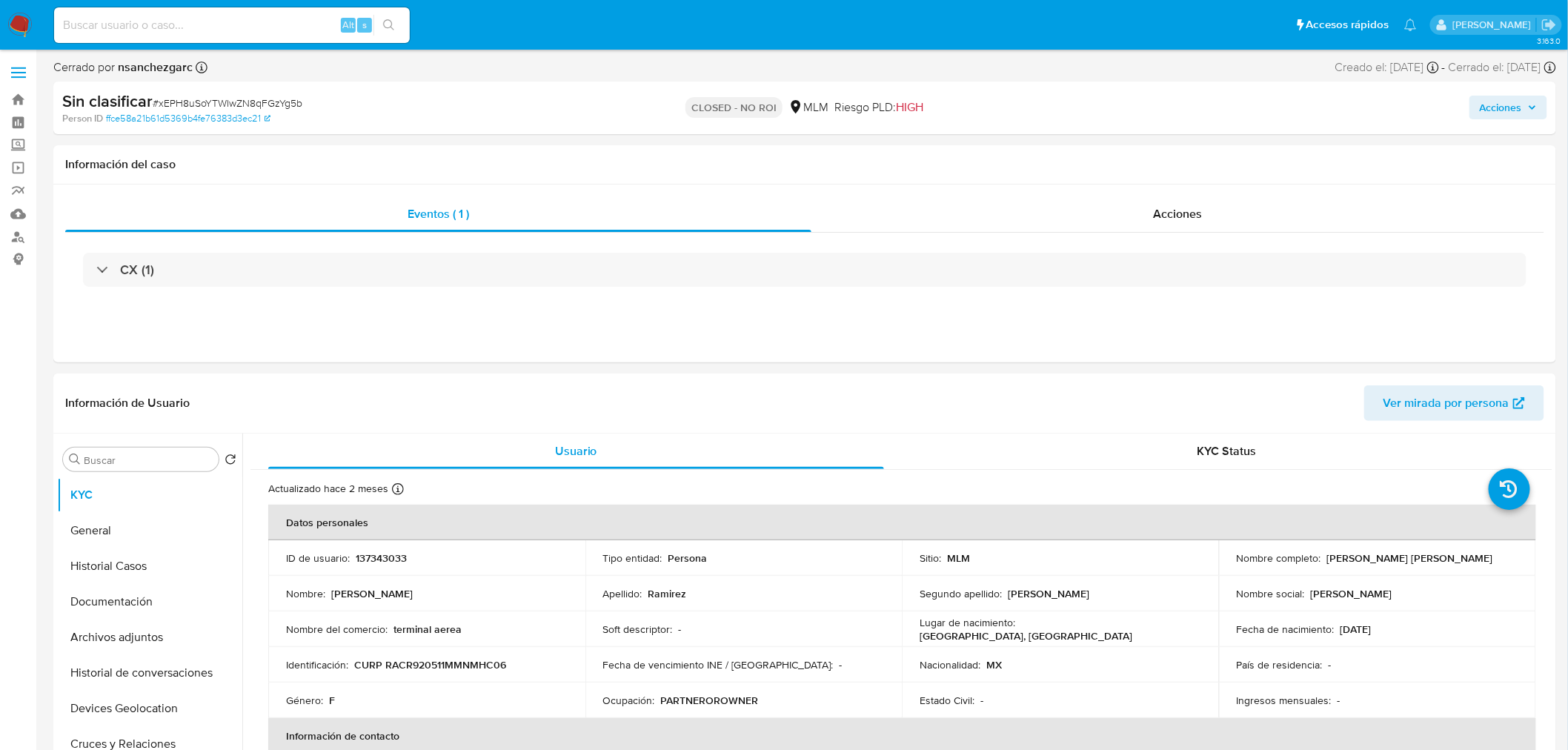
click at [1498, 113] on span "Acciones" at bounding box center [1501, 107] width 42 height 24
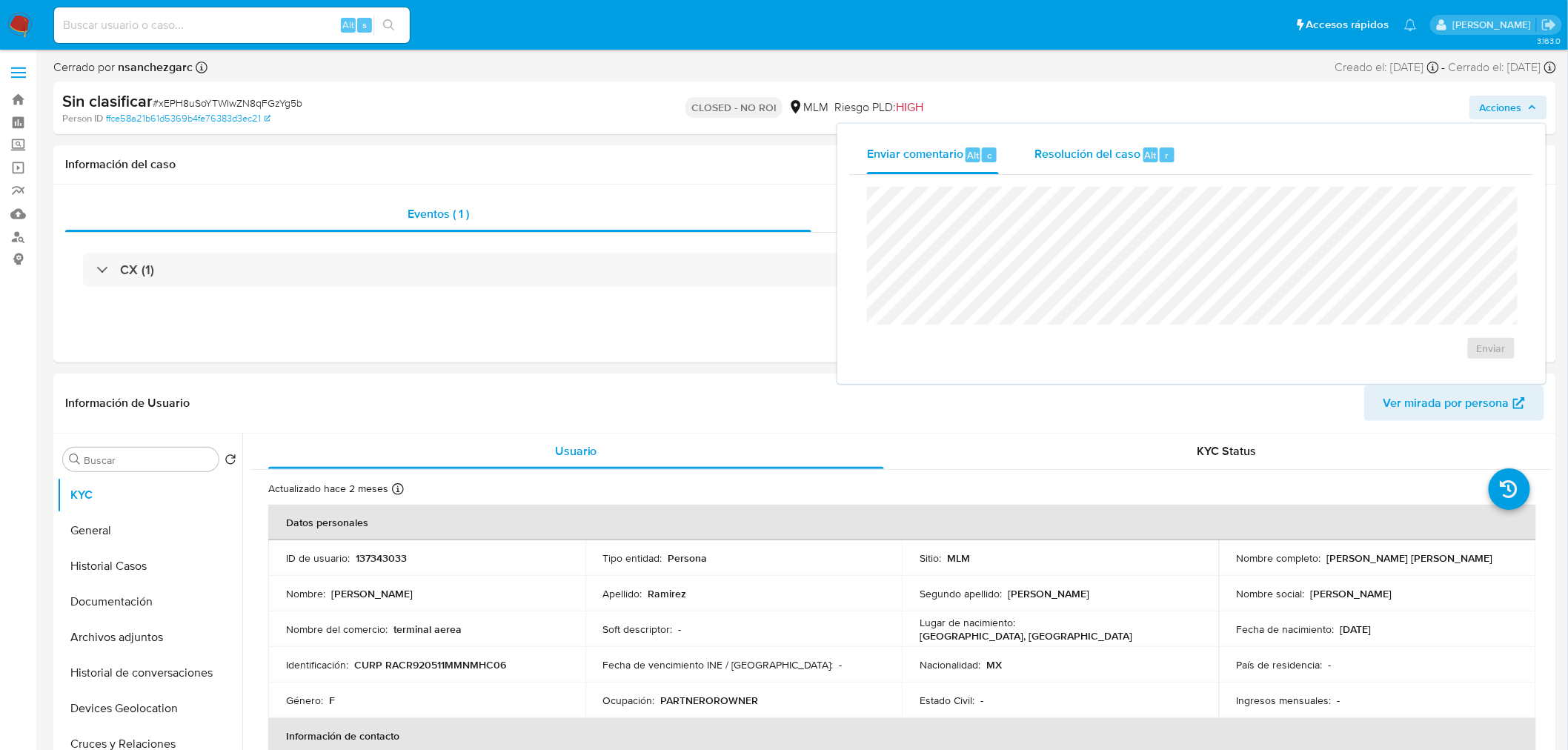
click at [1169, 153] on div "r" at bounding box center [1167, 155] width 15 height 15
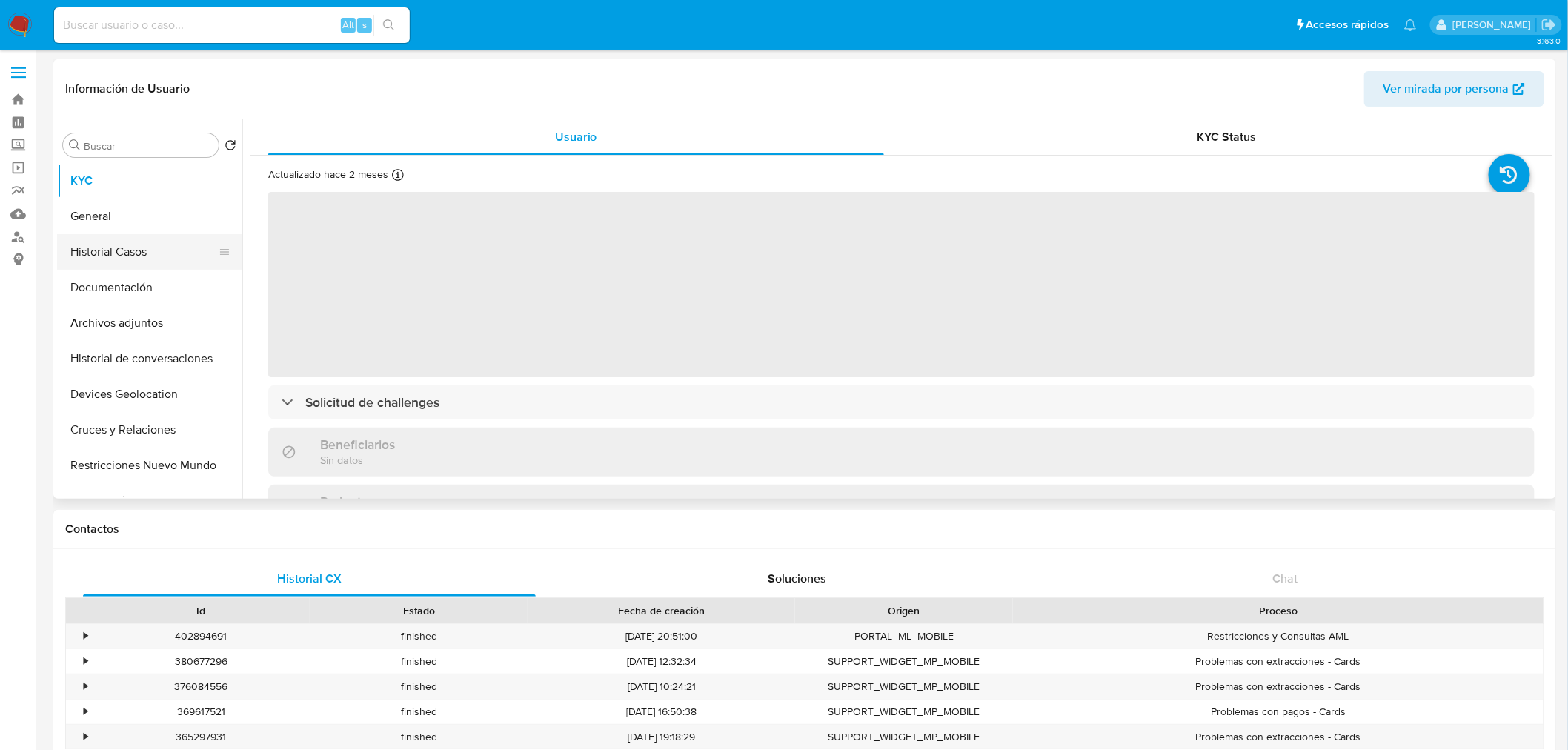
select select "10"
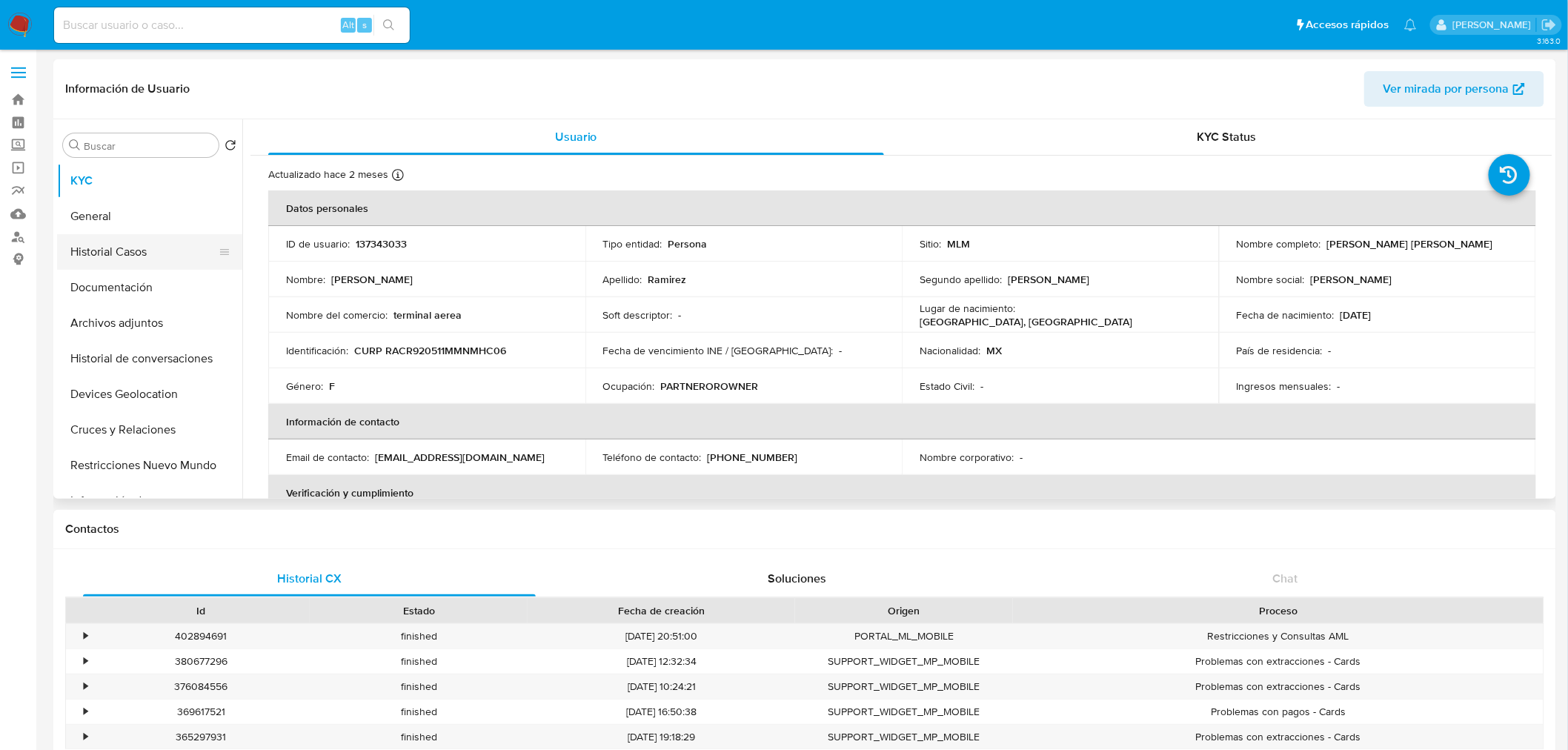
click at [117, 246] on button "Historial Casos" at bounding box center [144, 252] width 173 height 35
